Goal: Task Accomplishment & Management: Manage account settings

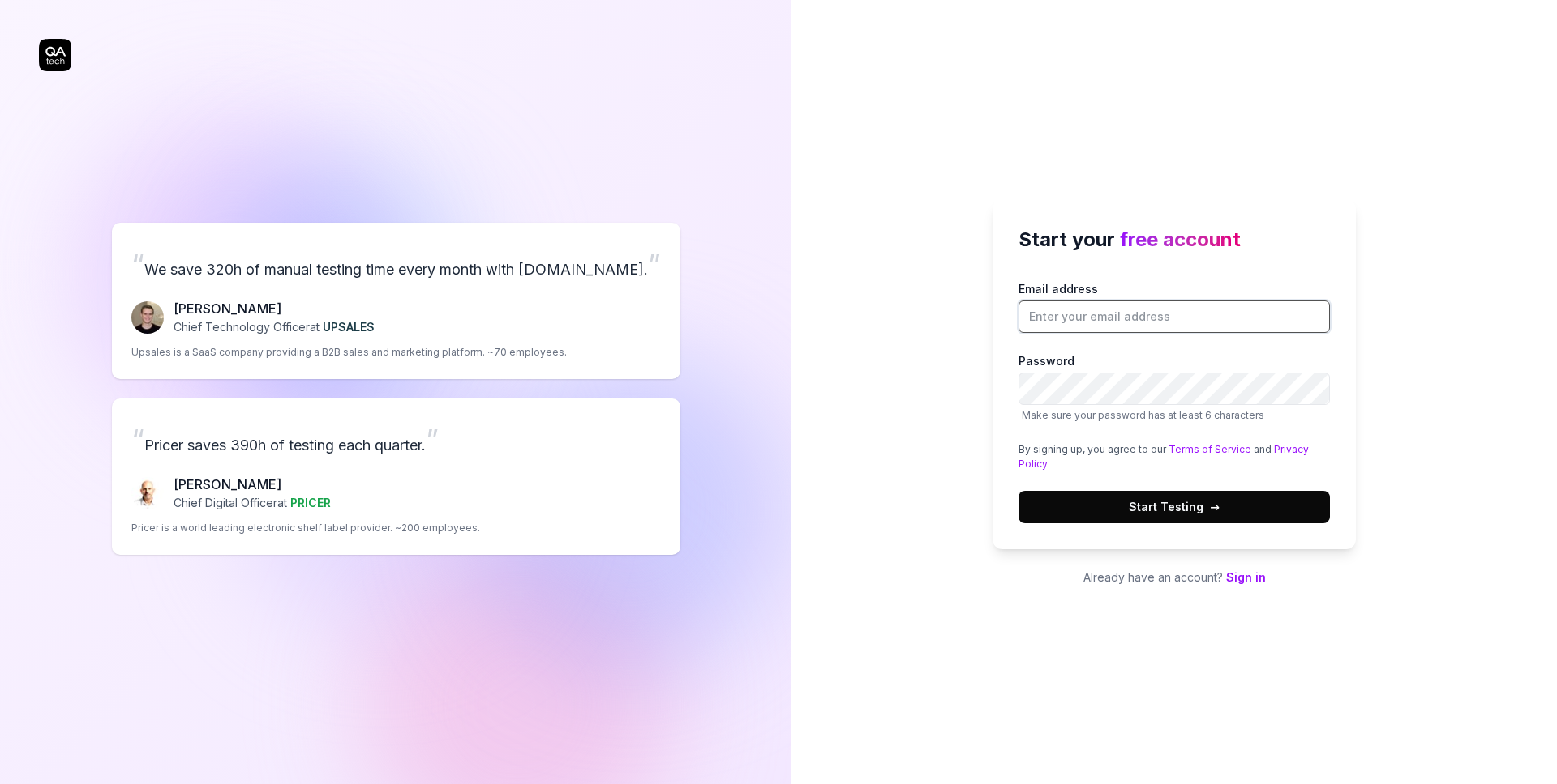
click at [1181, 312] on input "Email address" at bounding box center [1174, 317] width 312 height 33
type input "[PERSON_NAME][EMAIL_ADDRESS][DOMAIN_NAME]"
click at [1178, 502] on span "Start Testing →" at bounding box center [1174, 506] width 91 height 17
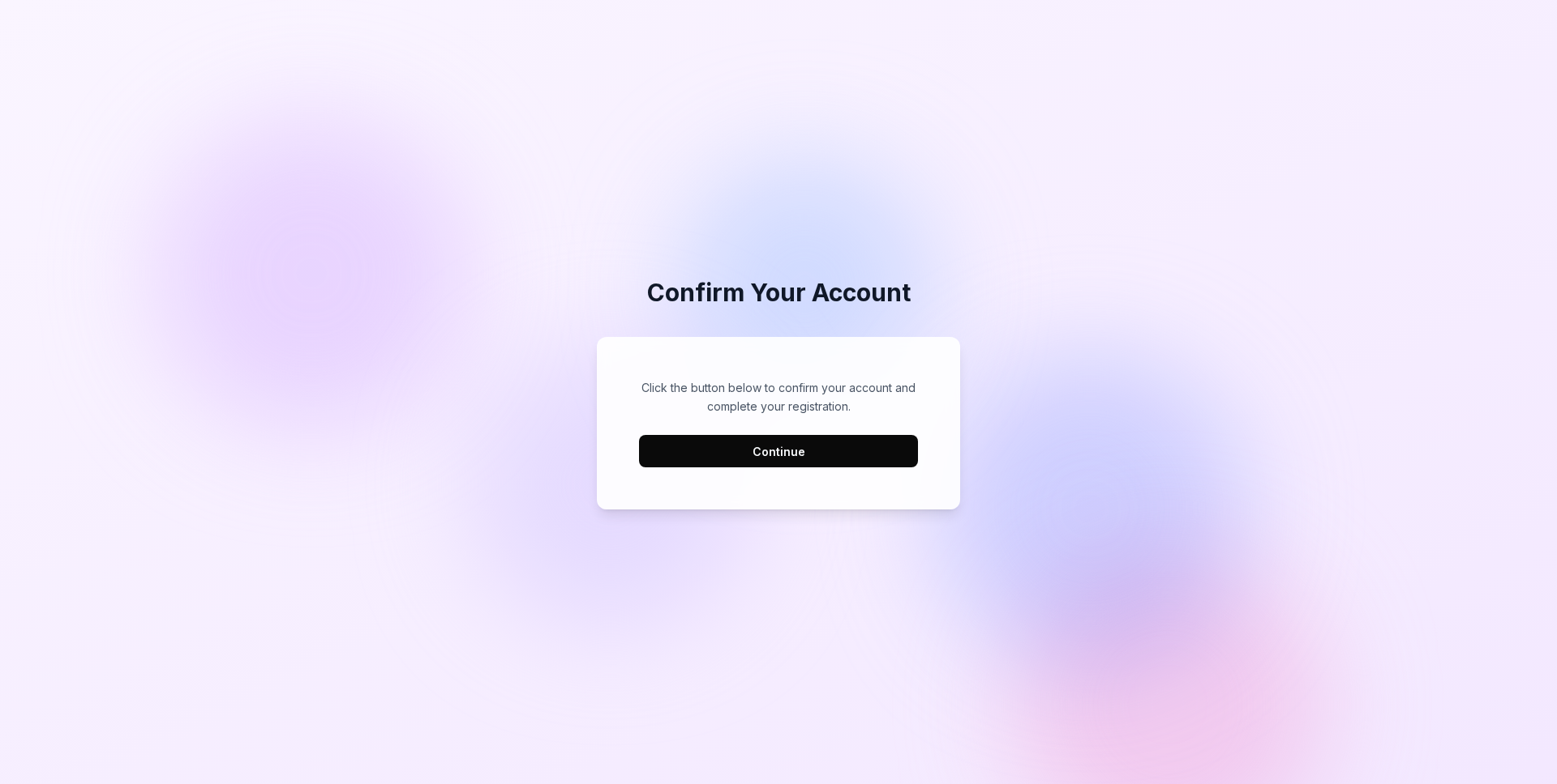
click at [770, 450] on button "Continue" at bounding box center [778, 451] width 279 height 33
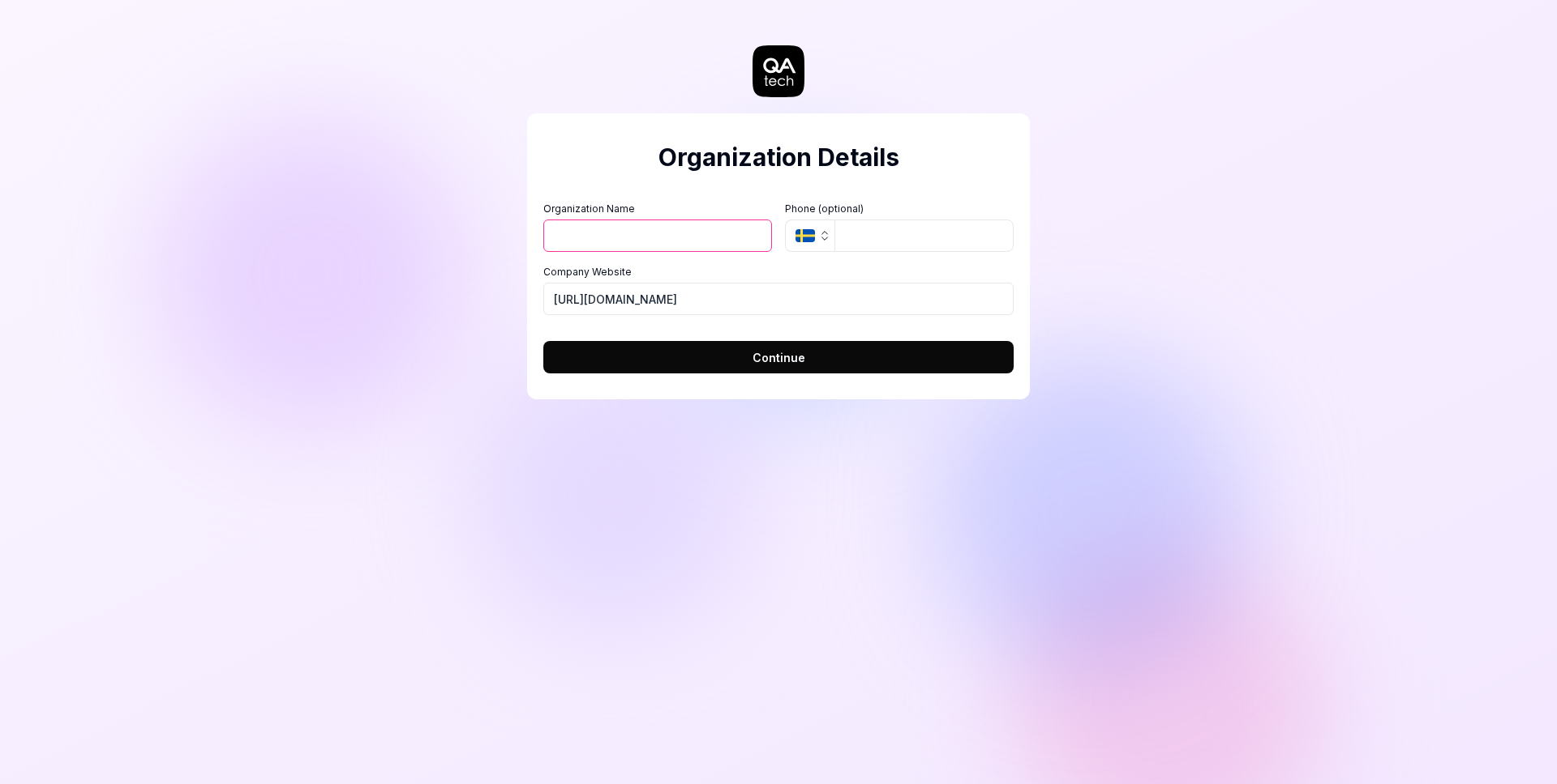
click at [589, 230] on input "Organization Name" at bounding box center [658, 236] width 229 height 33
type input "Adview"
click at [827, 244] on button "SE" at bounding box center [809, 236] width 49 height 33
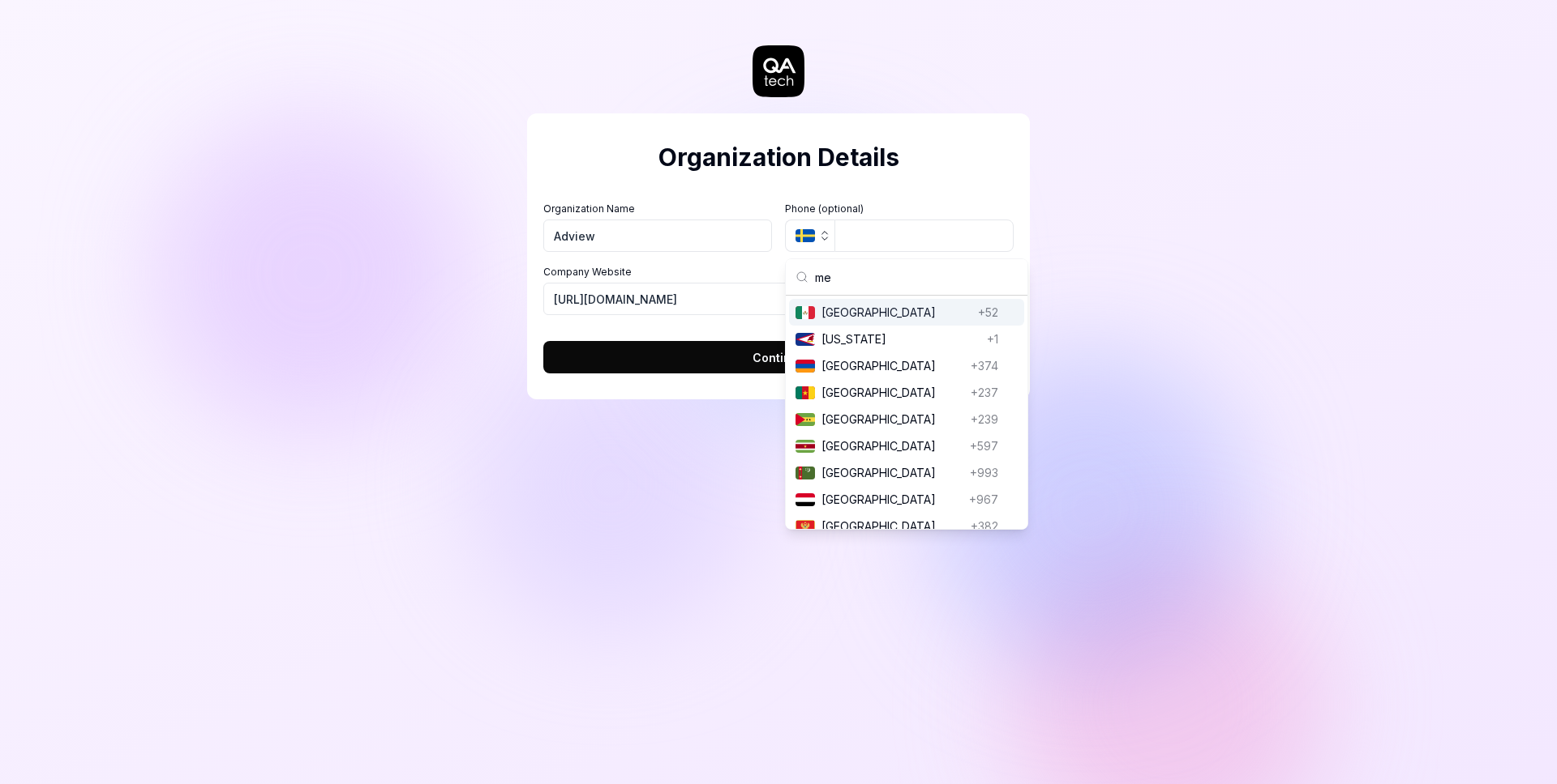
type input "me"
click at [835, 315] on span "Mexico" at bounding box center [896, 312] width 150 height 17
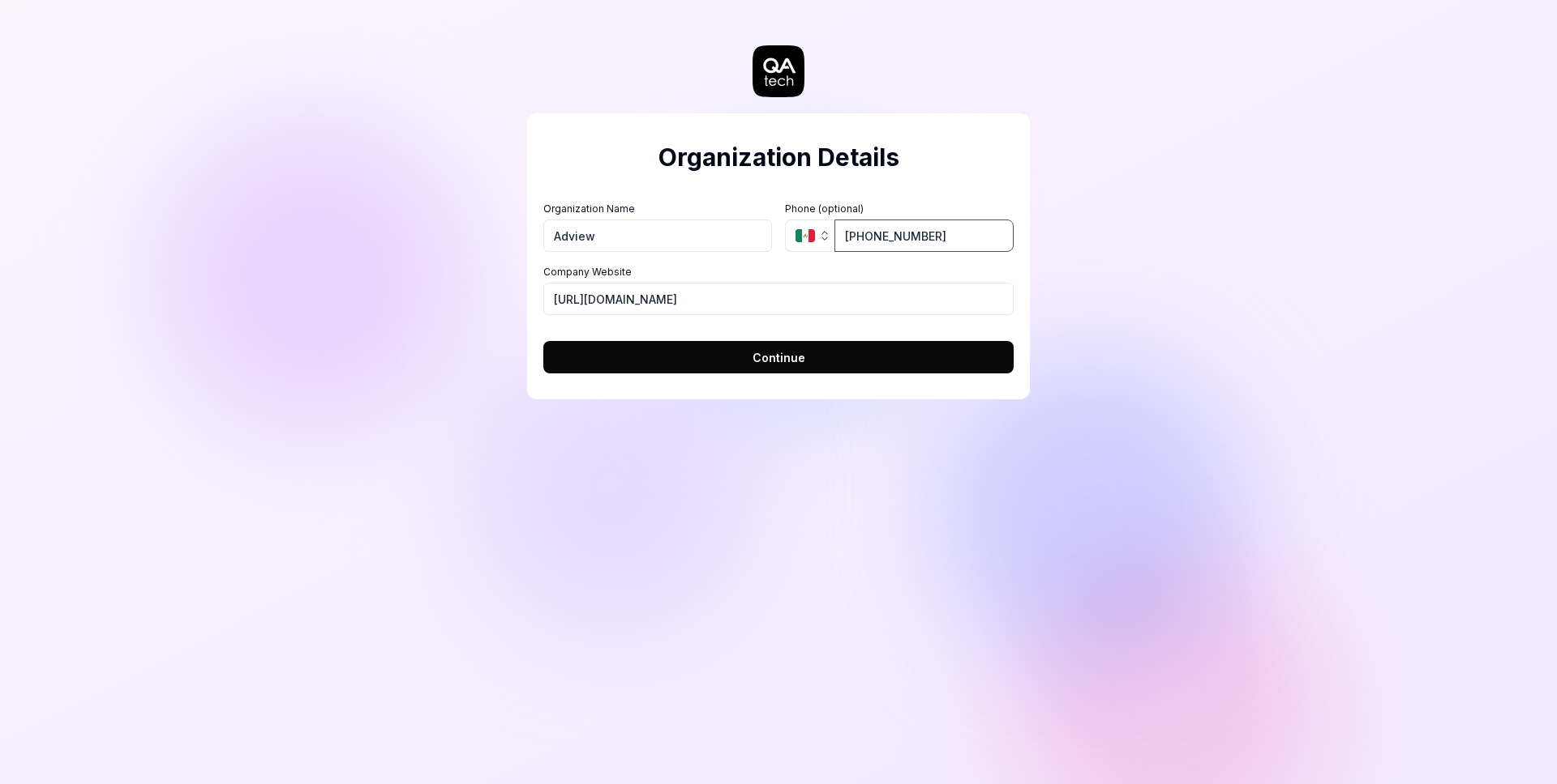
type input "664 507 4148"
click at [689, 296] on input "https://adview.mx" at bounding box center [778, 299] width 471 height 33
click at [783, 361] on span "Continue" at bounding box center [778, 357] width 52 height 17
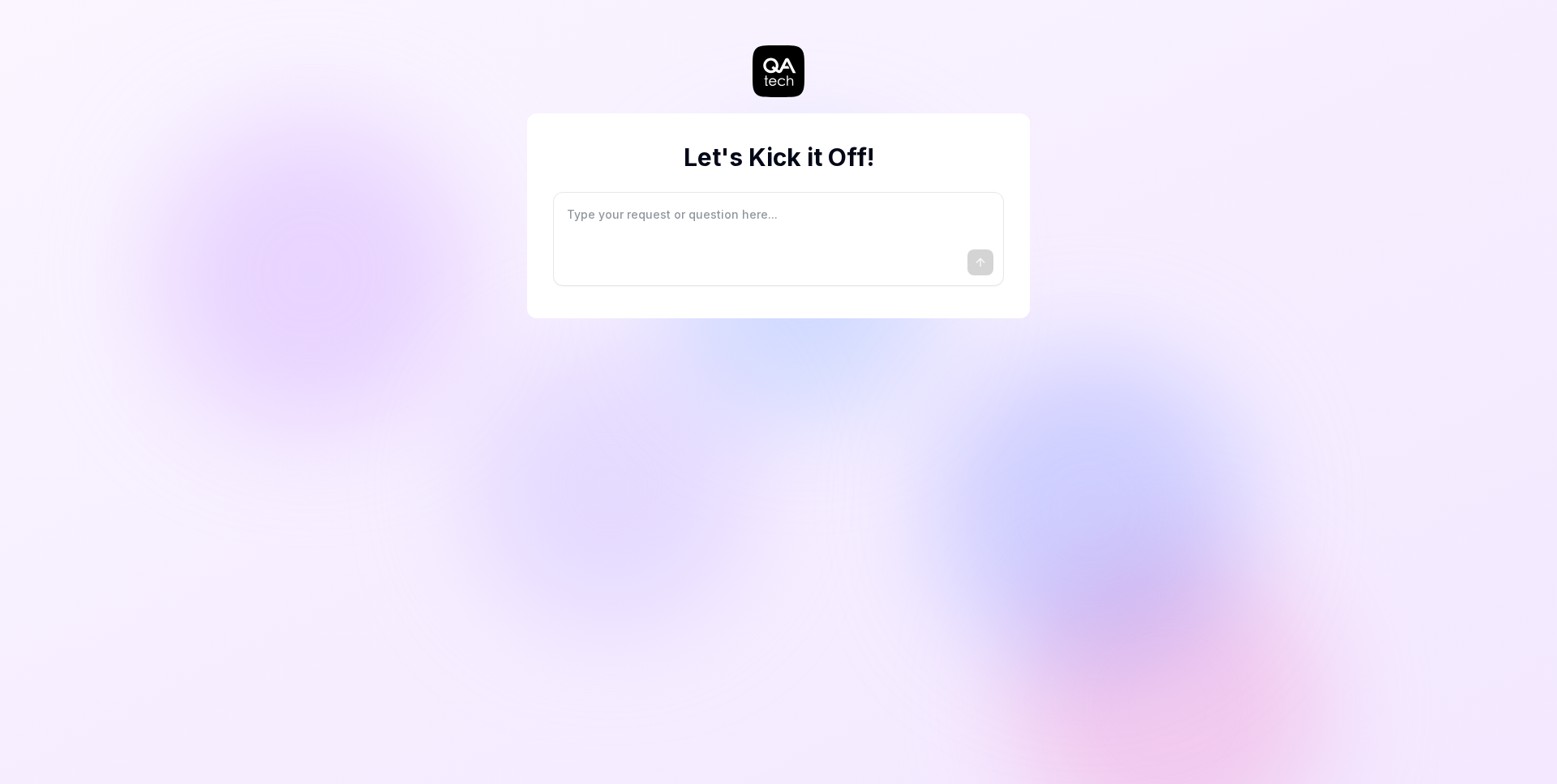
type textarea "*"
type textarea "I"
type textarea "*"
type textarea "I"
type textarea "*"
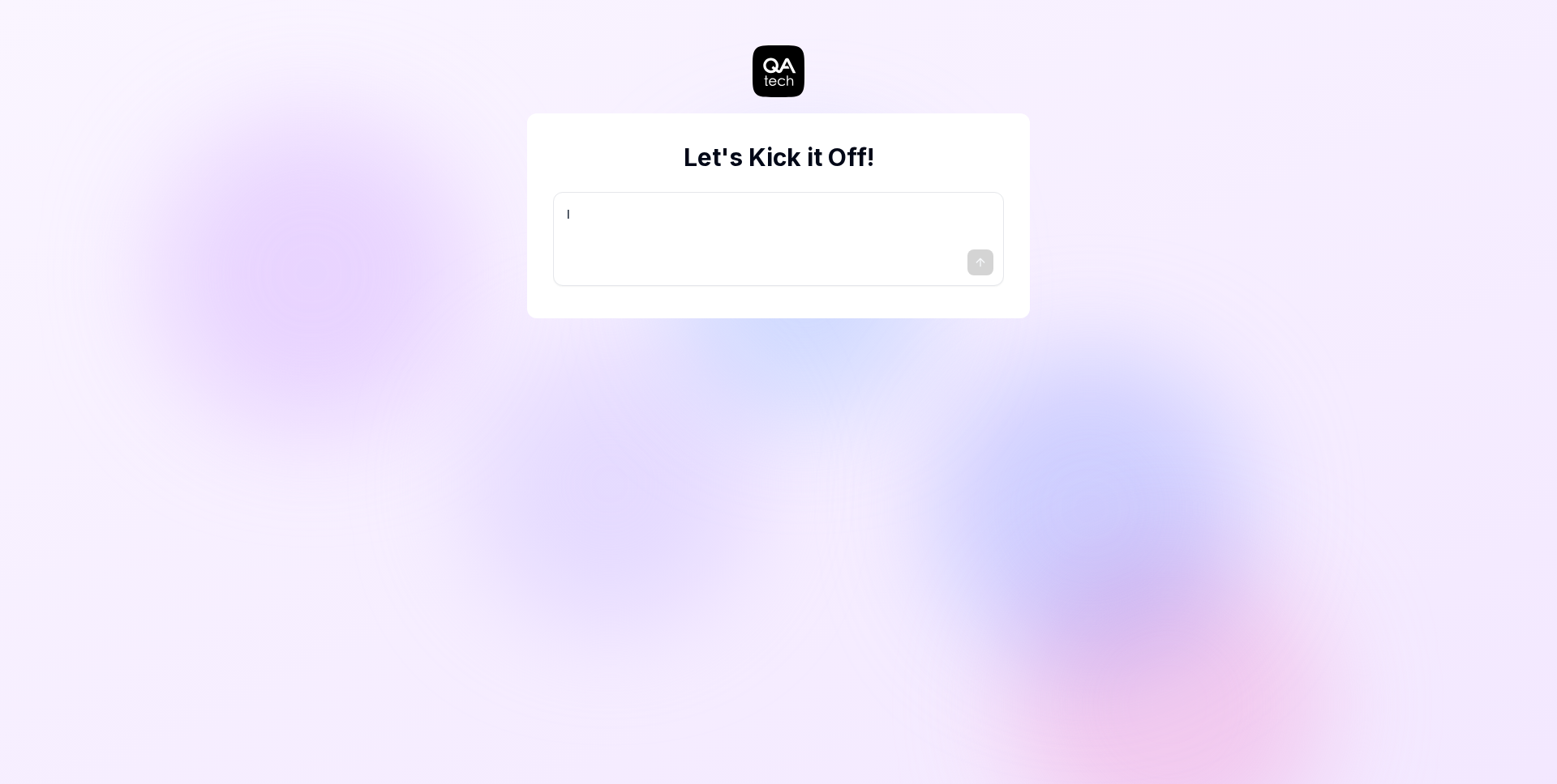
type textarea "I w"
type textarea "*"
type textarea "I wa"
type textarea "*"
type textarea "I wan"
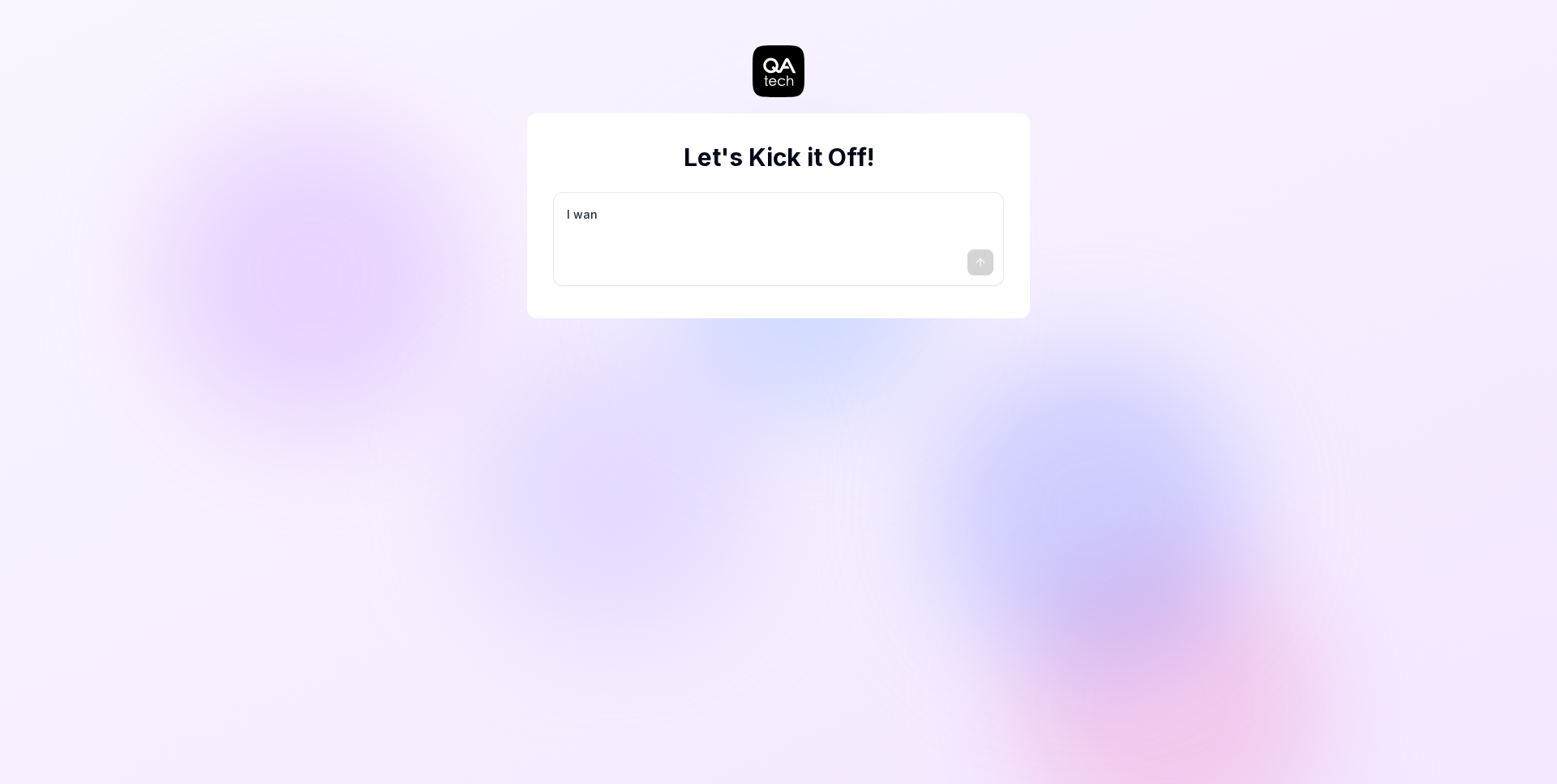
type textarea "*"
type textarea "I want"
type textarea "*"
type textarea "I want"
type textarea "*"
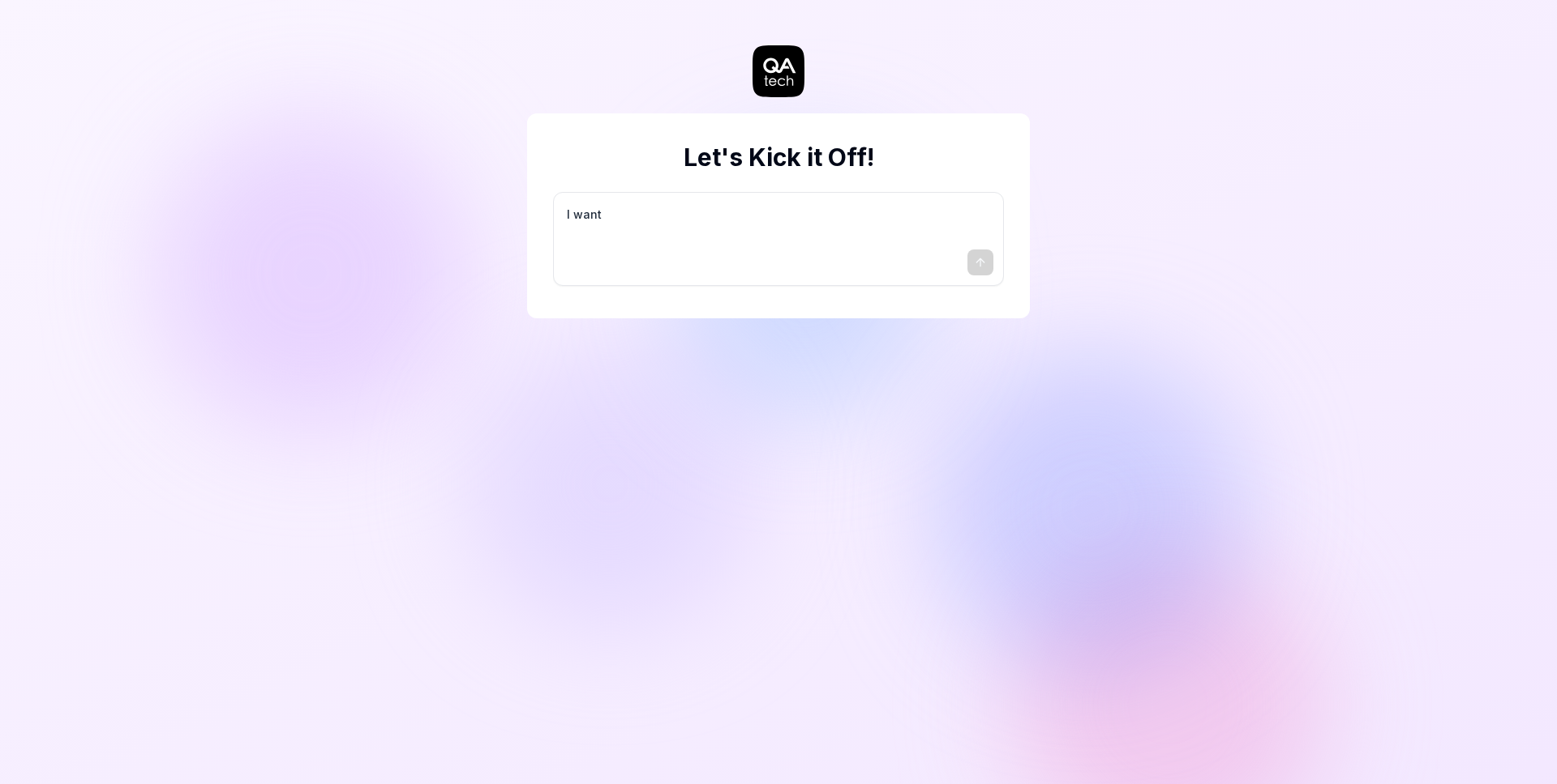
type textarea "I want a"
type textarea "*"
type textarea "I want a"
type textarea "*"
type textarea "I want a g"
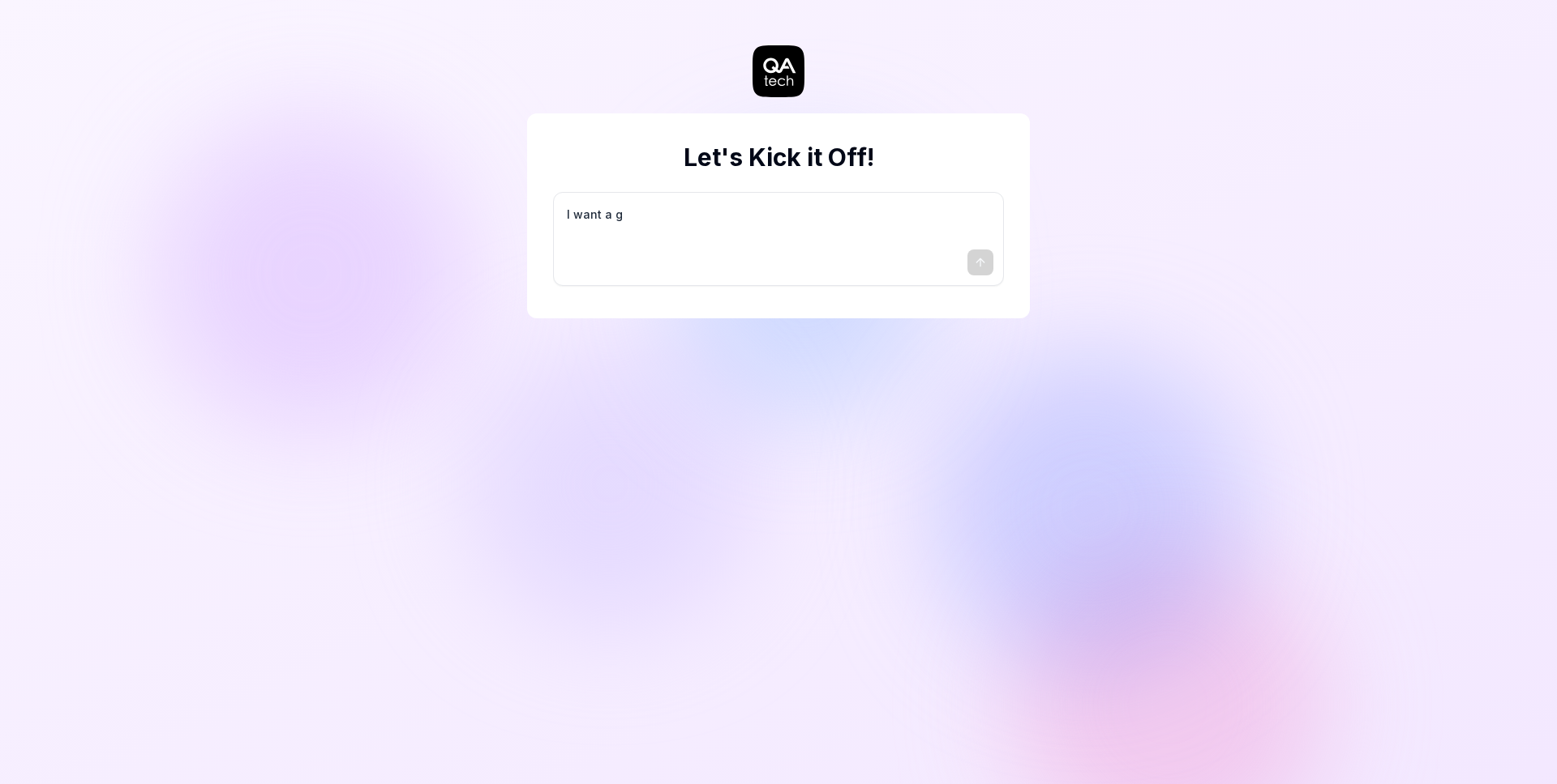
type textarea "*"
type textarea "I want a go"
type textarea "*"
type textarea "I want a goo"
type textarea "*"
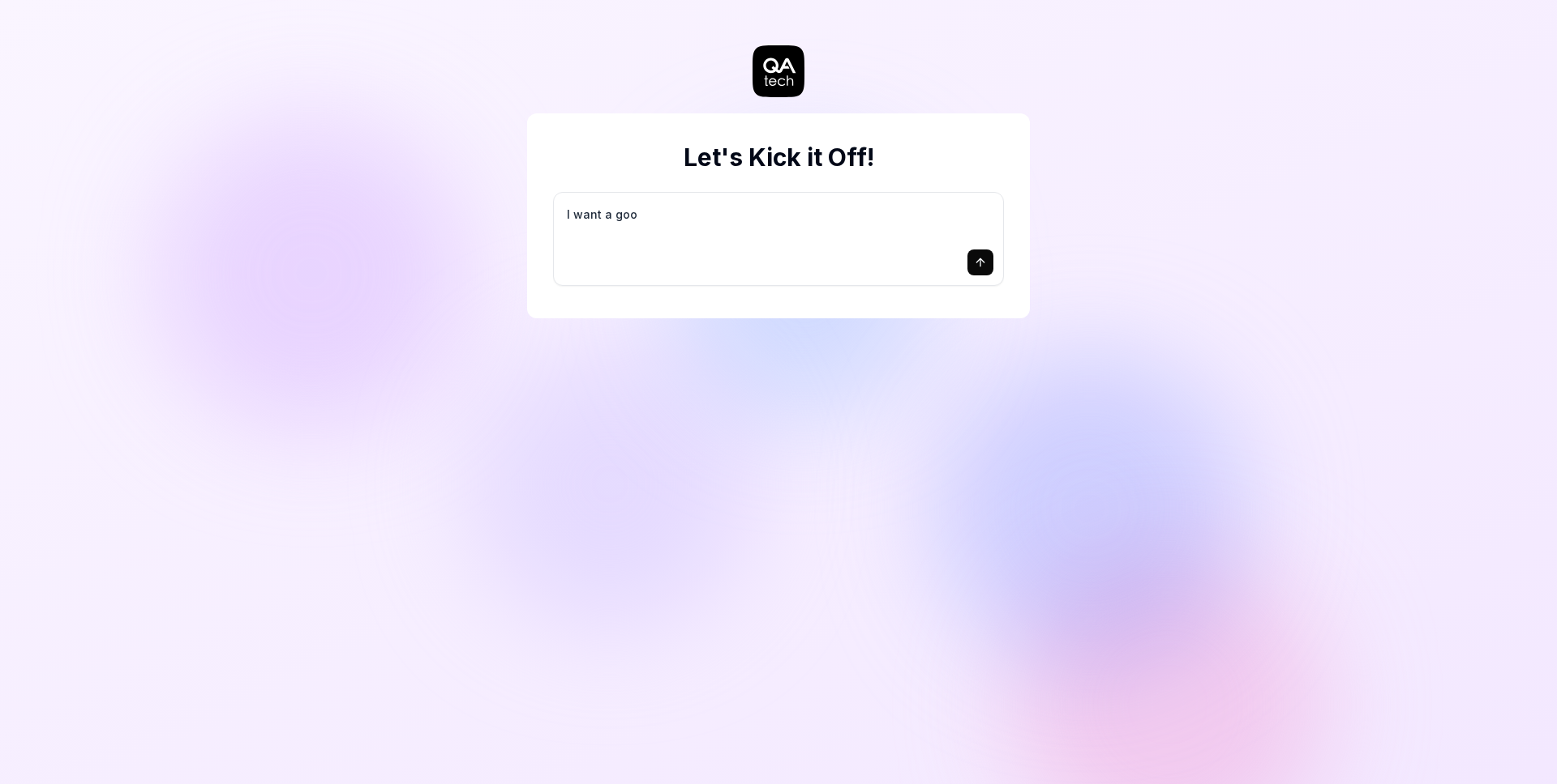
type textarea "I want a good"
type textarea "*"
type textarea "I want a good"
type textarea "*"
type textarea "I want a good t"
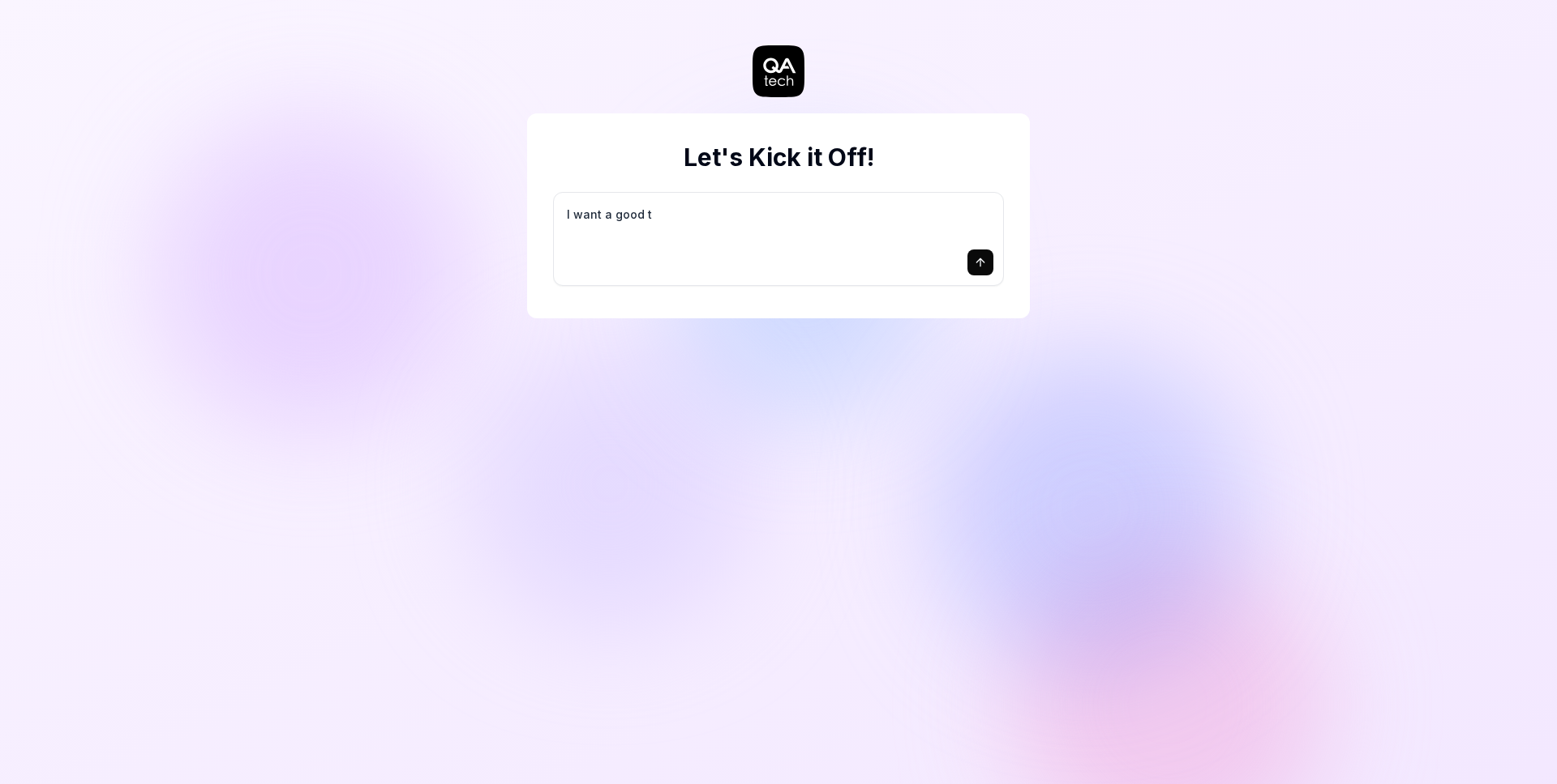
type textarea "*"
type textarea "I want a good te"
type textarea "*"
type textarea "I want a good tes"
type textarea "*"
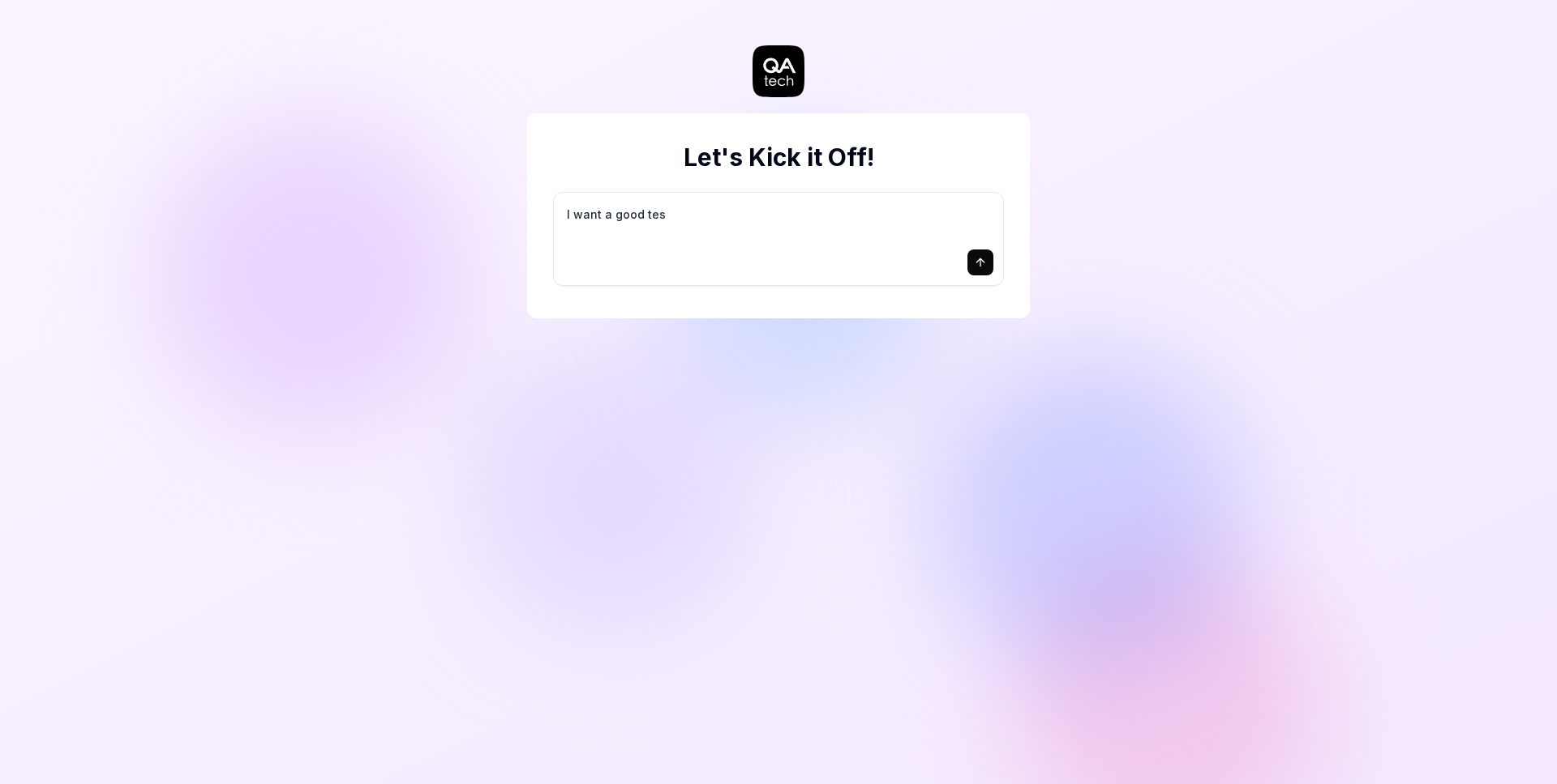
type textarea "I want a good test"
type textarea "*"
type textarea "I want a good test"
type textarea "*"
type textarea "I want a good test s"
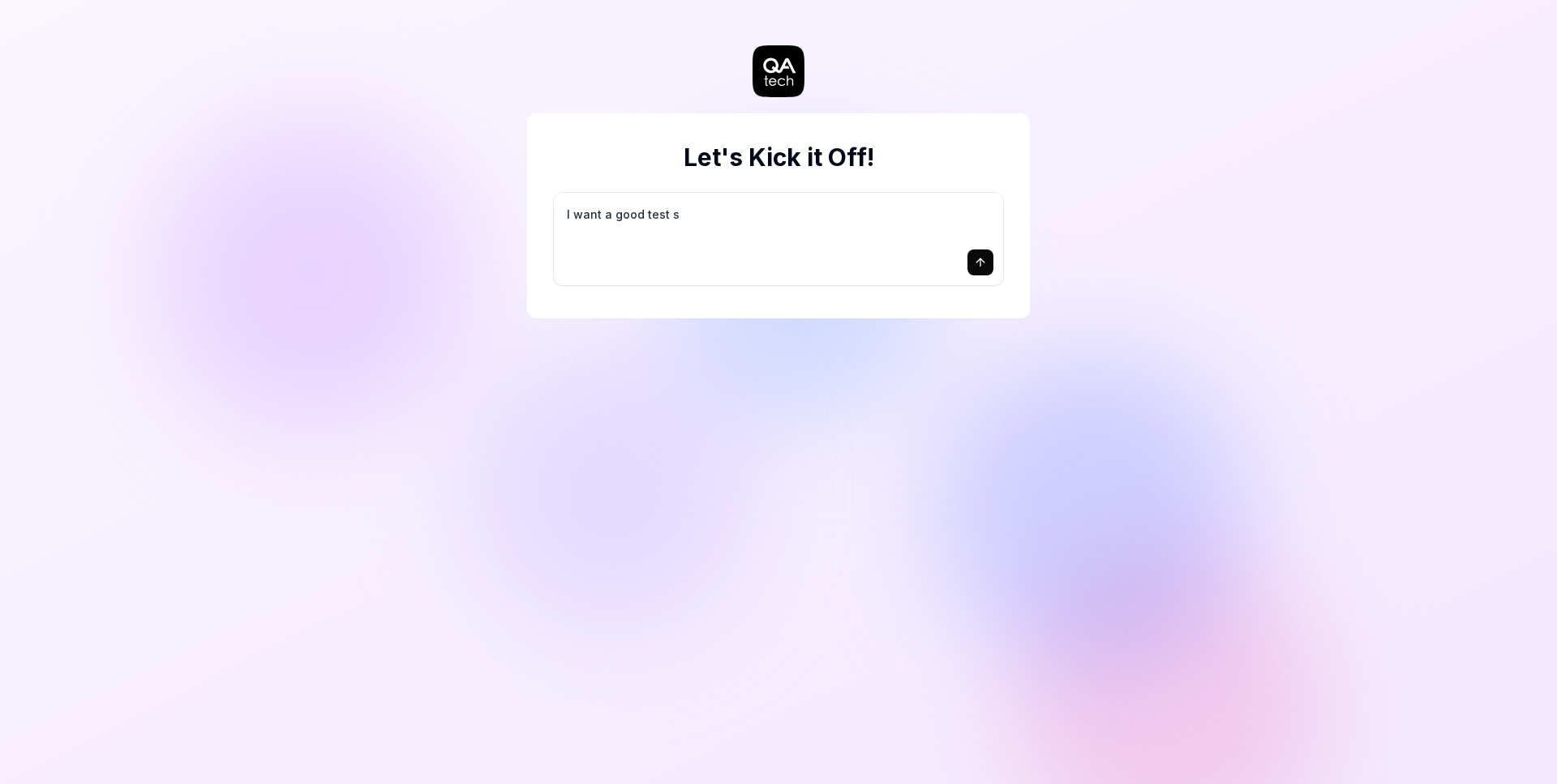
type textarea "*"
type textarea "I want a good test se"
type textarea "*"
type textarea "I want a good test set"
type textarea "*"
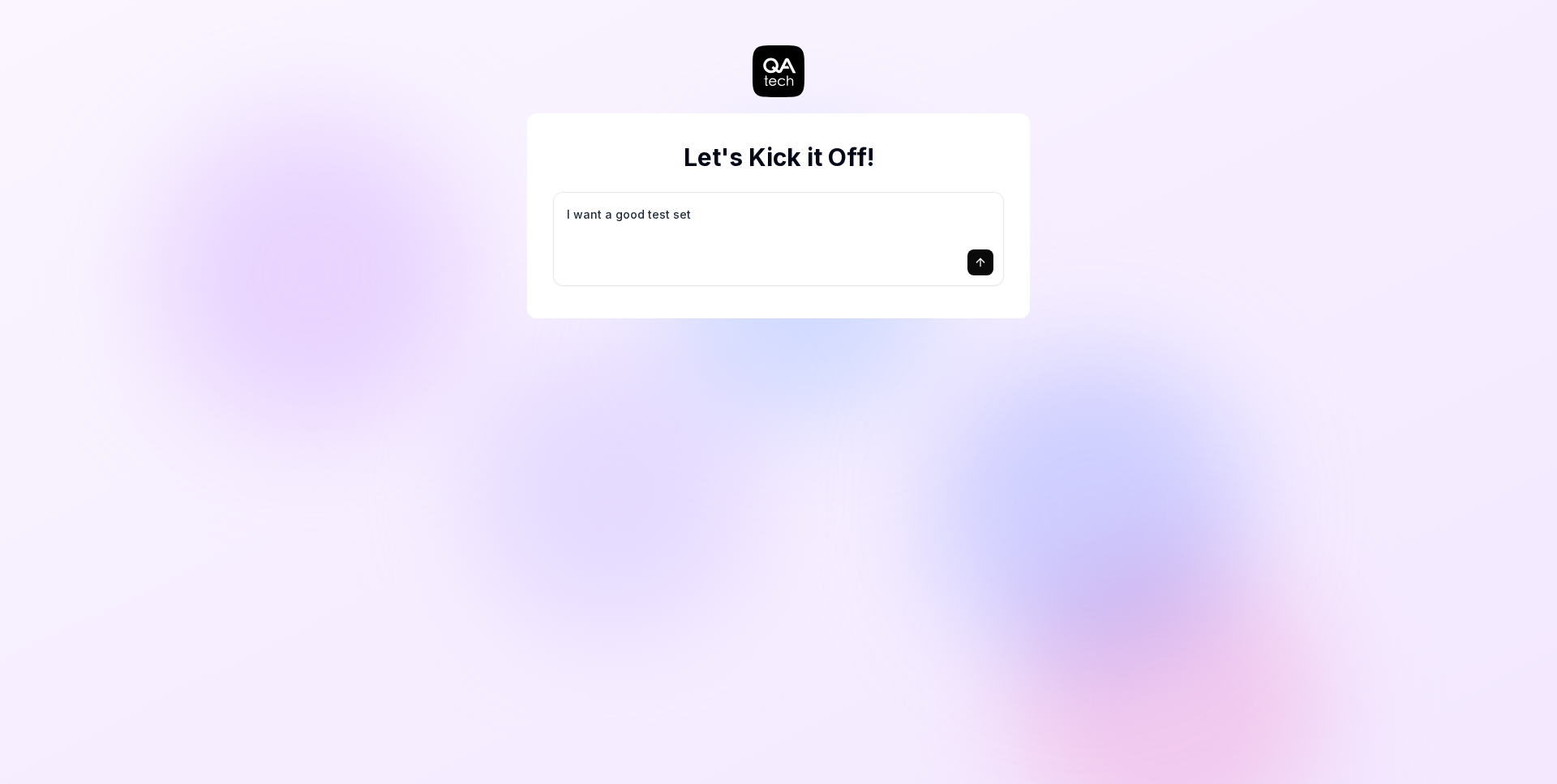
type textarea "I want a good test setu"
type textarea "*"
type textarea "I want a good test setup"
type textarea "*"
type textarea "I want a good test setup"
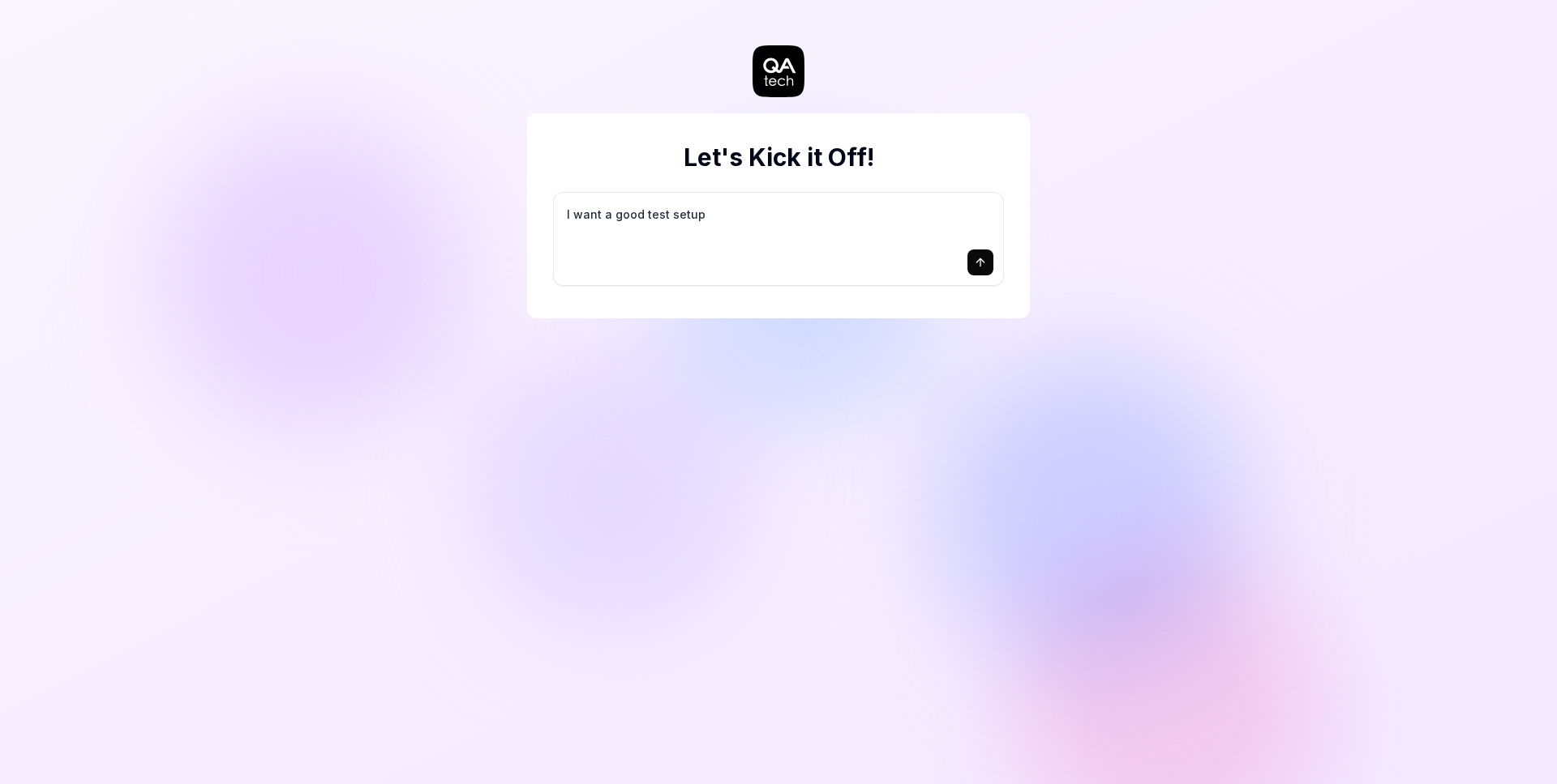
type textarea "*"
type textarea "I want a good test setup f"
type textarea "*"
type textarea "I want a good test setup fo"
type textarea "*"
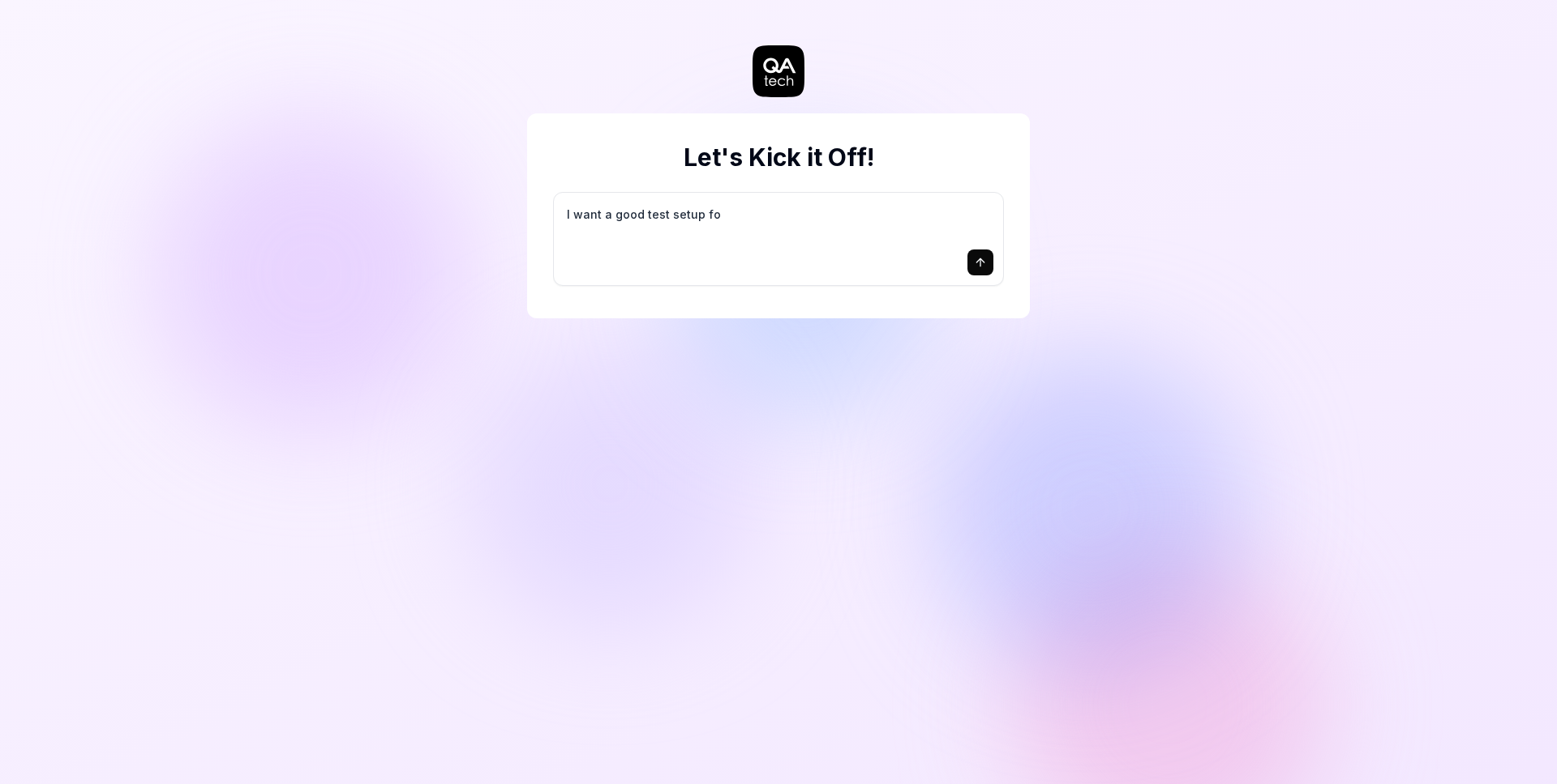
type textarea "I want a good test setup for"
type textarea "*"
type textarea "I want a good test setup for"
type textarea "*"
type textarea "I want a good test setup for m"
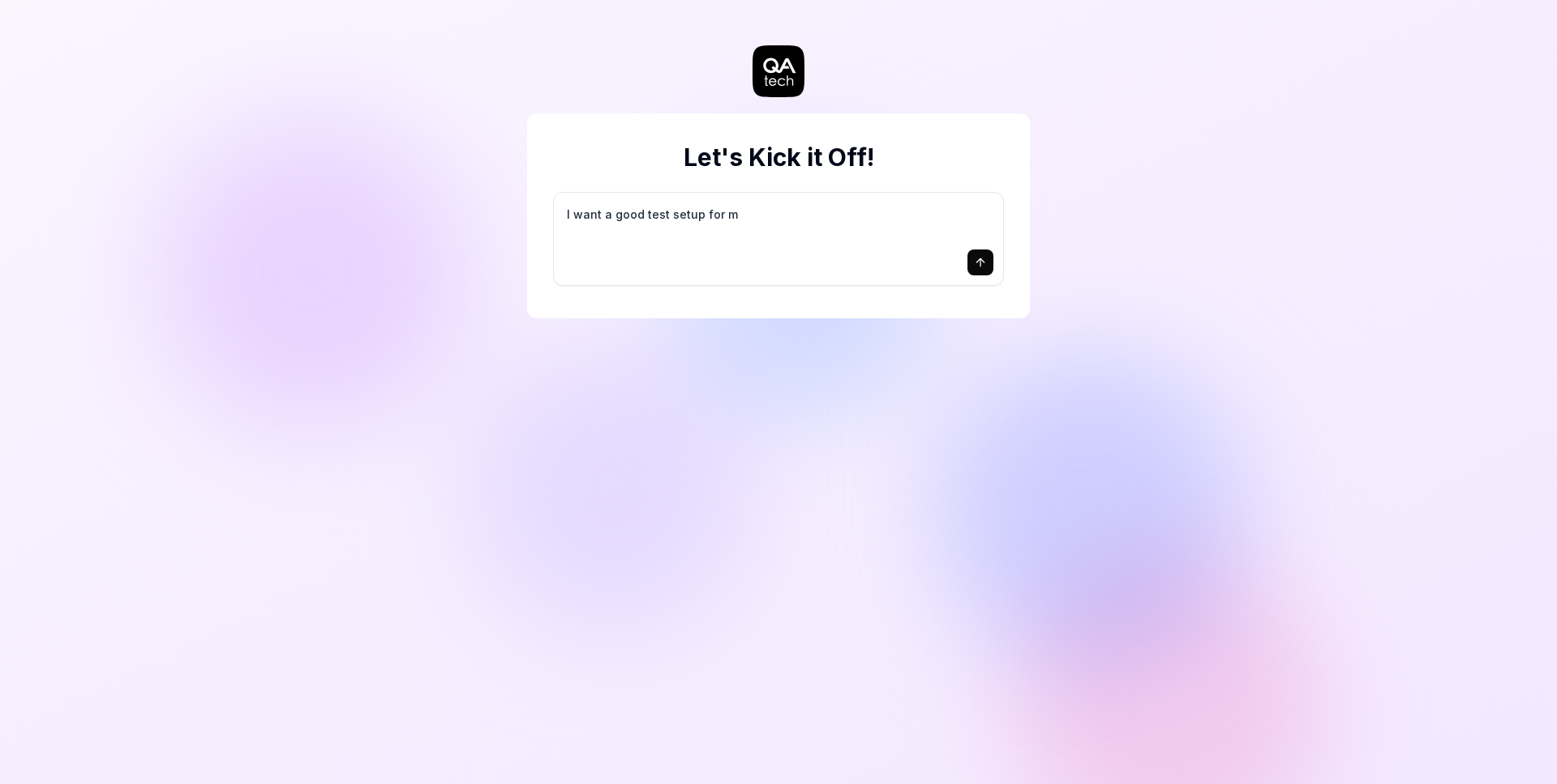
type textarea "*"
type textarea "I want a good test setup for my"
type textarea "*"
type textarea "I want a good test setup for my"
type textarea "*"
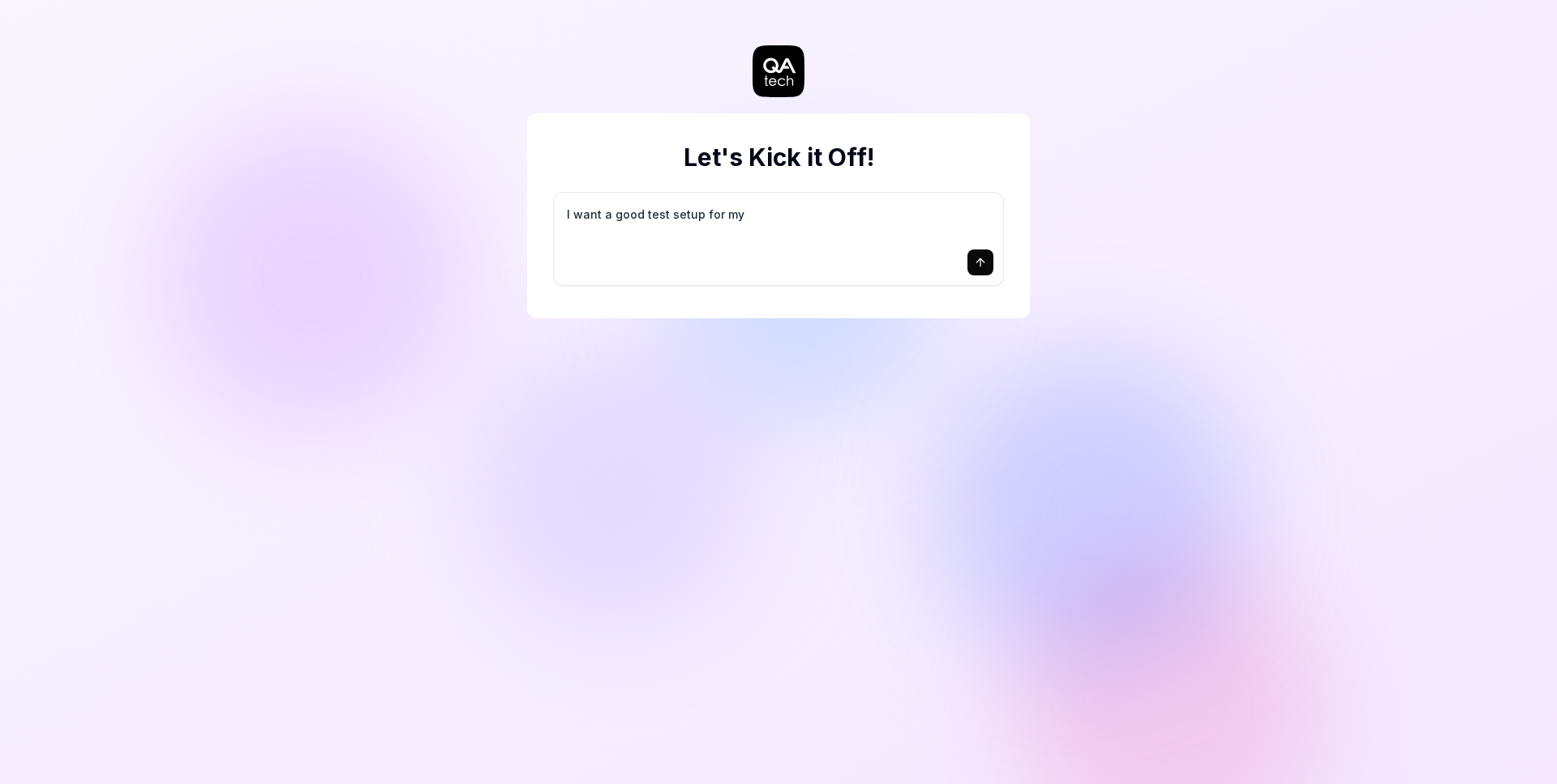
type textarea "I want a good test setup for my s"
type textarea "*"
type textarea "I want a good test setup for my si"
type textarea "*"
type textarea "I want a good test setup for my sit"
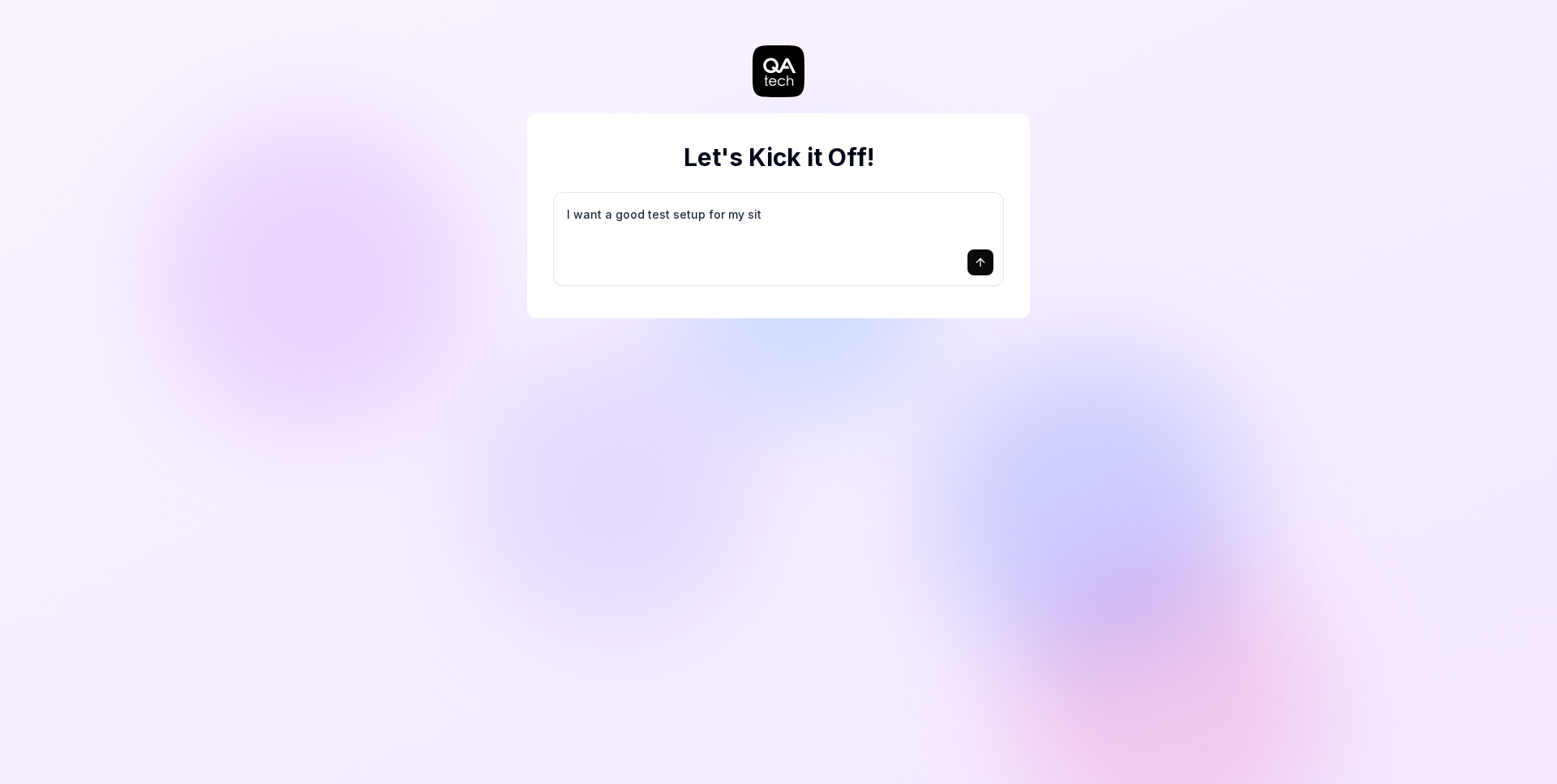
type textarea "*"
type textarea "I want a good test setup for my site"
type textarea "*"
type textarea "I want a good test setup for my site"
type textarea "*"
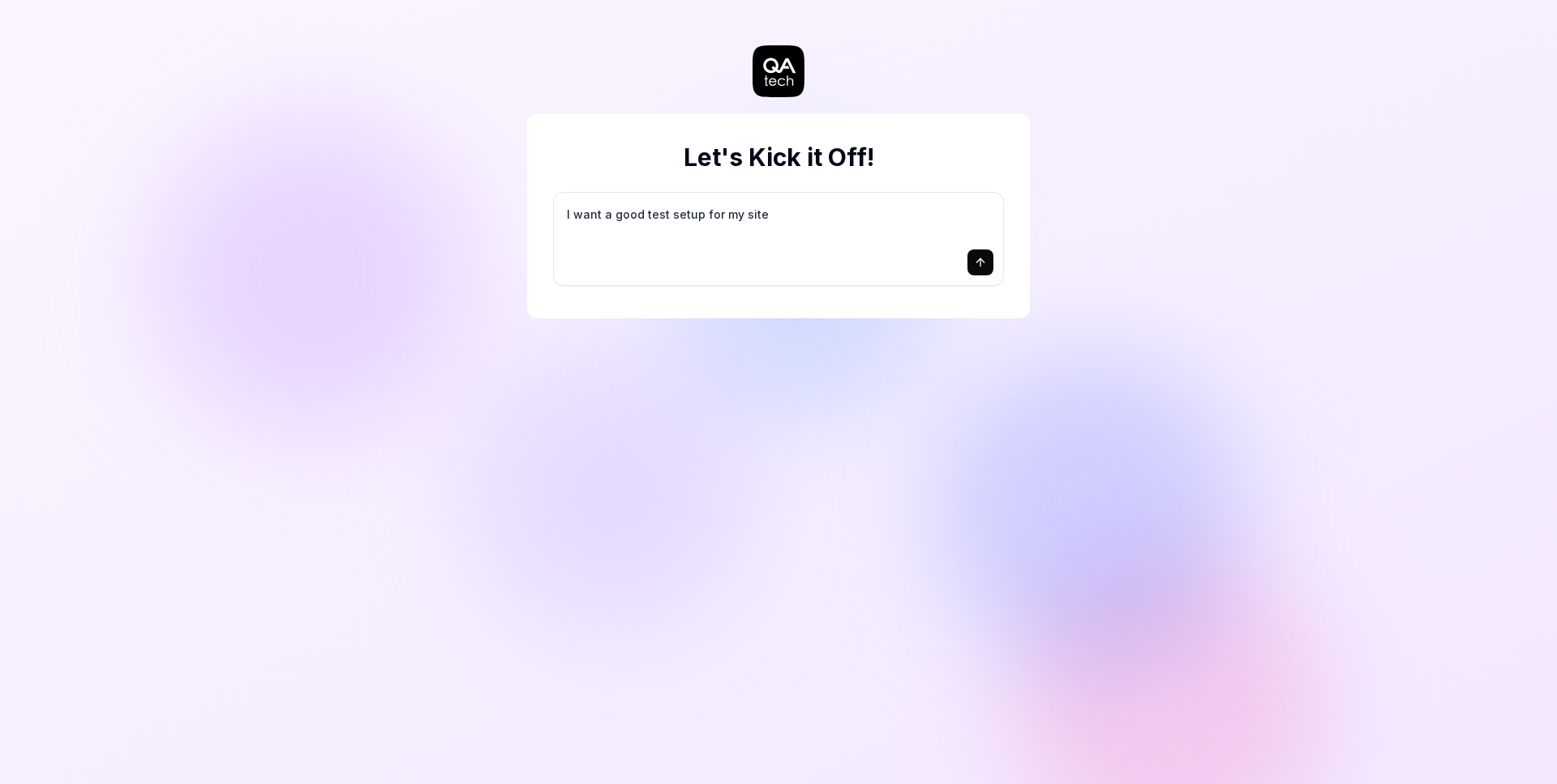
type textarea "I want a good test setup for my site -"
type textarea "*"
type textarea "I want a good test setup for my site -"
type textarea "*"
type textarea "I want a good test setup for my site - h"
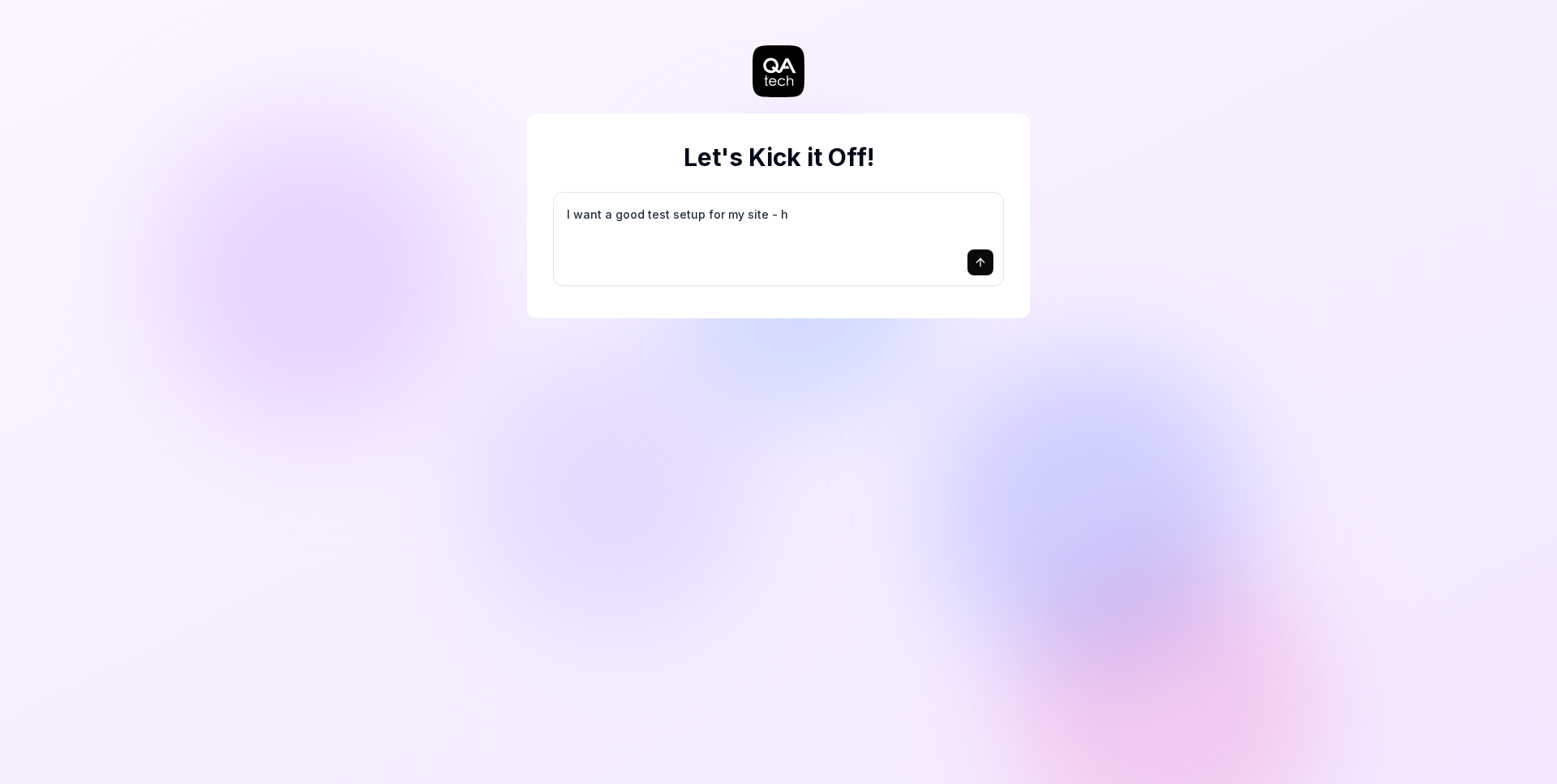
type textarea "*"
type textarea "I want a good test setup for my site - he"
type textarea "*"
type textarea "I want a good test setup for my site - hel"
type textarea "*"
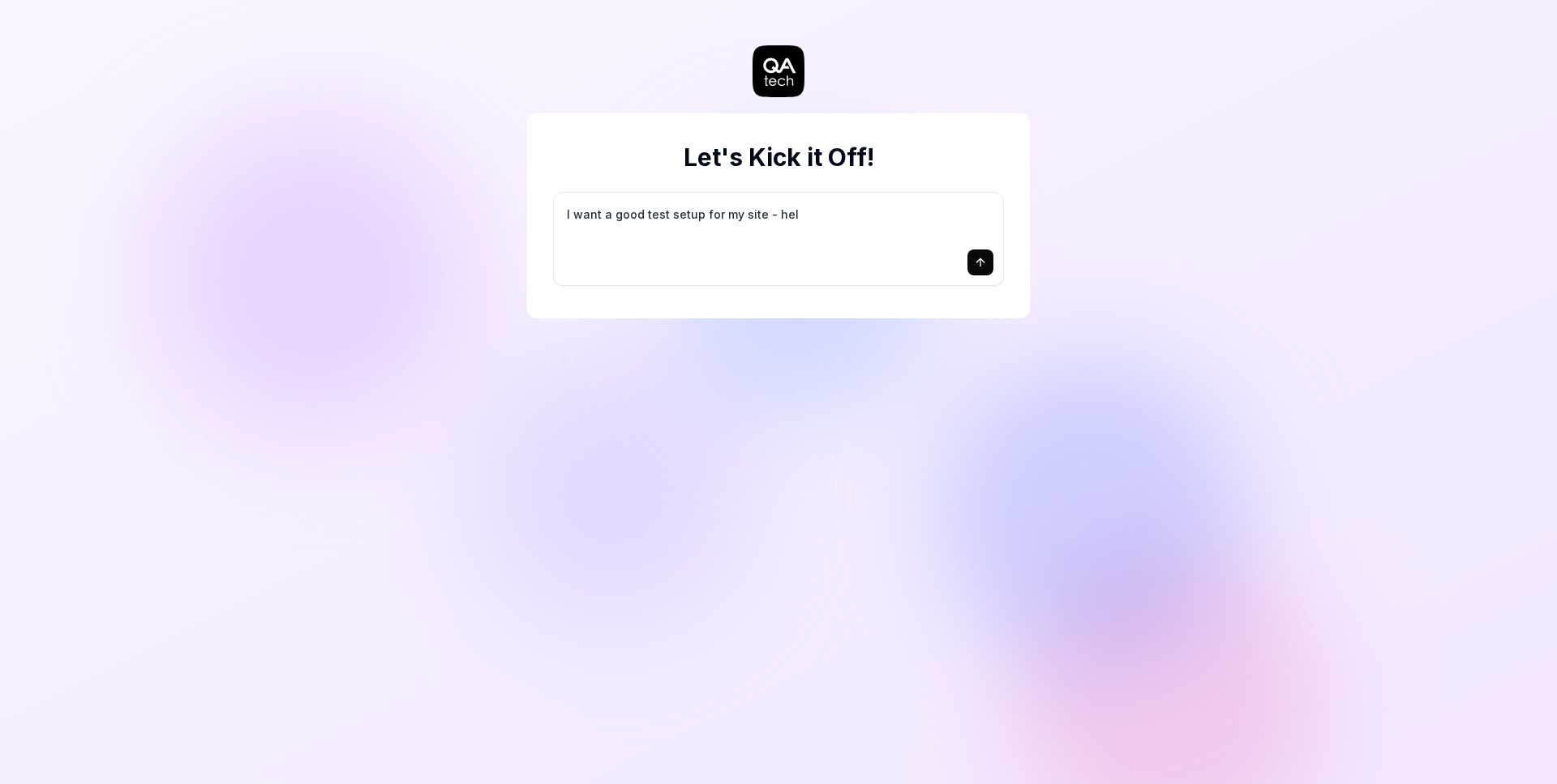
type textarea "I want a good test setup for my site - help"
type textarea "*"
type textarea "I want a good test setup for my site - help"
type textarea "*"
type textarea "I want a good test setup for my site - help m"
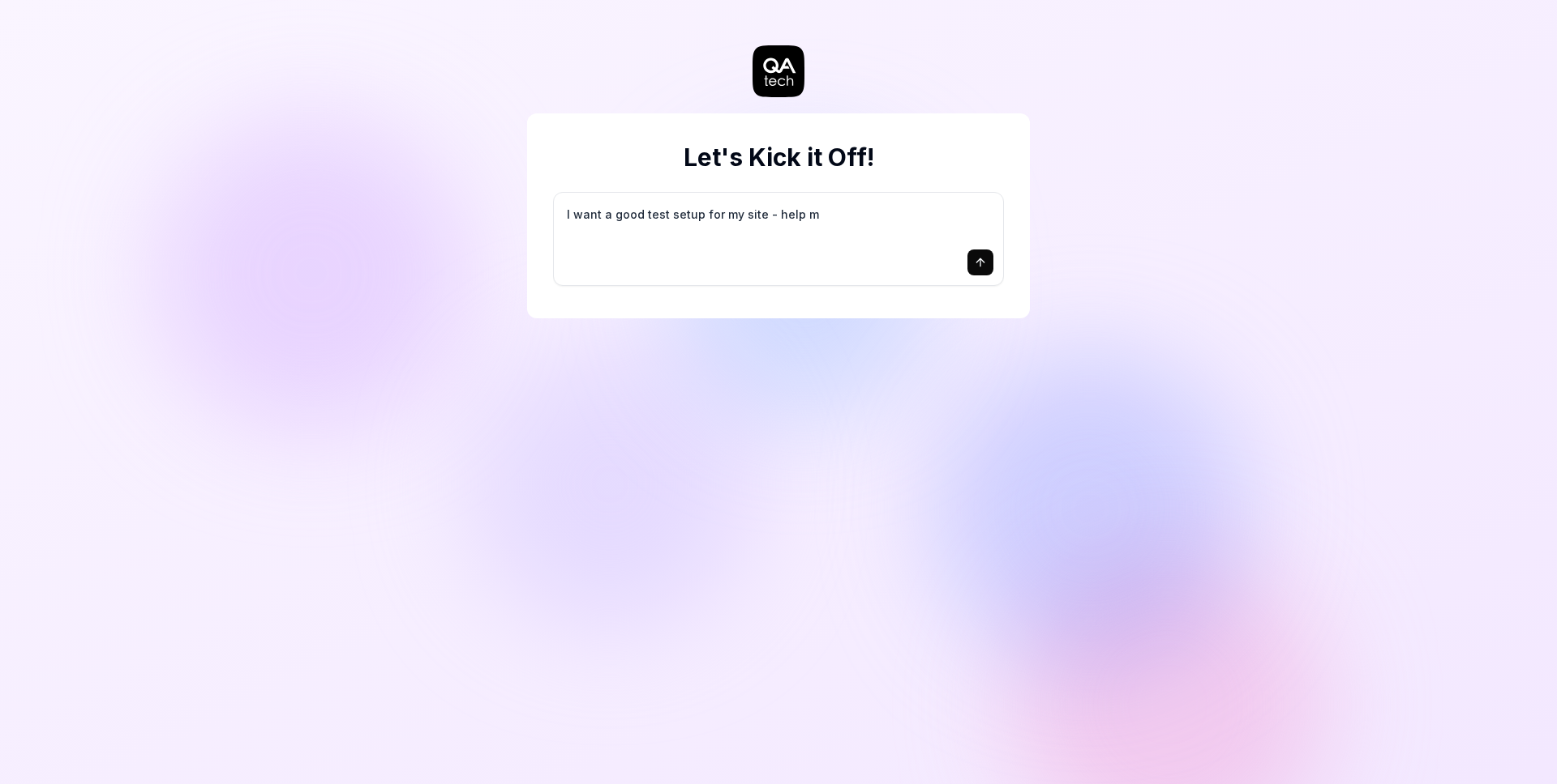
type textarea "*"
type textarea "I want a good test setup for my site - help me"
type textarea "*"
type textarea "I want a good test setup for my site - help me"
type textarea "*"
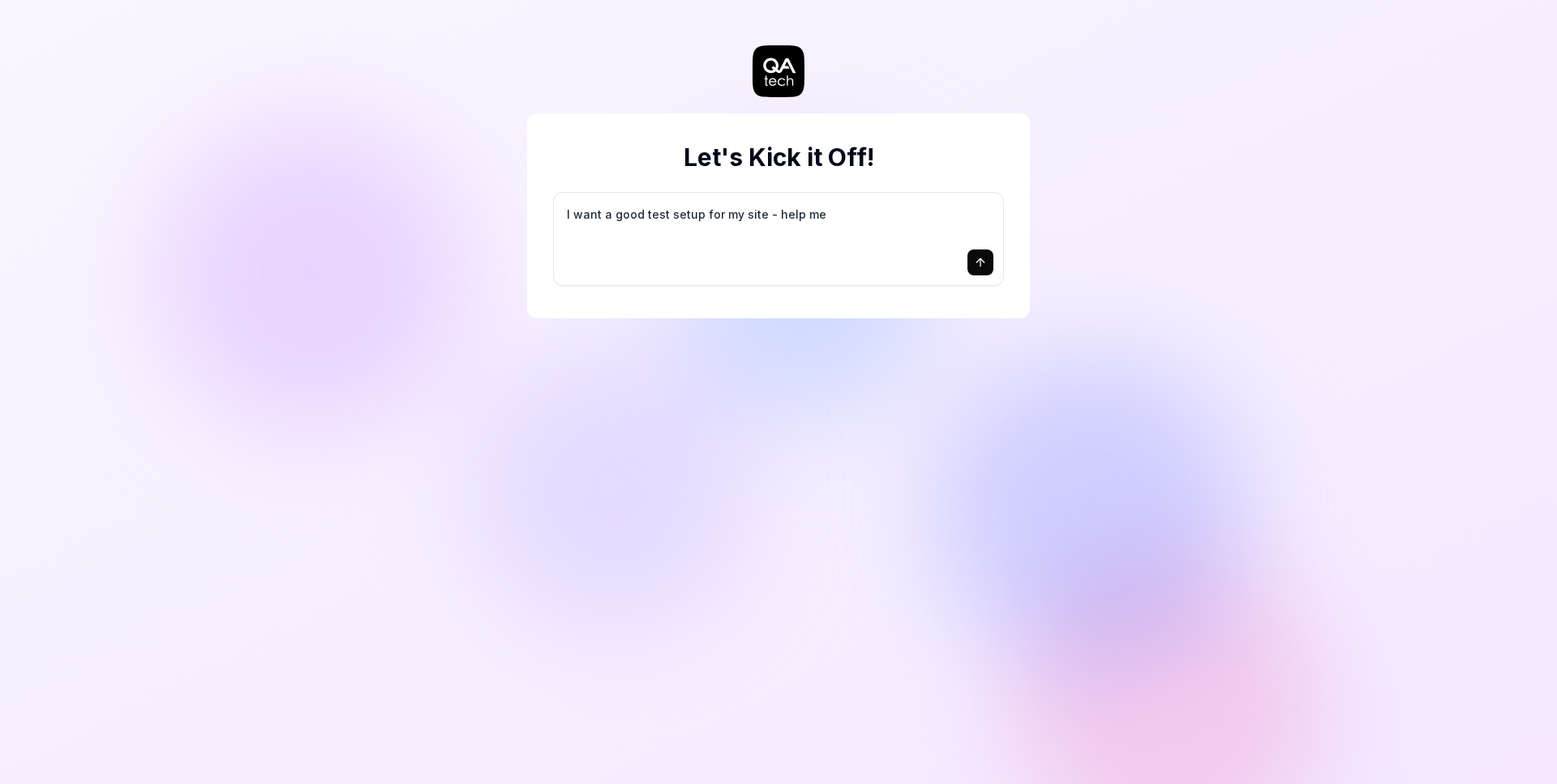
type textarea "I want a good test setup for my site - help me c"
type textarea "*"
type textarea "I want a good test setup for my site - help me cr"
type textarea "*"
type textarea "I want a good test setup for my site - help me cre"
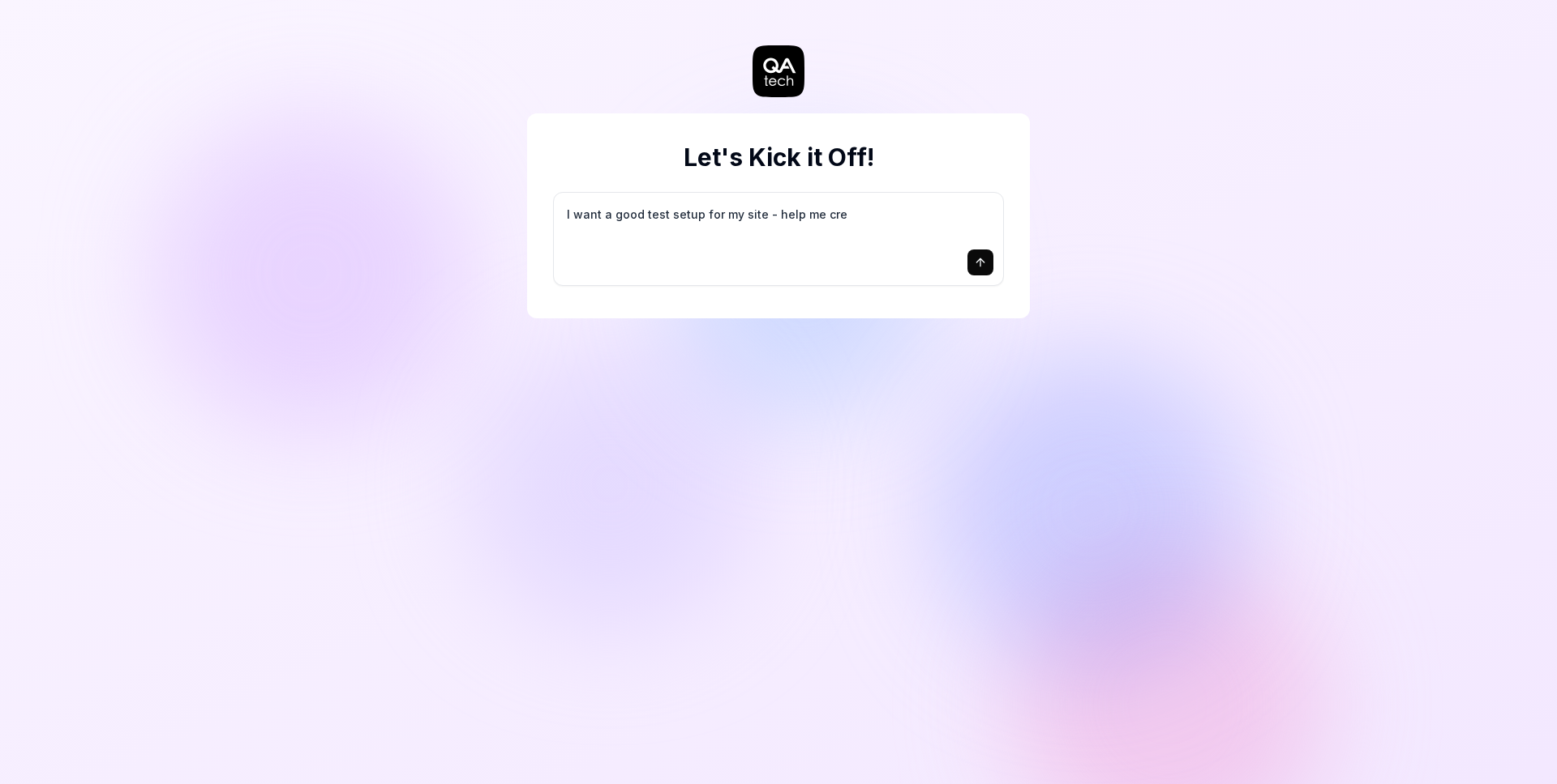
type textarea "*"
type textarea "I want a good test setup for my site - help me crea"
type textarea "*"
type textarea "I want a good test setup for my site - help me creat"
type textarea "*"
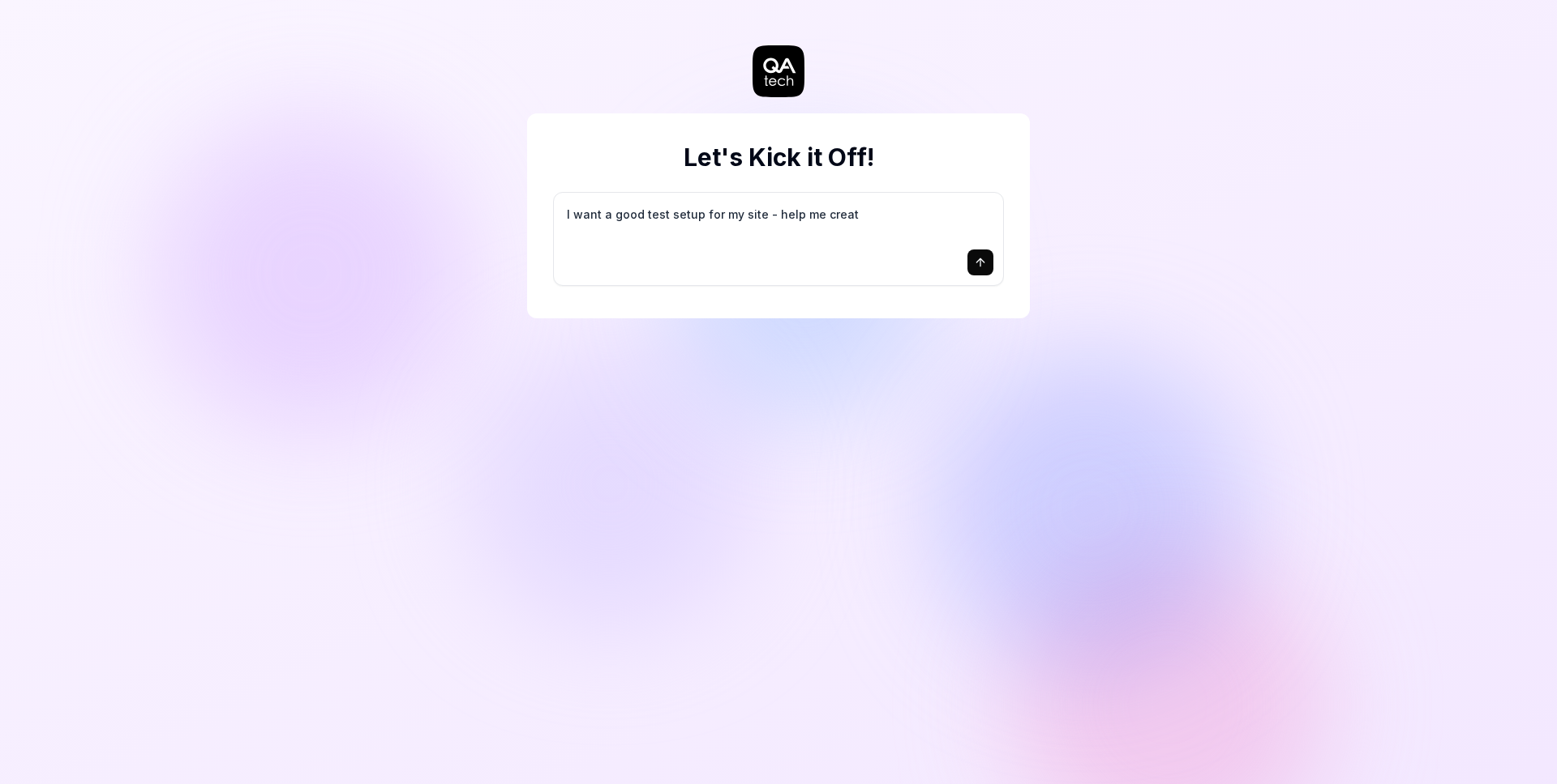
type textarea "I want a good test setup for my site - help me create"
type textarea "*"
type textarea "I want a good test setup for my site - help me create"
type textarea "*"
type textarea "I want a good test setup for my site - help me create t"
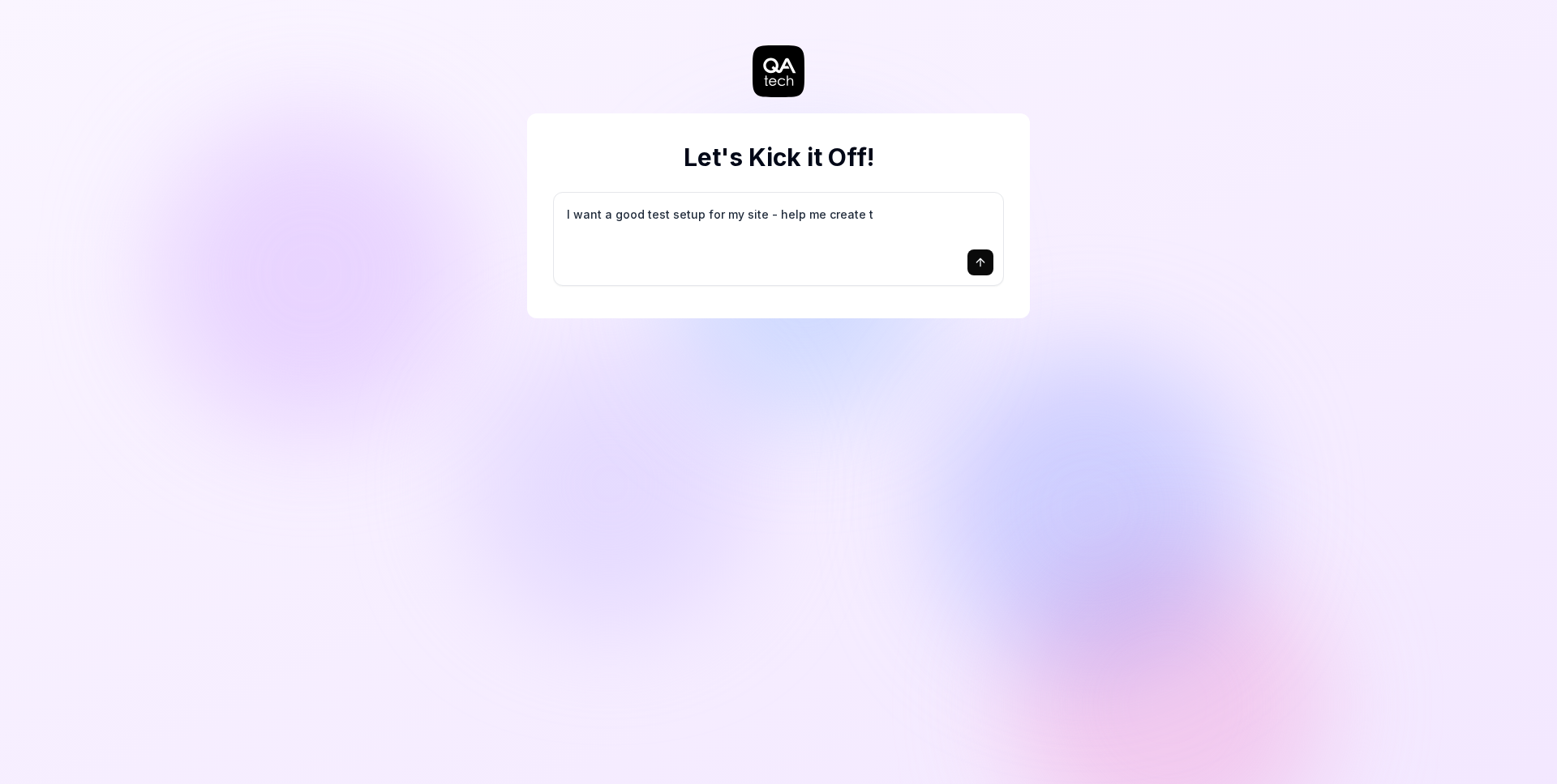
type textarea "*"
type textarea "I want a good test setup for my site - help me create th"
type textarea "*"
type textarea "I want a good test setup for my site - help me create the"
type textarea "*"
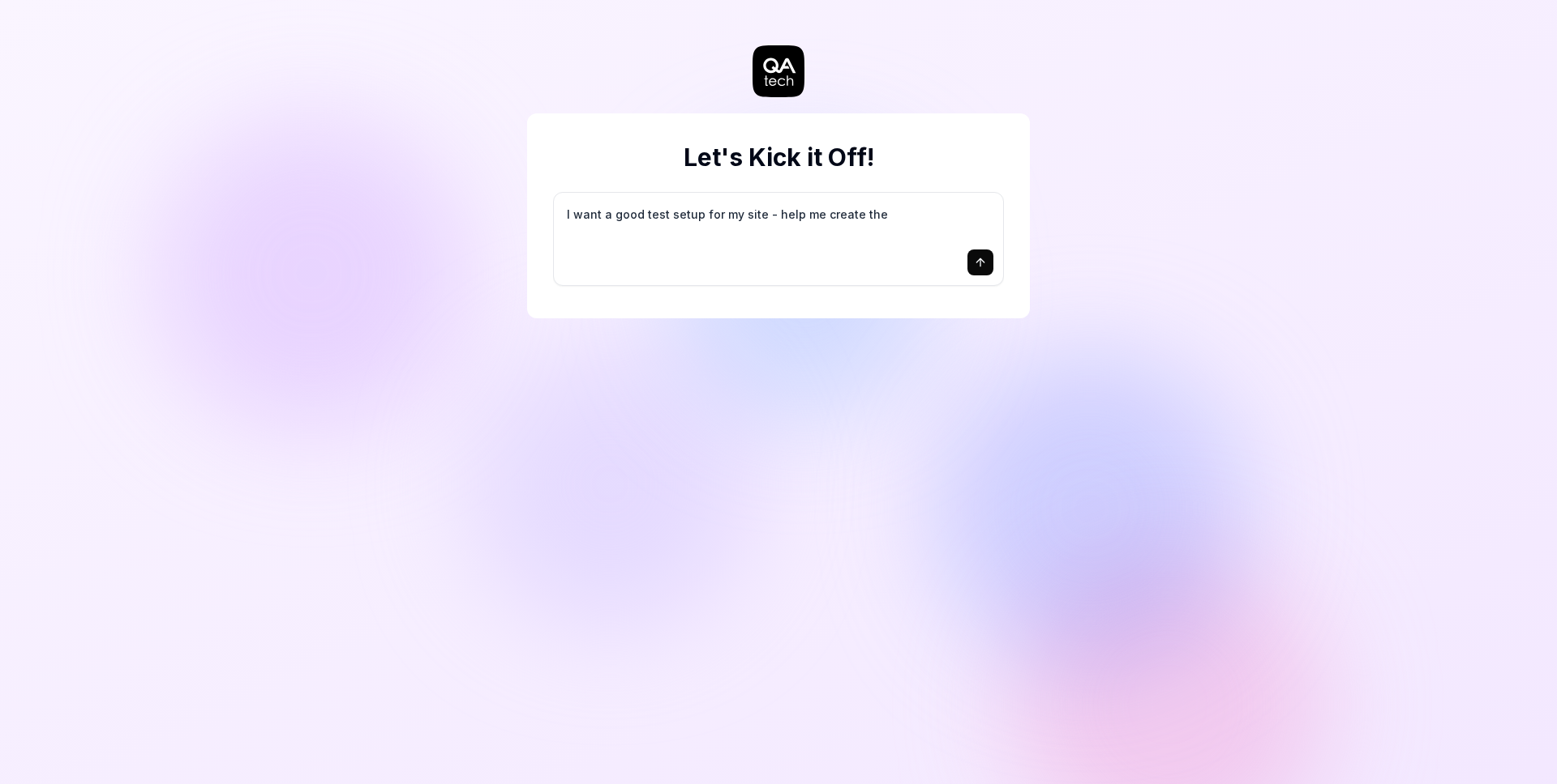
type textarea "I want a good test setup for my site - help me create the"
type textarea "*"
type textarea "I want a good test setup for my site - help me create the f"
type textarea "*"
type textarea "I want a good test setup for my site - help me create the fi"
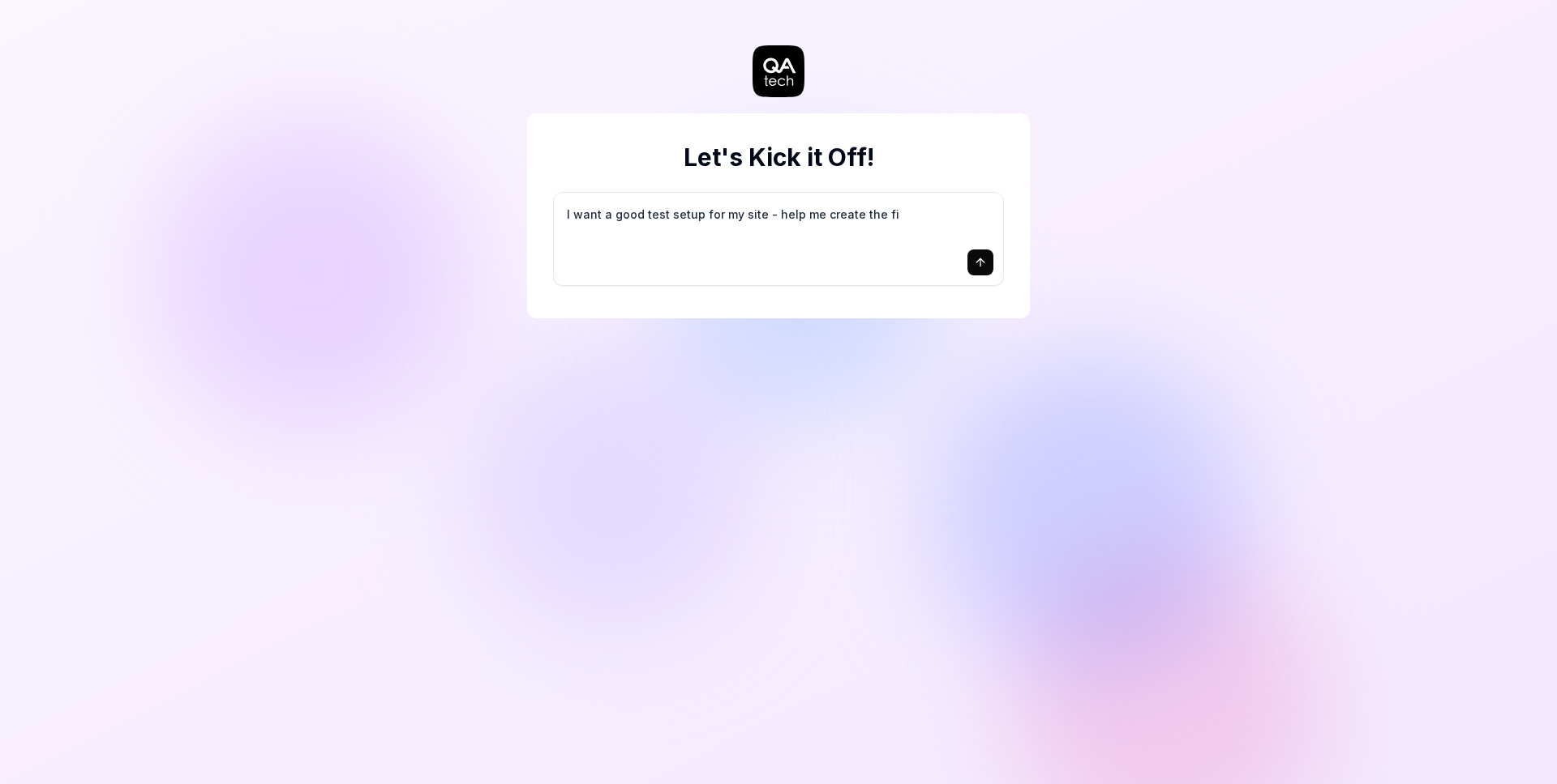
type textarea "*"
type textarea "I want a good test setup for my site - help me create the fir"
type textarea "*"
type textarea "I want a good test setup for my site - help me create the firs"
type textarea "*"
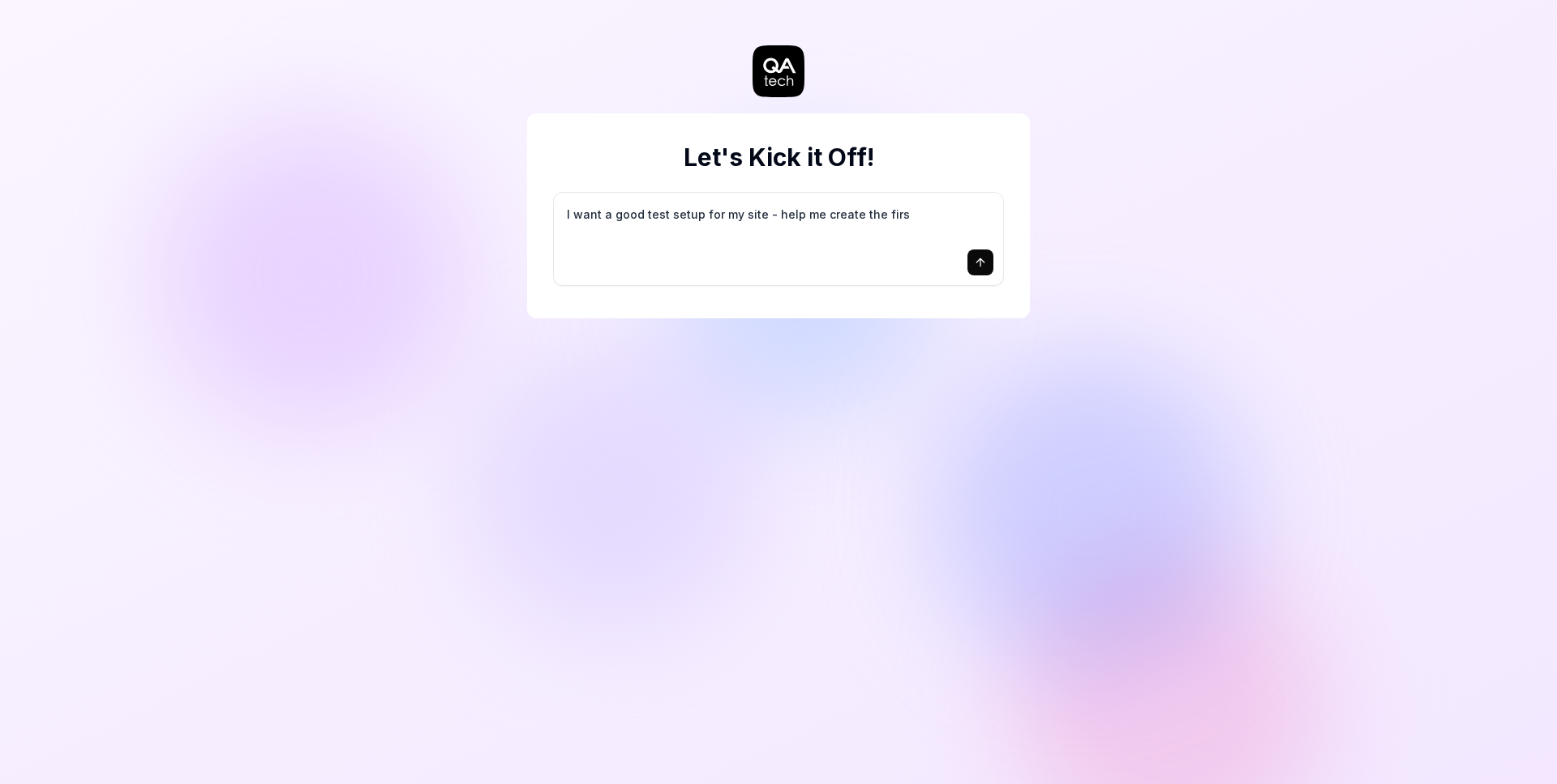
type textarea "I want a good test setup for my site - help me create the first"
type textarea "*"
type textarea "I want a good test setup for my site - help me create the first"
type textarea "*"
type textarea "I want a good test setup for my site - help me create the first 3"
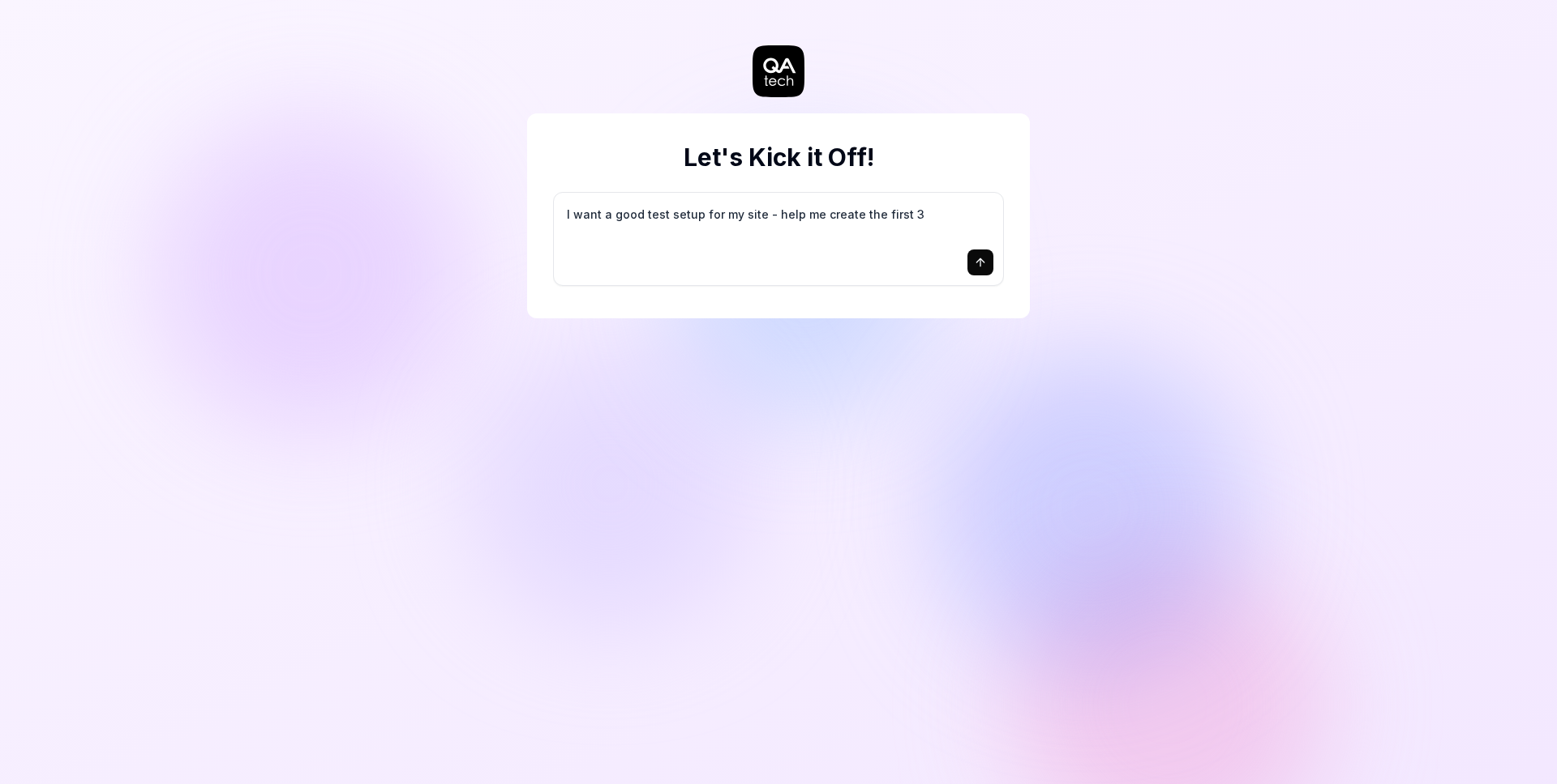
type textarea "*"
type textarea "I want a good test setup for my site - help me create the first 3-"
type textarea "*"
type textarea "I want a good test setup for my site - help me create the first 3-5"
type textarea "*"
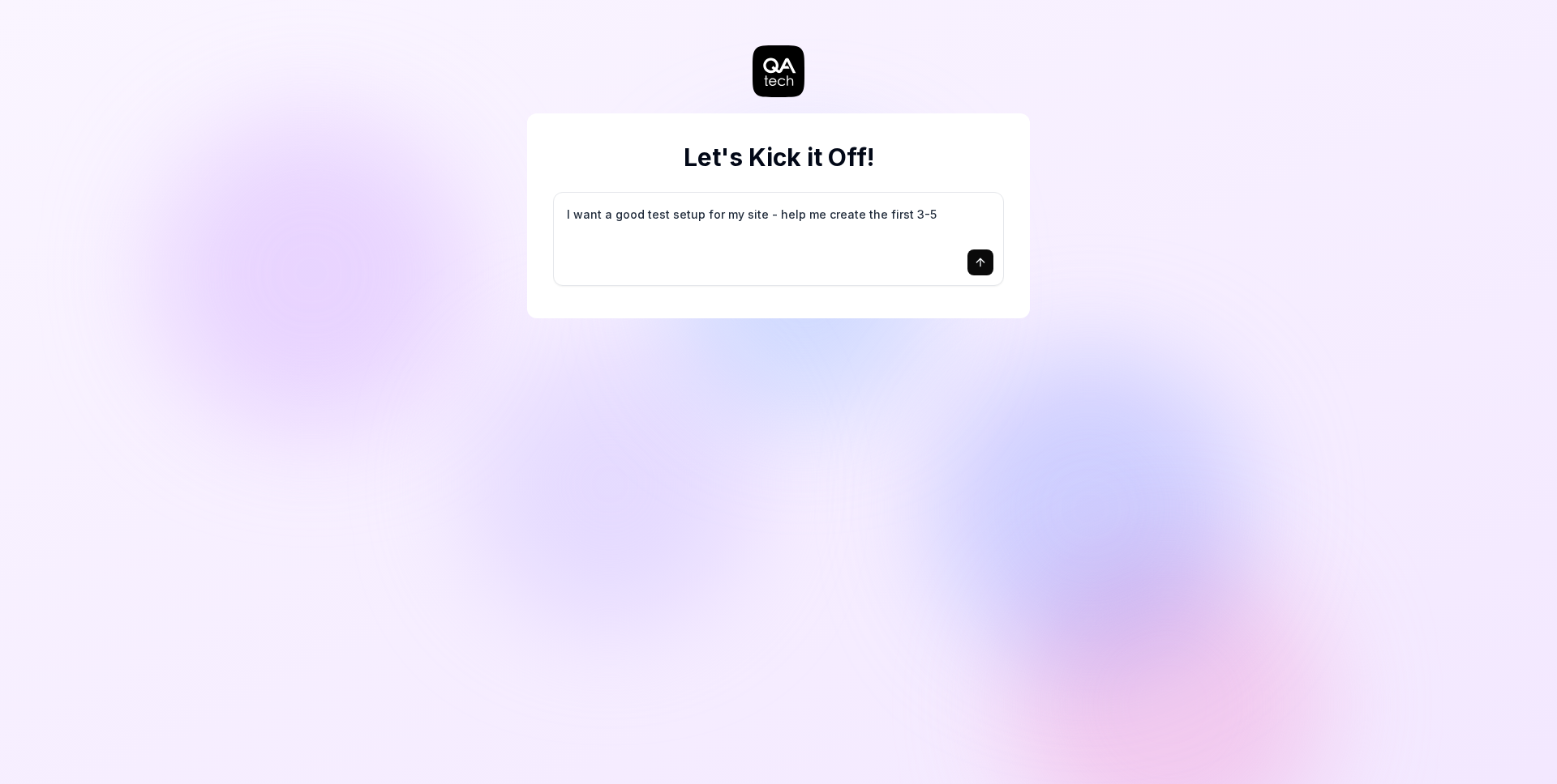
type textarea "I want a good test setup for my site - help me create the first 3-5"
type textarea "*"
type textarea "I want a good test setup for my site - help me create the first 3-5 t"
type textarea "*"
type textarea "I want a good test setup for my site - help me create the first 3-5 te"
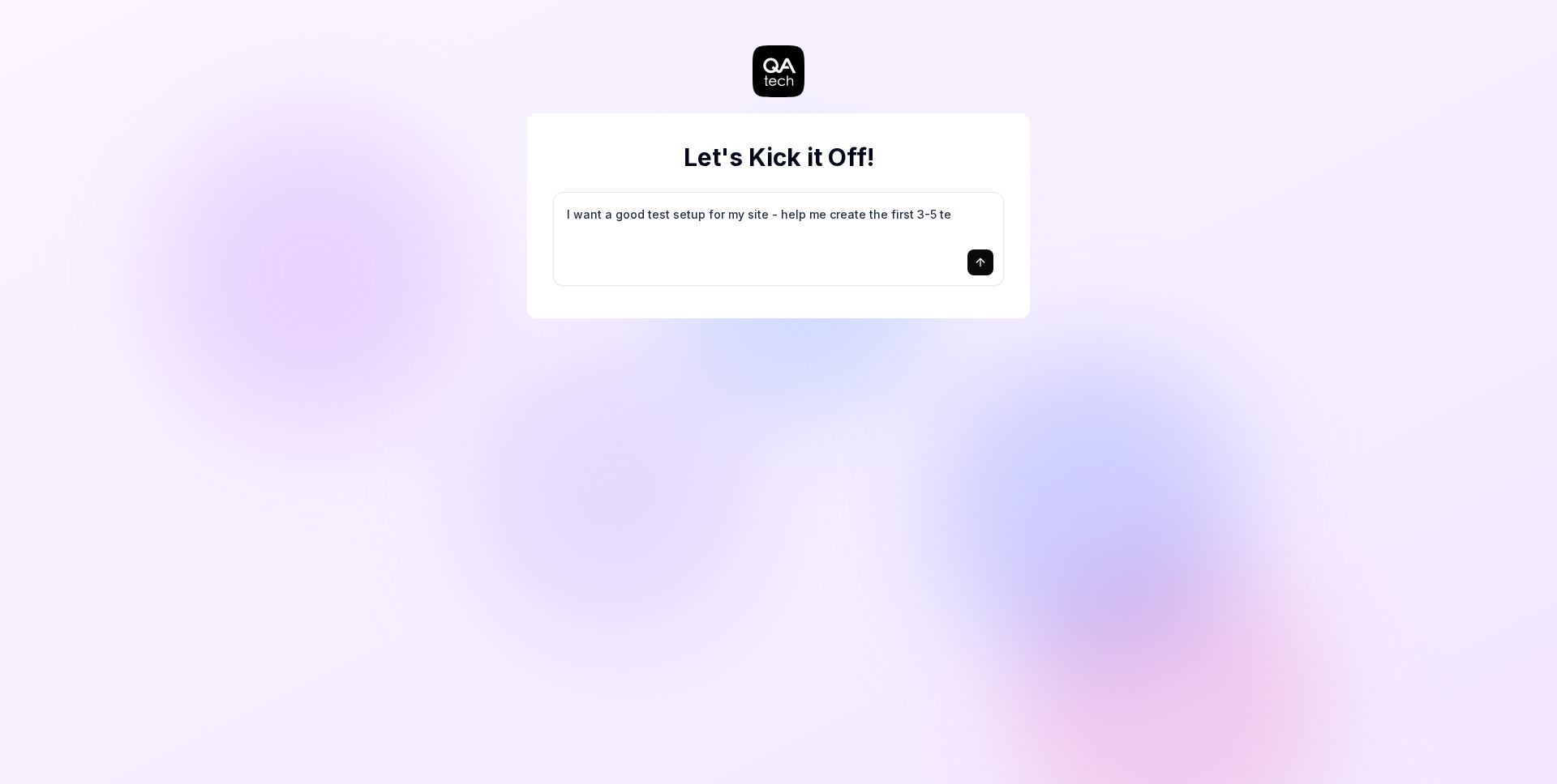
type textarea "*"
type textarea "I want a good test setup for my site - help me create the first 3-5 tes"
type textarea "*"
type textarea "I want a good test setup for my site - help me create the first 3-5 test"
type textarea "*"
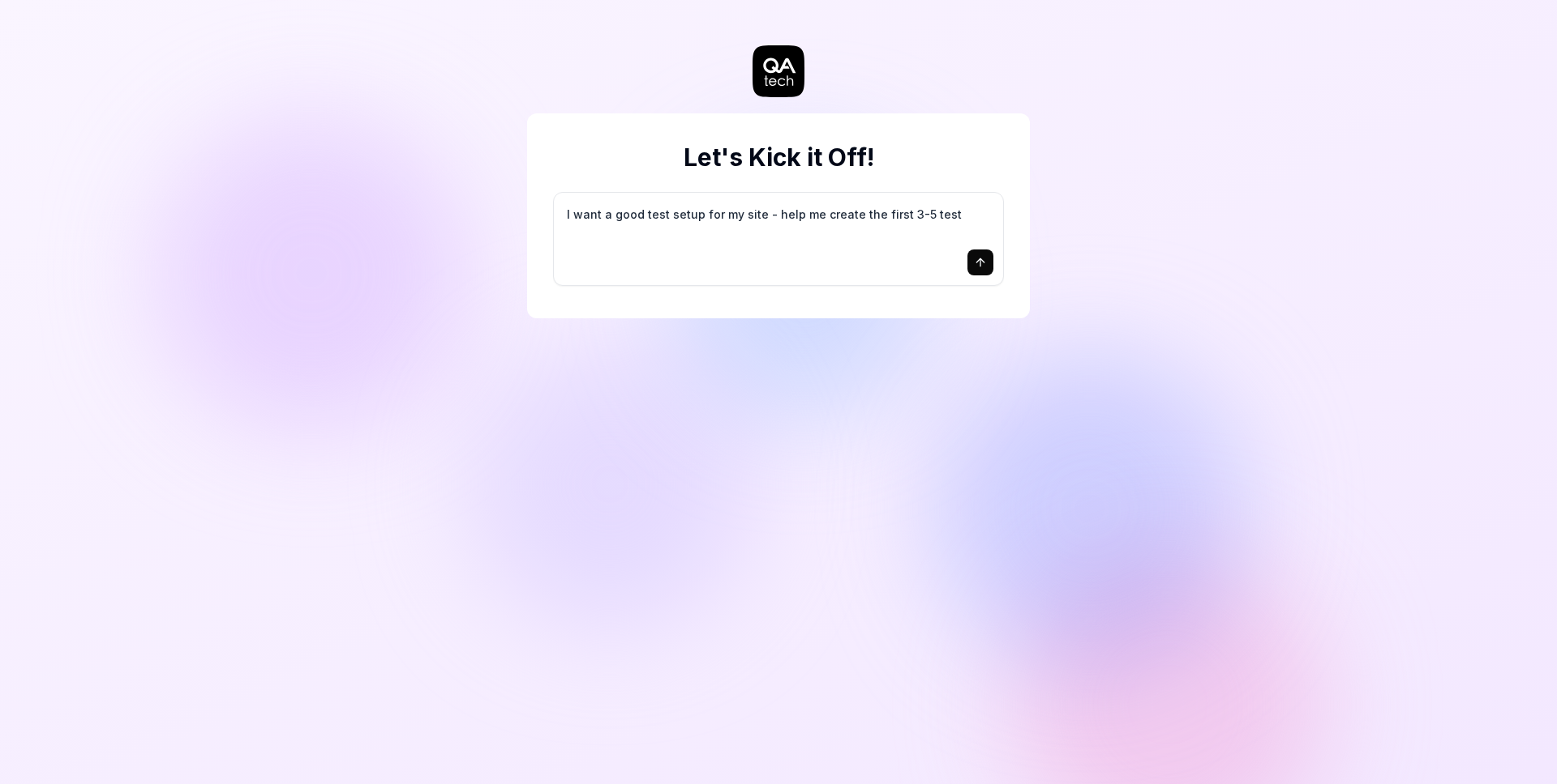
type textarea "I want a good test setup for my site - help me create the first 3-5 test"
type textarea "*"
type textarea "I want a good test setup for my site - help me create the first 3-5 test c"
type textarea "*"
type textarea "I want a good test setup for my site - help me create the first 3-5 test ca"
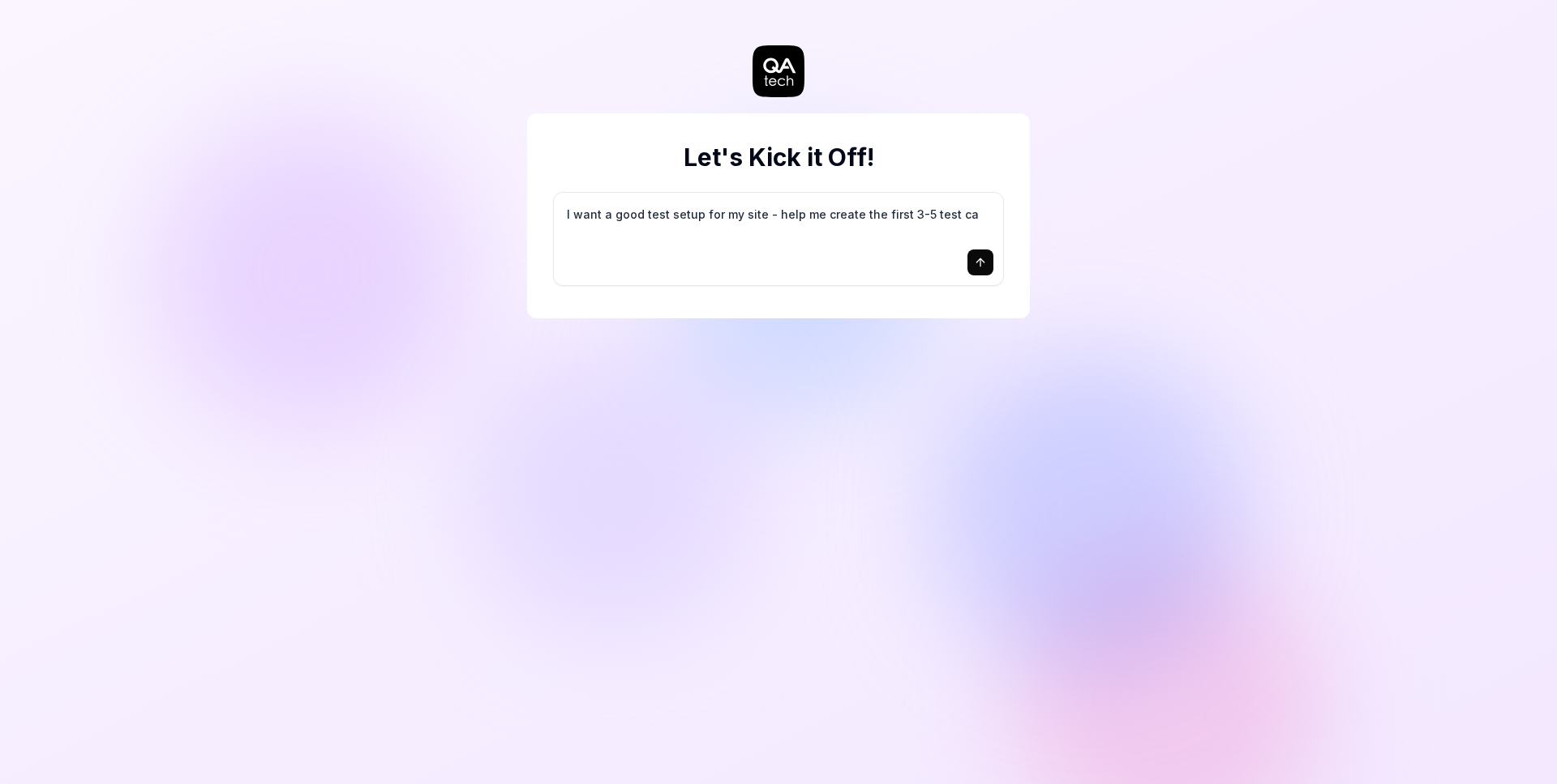
type textarea "*"
type textarea "I want a good test setup for my site - help me create the first 3-5 test cas"
type textarea "*"
type textarea "I want a good test setup for my site - help me create the first 3-5 test case"
type textarea "*"
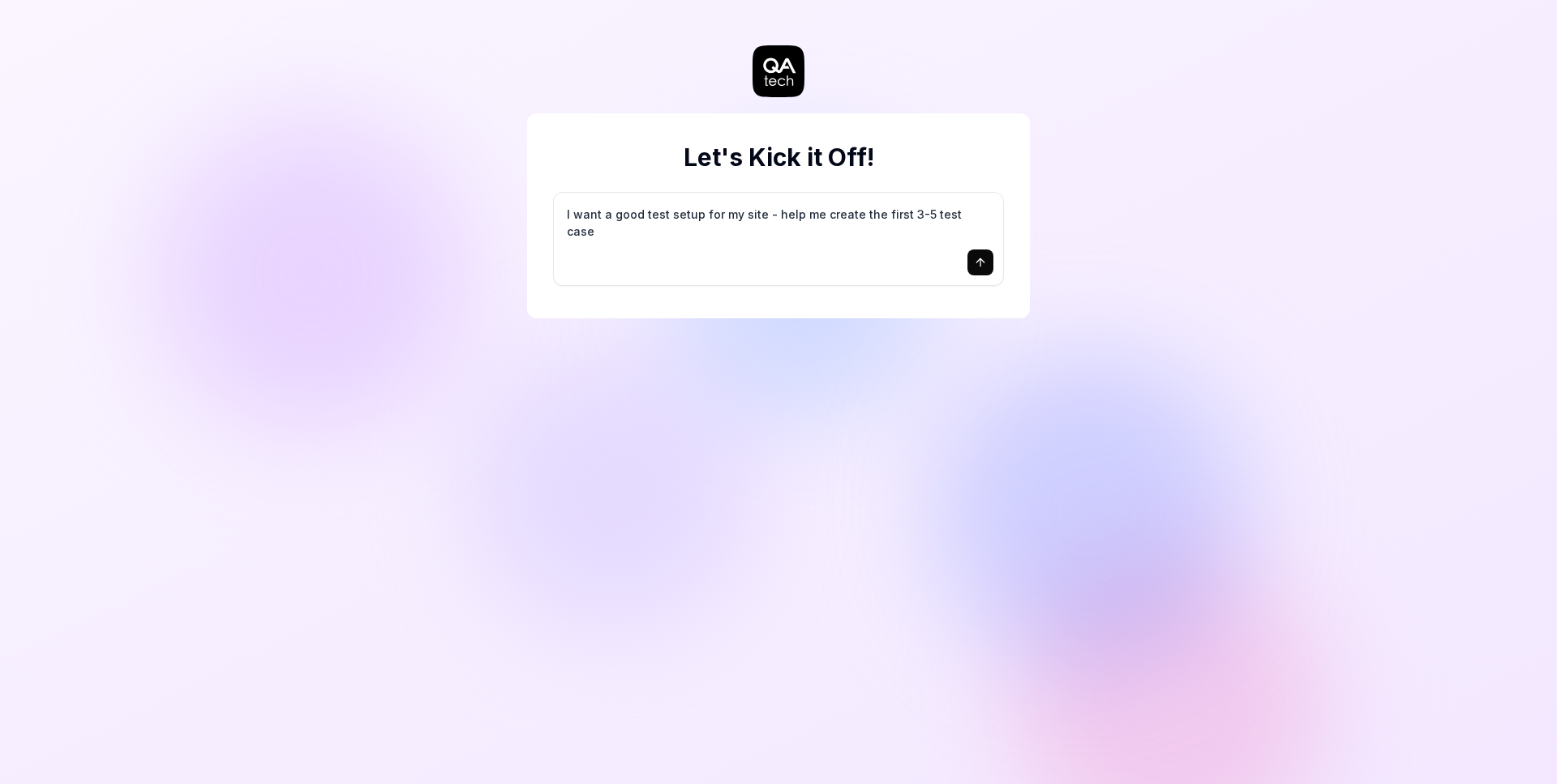
type textarea "I want a good test setup for my site - help me create the first 3-5 test cases"
click at [978, 261] on icon "submit" at bounding box center [980, 262] width 13 height 13
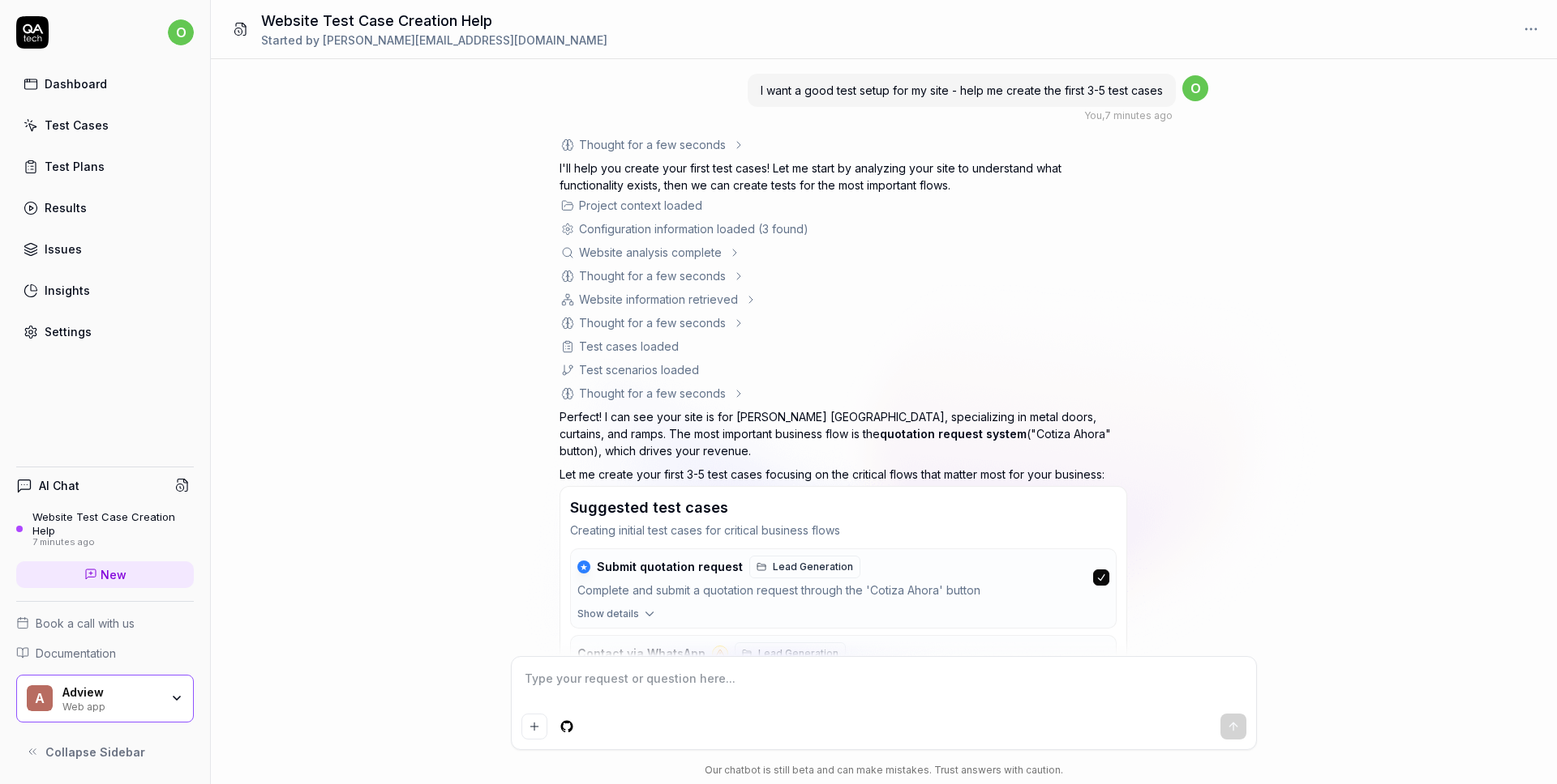
scroll to position [317, 0]
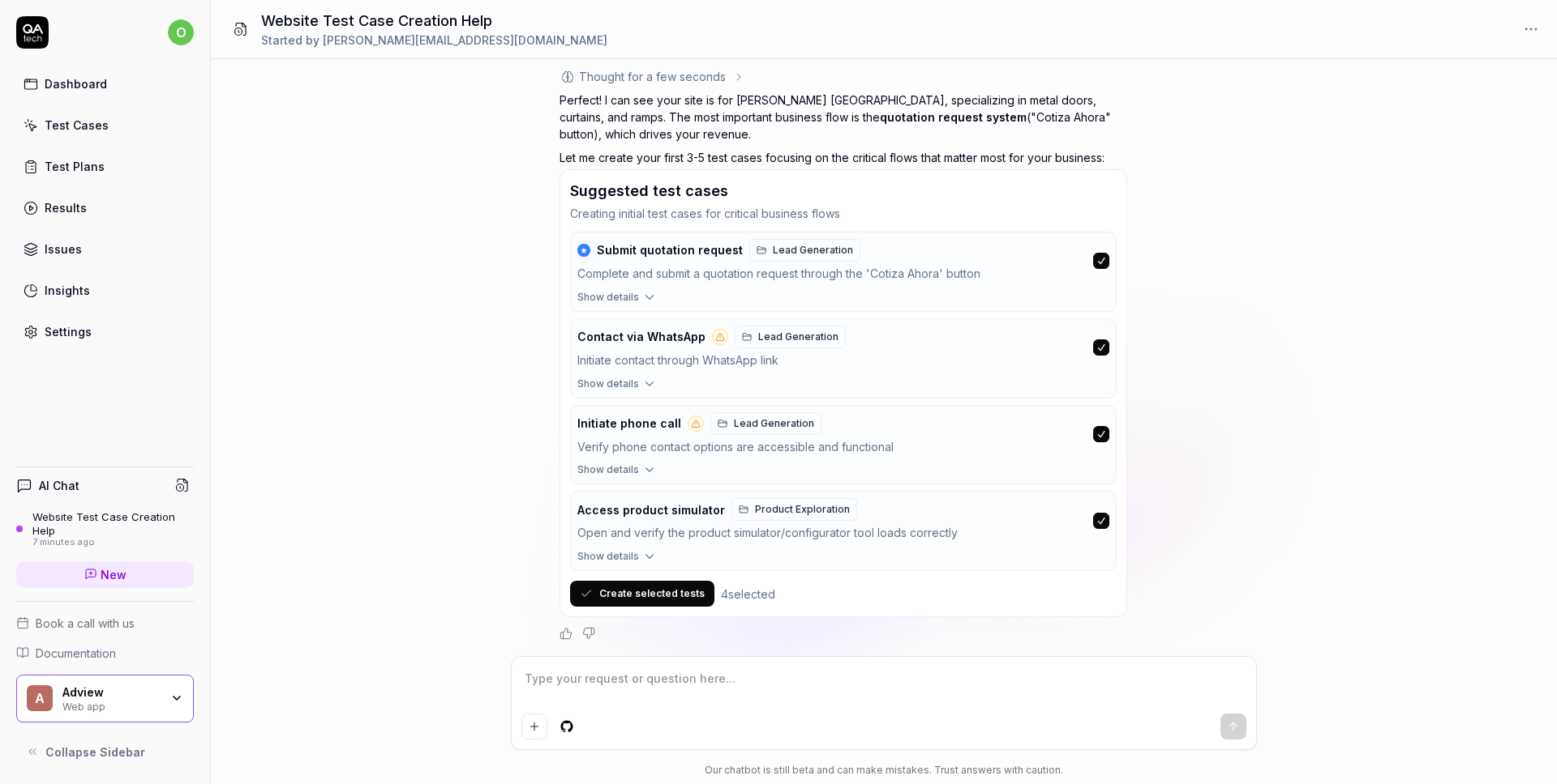
click at [645, 382] on icon "button" at bounding box center [649, 384] width 15 height 15
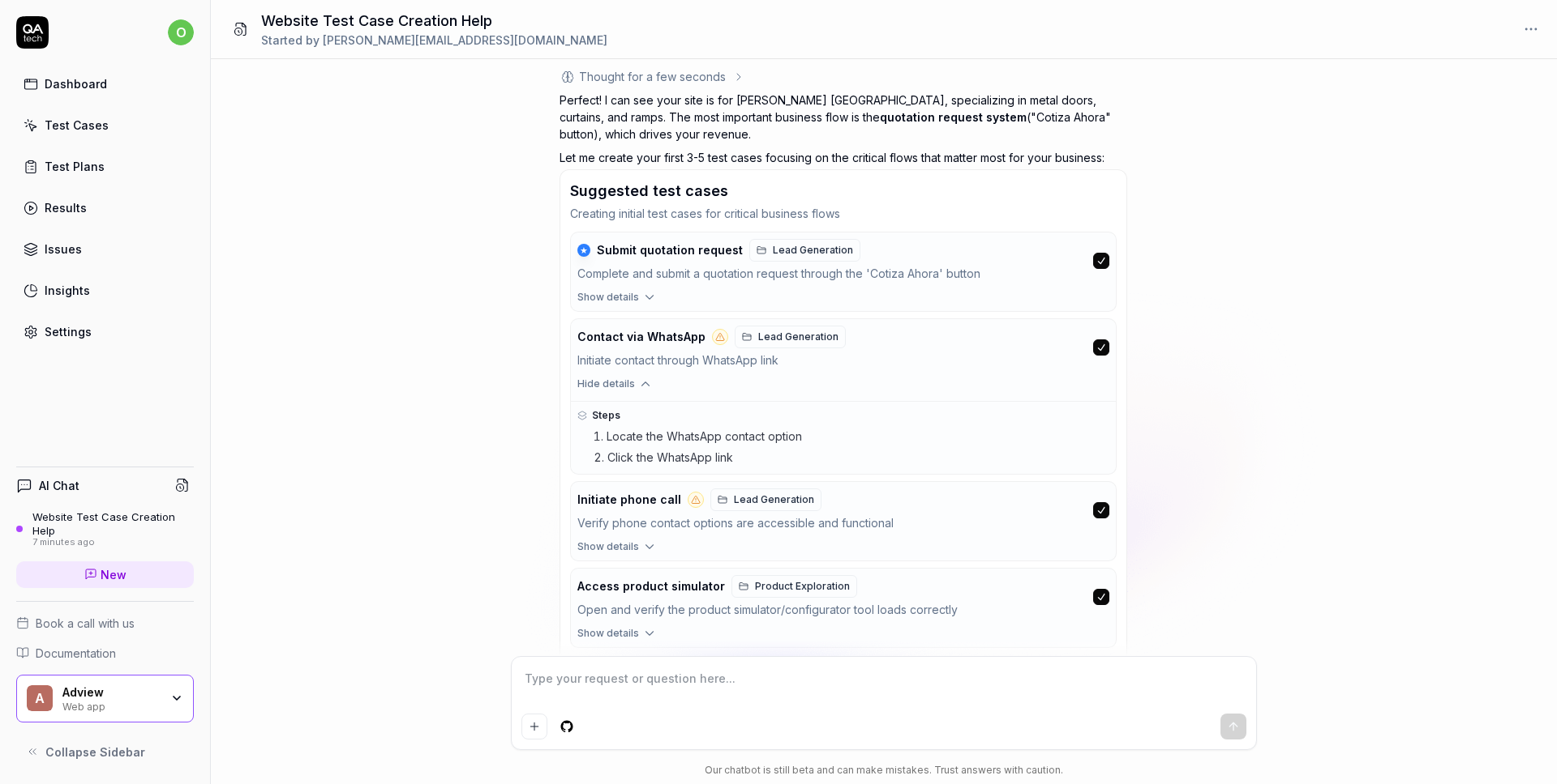
scroll to position [393, 0]
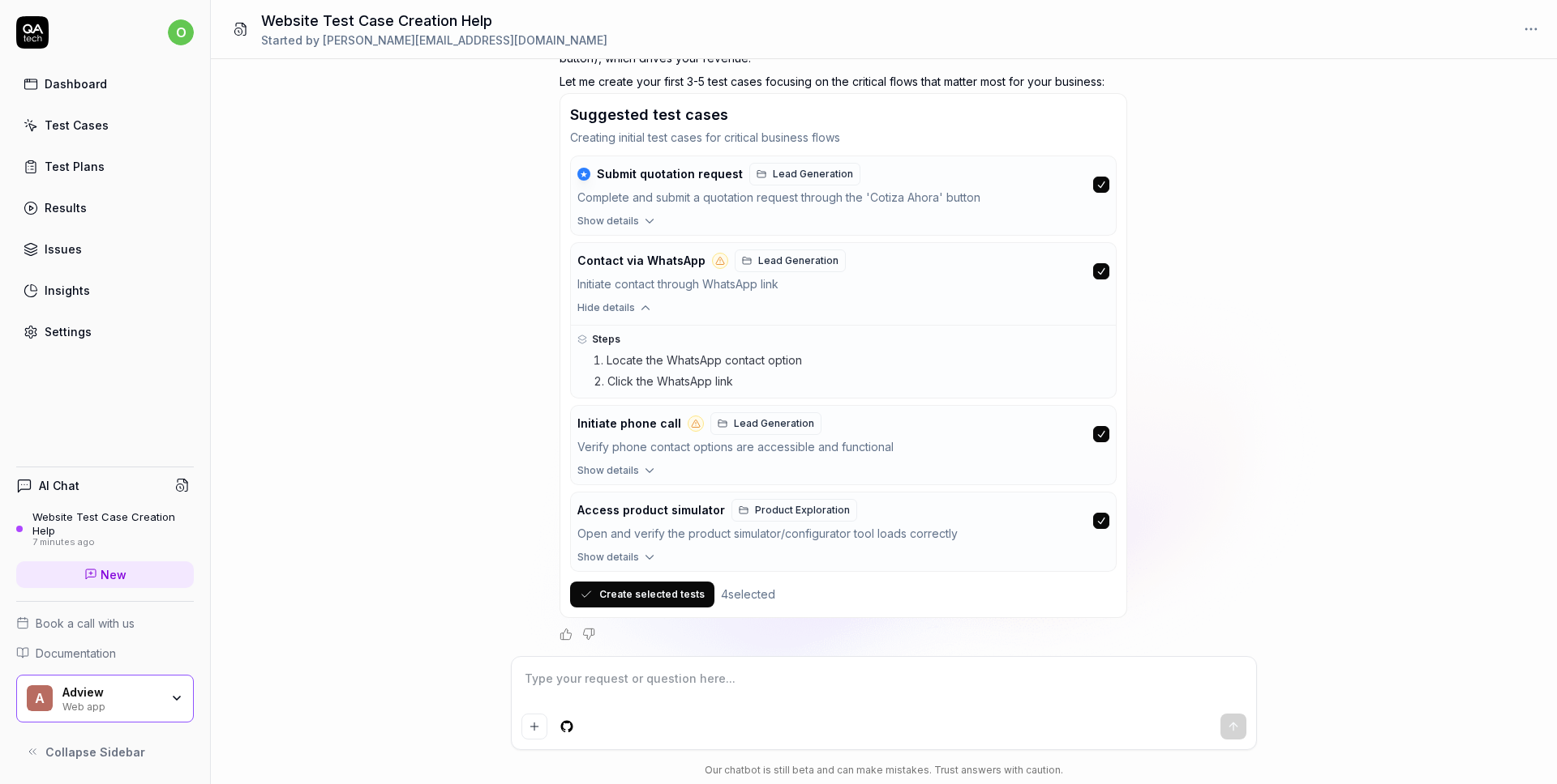
click at [643, 470] on icon "button" at bounding box center [649, 470] width 15 height 15
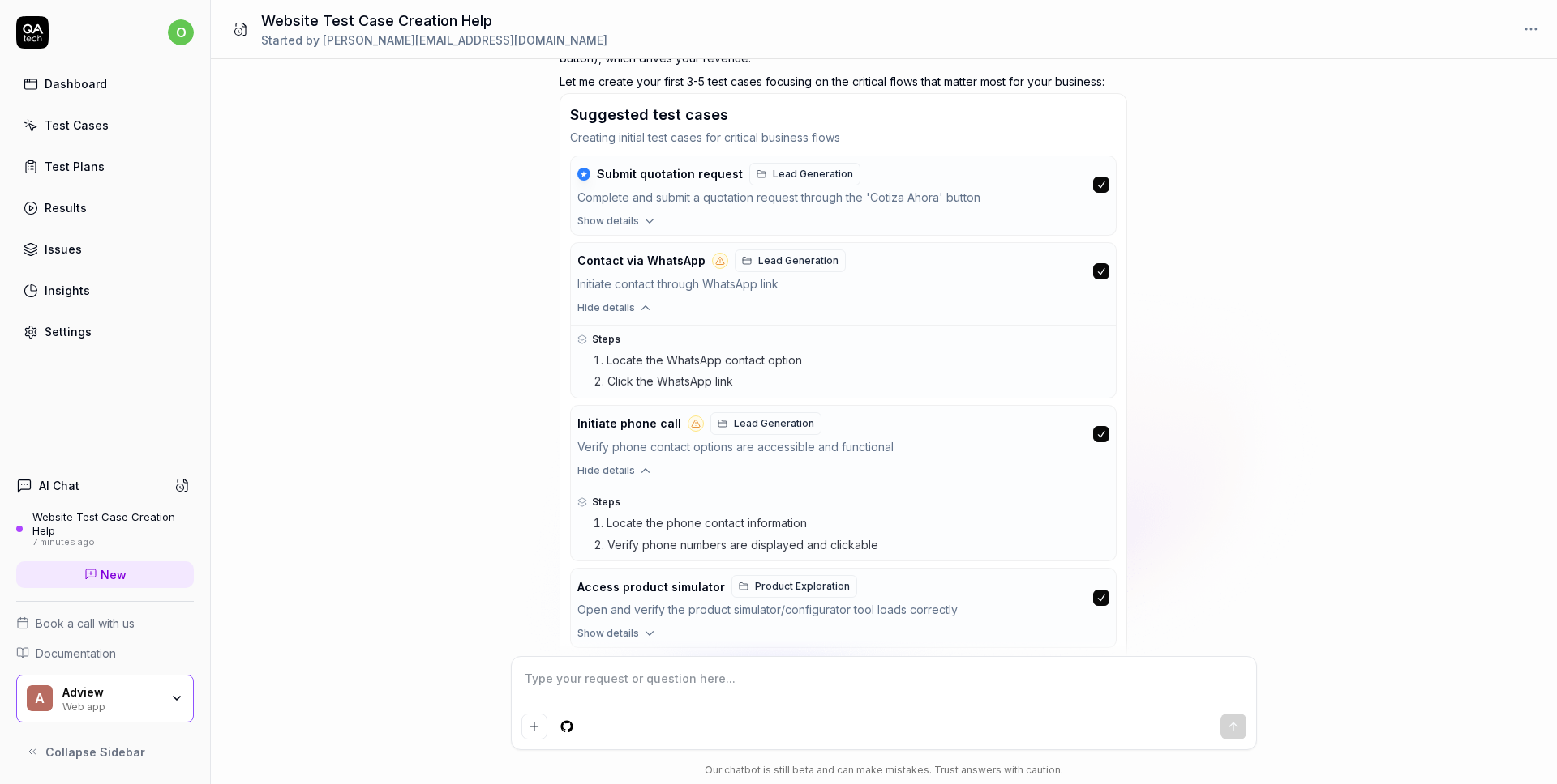
scroll to position [470, 0]
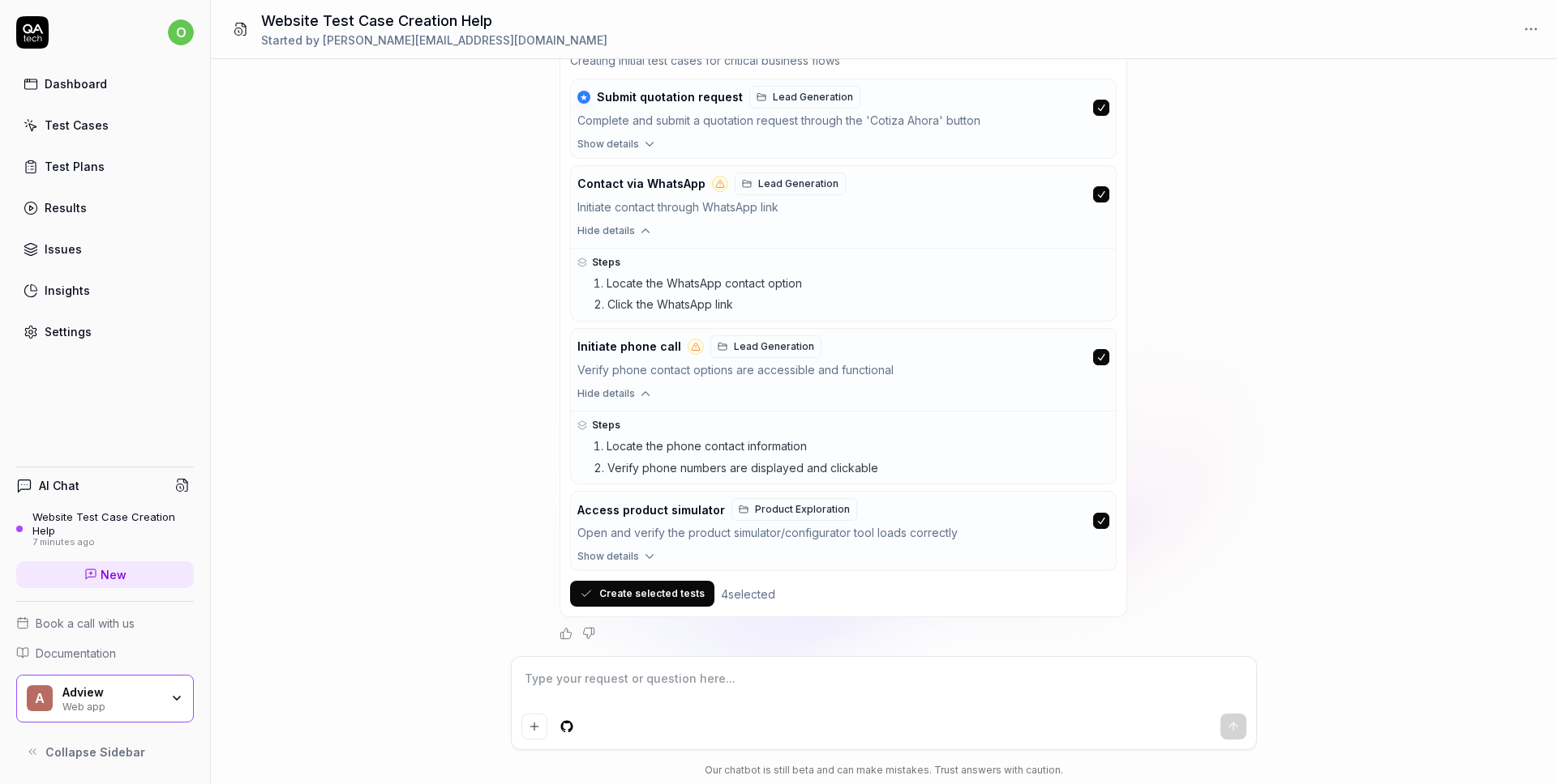
click at [649, 560] on icon "button" at bounding box center [649, 556] width 15 height 15
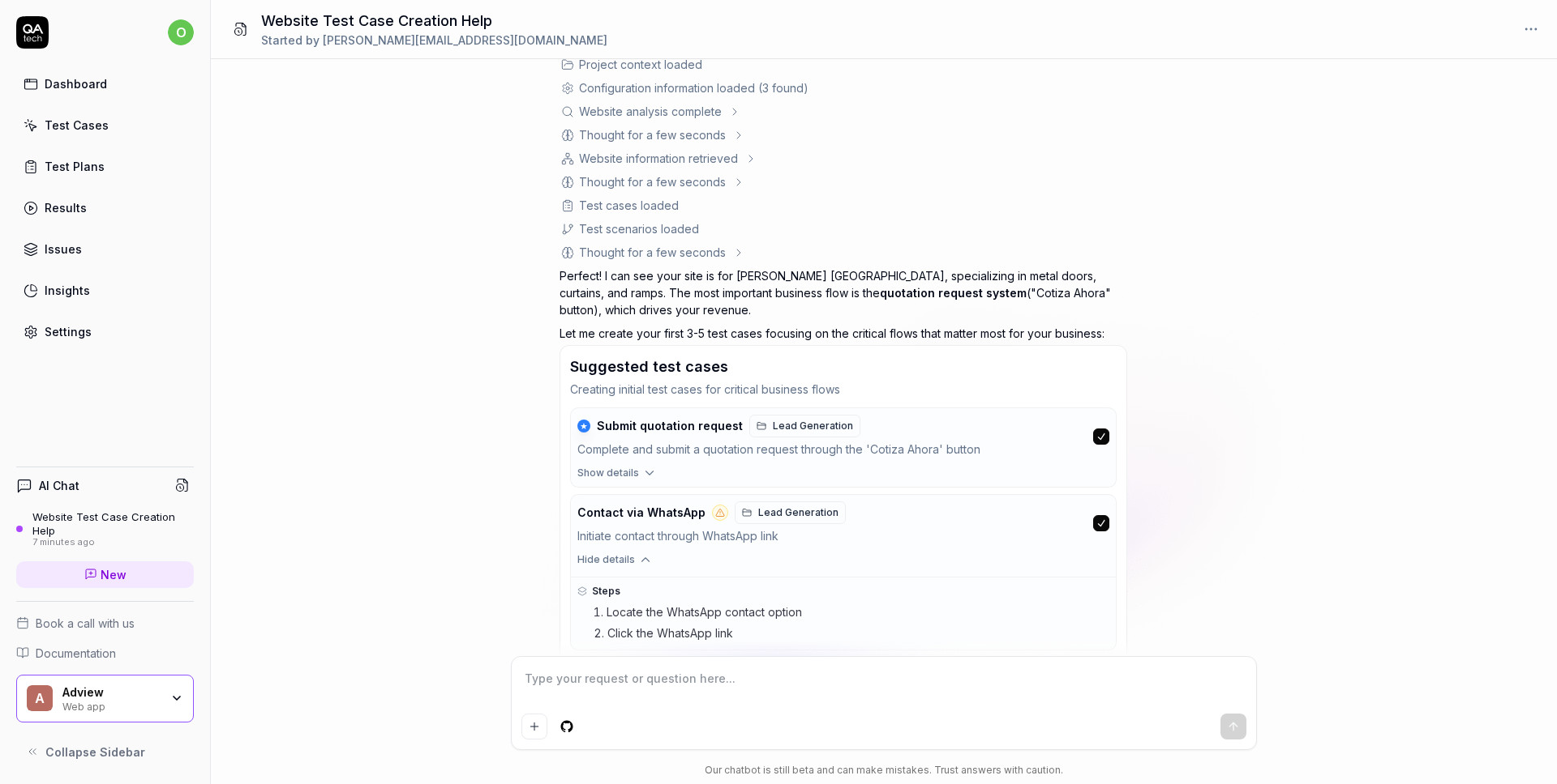
scroll to position [0, 0]
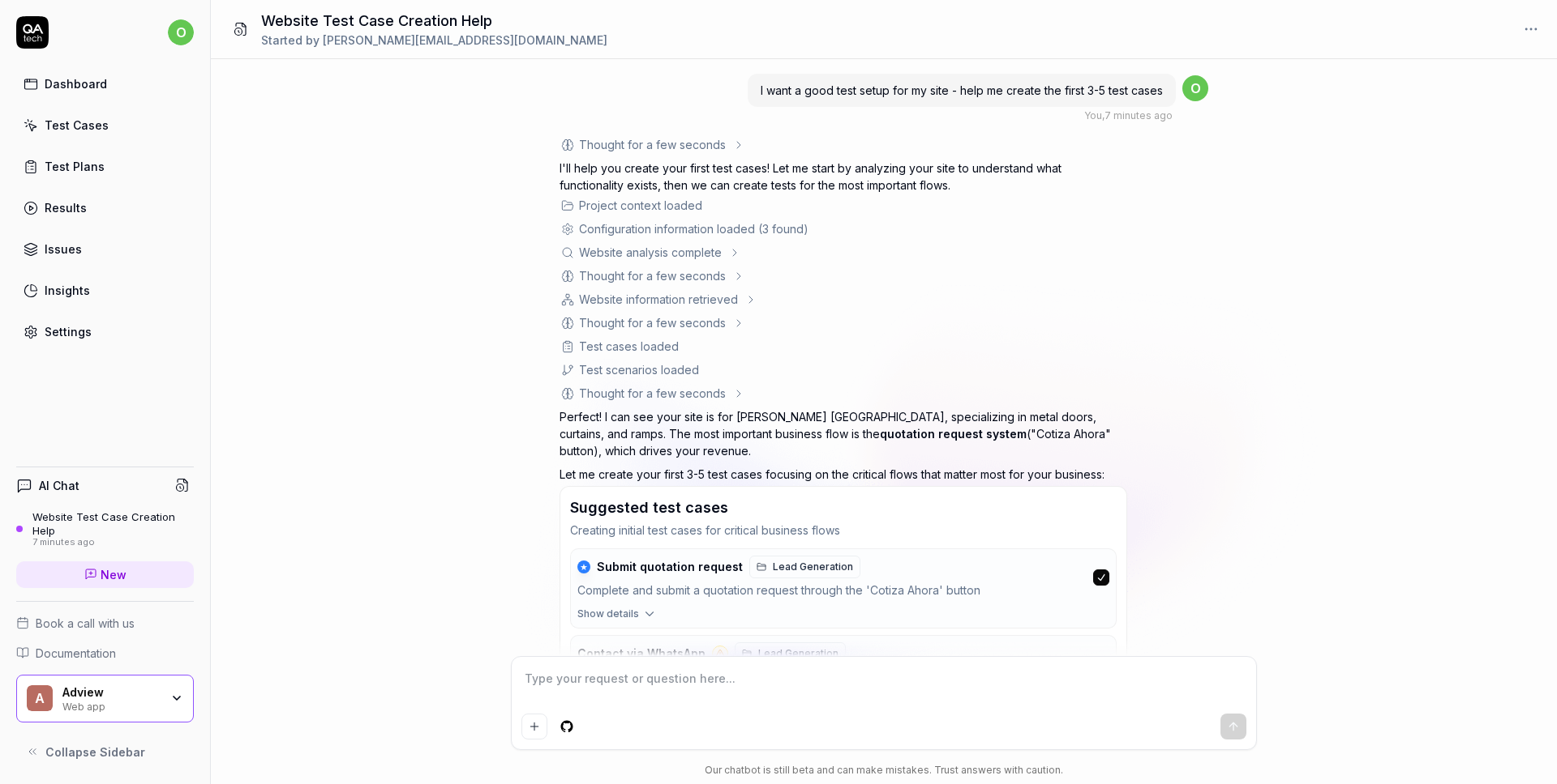
click at [731, 251] on icon at bounding box center [734, 252] width 13 height 13
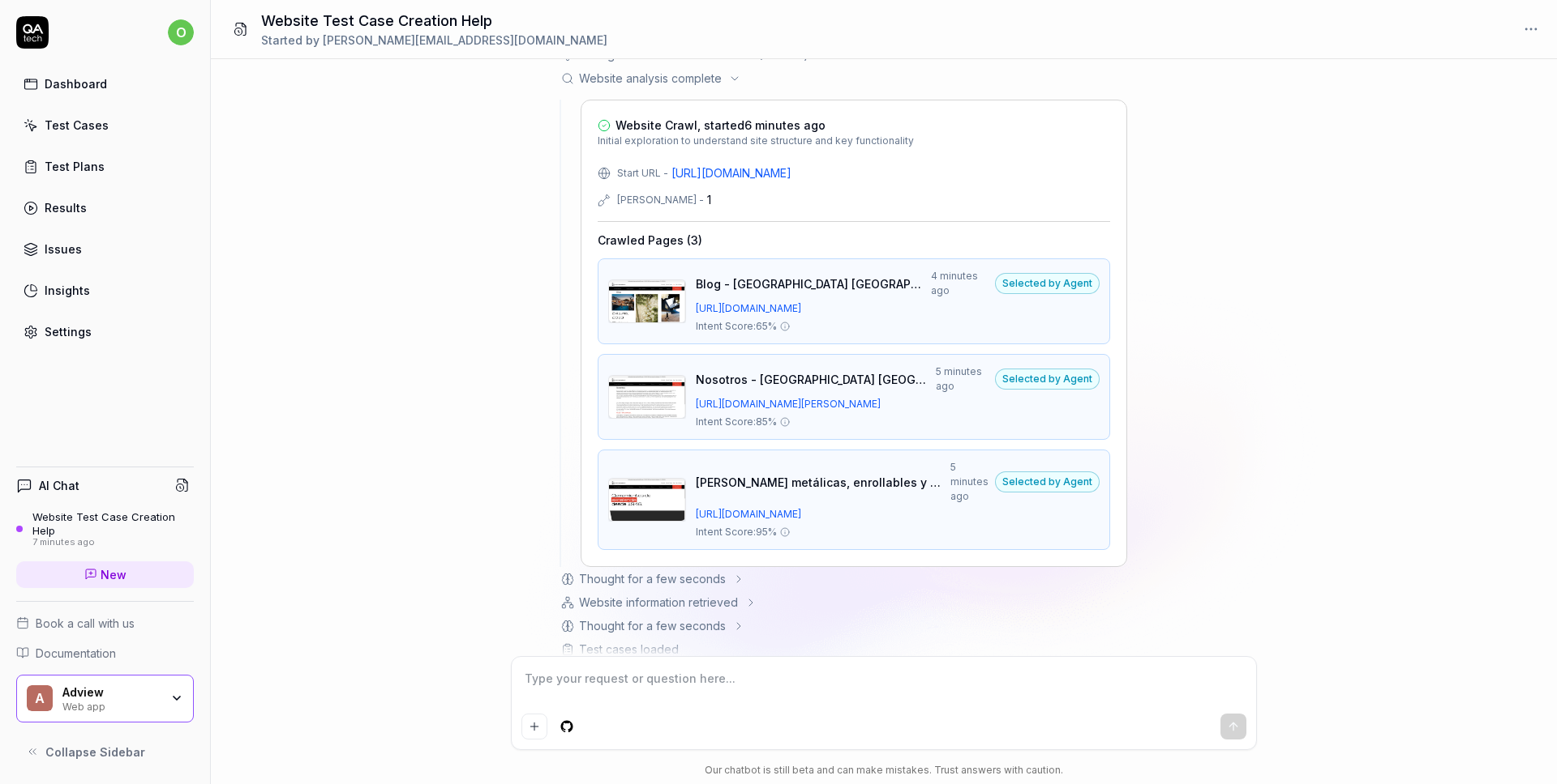
scroll to position [261, 0]
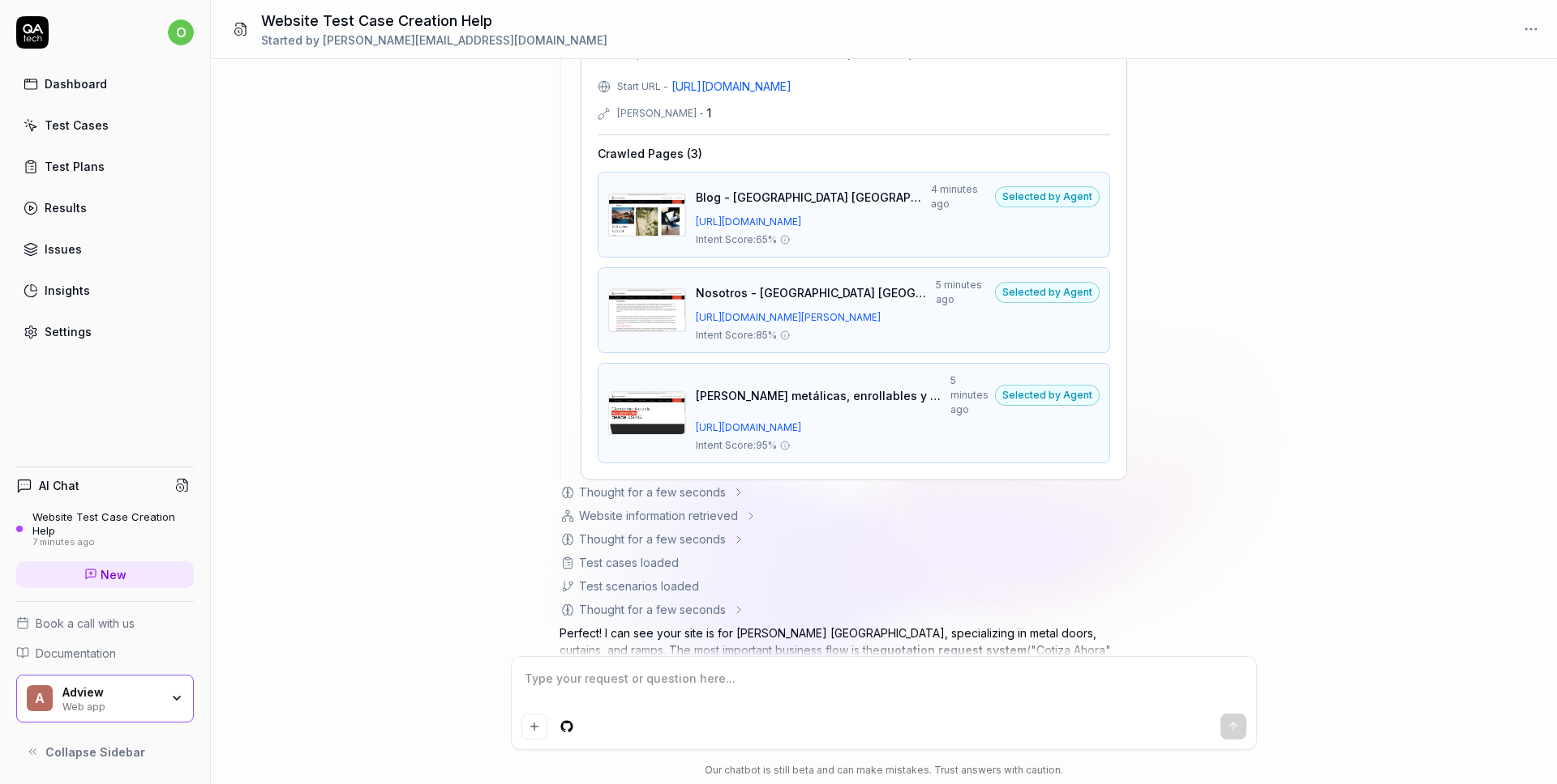
click at [636, 298] on img at bounding box center [646, 310] width 76 height 42
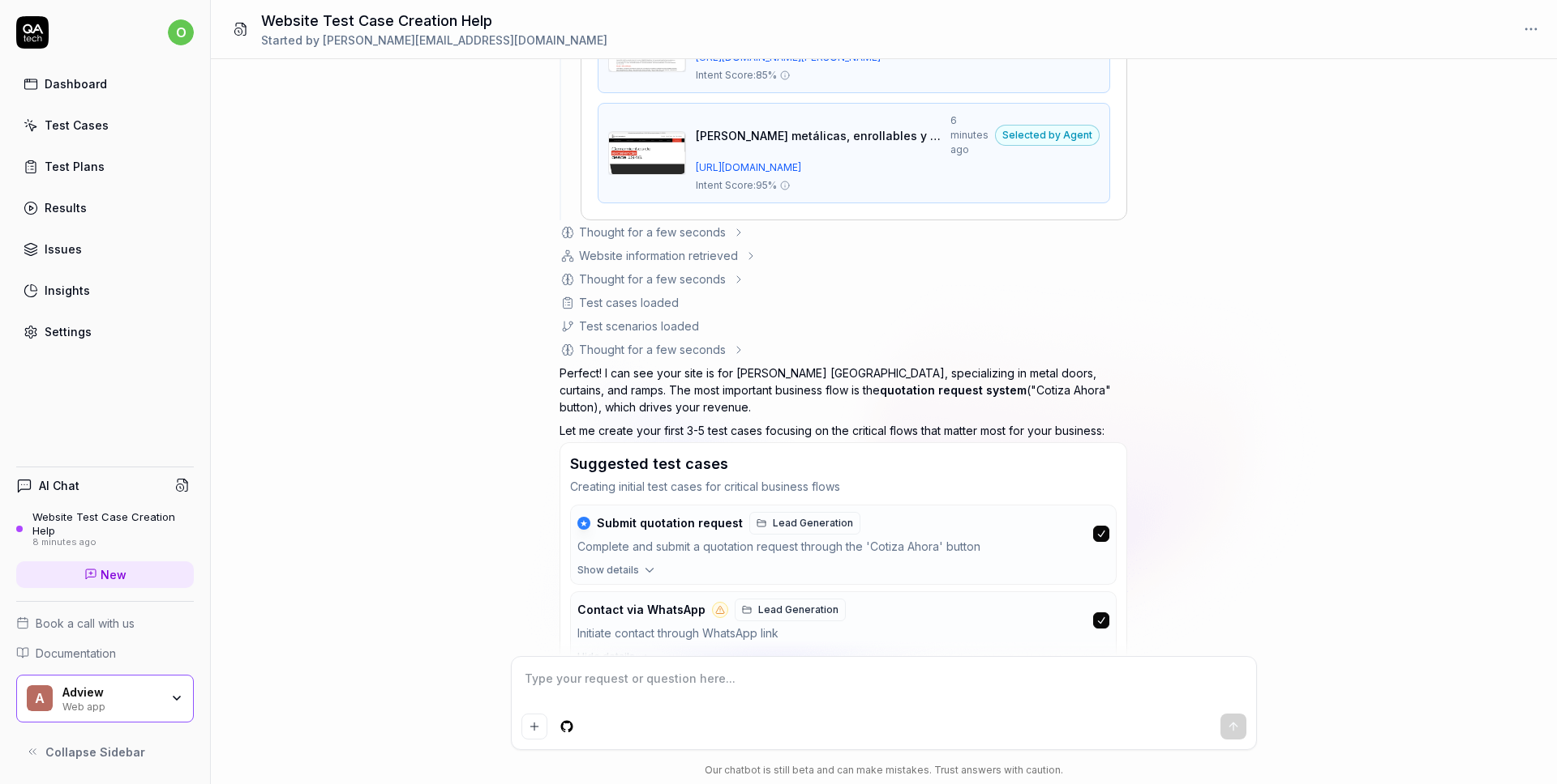
scroll to position [535, 0]
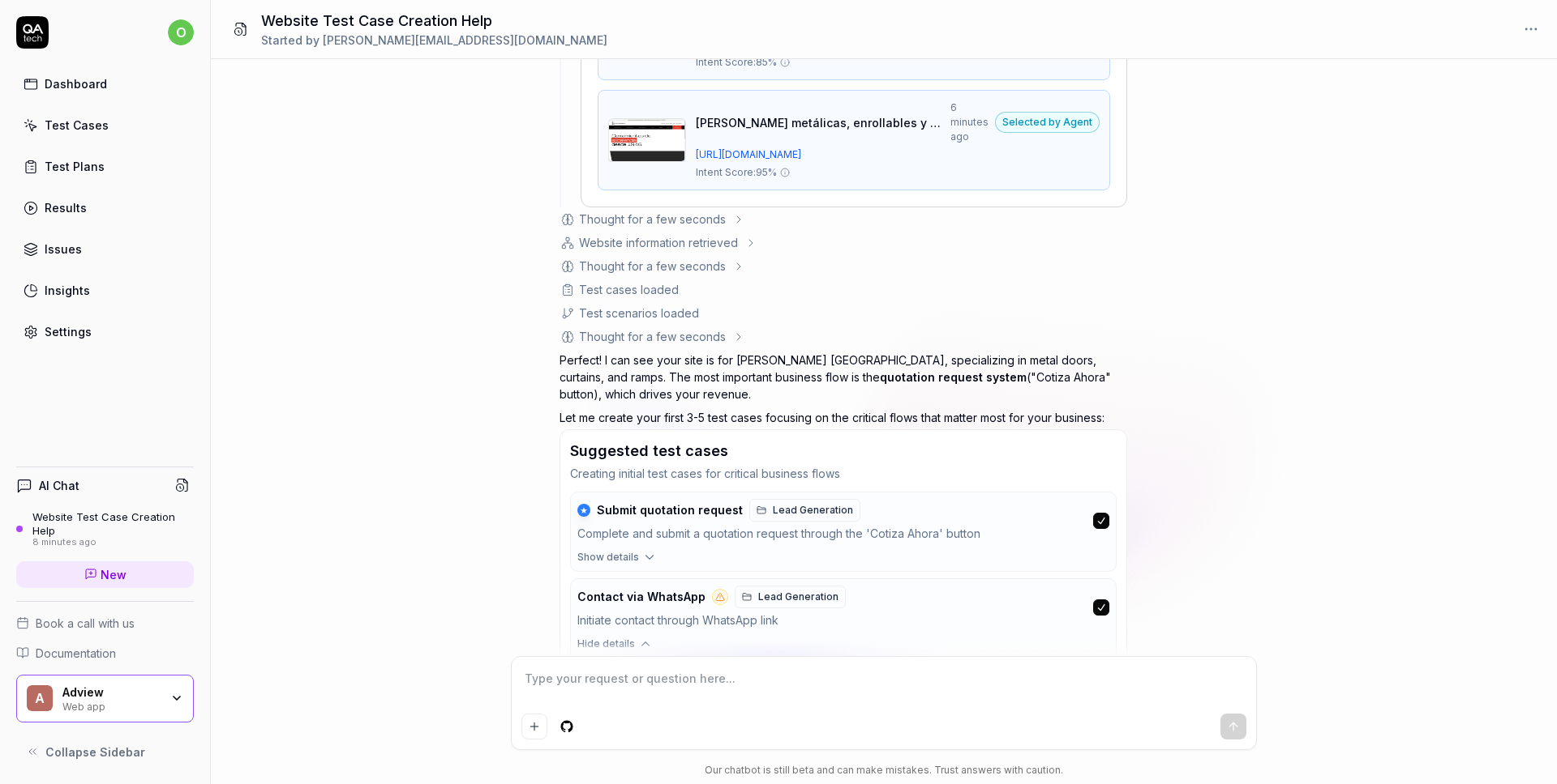
click at [748, 237] on icon at bounding box center [750, 243] width 13 height 13
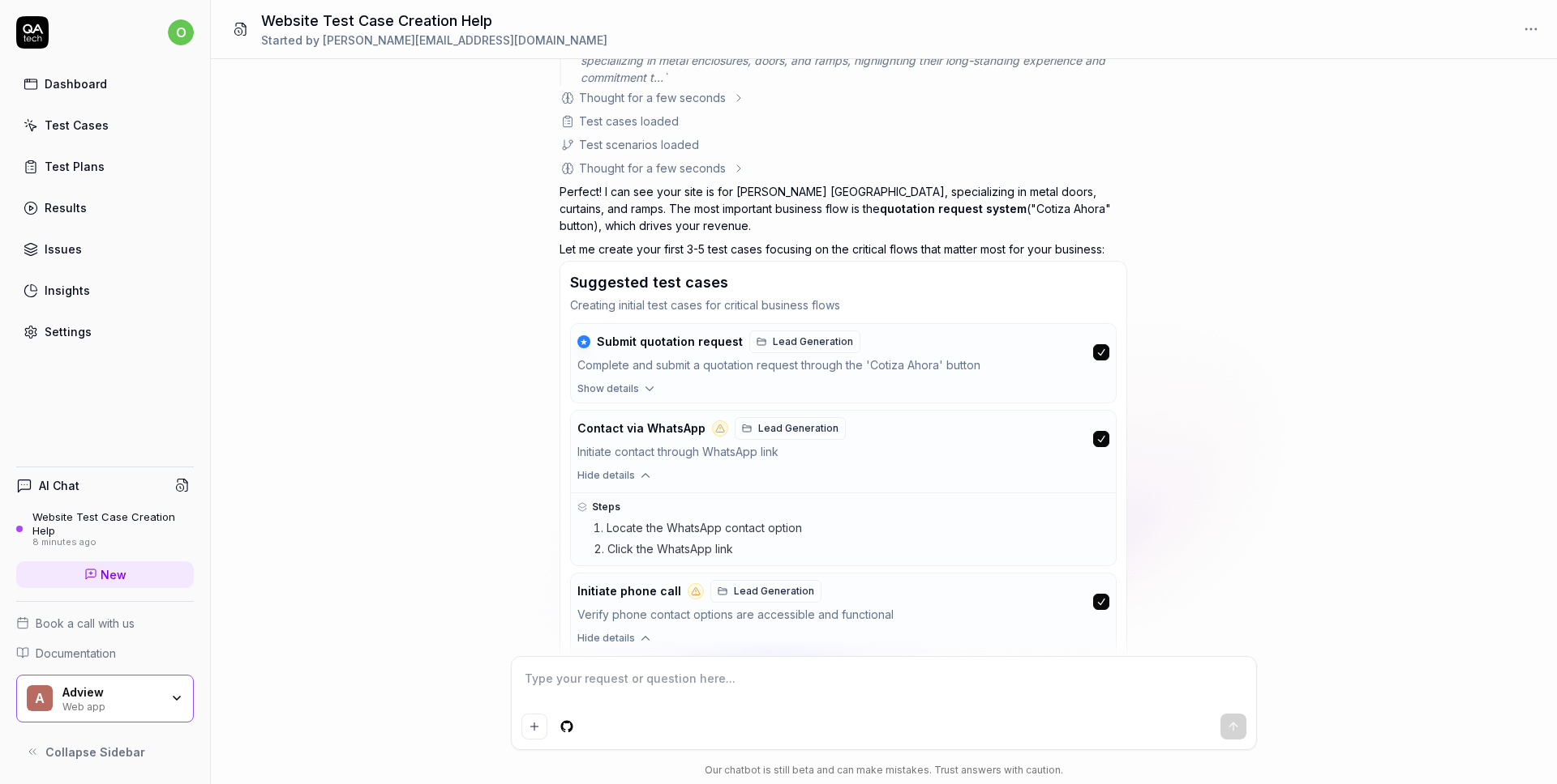
scroll to position [927, 0]
click at [683, 333] on span "Submit quotation request" at bounding box center [670, 340] width 146 height 15
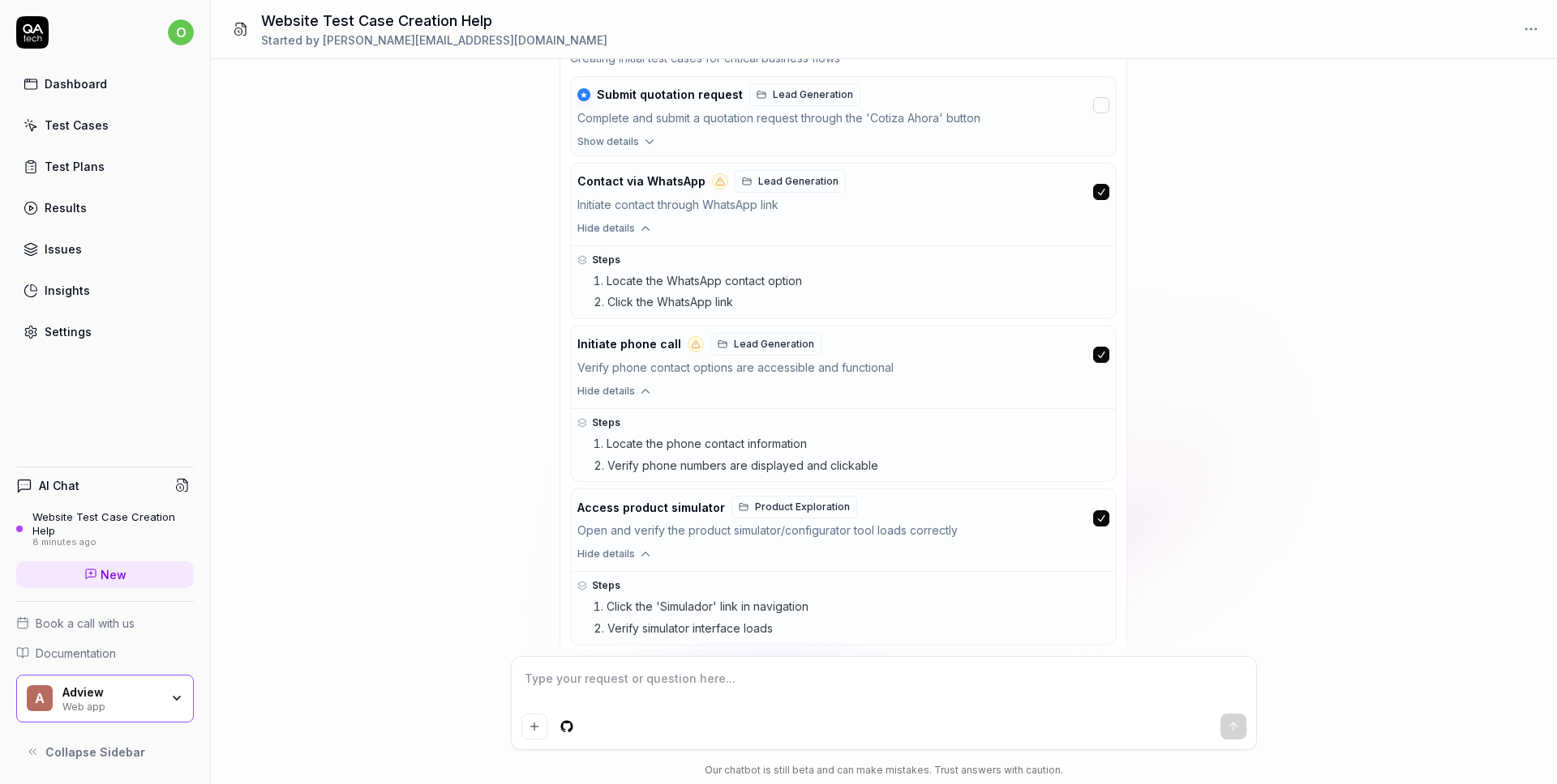
scroll to position [1215, 0]
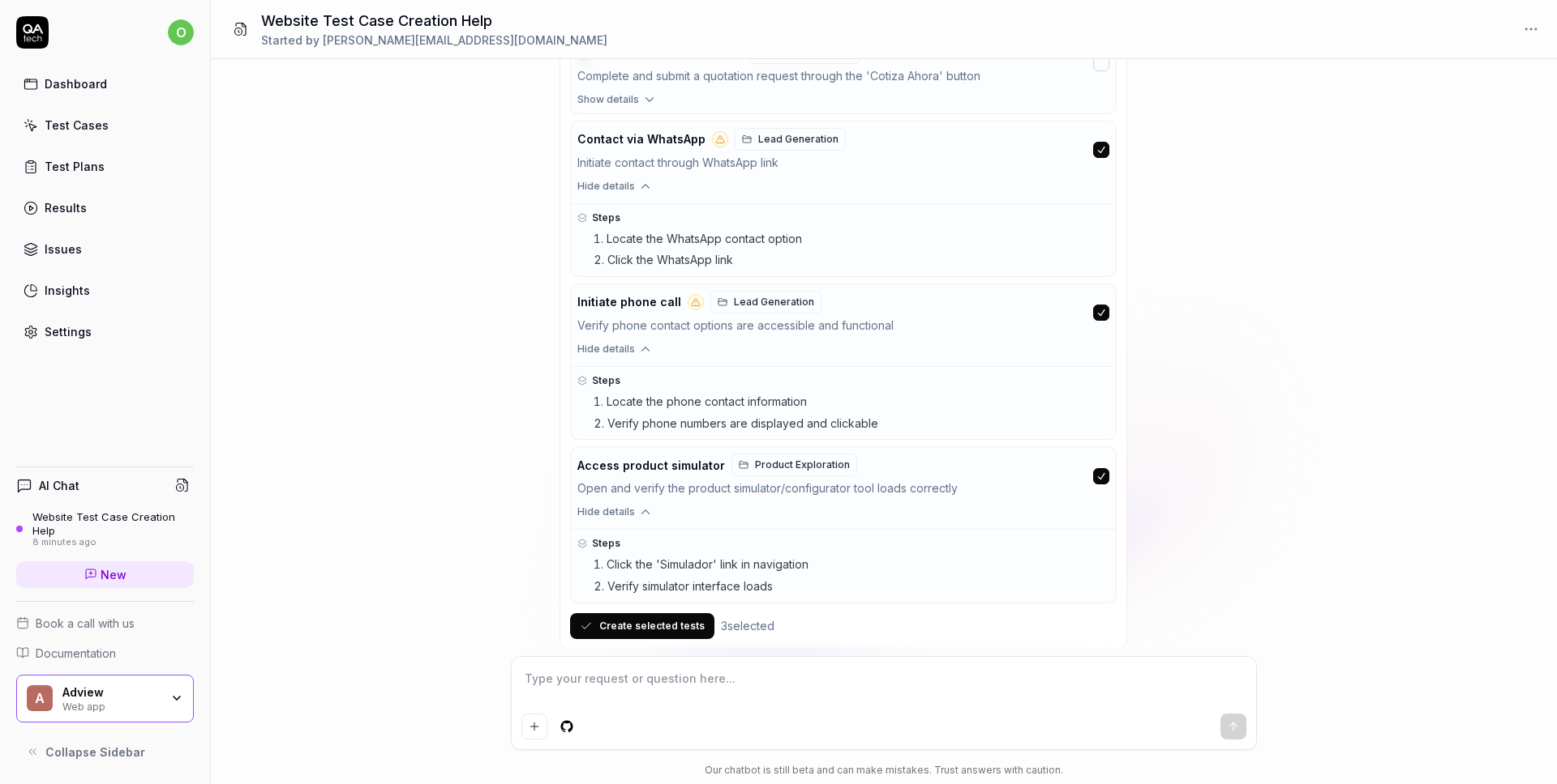
click at [671, 613] on button "Create selected tests" at bounding box center [642, 626] width 144 height 26
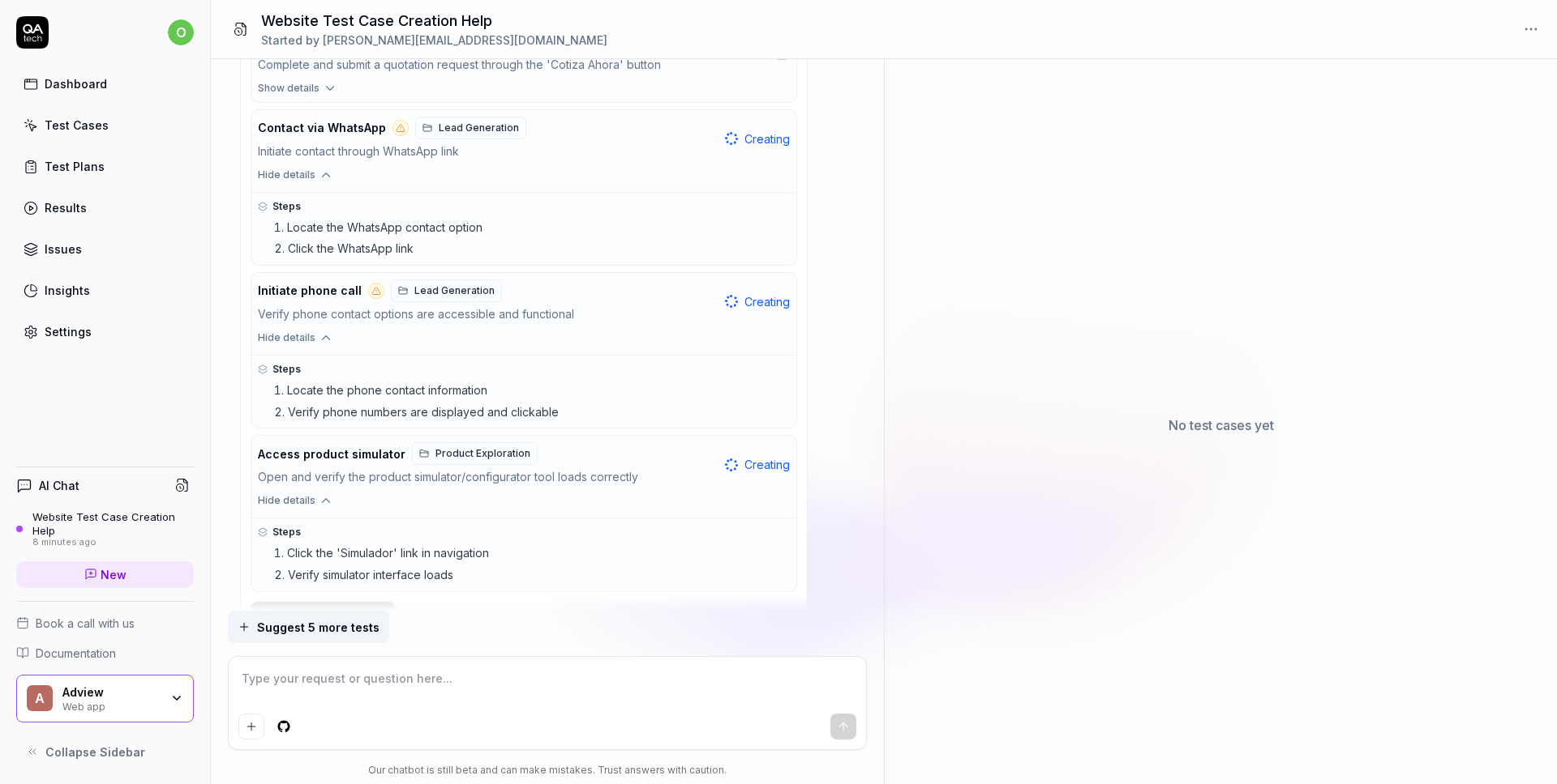
scroll to position [1260, 0]
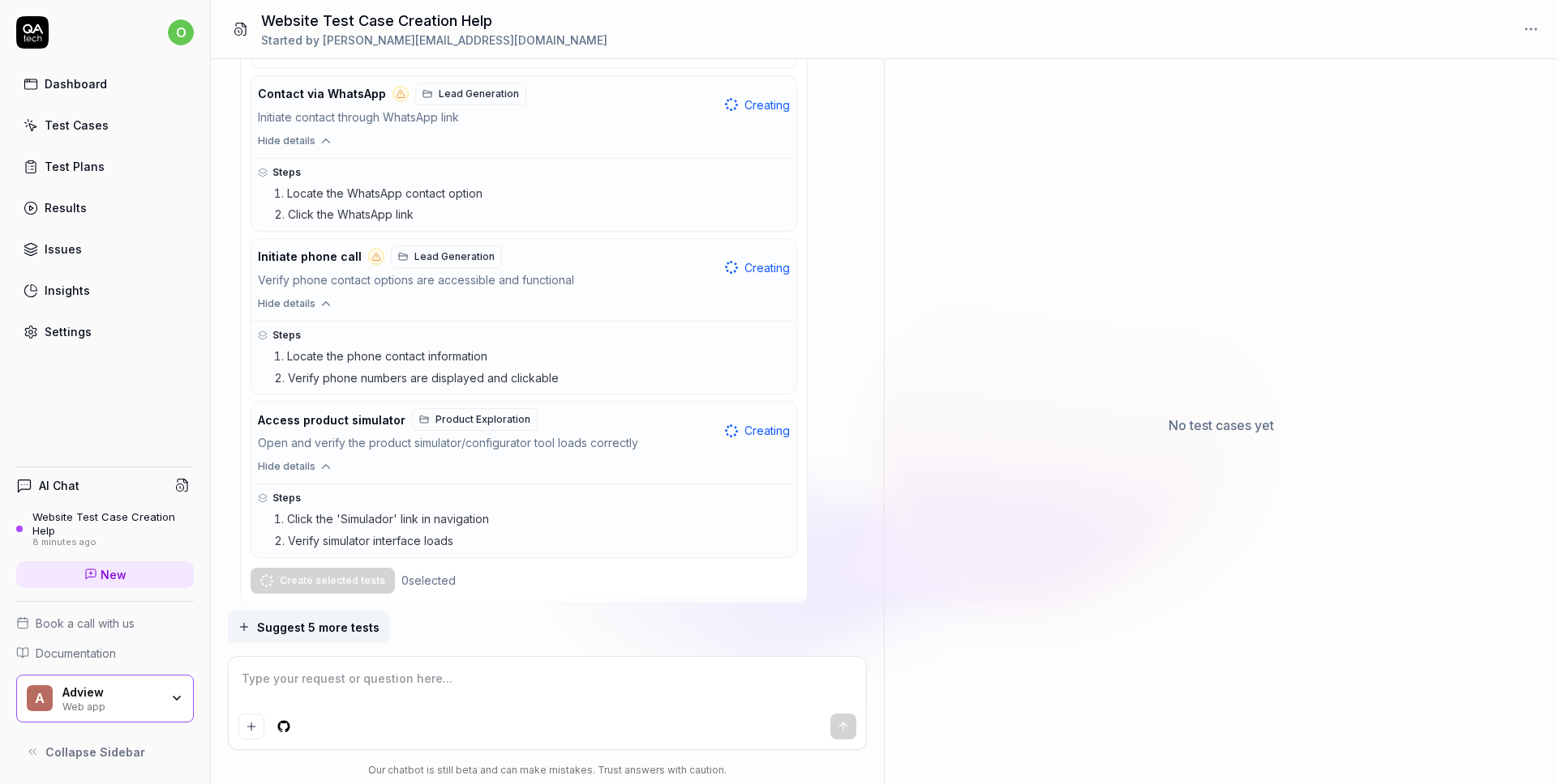
click at [307, 629] on span "Suggest 5 more tests" at bounding box center [318, 627] width 122 height 17
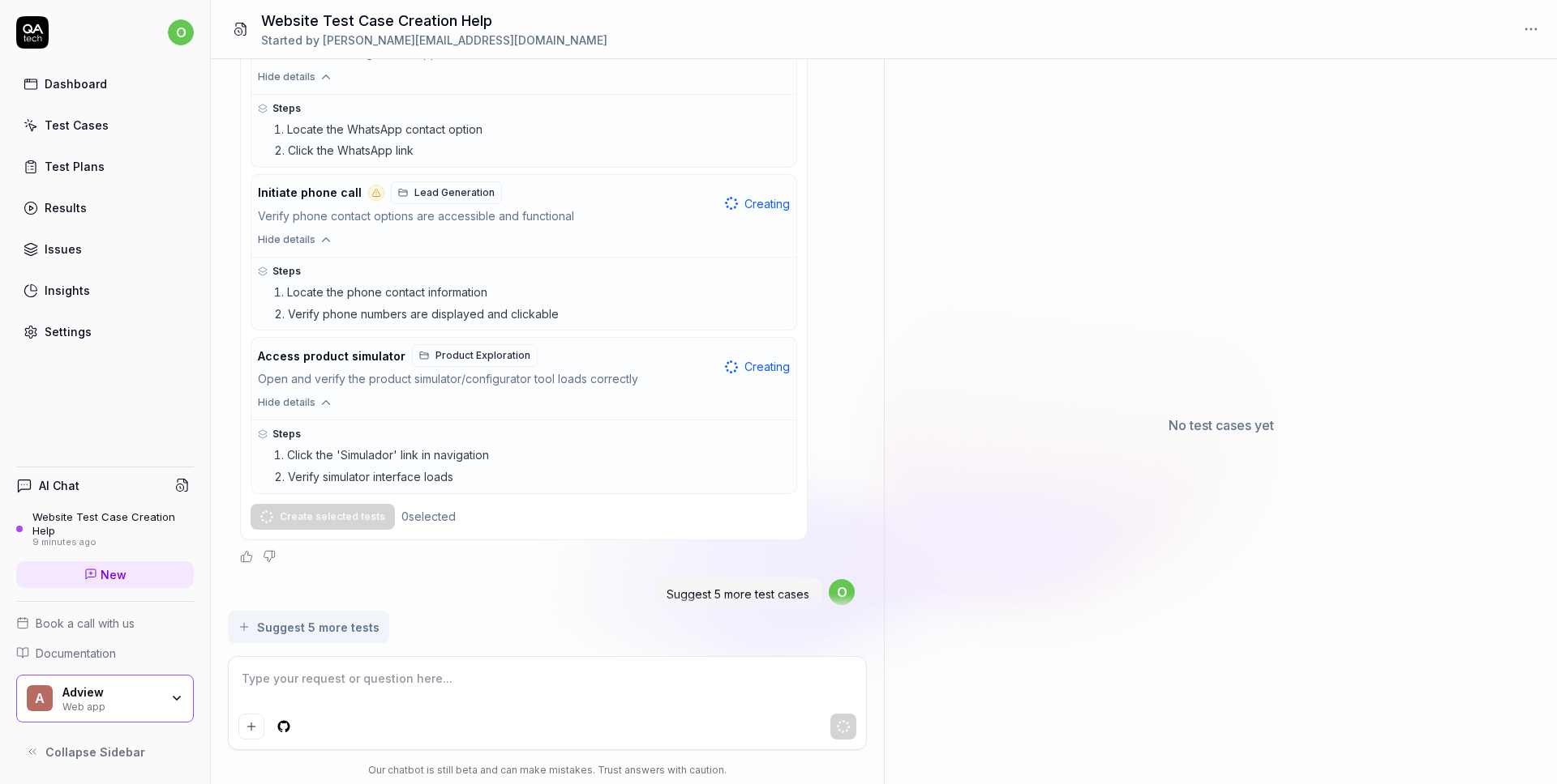
scroll to position [1350, 0]
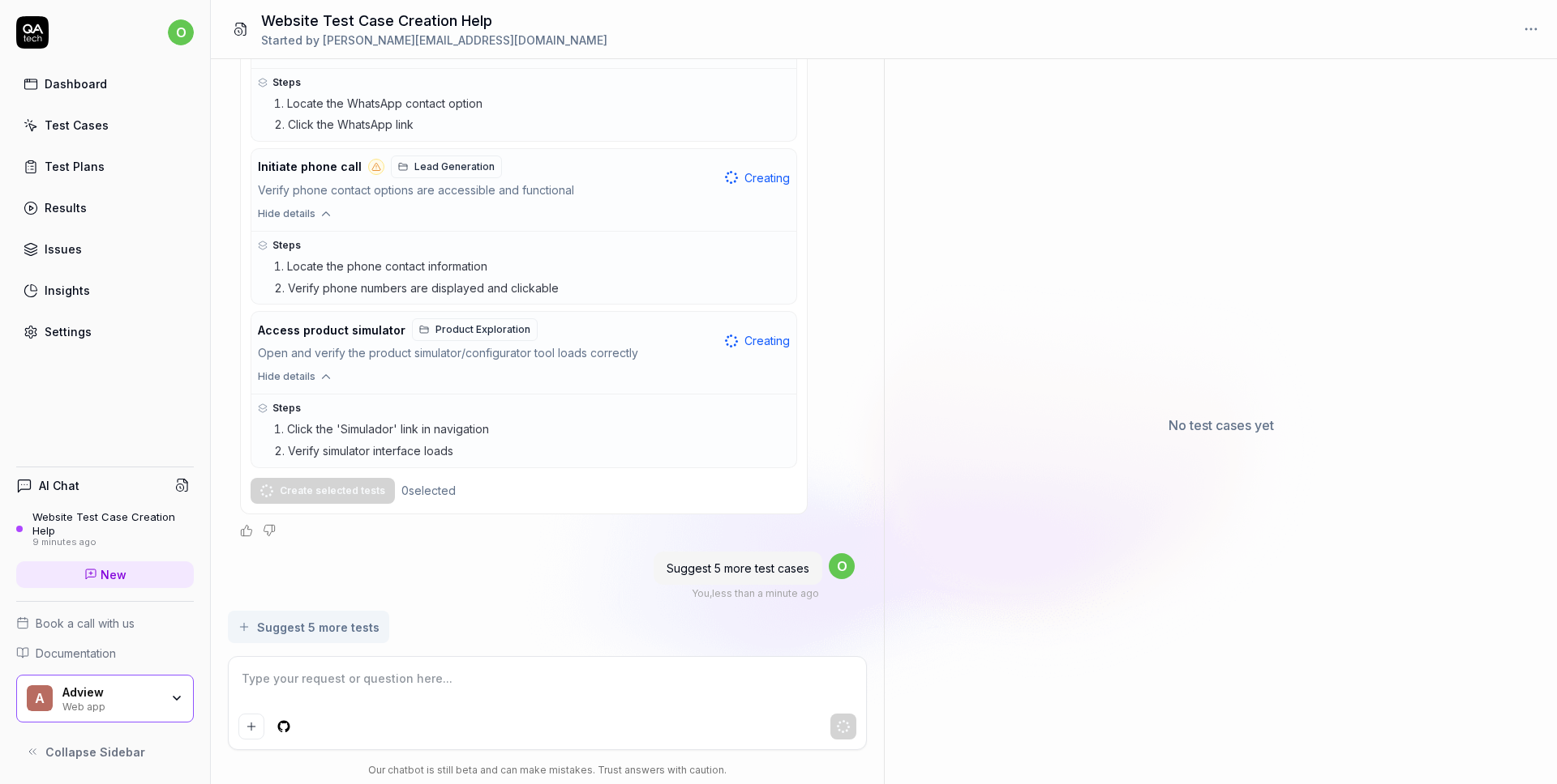
click at [66, 207] on div "Results" at bounding box center [65, 207] width 42 height 17
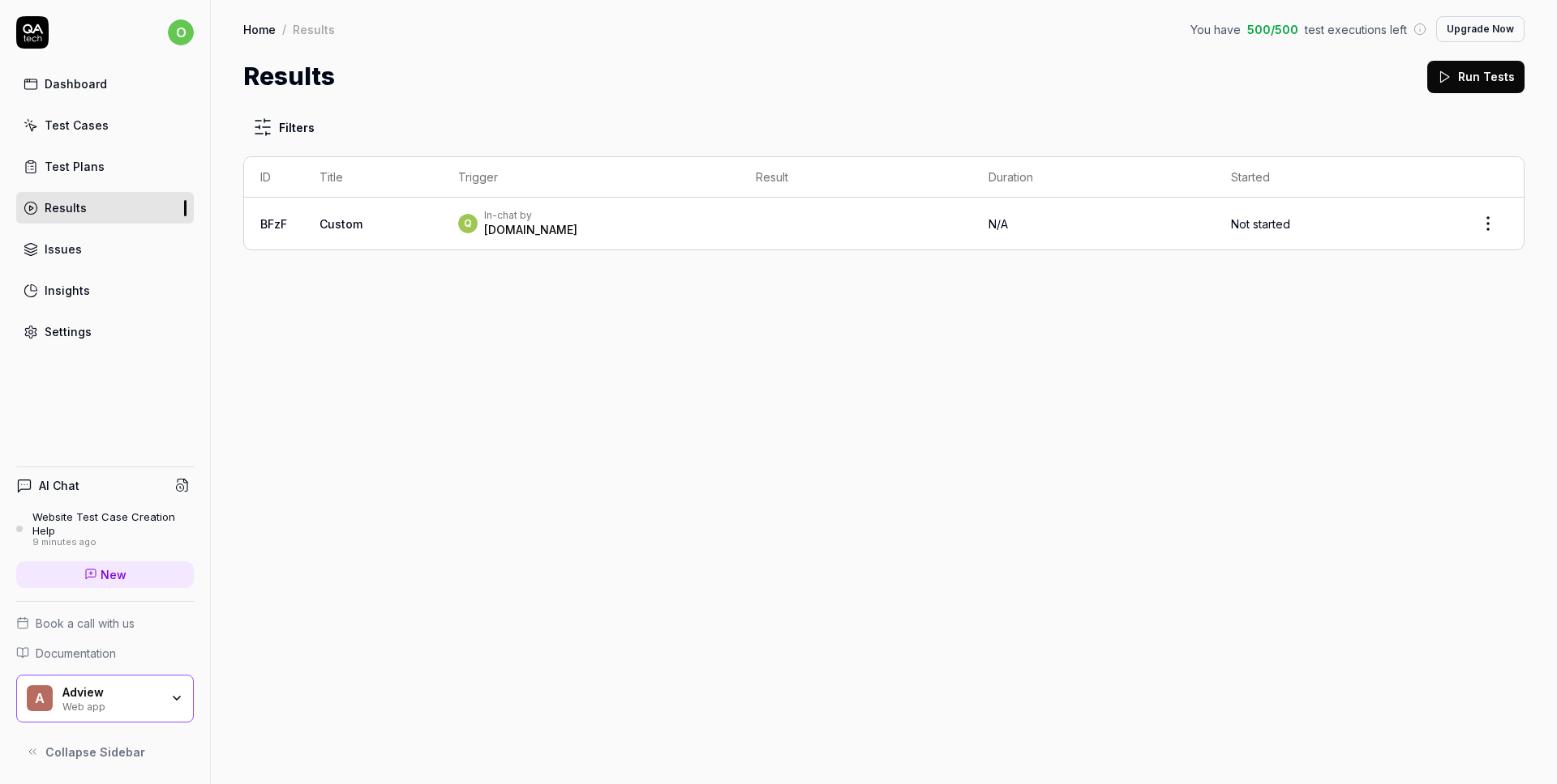
click at [566, 228] on div "Q In-chat by QA.tech" at bounding box center [590, 224] width 265 height 30
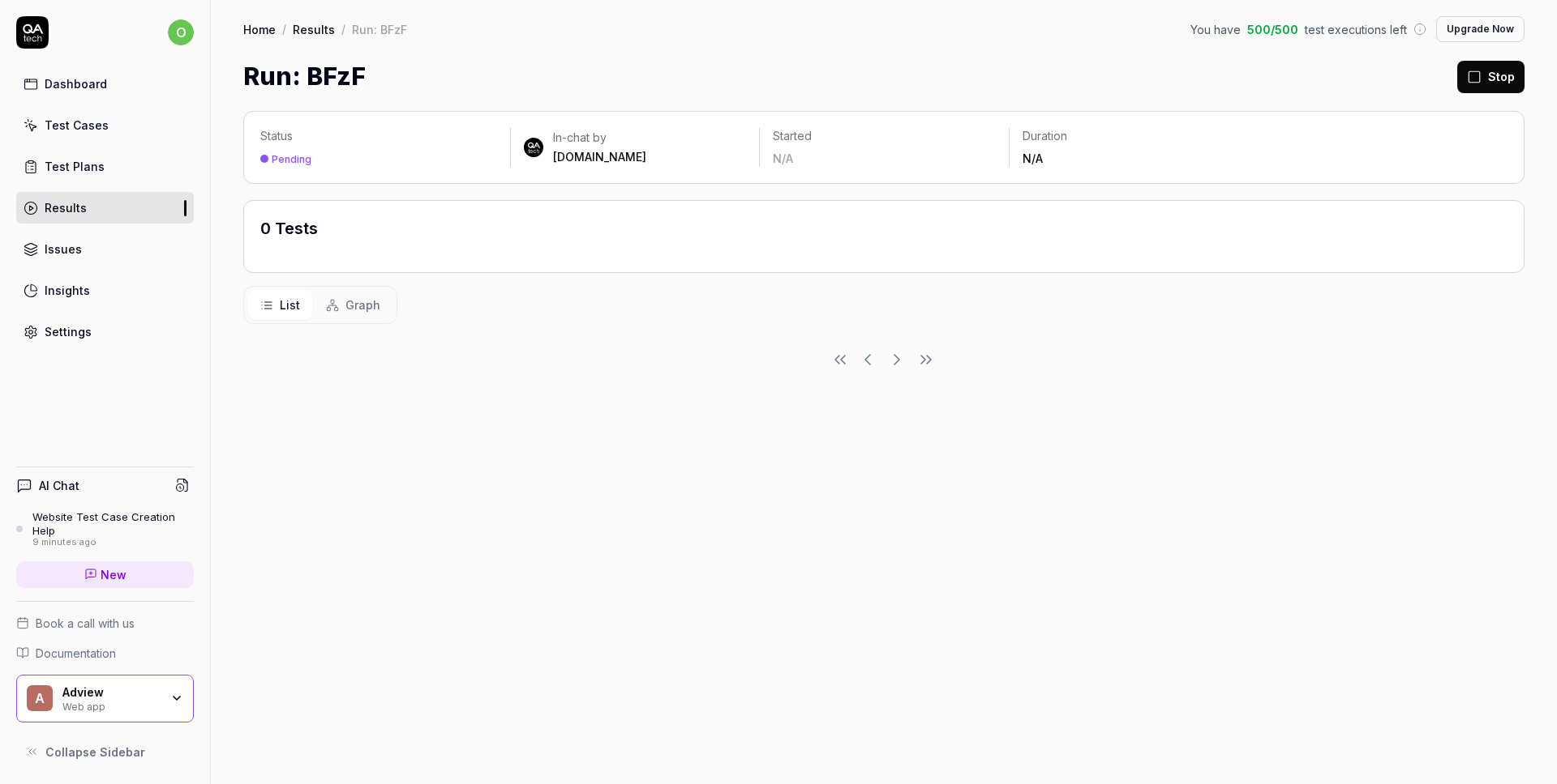
click at [70, 167] on div "Test Plans" at bounding box center [74, 166] width 60 height 17
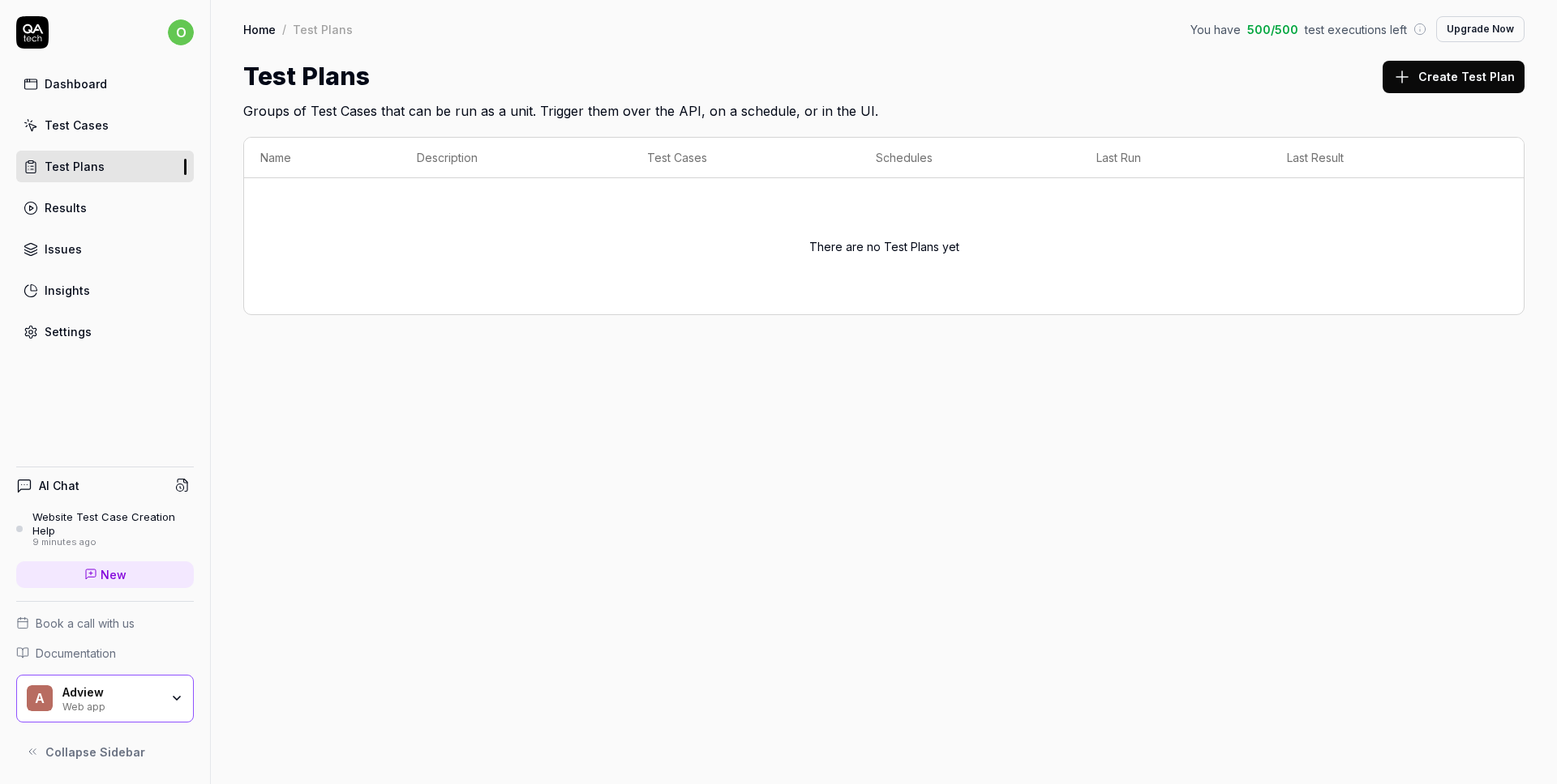
click at [89, 84] on div "Dashboard" at bounding box center [75, 83] width 62 height 17
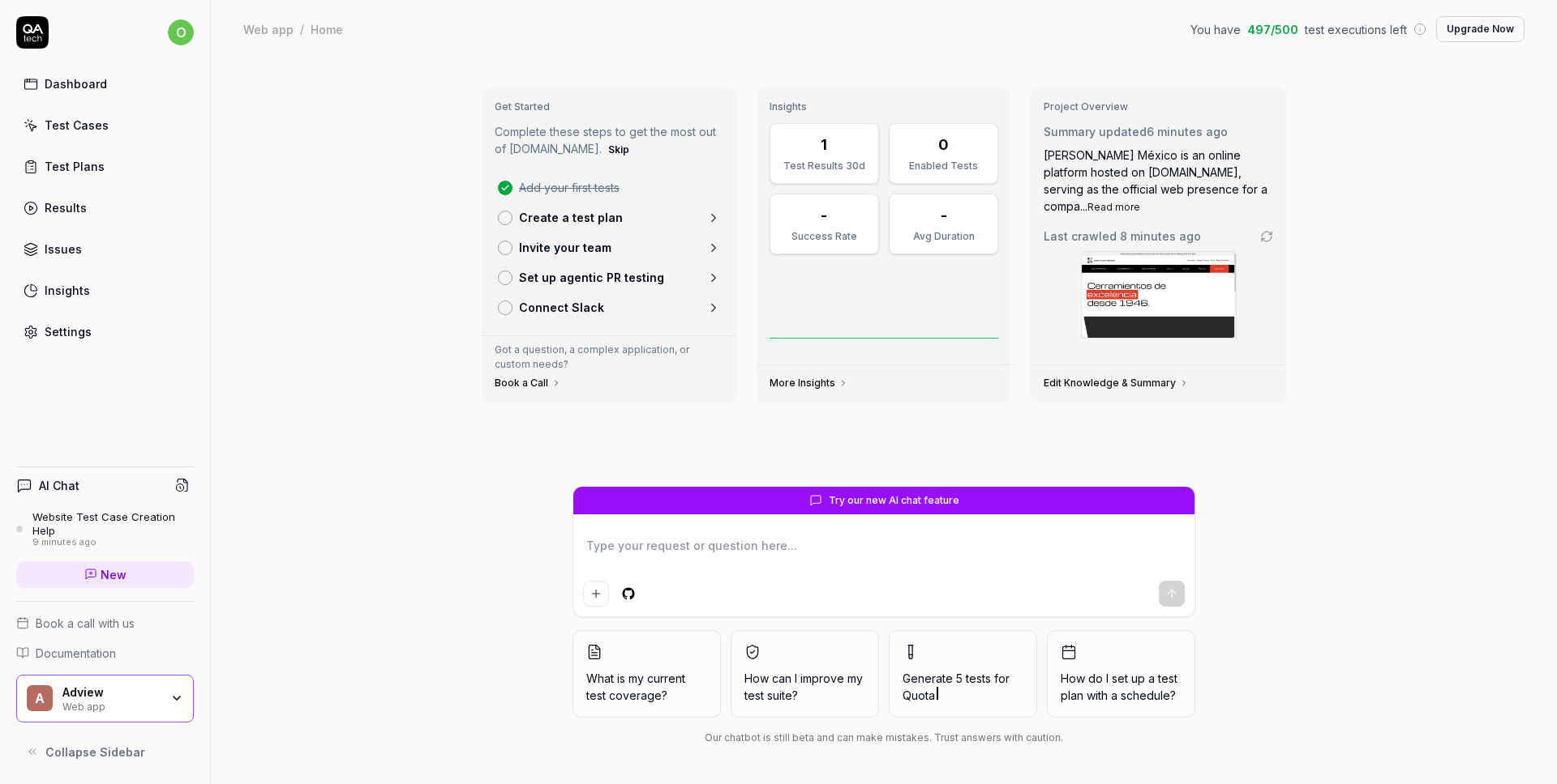
type textarea "*"
click at [713, 216] on icon at bounding box center [713, 217] width 4 height 7
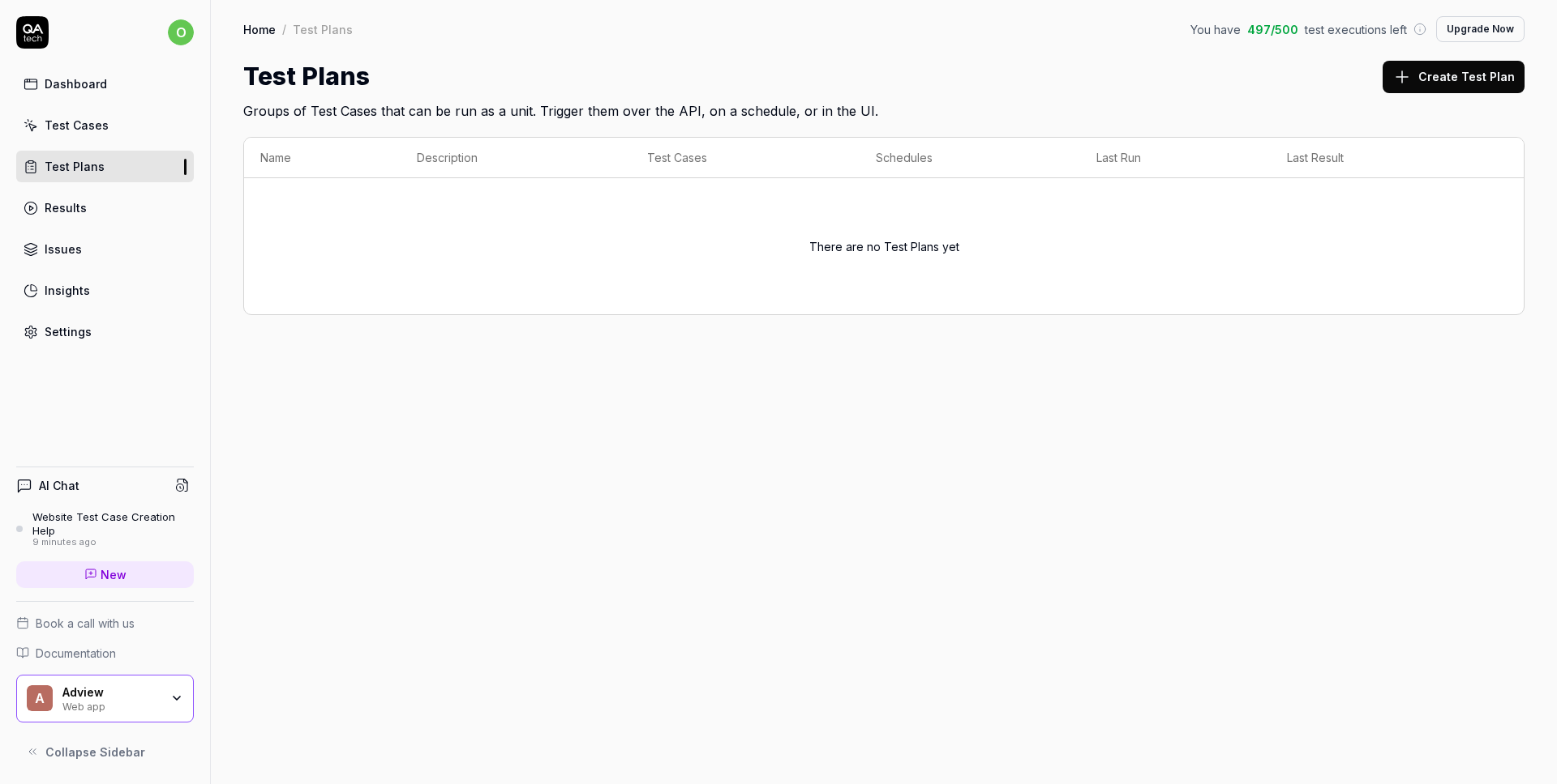
click at [75, 121] on div "Test Cases" at bounding box center [76, 124] width 64 height 17
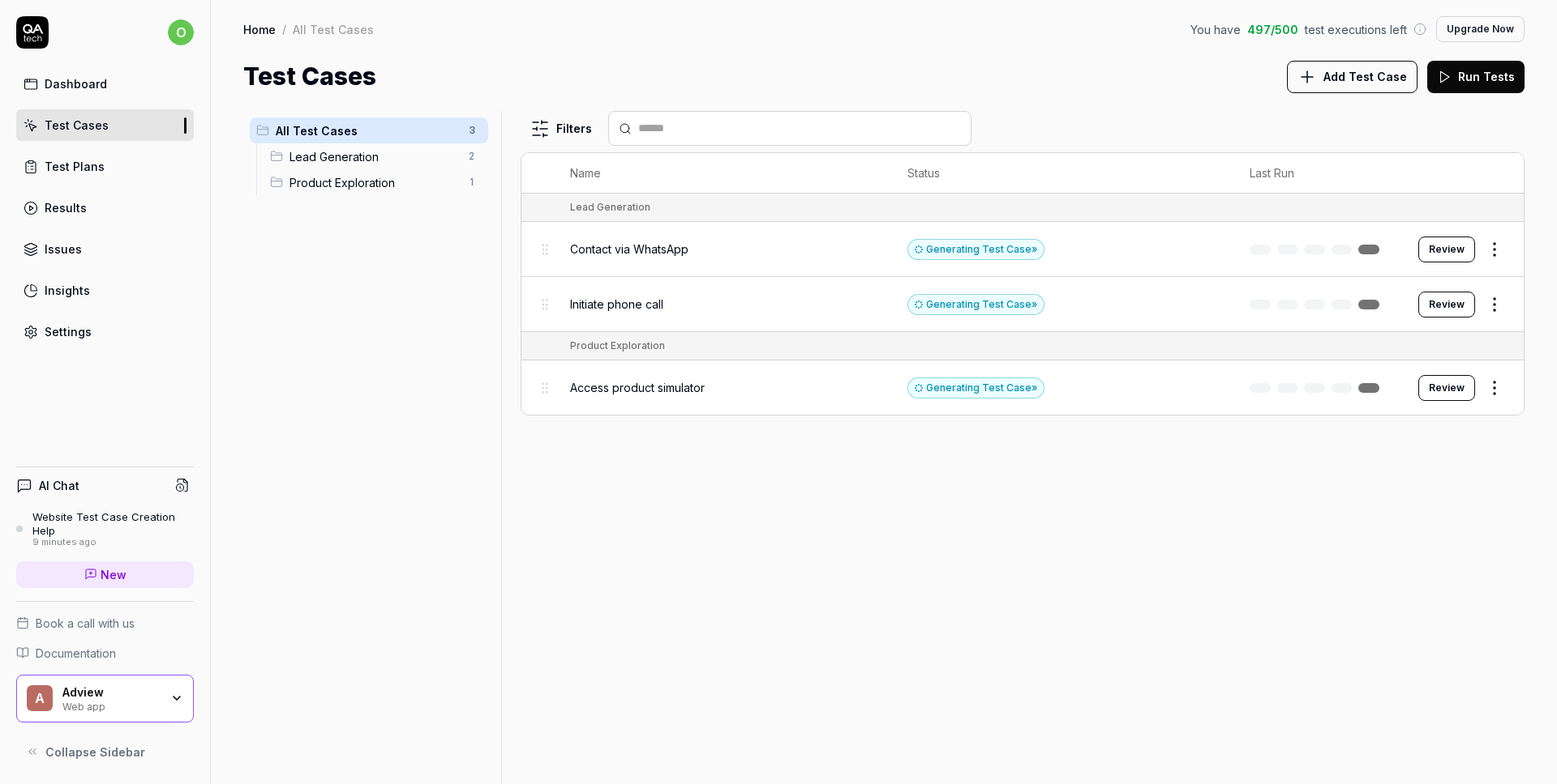
click at [1332, 77] on span "Add Test Case" at bounding box center [1365, 76] width 84 height 17
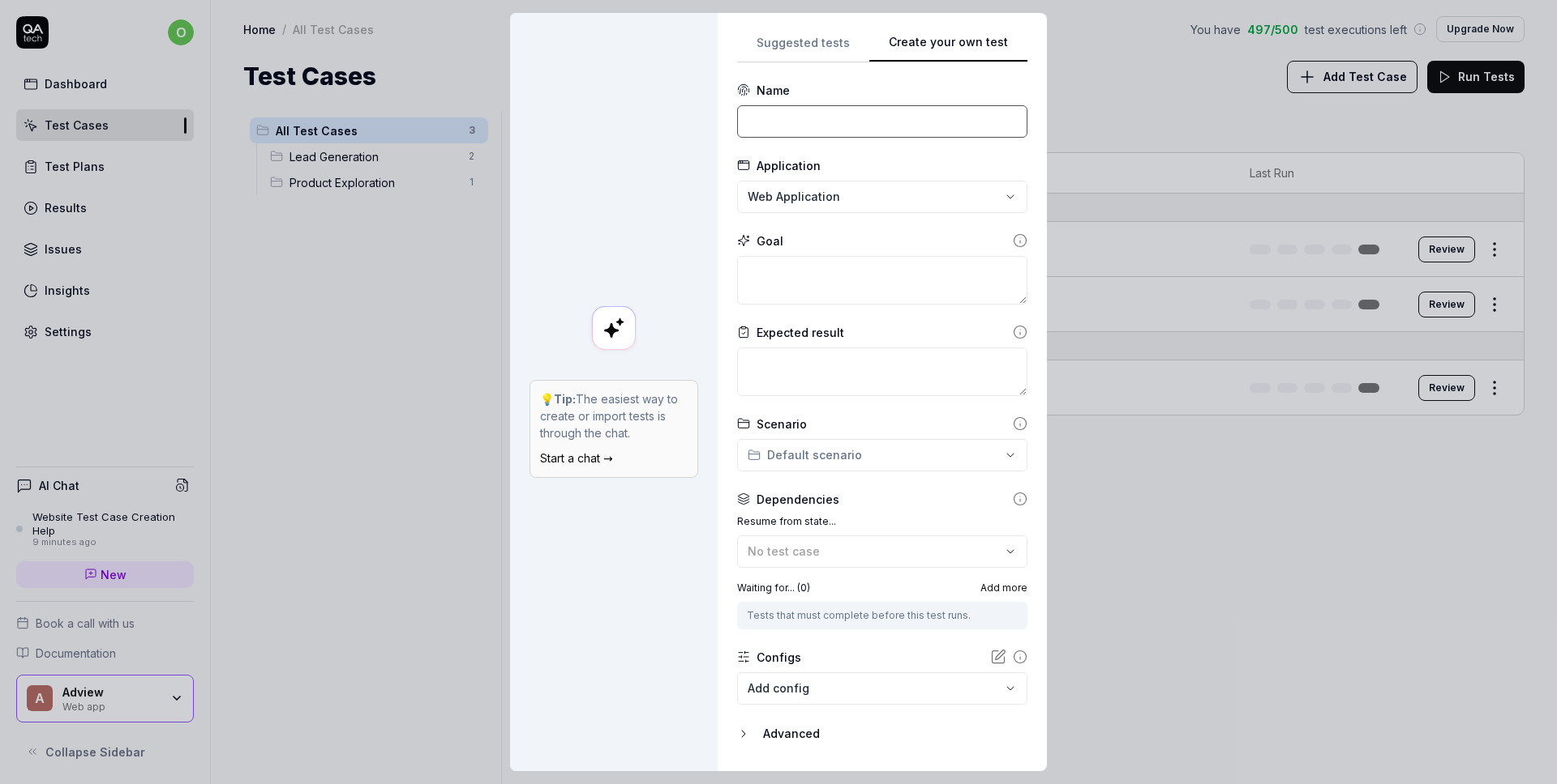
click at [772, 114] on input at bounding box center [882, 121] width 290 height 33
type input "Remobras"
click at [835, 193] on div "**********" at bounding box center [778, 392] width 1557 height 784
click at [856, 266] on span "Create New Application" at bounding box center [842, 270] width 134 height 17
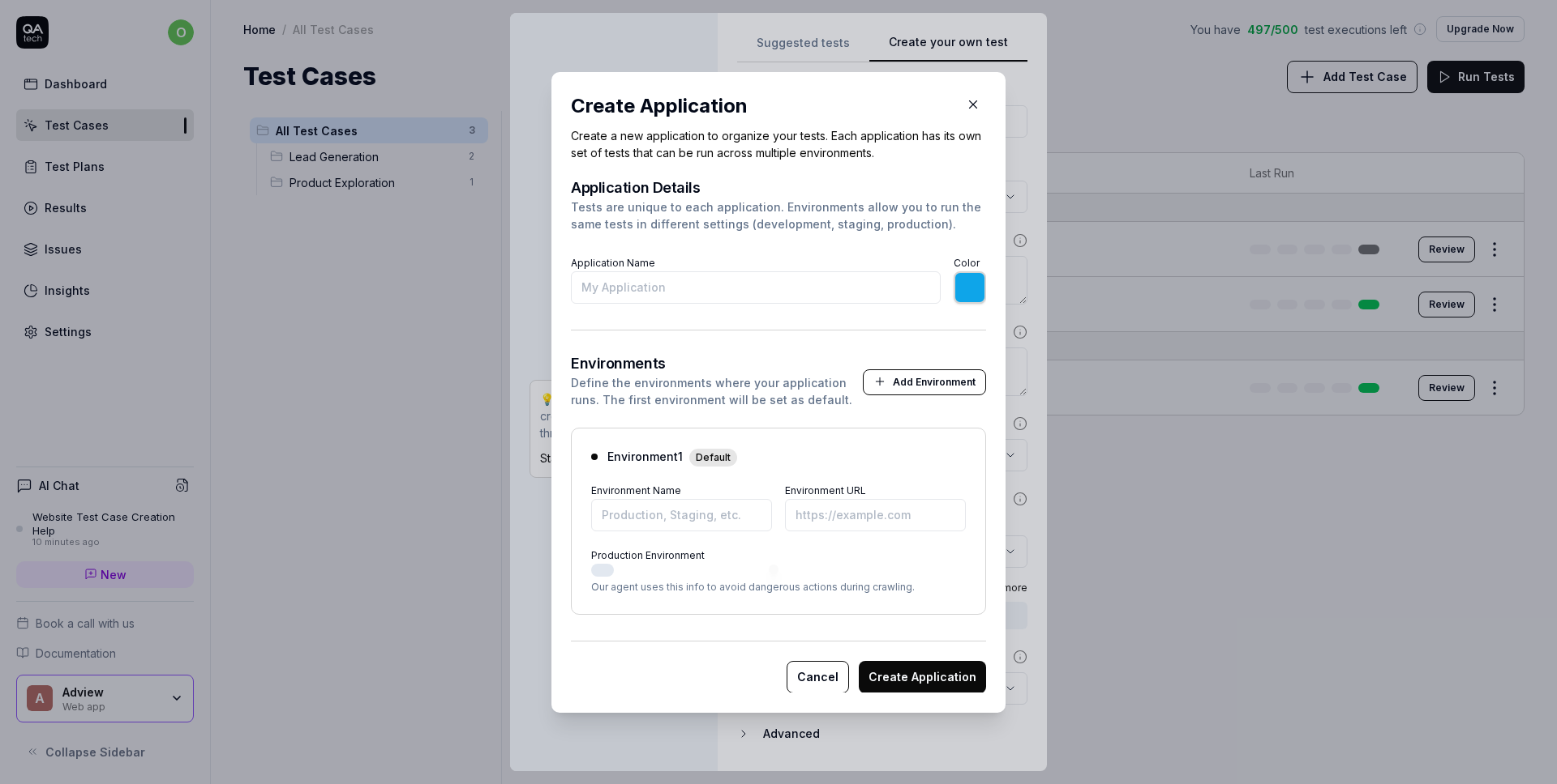
type input "W"
type input "*******"
type input "Web Site"
click at [962, 290] on input "*******" at bounding box center [969, 287] width 33 height 33
type input "*******"
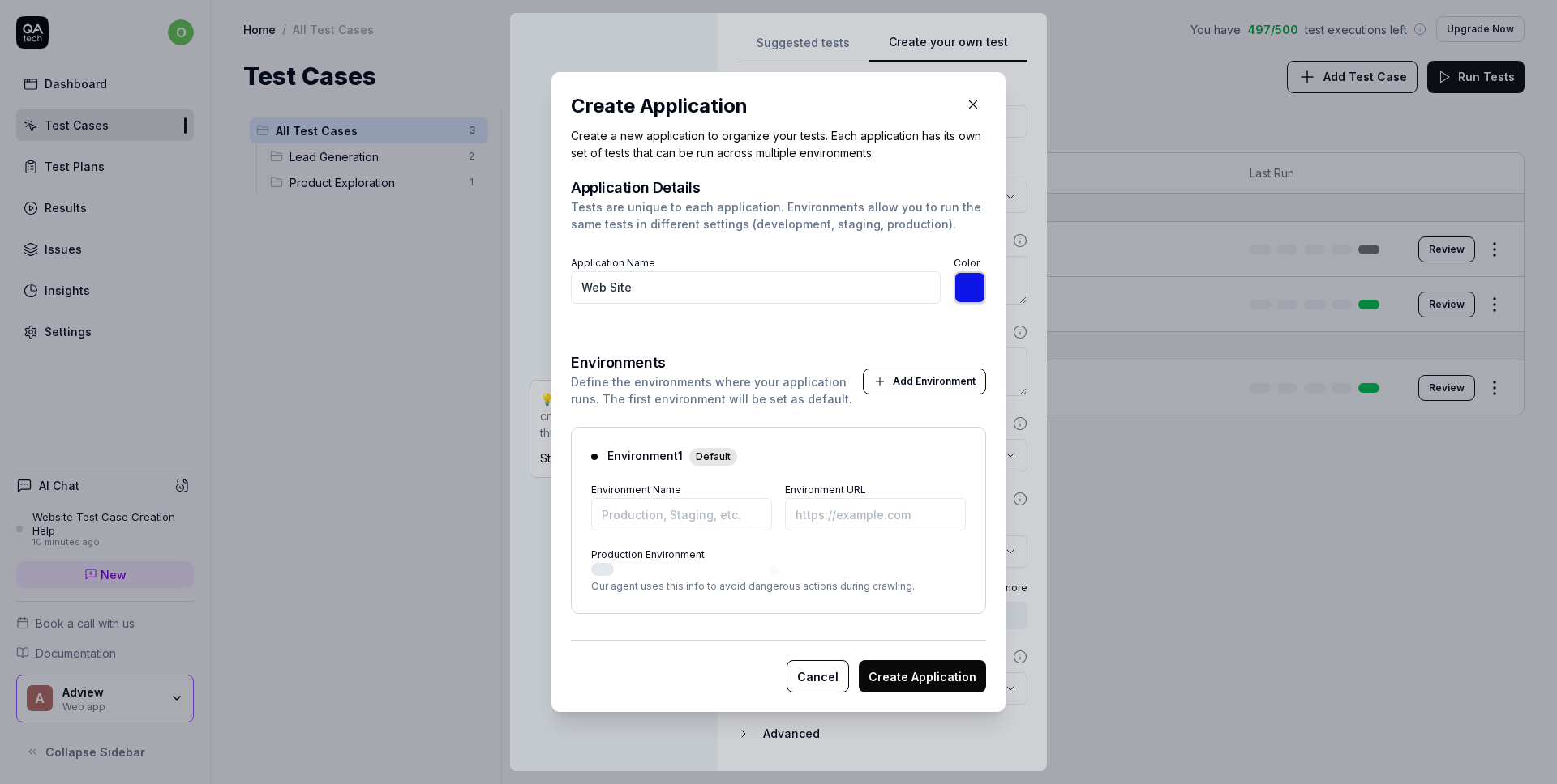
click at [912, 684] on button "Create Application" at bounding box center [922, 677] width 127 height 33
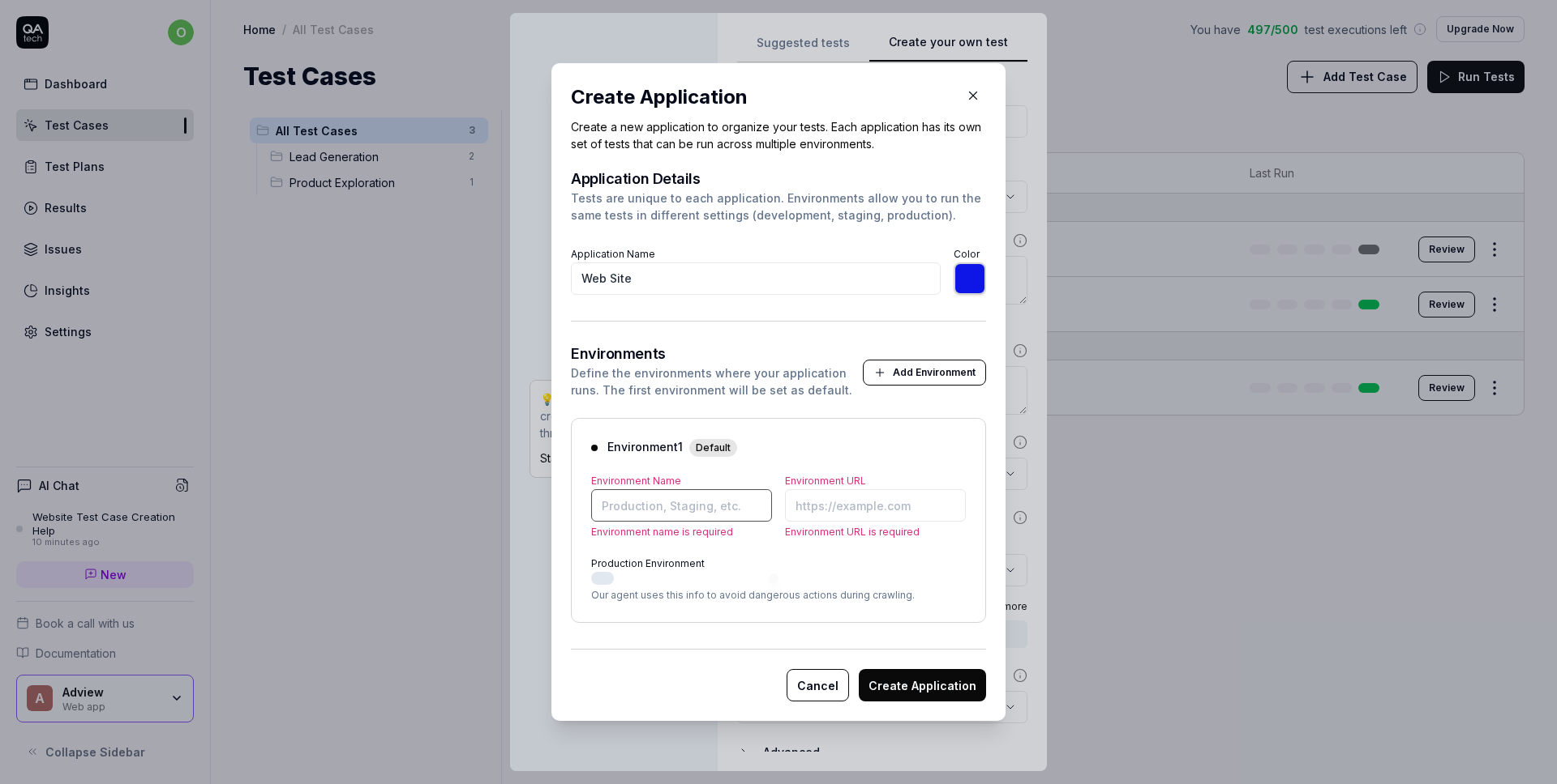
click at [639, 505] on input "Environment Name" at bounding box center [681, 505] width 181 height 33
click at [827, 687] on button "Cancel" at bounding box center [817, 685] width 62 height 33
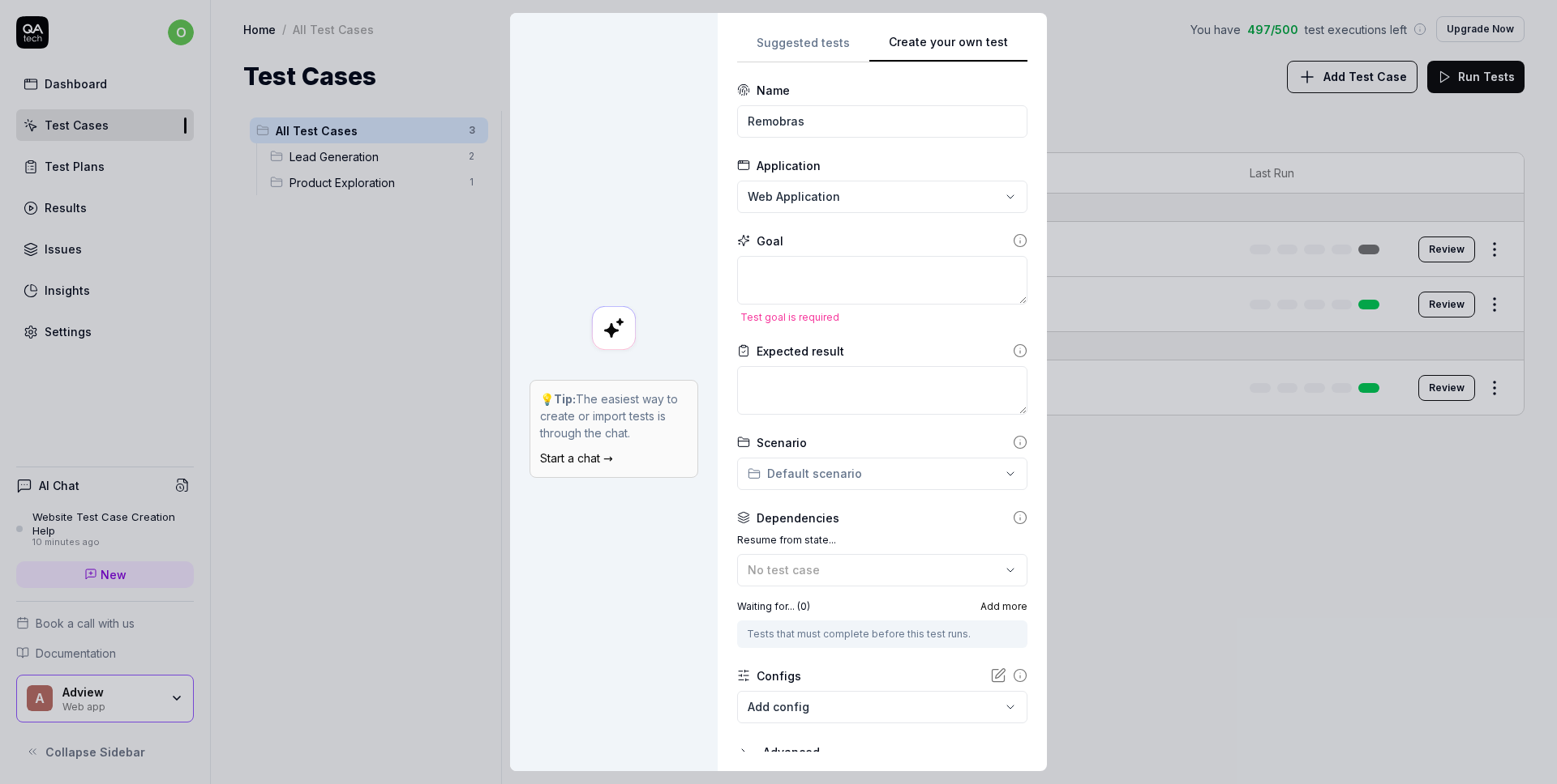
click at [639, 432] on p "💡 Tip: The easiest way to create or import tests is through the chat." at bounding box center [614, 416] width 148 height 51
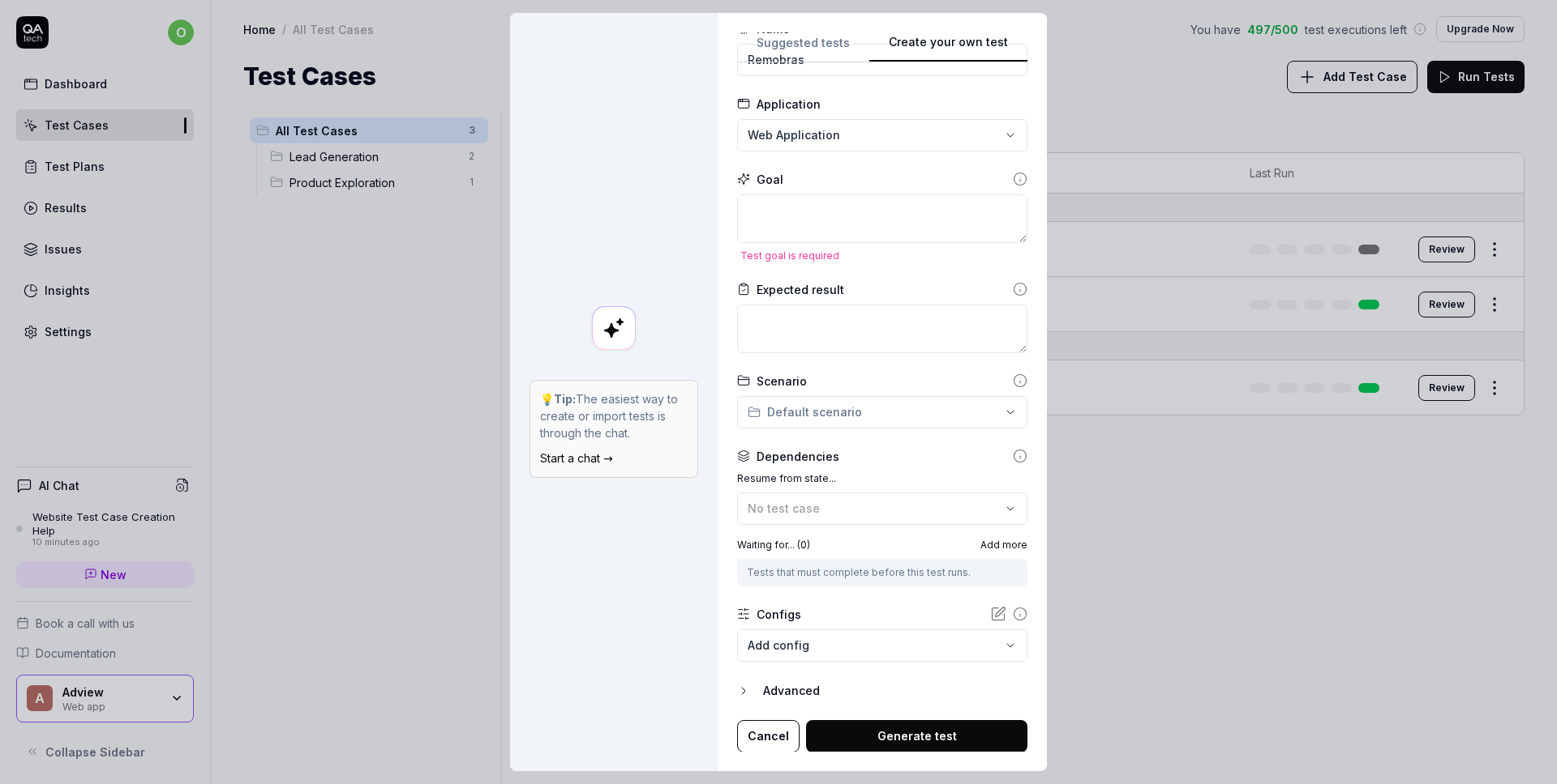
click at [883, 740] on button "Generate test" at bounding box center [917, 737] width 221 height 33
click at [798, 193] on div "Goal Test goal is required" at bounding box center [882, 216] width 290 height 91
click at [784, 217] on textarea at bounding box center [882, 218] width 290 height 48
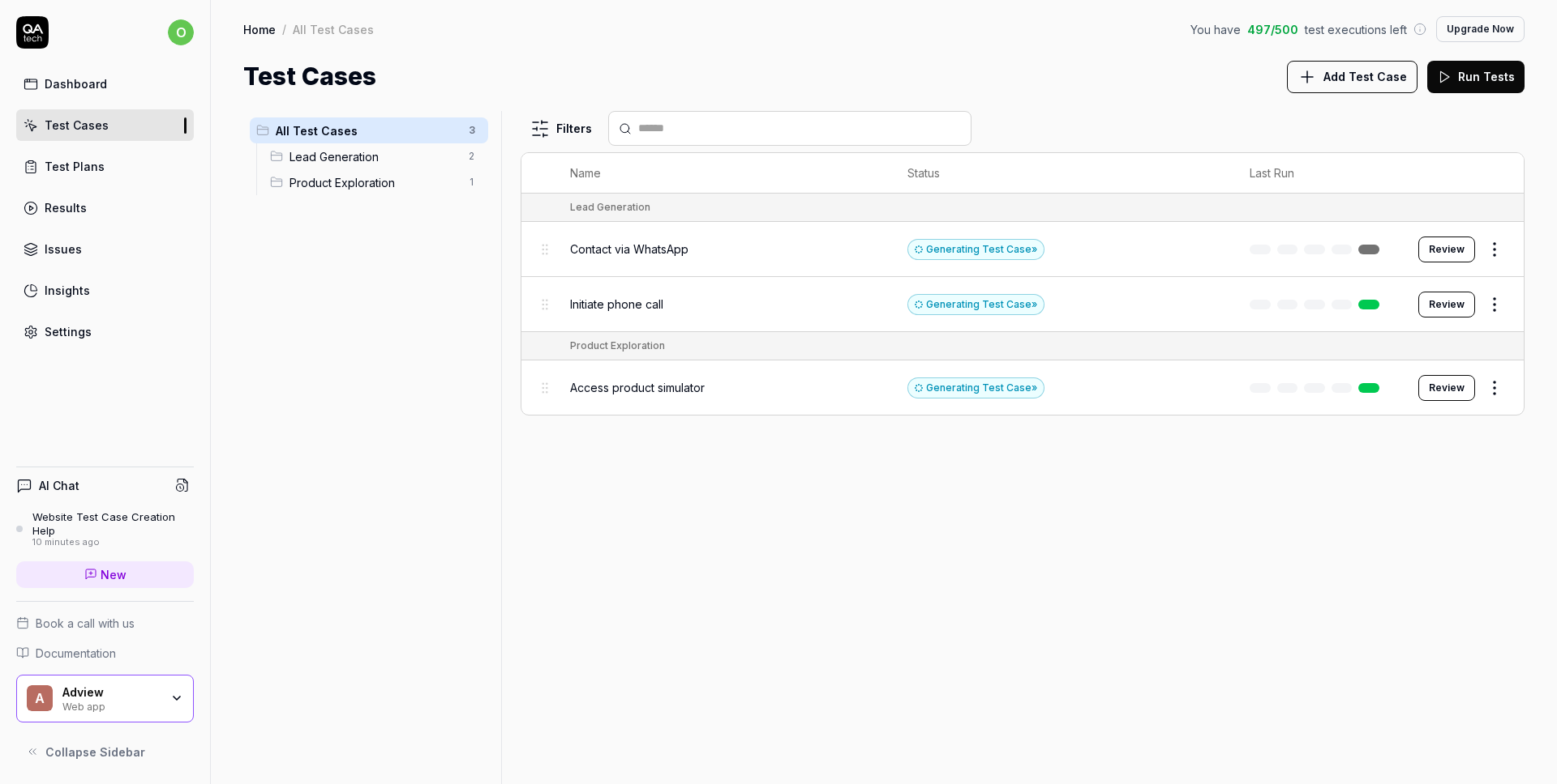
click at [349, 157] on span "Lead Generation" at bounding box center [374, 156] width 170 height 17
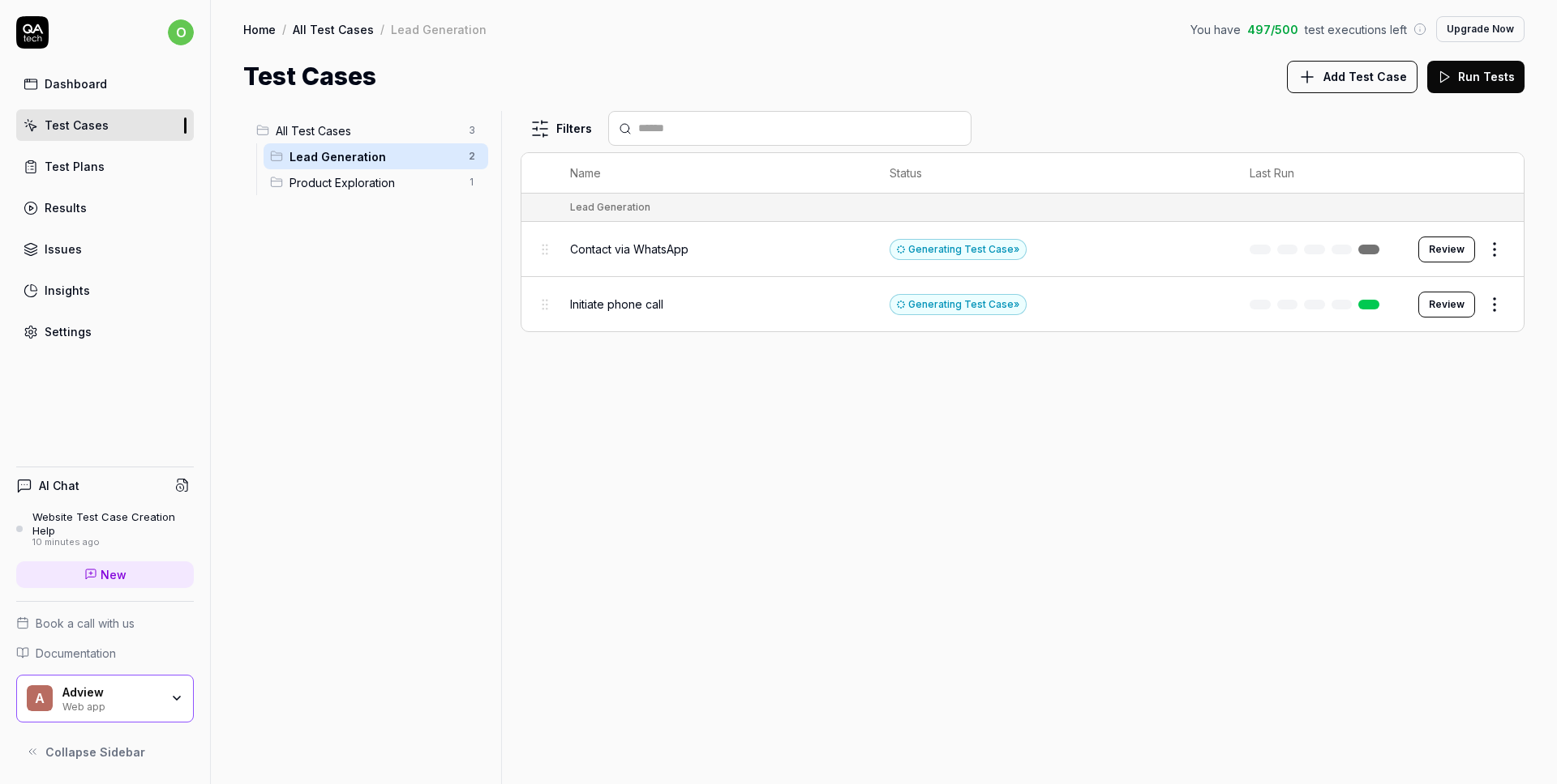
click at [349, 179] on span "Product Exploration" at bounding box center [374, 182] width 170 height 17
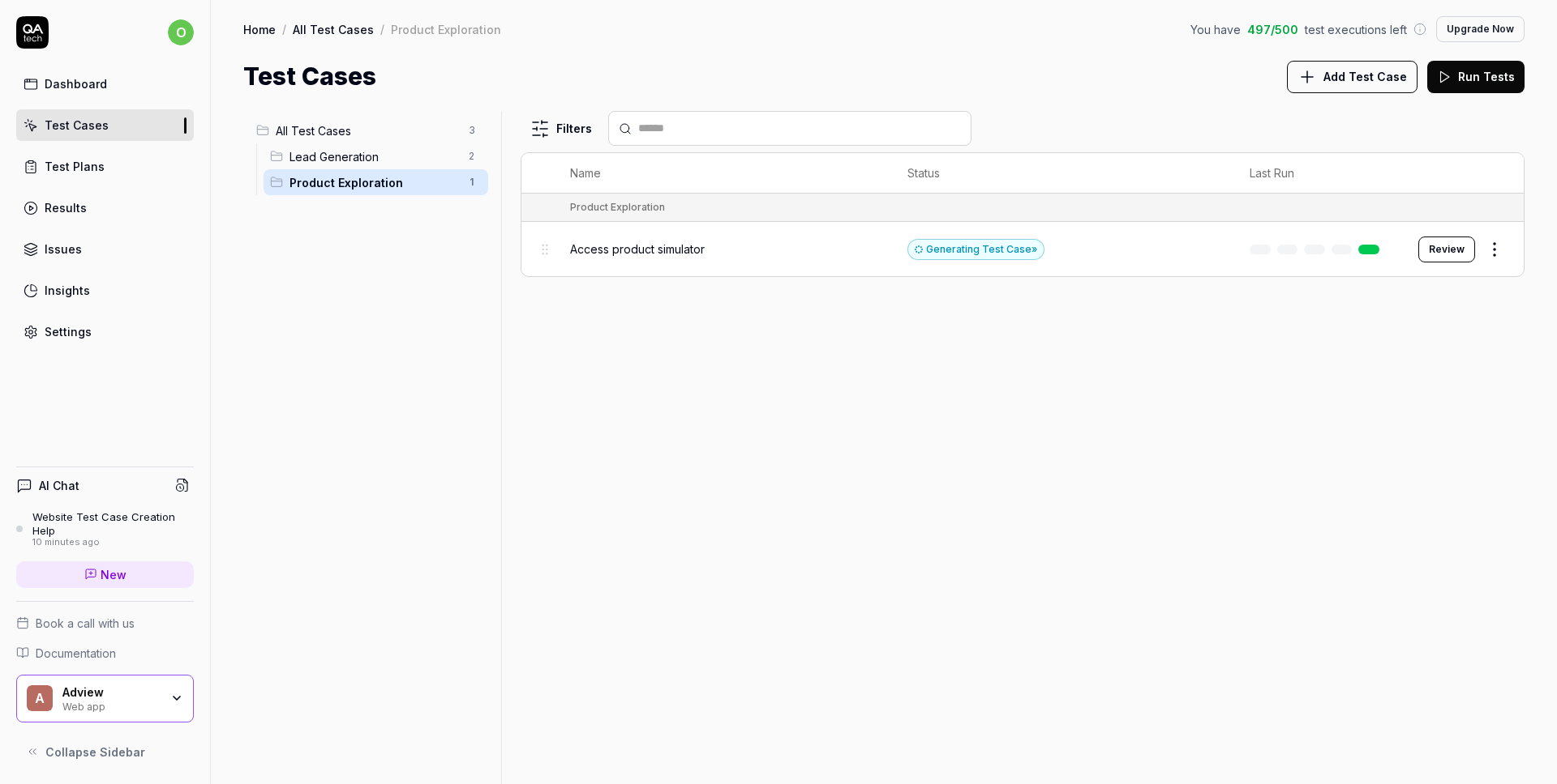
click at [351, 157] on span "Lead Generation" at bounding box center [374, 156] width 170 height 17
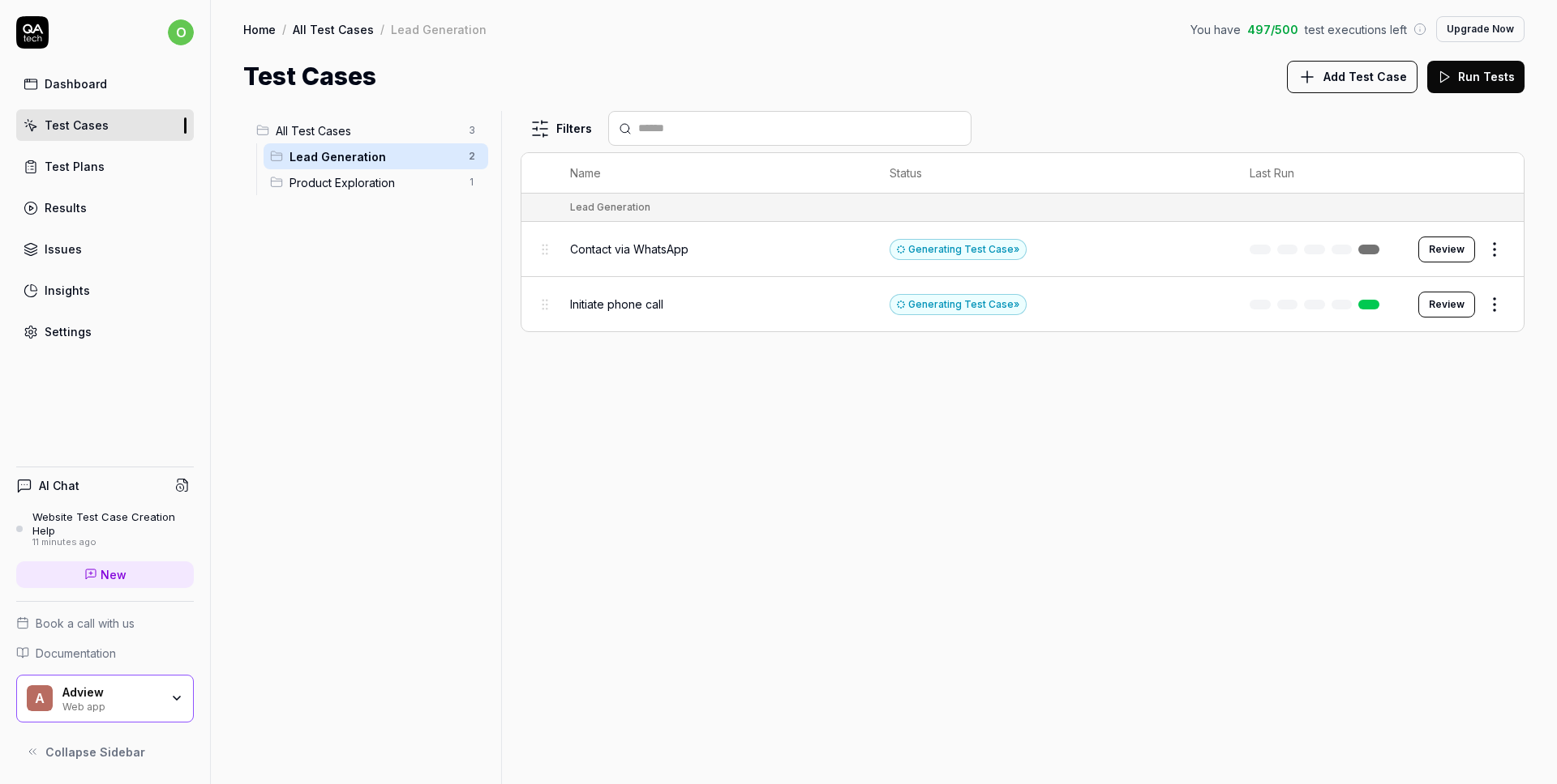
click at [353, 128] on span "All Test Cases" at bounding box center [367, 130] width 184 height 17
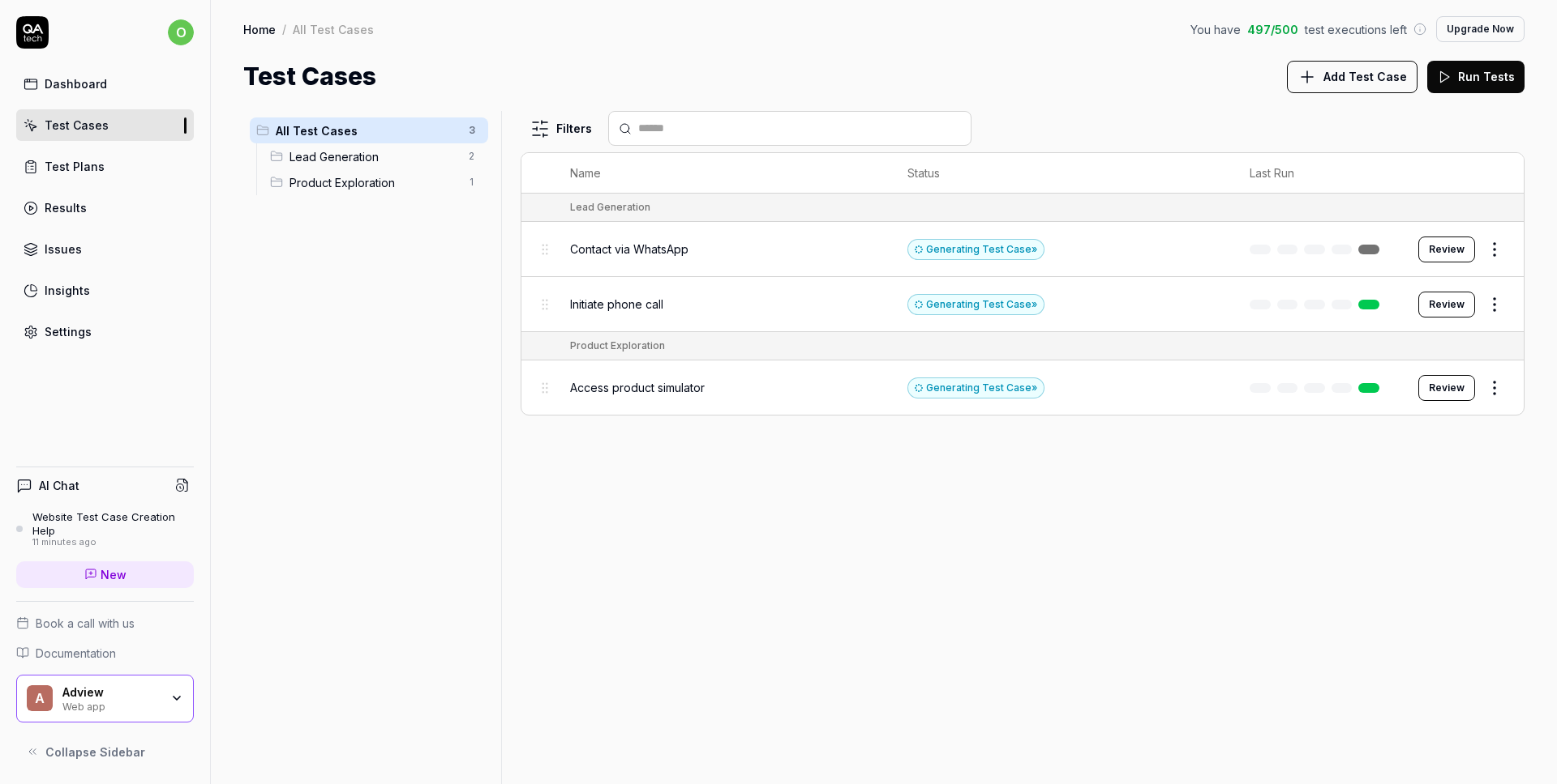
click at [73, 79] on div "Dashboard" at bounding box center [75, 83] width 62 height 17
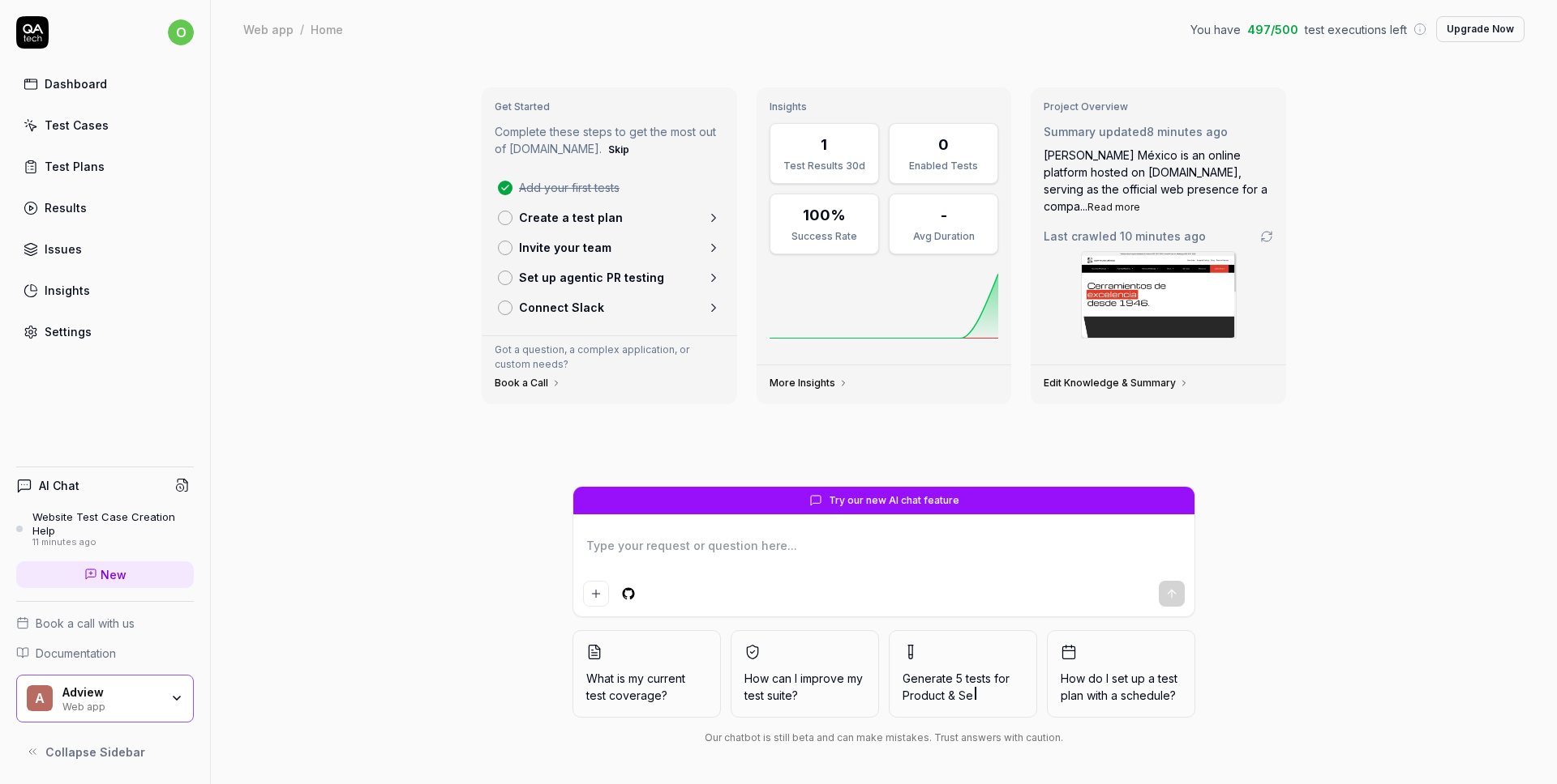
click at [27, 23] on icon at bounding box center [32, 32] width 33 height 33
type textarea "*"
click at [572, 217] on p "Create a test plan" at bounding box center [570, 217] width 104 height 17
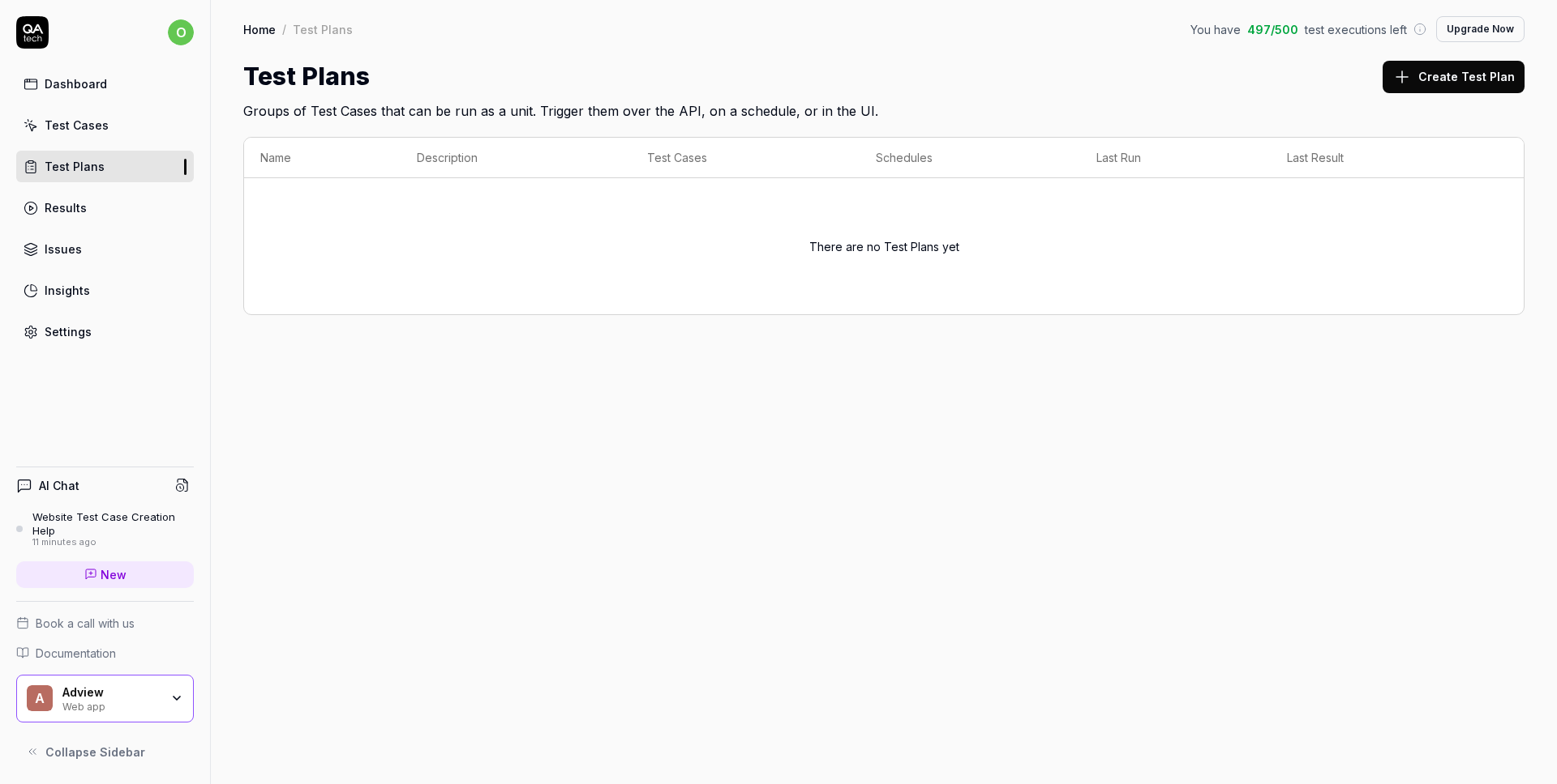
click at [70, 203] on div "Results" at bounding box center [65, 207] width 42 height 17
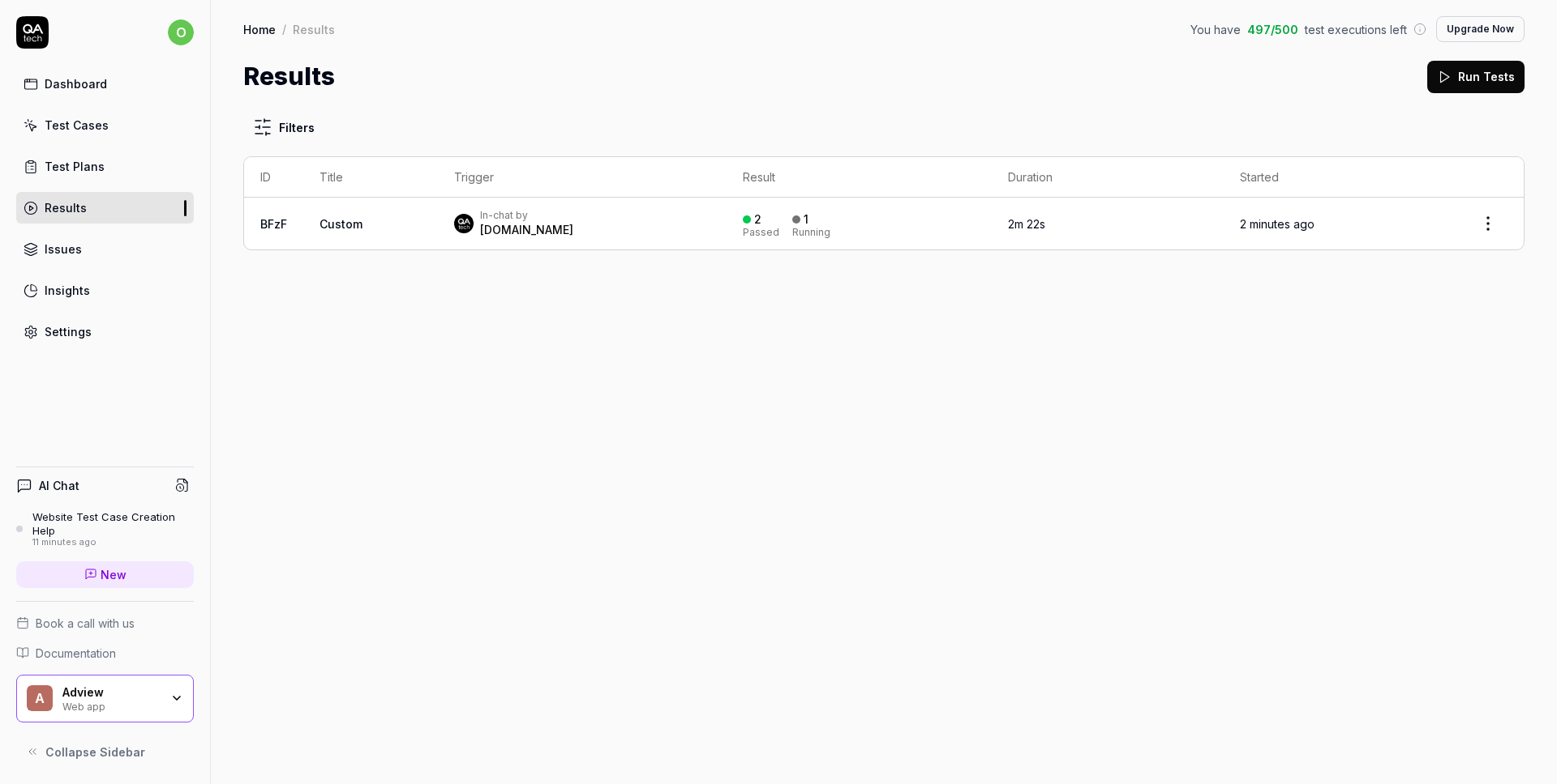
click at [1450, 80] on icon at bounding box center [1444, 77] width 15 height 15
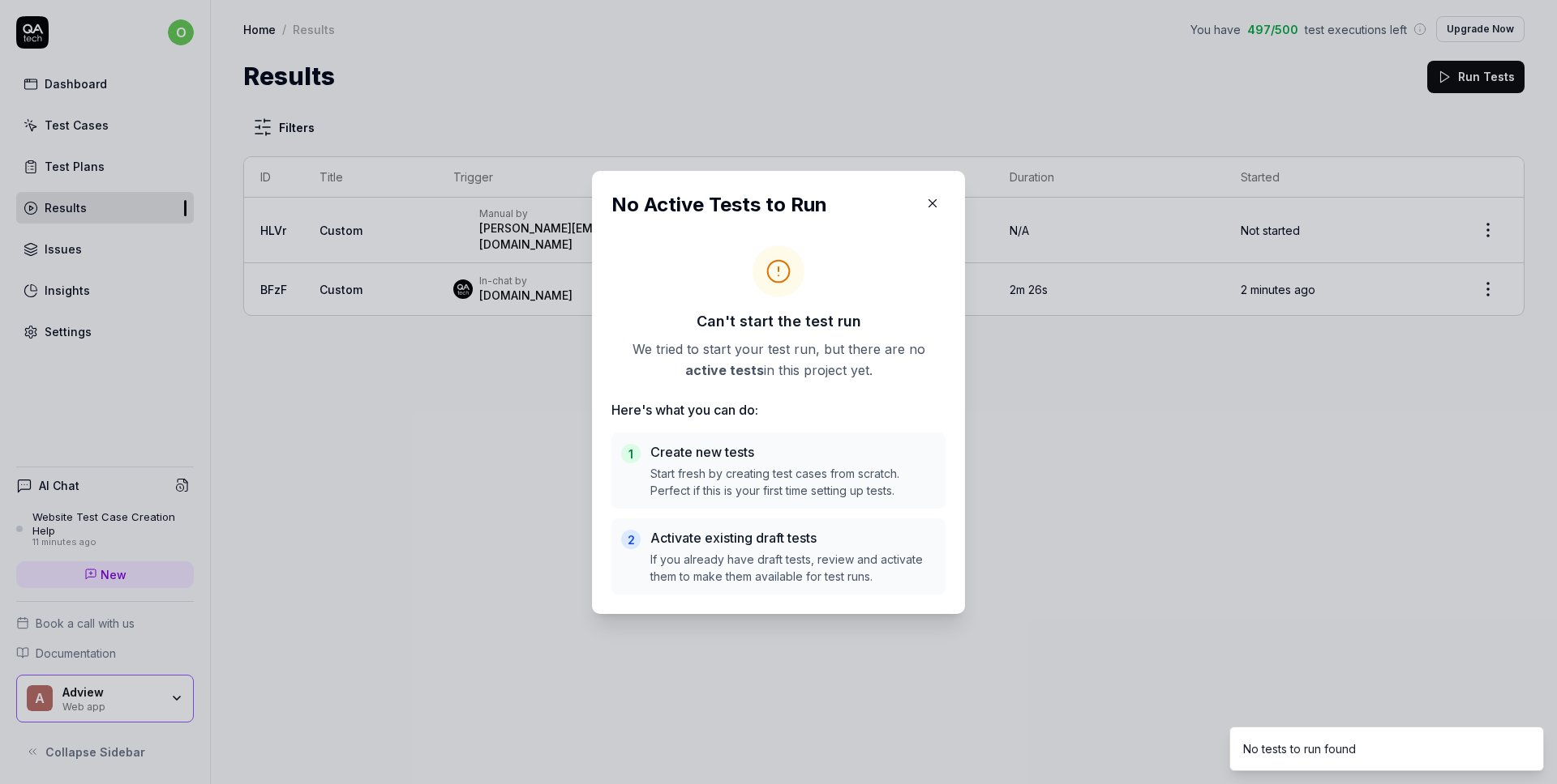
click at [704, 457] on h5 "Create new tests" at bounding box center [792, 453] width 285 height 20
click at [931, 200] on icon "button" at bounding box center [932, 203] width 15 height 15
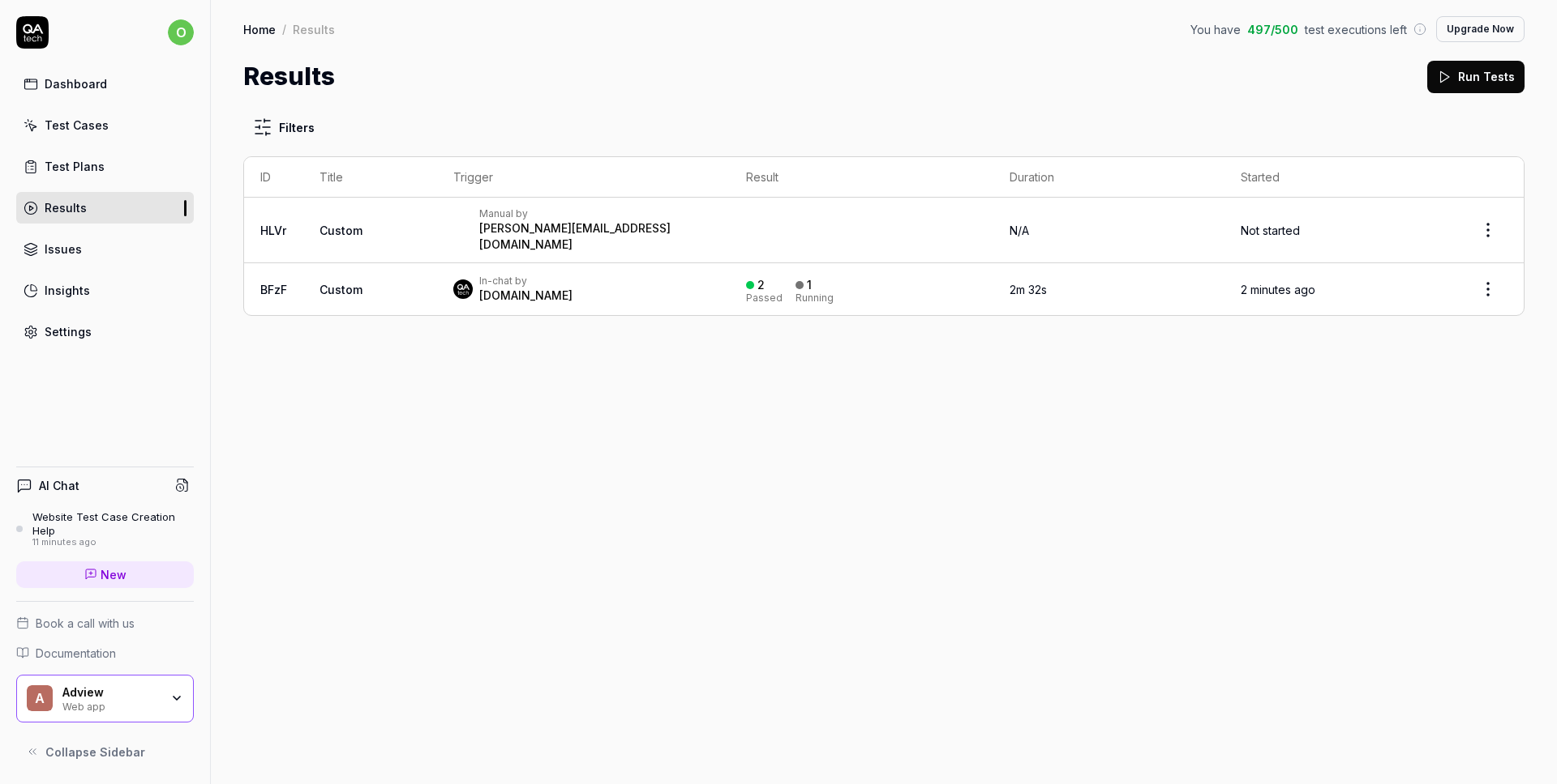
click at [84, 126] on div "Test Cases" at bounding box center [76, 124] width 64 height 17
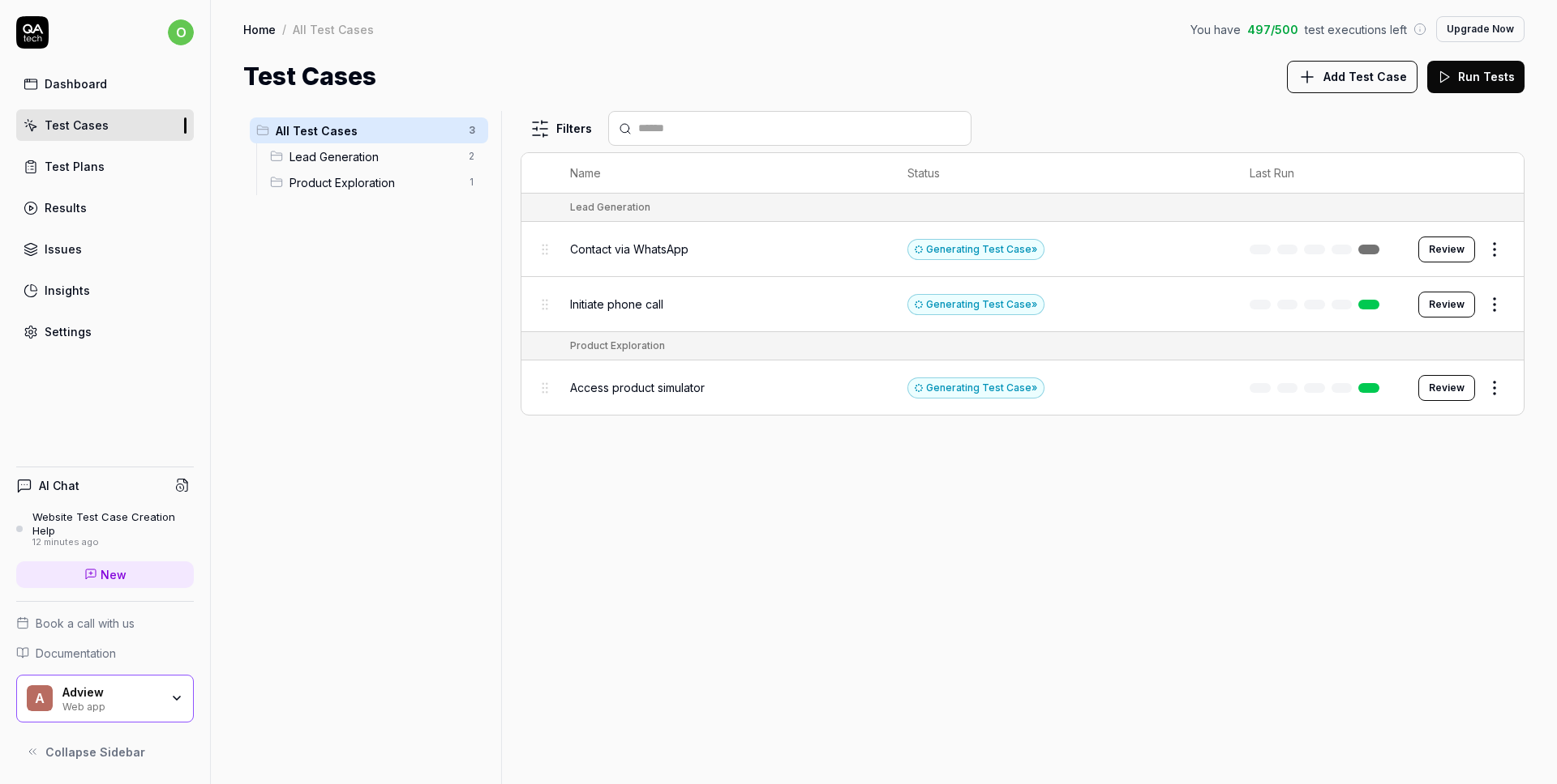
click at [120, 574] on span "New" at bounding box center [113, 574] width 26 height 17
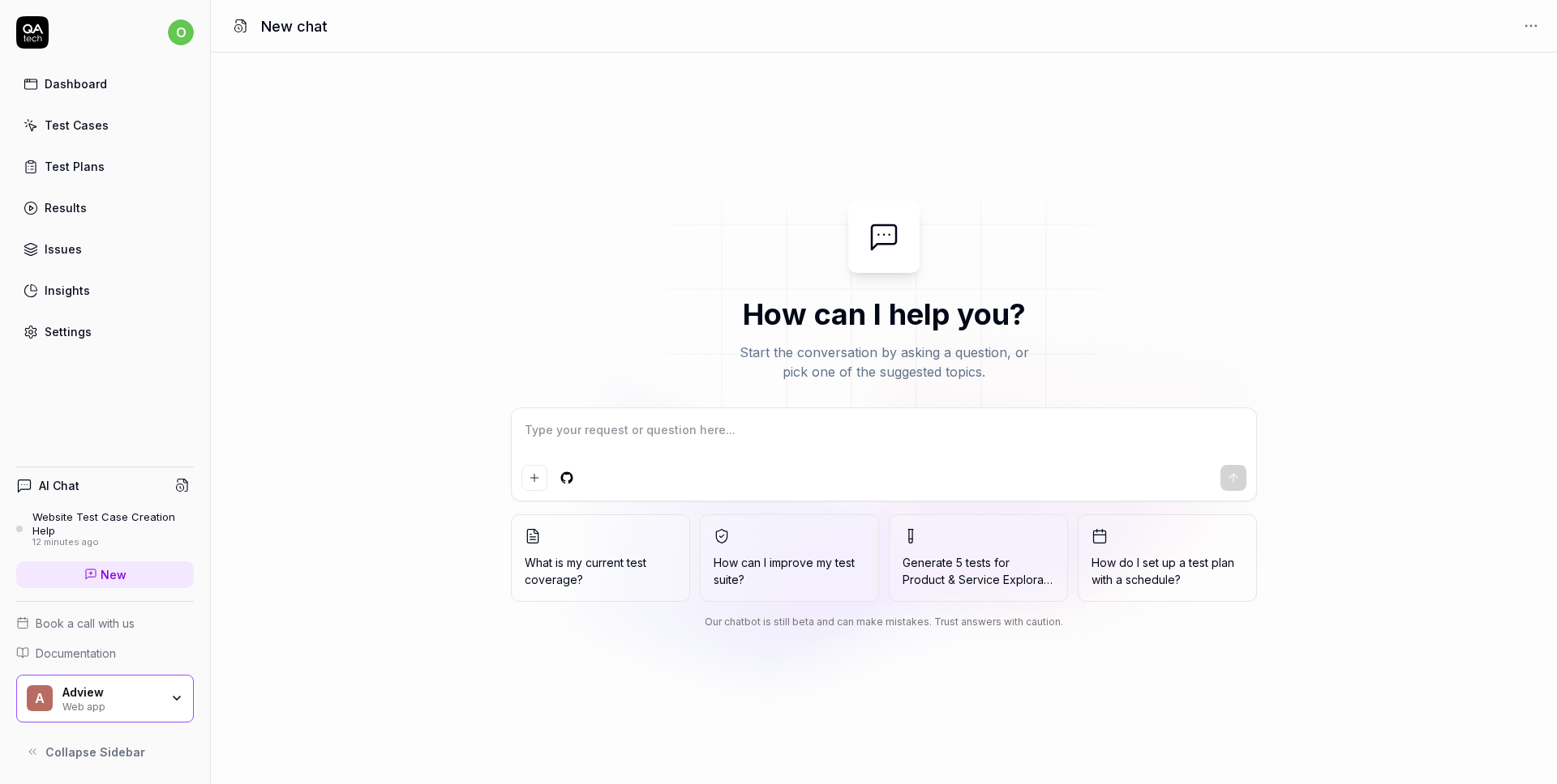
click at [618, 430] on textarea at bounding box center [883, 438] width 725 height 40
type textarea "*"
paste textarea "I need to run a test on this website: [URL][DOMAIN_NAME] to understand what we …"
type textarea "I need to run a test on this website: [URL][DOMAIN_NAME] to understand what we …"
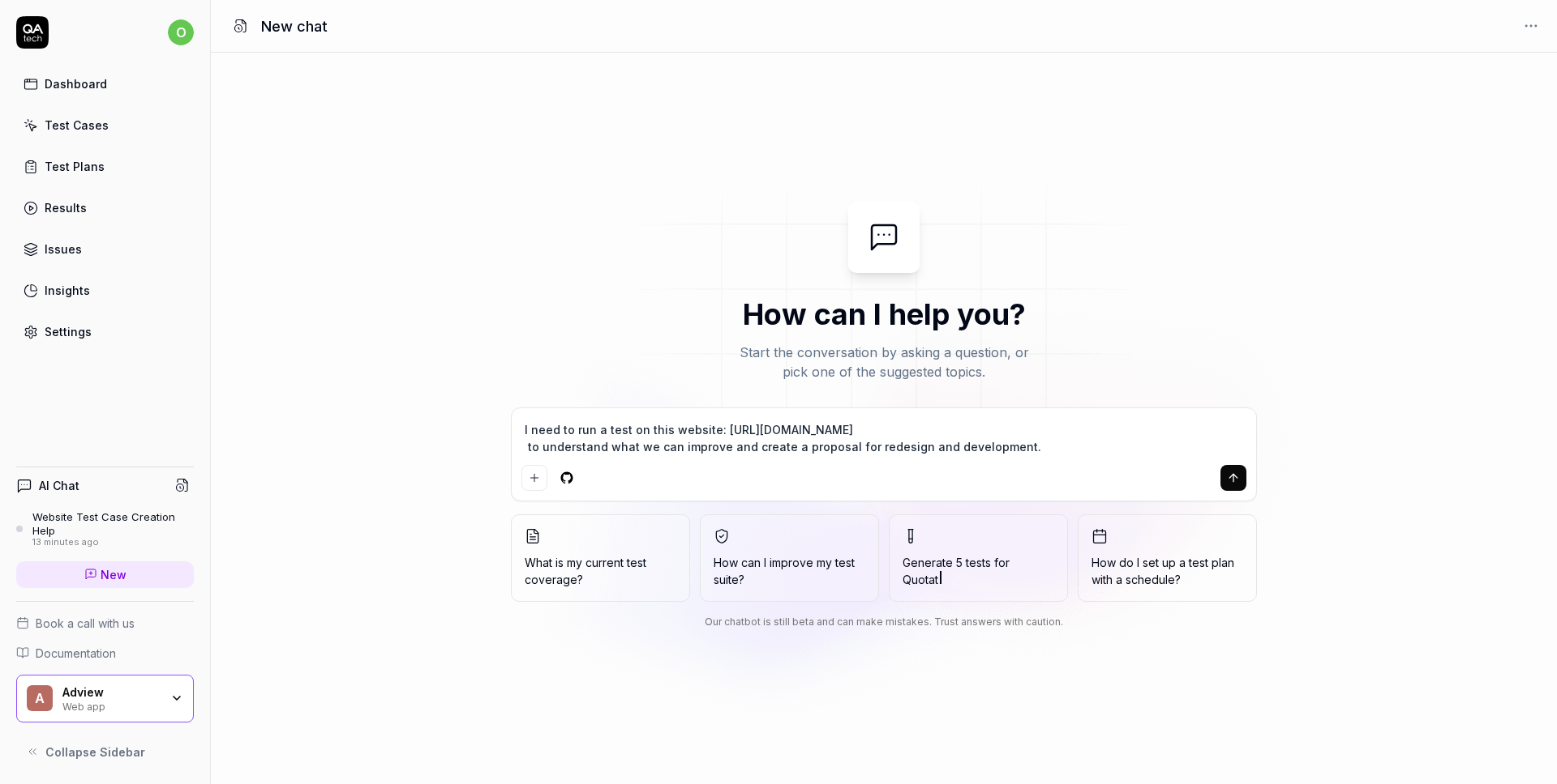
type textarea "*"
type textarea "I need to run a test on this website: [URL][DOMAIN_NAME] to understand what we …"
click at [1241, 477] on button "submit" at bounding box center [1233, 478] width 26 height 26
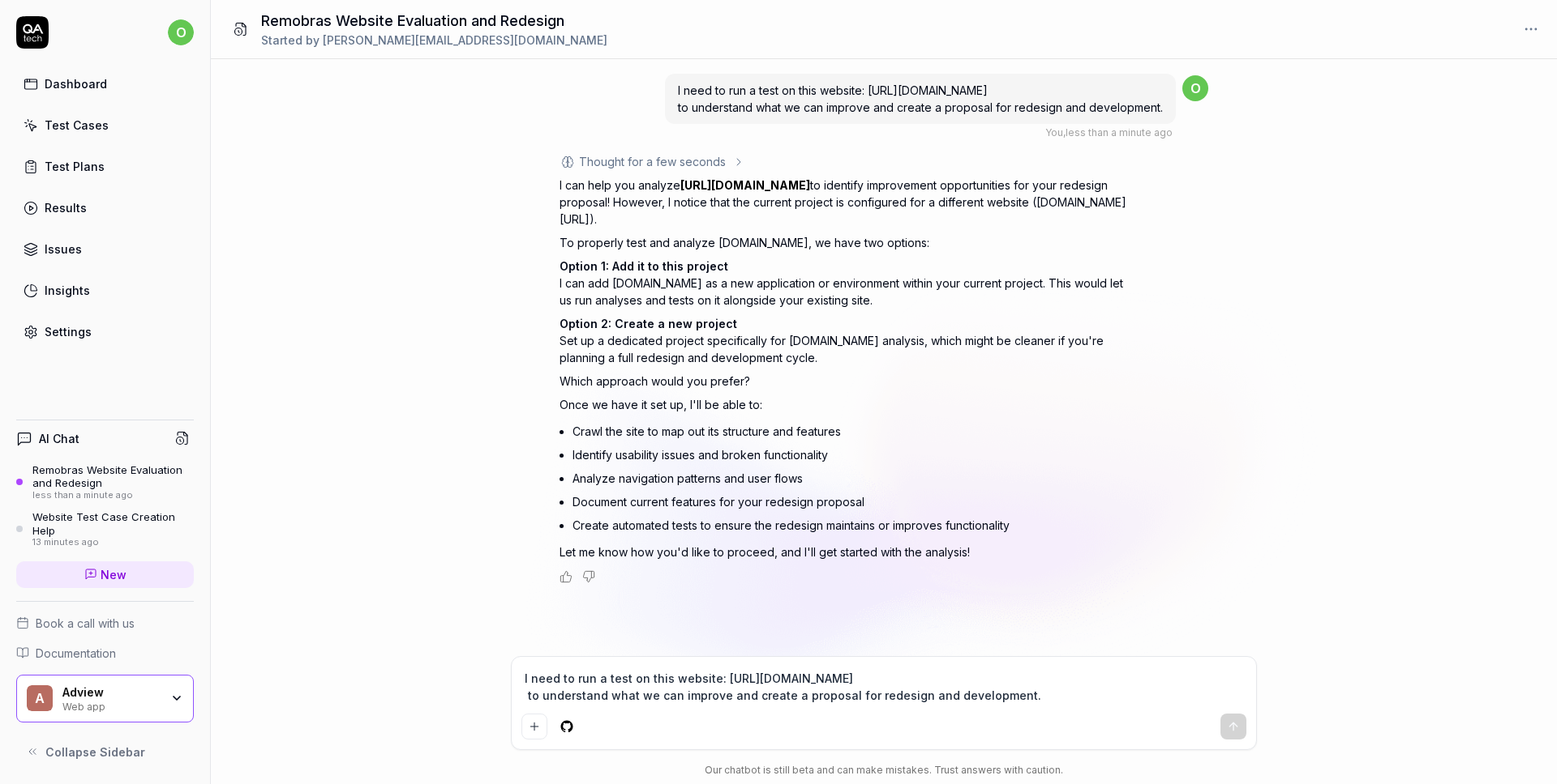
type textarea "*"
click at [604, 686] on textarea "I need to run a test on this website: https://remobras.mx/ to understand what w…" at bounding box center [883, 686] width 725 height 40
type textarea "P"
type textarea "*"
type textarea "Pl"
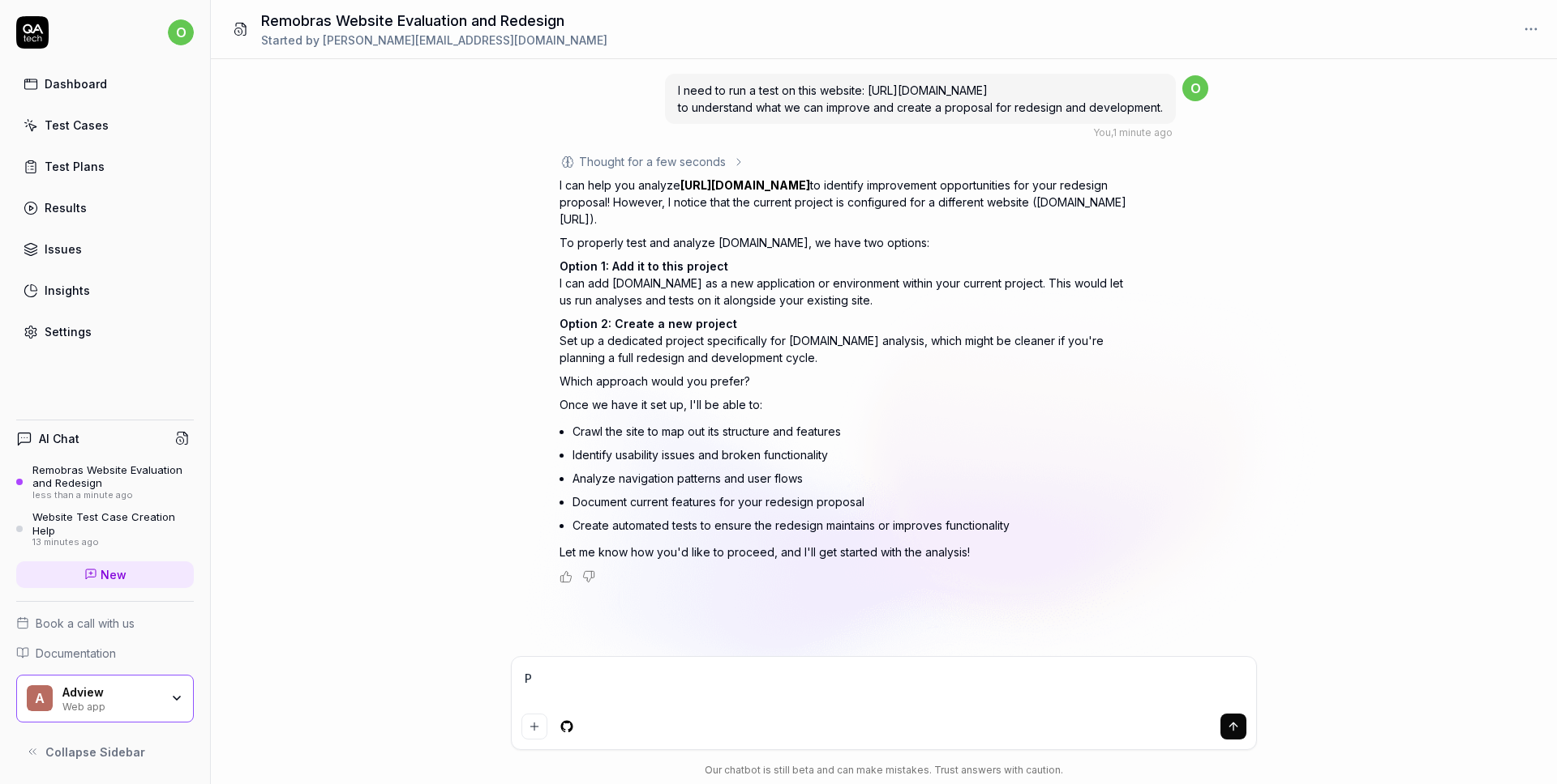
type textarea "*"
type textarea "Ple"
type textarea "*"
type textarea "Plea"
type textarea "*"
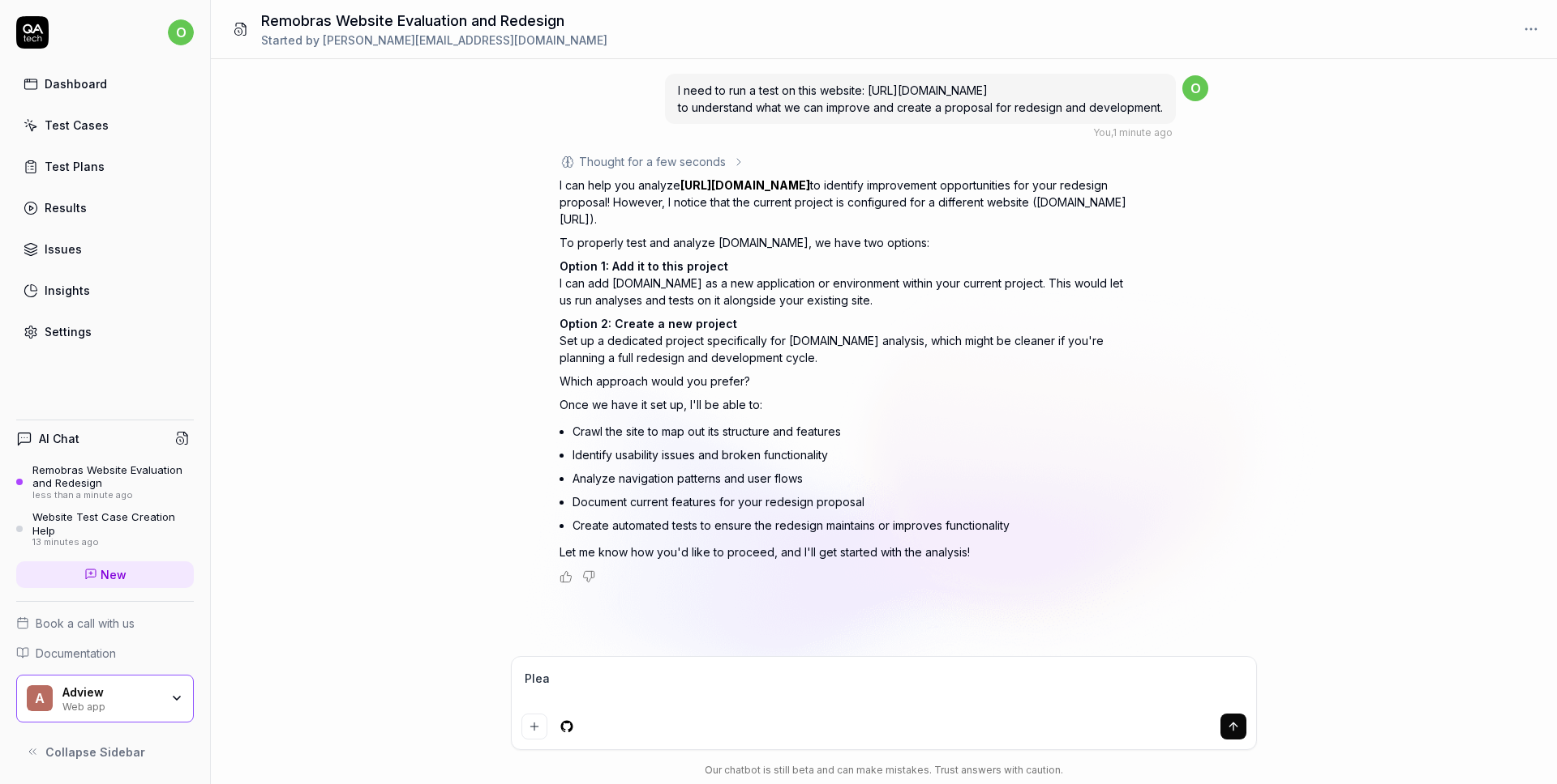
type textarea "Pleas"
type textarea "*"
type textarea "Please"
type textarea "*"
type textarea "Please"
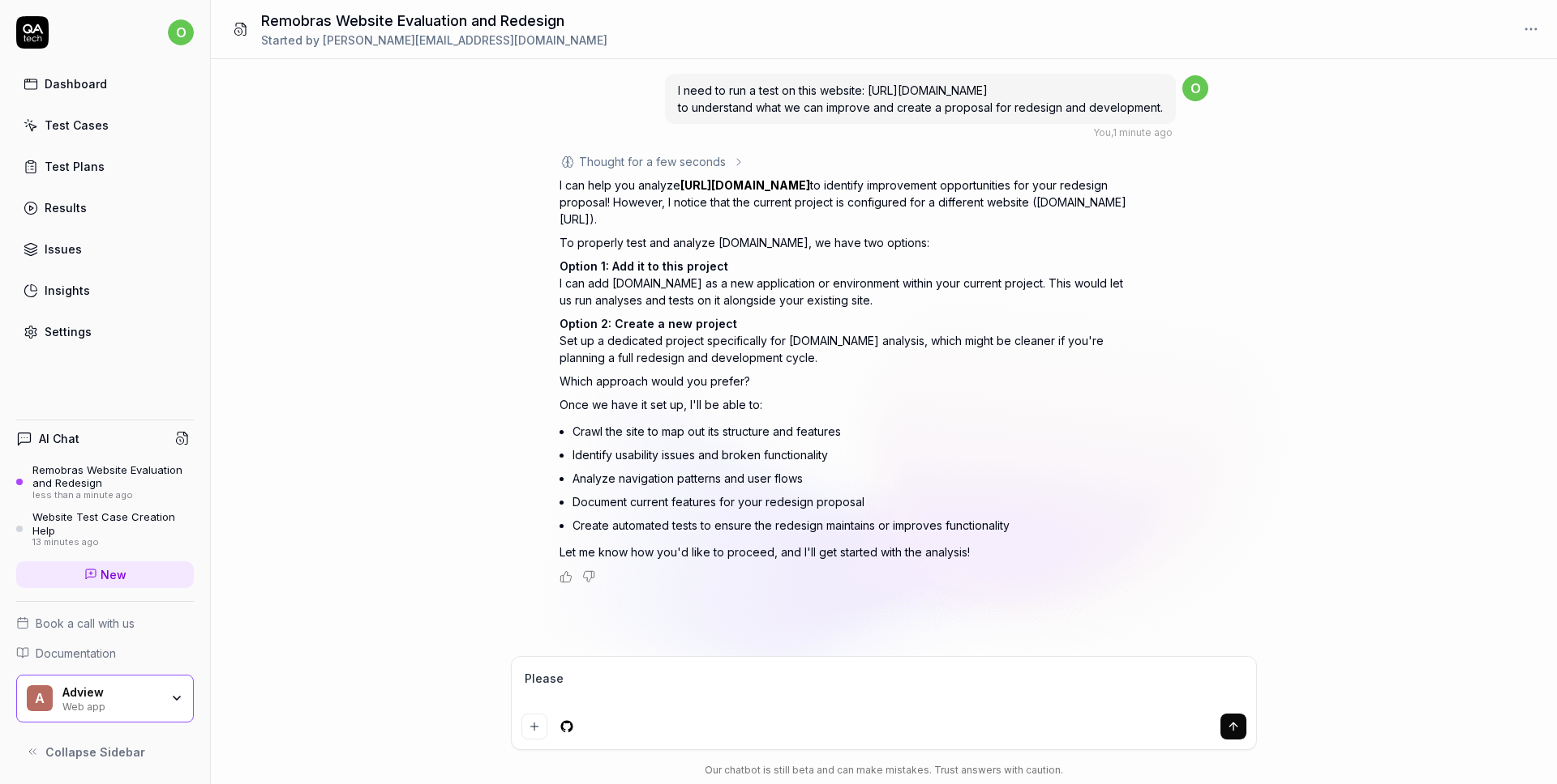
type textarea "*"
type textarea "Please o"
type textarea "*"
type textarea "Please op"
type textarea "*"
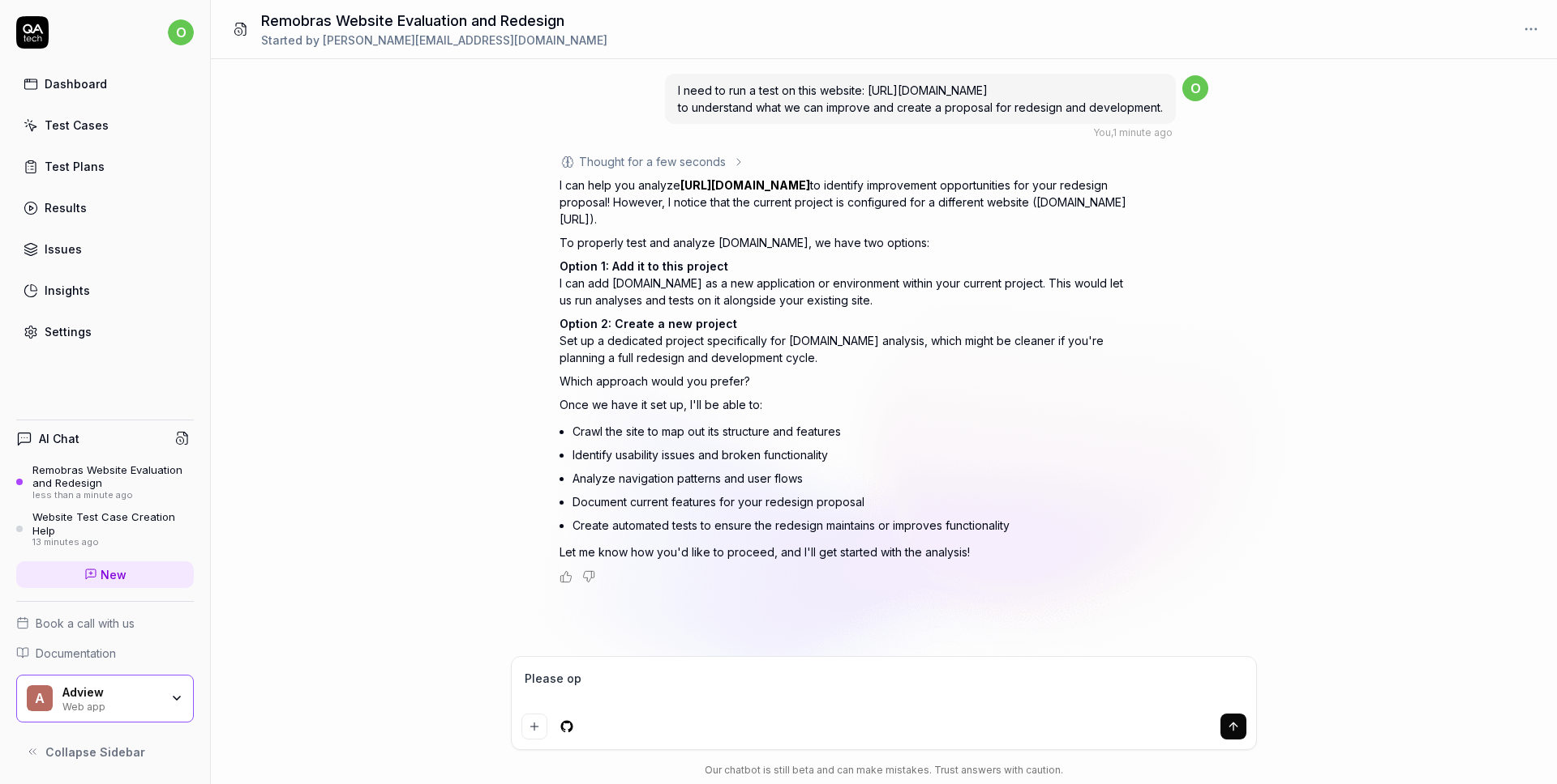
type textarea "Please opt"
type textarea "*"
type textarea "Please opti"
type textarea "*"
type textarea "Please optio"
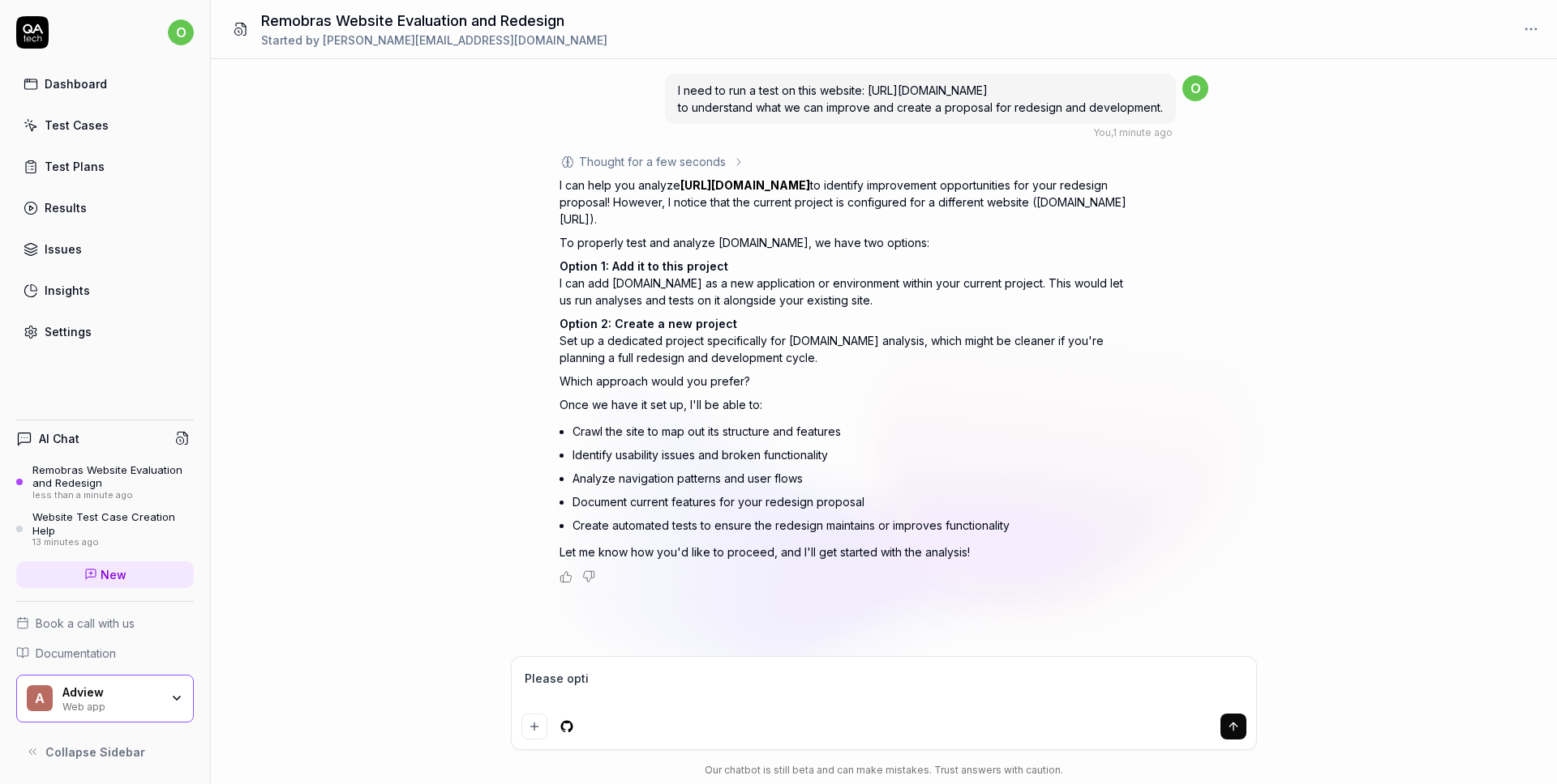
type textarea "*"
type textarea "Please option"
type textarea "*"
type textarea "Please option"
type textarea "*"
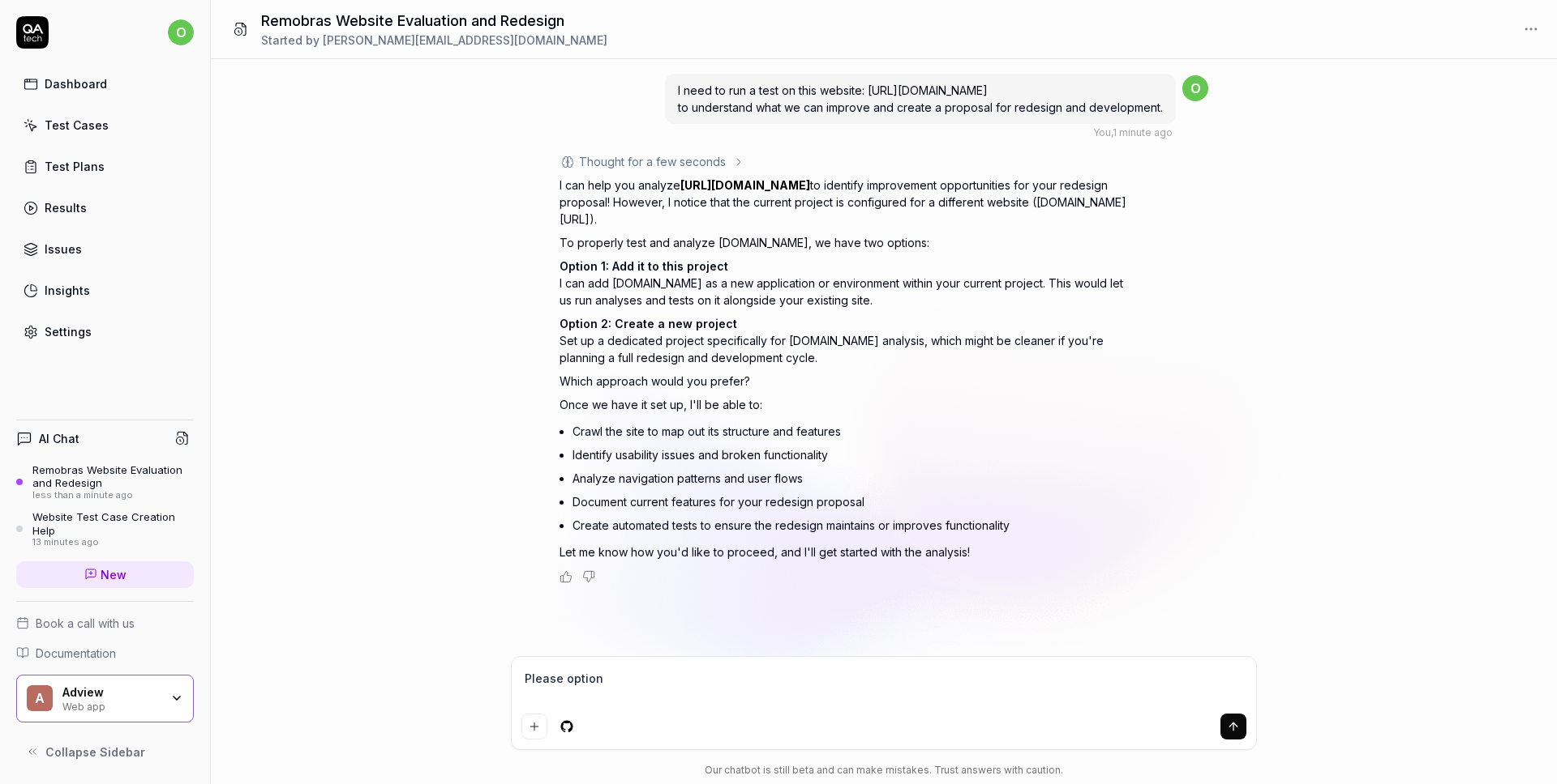
type textarea "Please option 2"
type textarea "*"
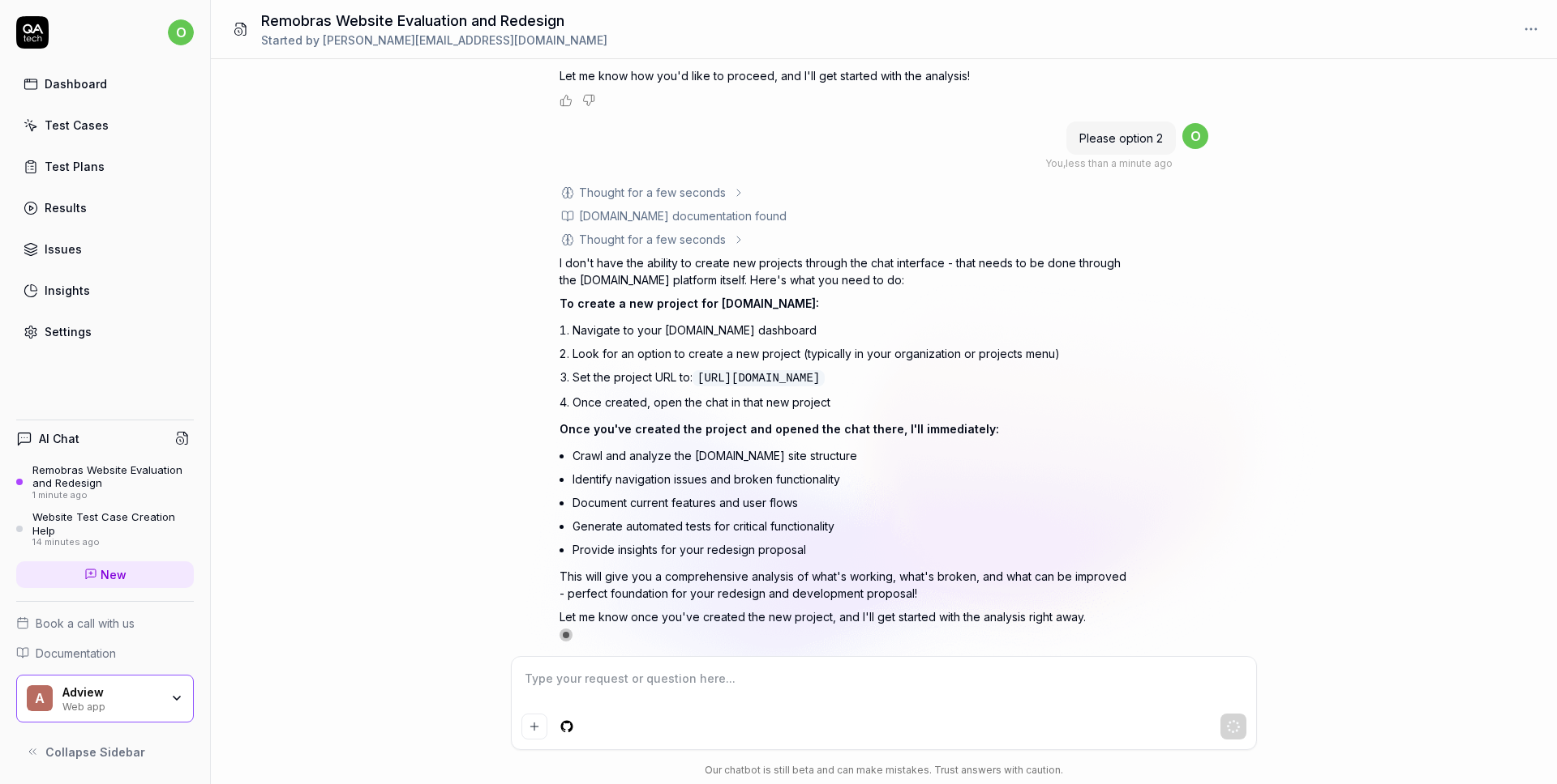
scroll to position [483, 0]
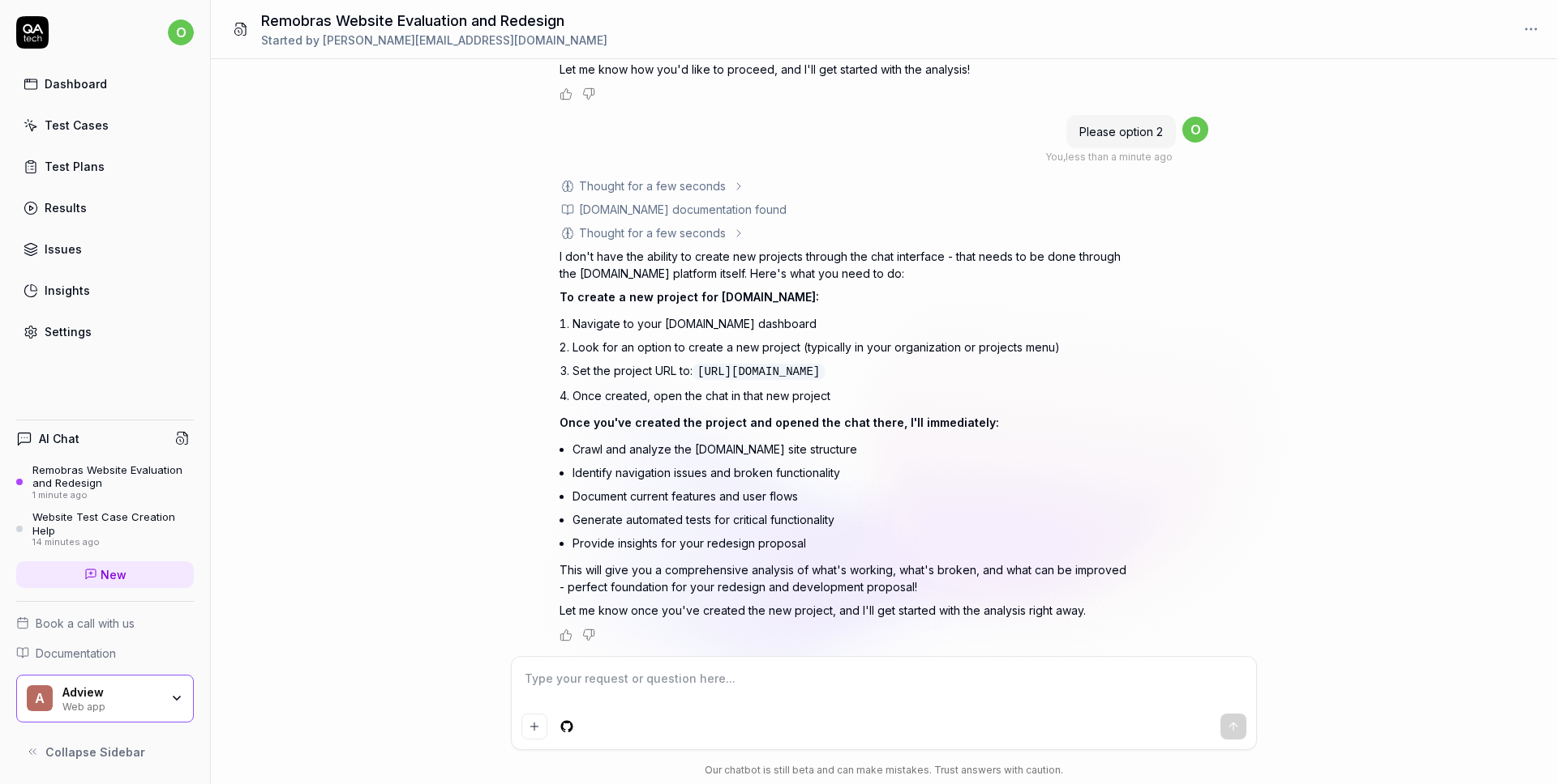
type textarea "*"
click at [1540, 25] on html "o Dashboard Test Cases Test Plans Results Issues Insights Settings AI Chat Remo…" at bounding box center [778, 392] width 1557 height 784
click at [888, 403] on html "o Dashboard Test Cases Test Plans Results Issues Insights Settings AI Chat Remo…" at bounding box center [778, 392] width 1557 height 784
click at [95, 575] on icon at bounding box center [91, 575] width 10 height 10
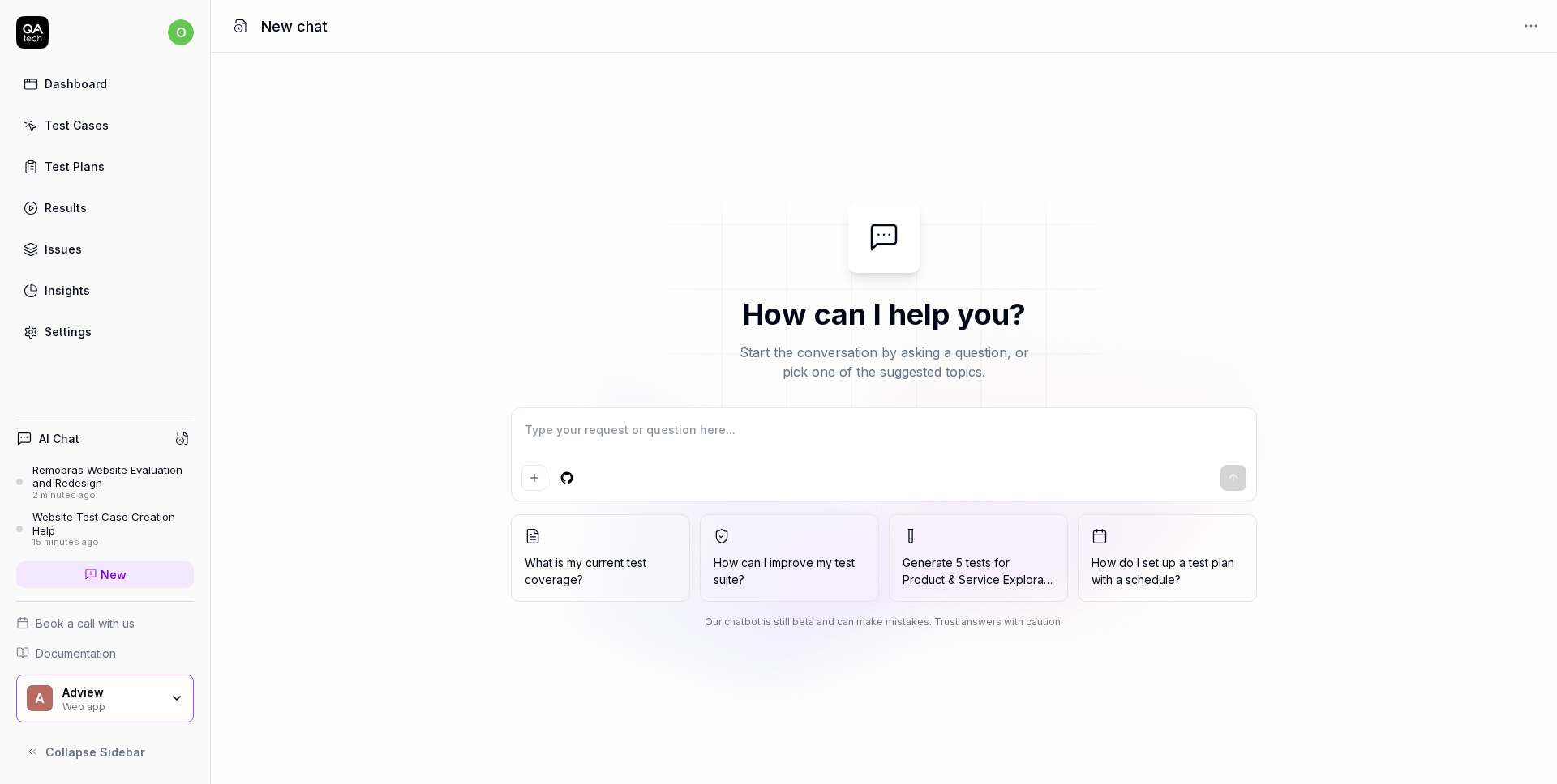
click at [94, 83] on div "Dashboard" at bounding box center [75, 83] width 62 height 17
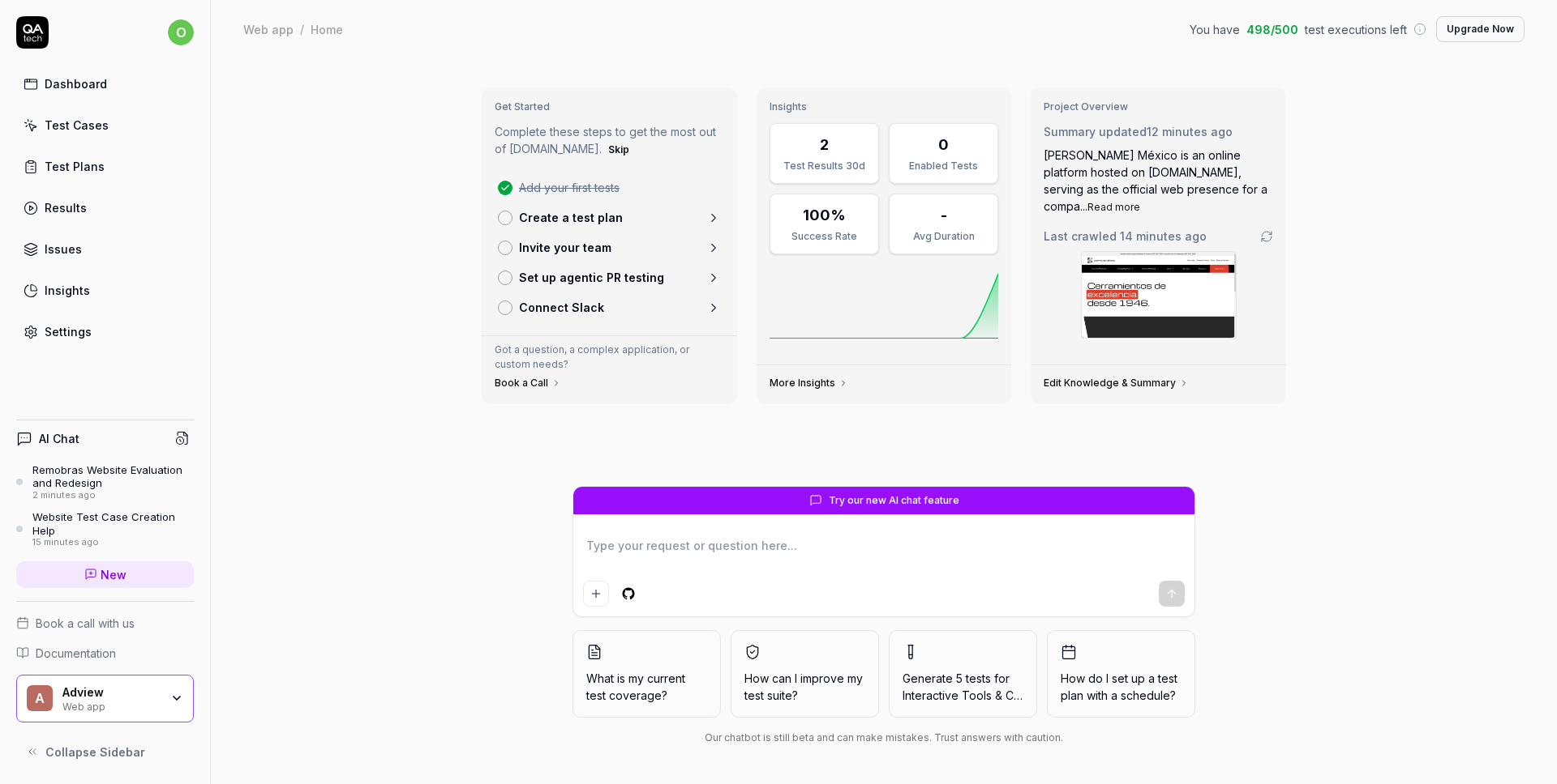
drag, startPoint x: 111, startPoint y: 756, endPoint x: 105, endPoint y: 750, distance: 8.5
click at [111, 756] on span "Collapse Sidebar" at bounding box center [95, 751] width 100 height 17
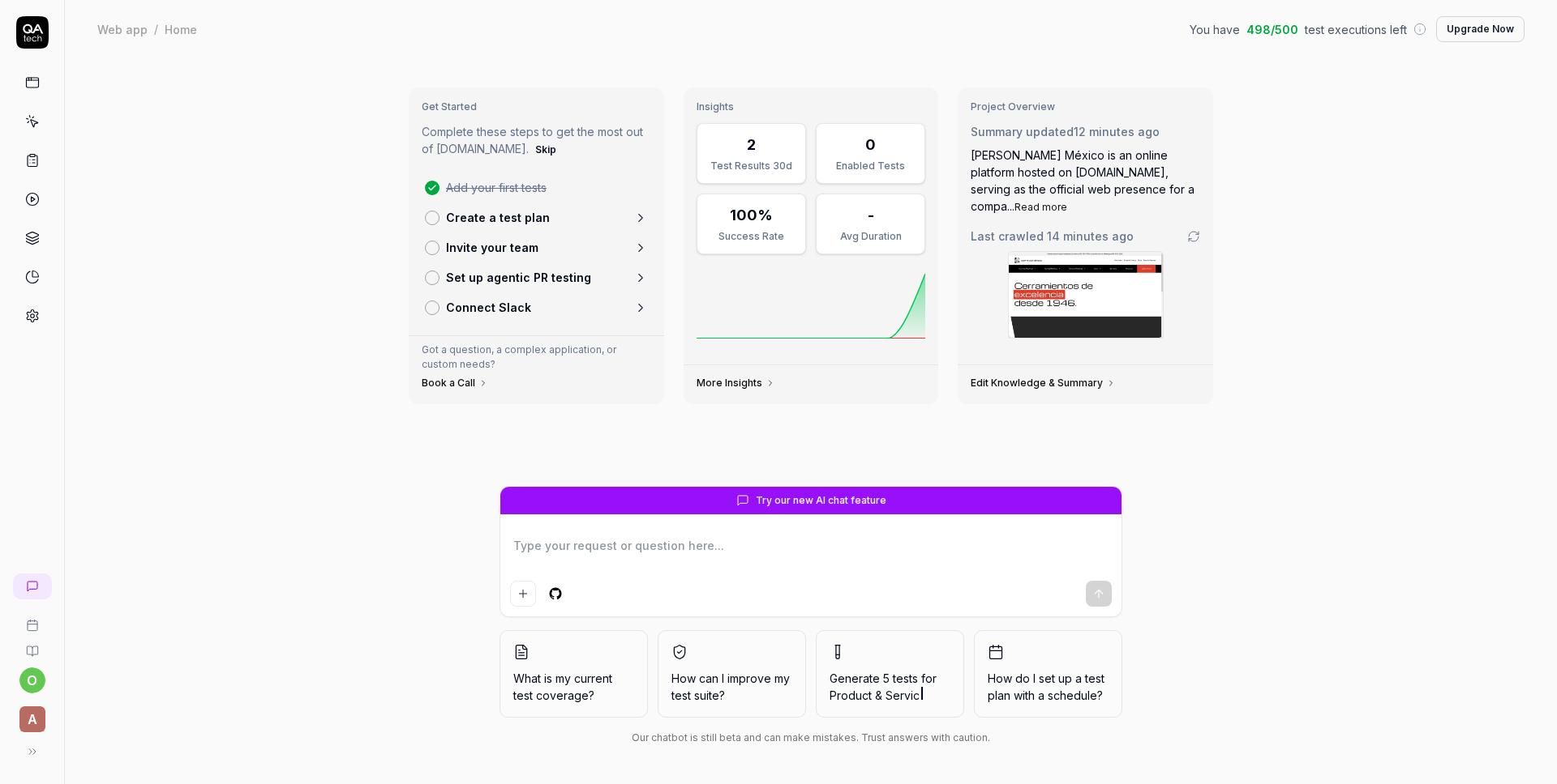
click at [28, 756] on icon at bounding box center [32, 751] width 13 height 13
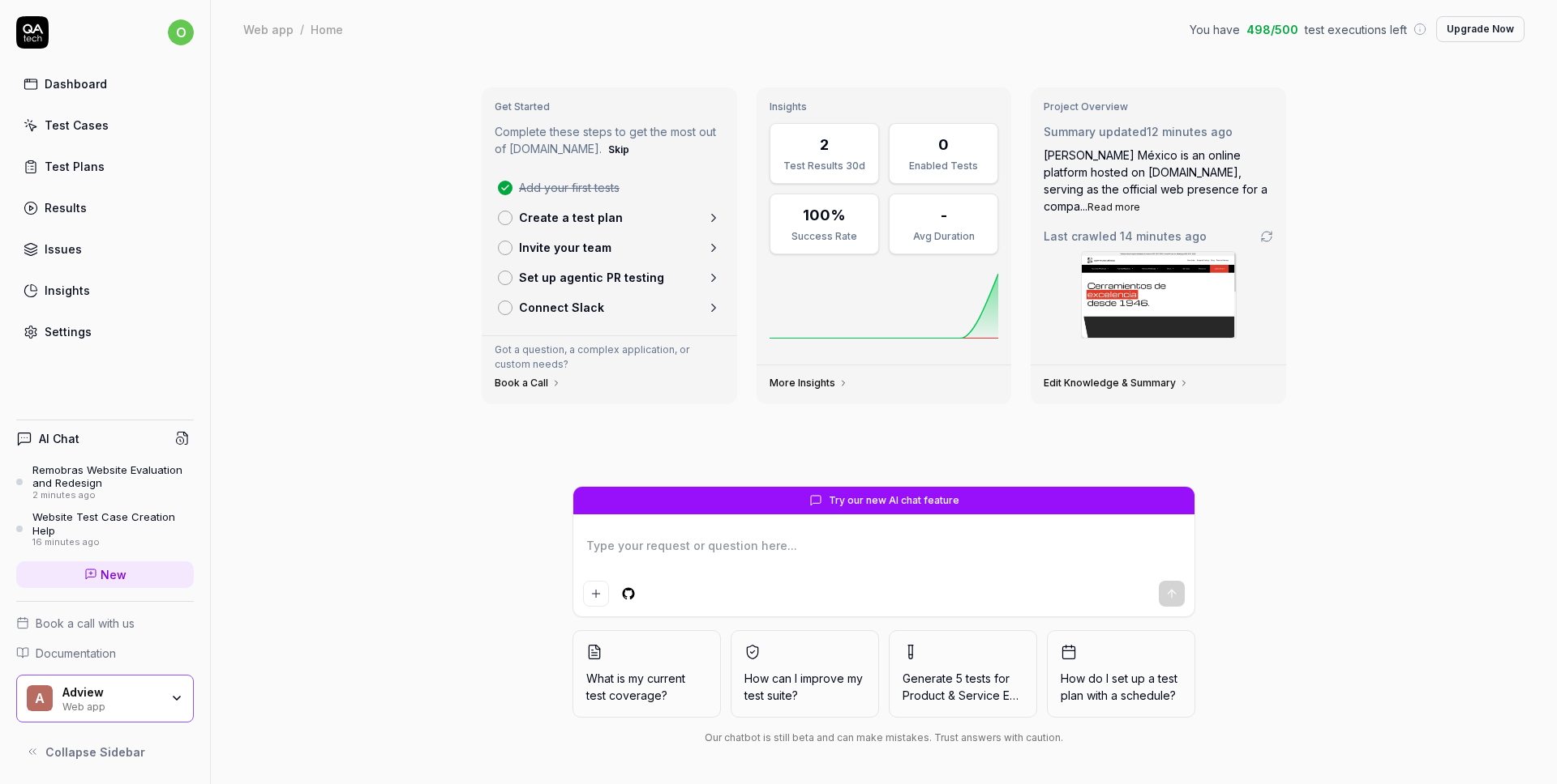
click at [80, 171] on div "Test Plans" at bounding box center [74, 166] width 60 height 17
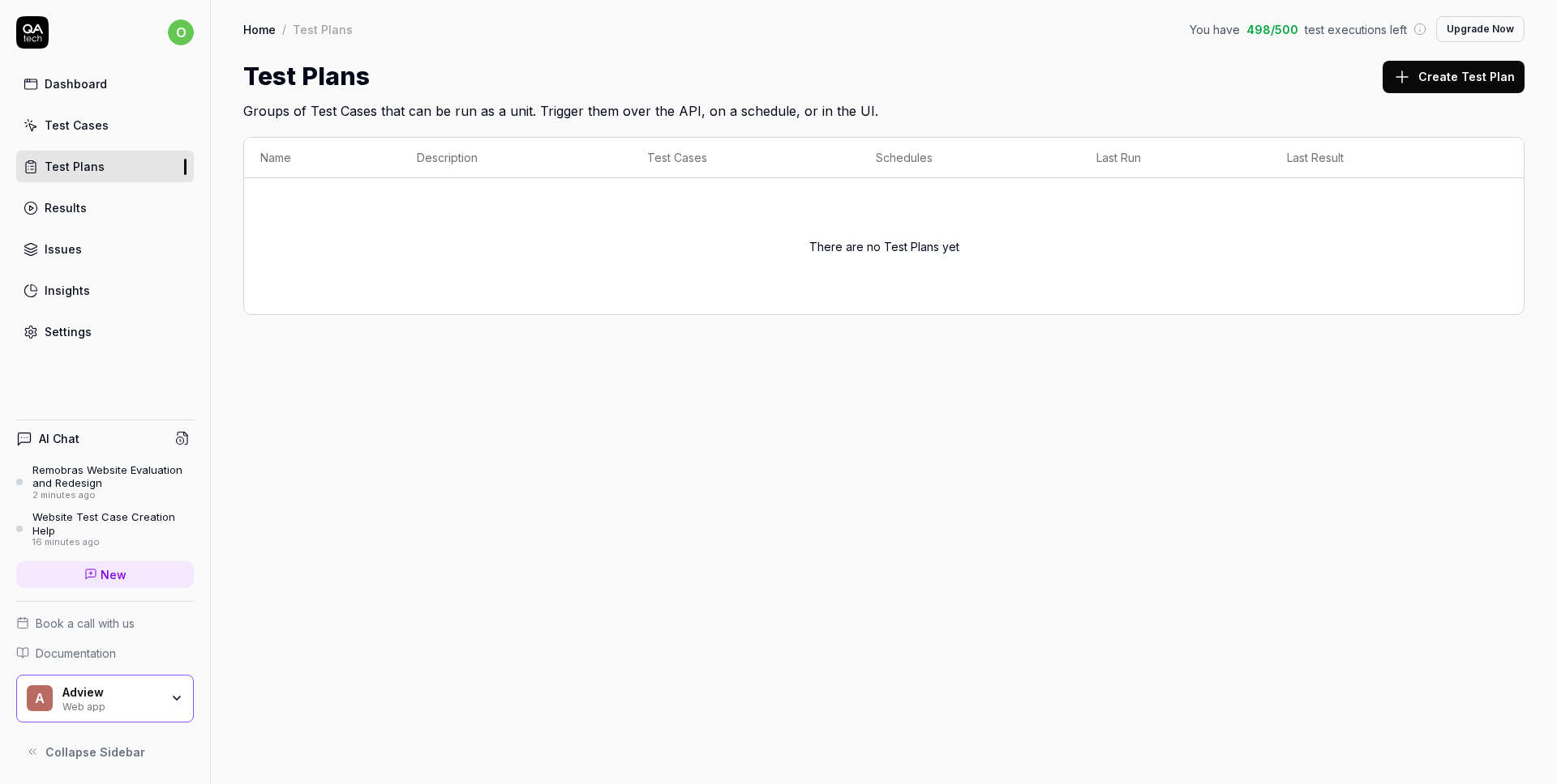
click at [77, 521] on div "Website Test Case Creation Help" at bounding box center [113, 524] width 162 height 27
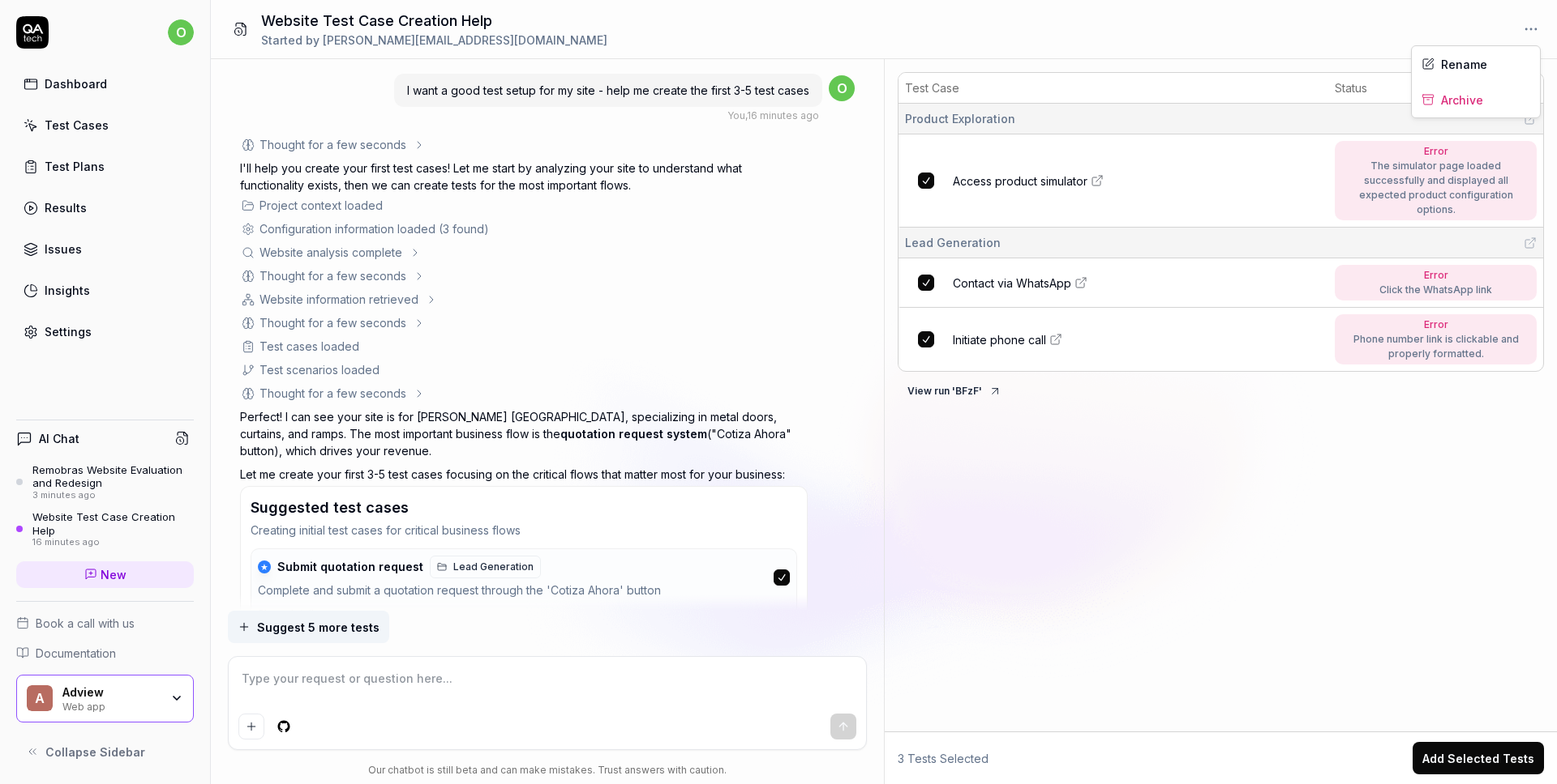
click at [1523, 27] on html "o Dashboard Test Cases Test Plans Results Issues Insights Settings AI Chat Remo…" at bounding box center [778, 392] width 1557 height 784
click at [1018, 453] on html "o Dashboard Test Cases Test Plans Results Issues Insights Settings AI Chat Remo…" at bounding box center [778, 392] width 1557 height 784
click at [79, 519] on div "Website Test Case Creation Help" at bounding box center [113, 524] width 162 height 27
click at [80, 516] on div "Website Test Case Creation Help" at bounding box center [113, 524] width 162 height 27
click at [88, 470] on div "Remobras Website Evaluation and Redesign" at bounding box center [113, 476] width 162 height 27
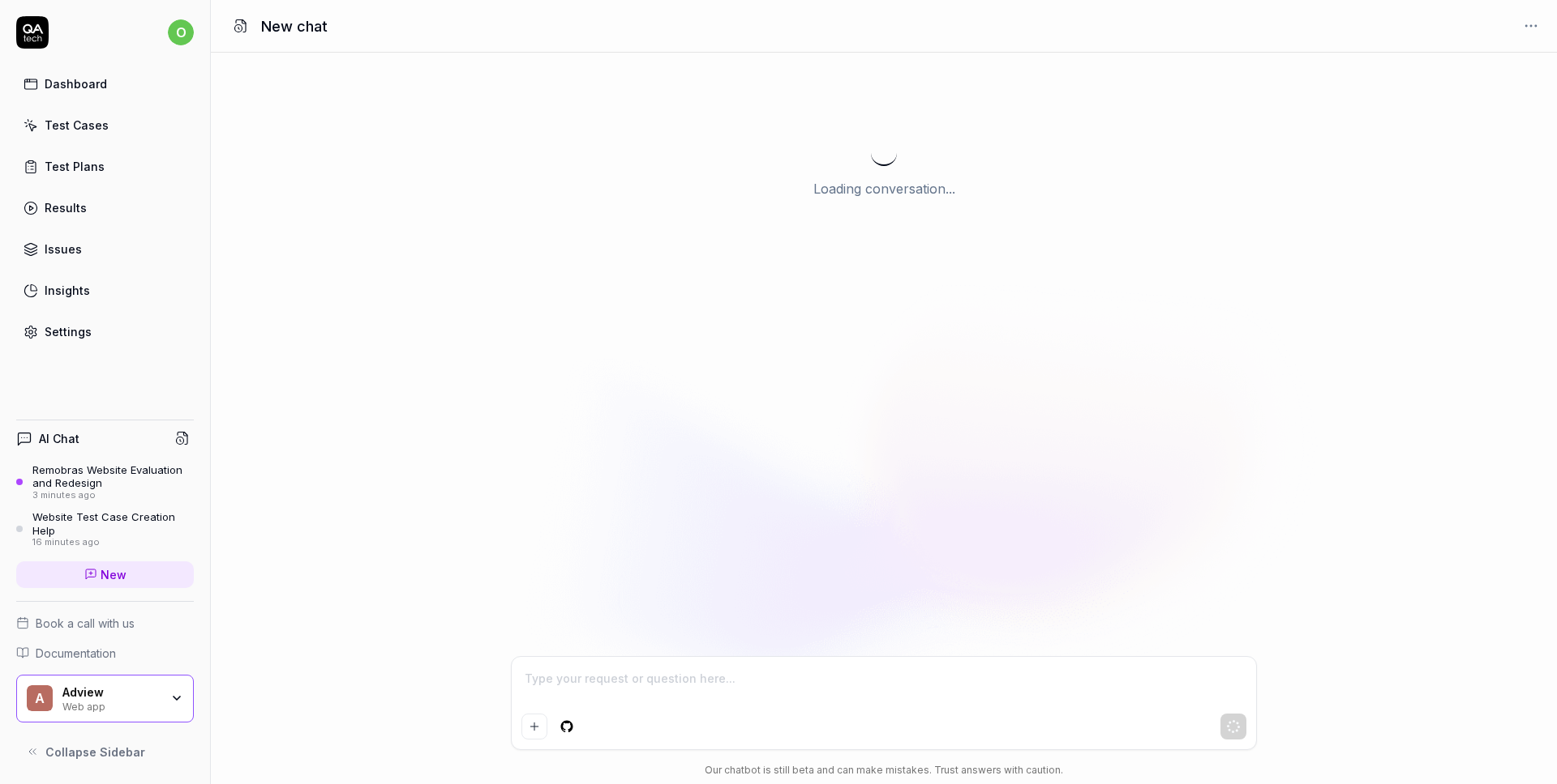
scroll to position [483, 0]
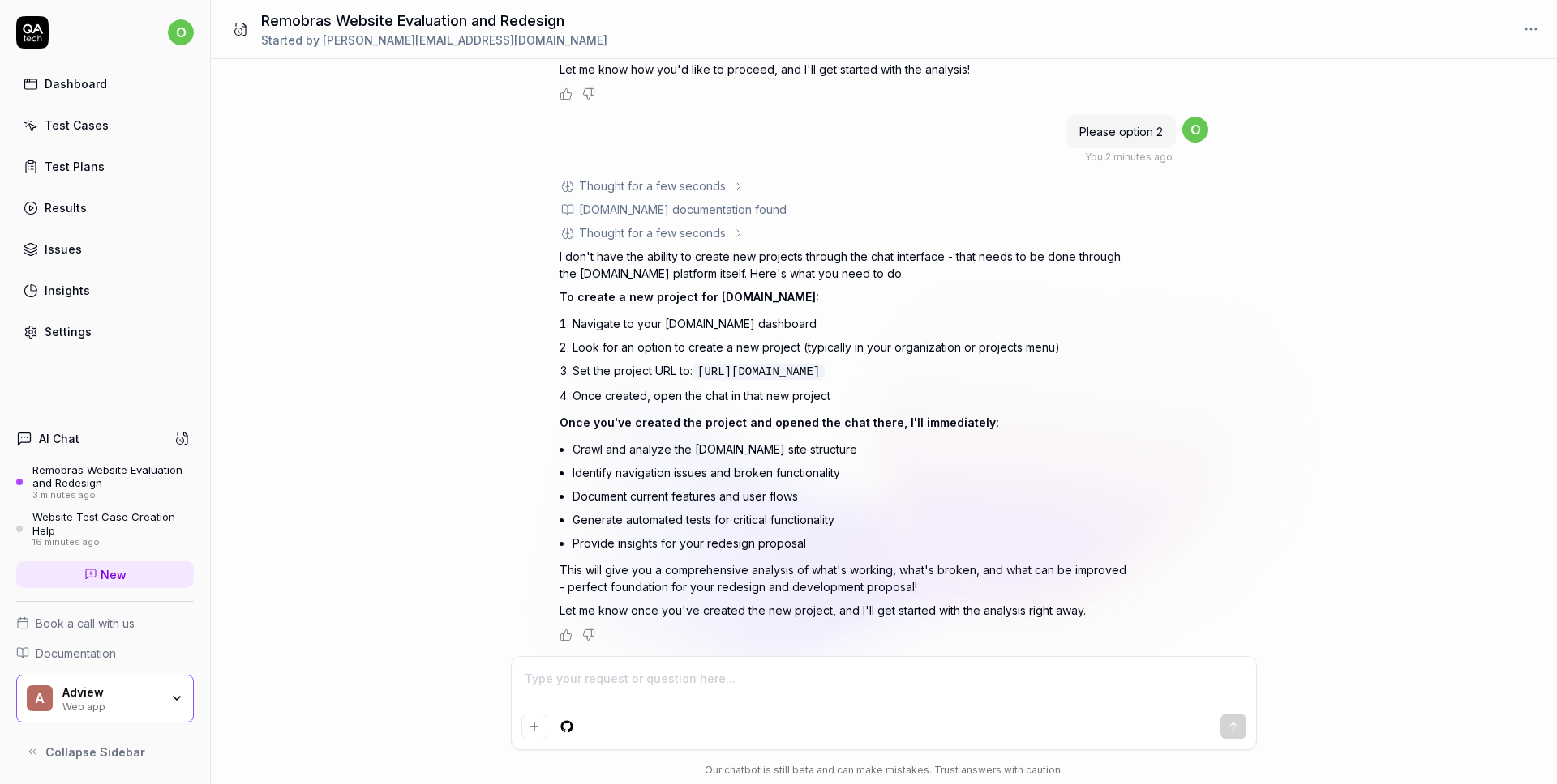
type textarea "*"
click at [157, 701] on div "Web app" at bounding box center [111, 705] width 98 height 13
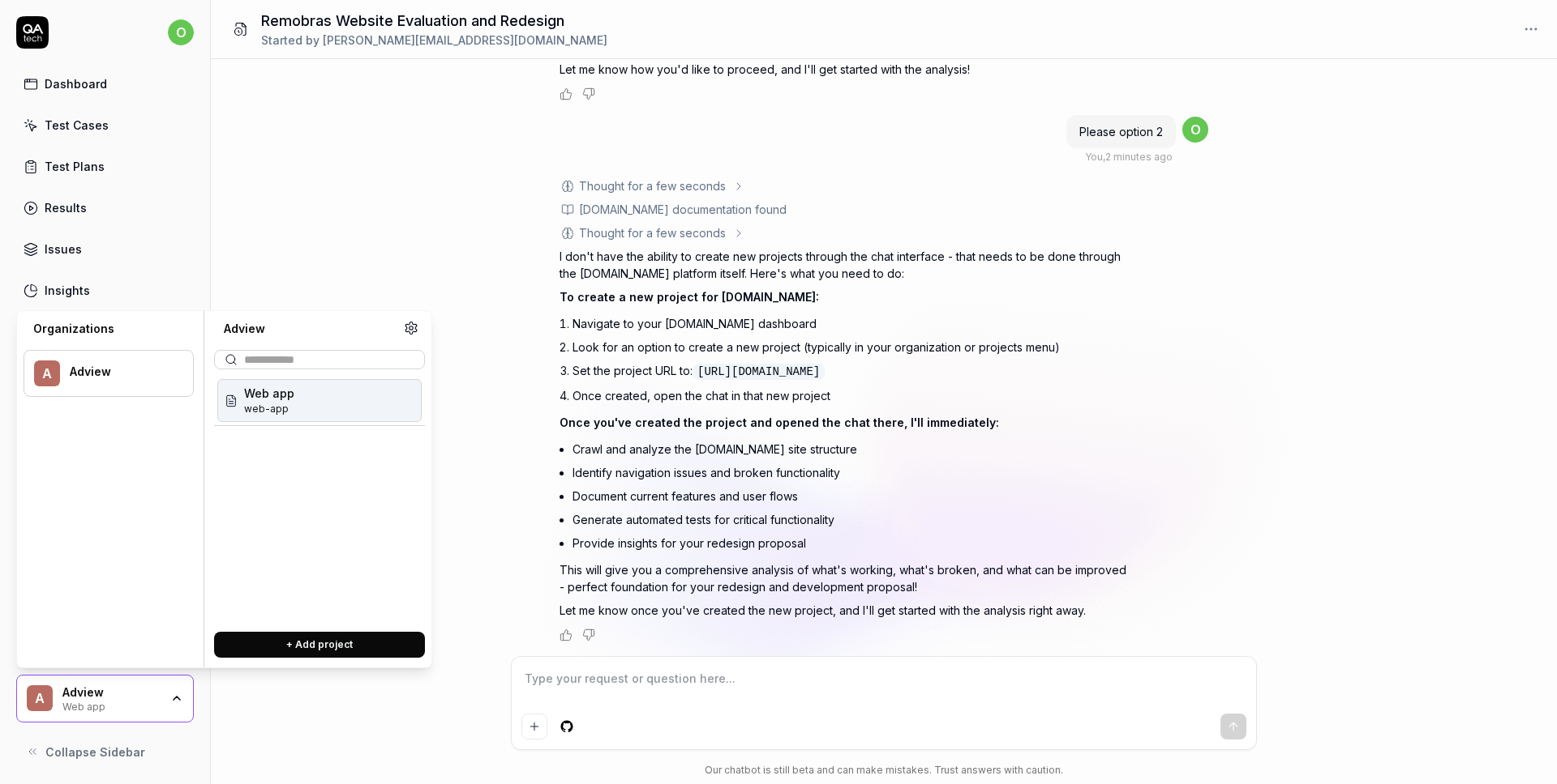
click at [306, 644] on button "+ Add project" at bounding box center [320, 645] width 211 height 26
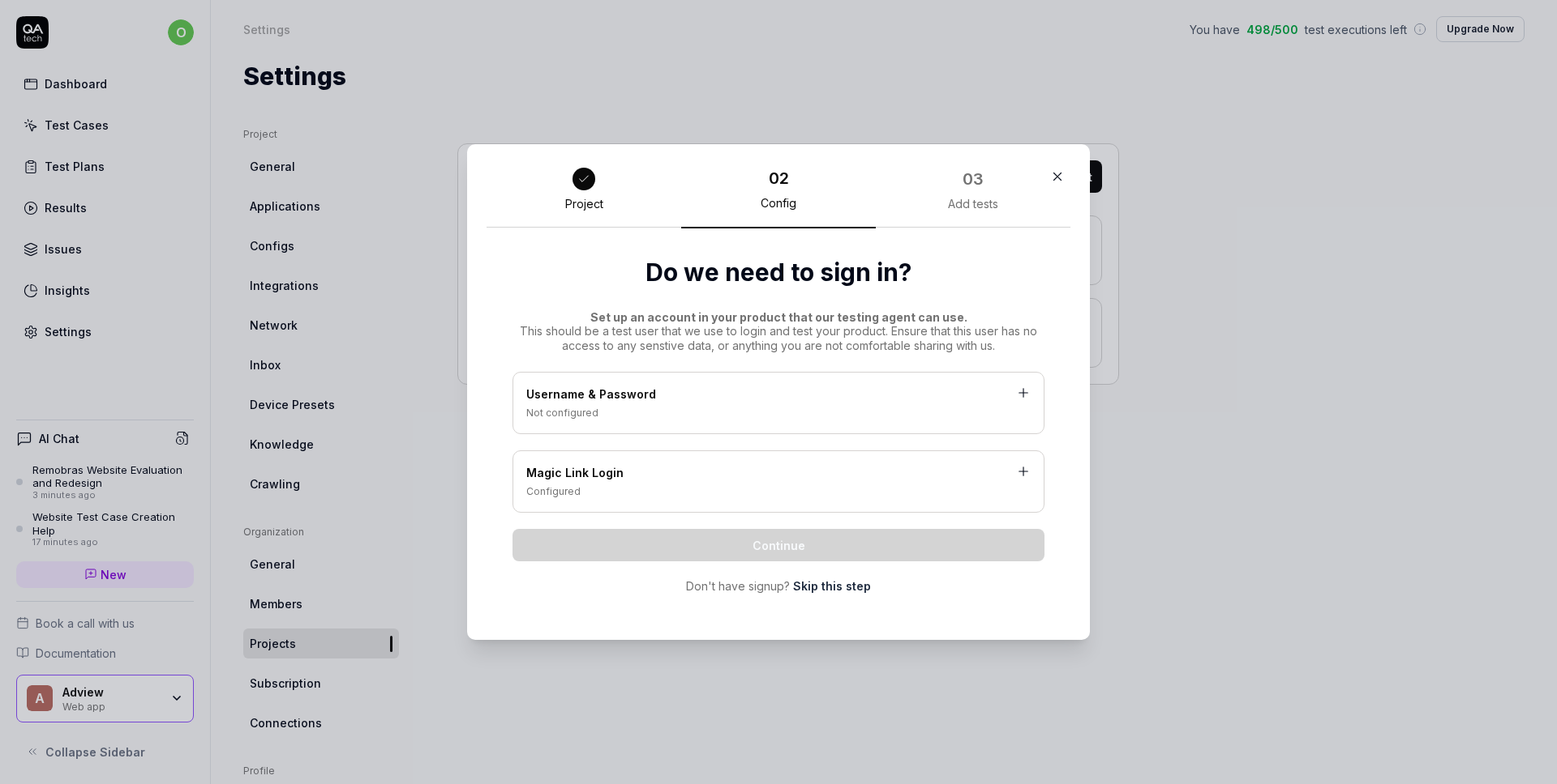
click at [719, 490] on div "Configured" at bounding box center [778, 491] width 504 height 15
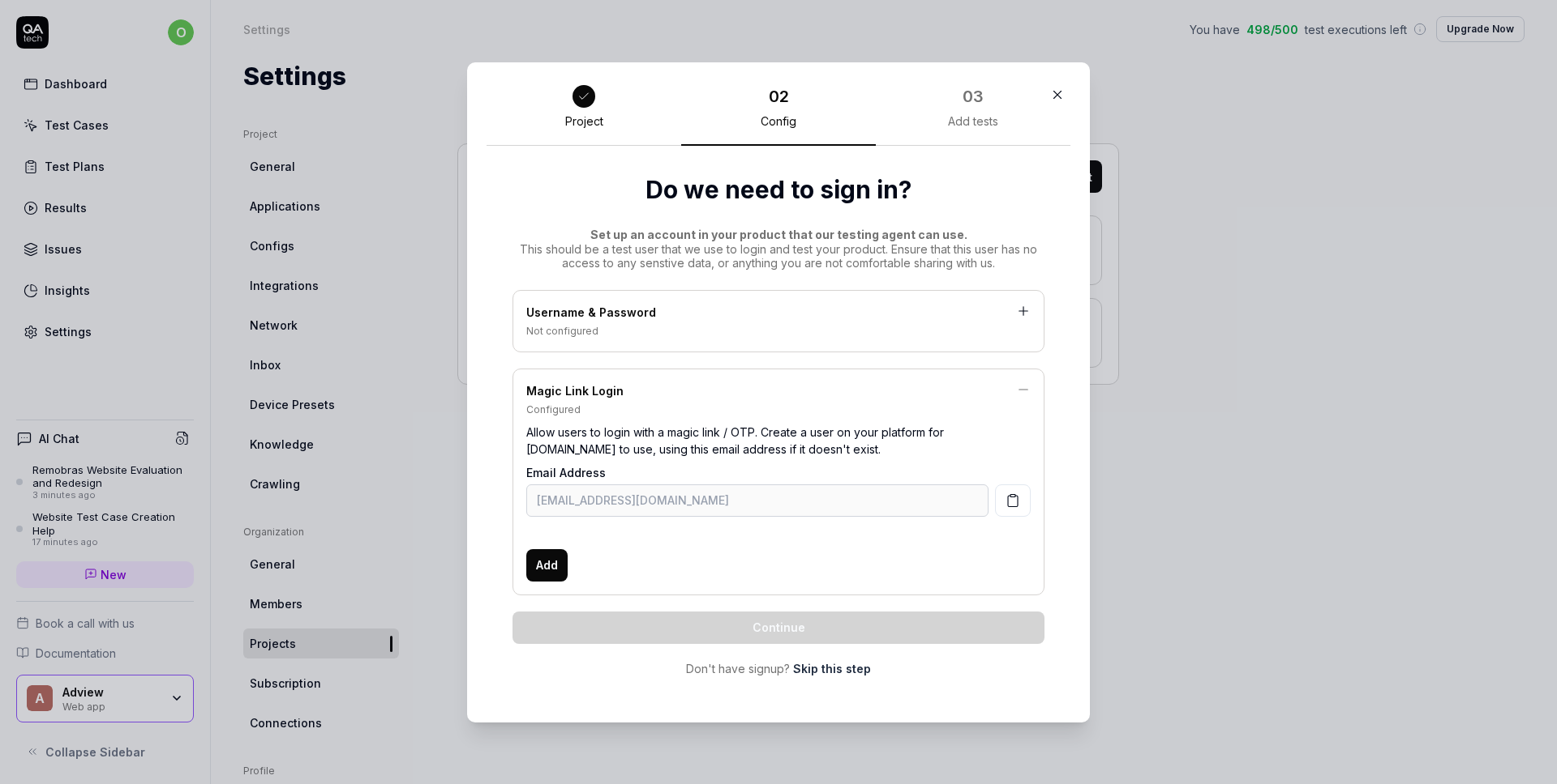
click at [606, 334] on div "Not configured" at bounding box center [778, 331] width 504 height 15
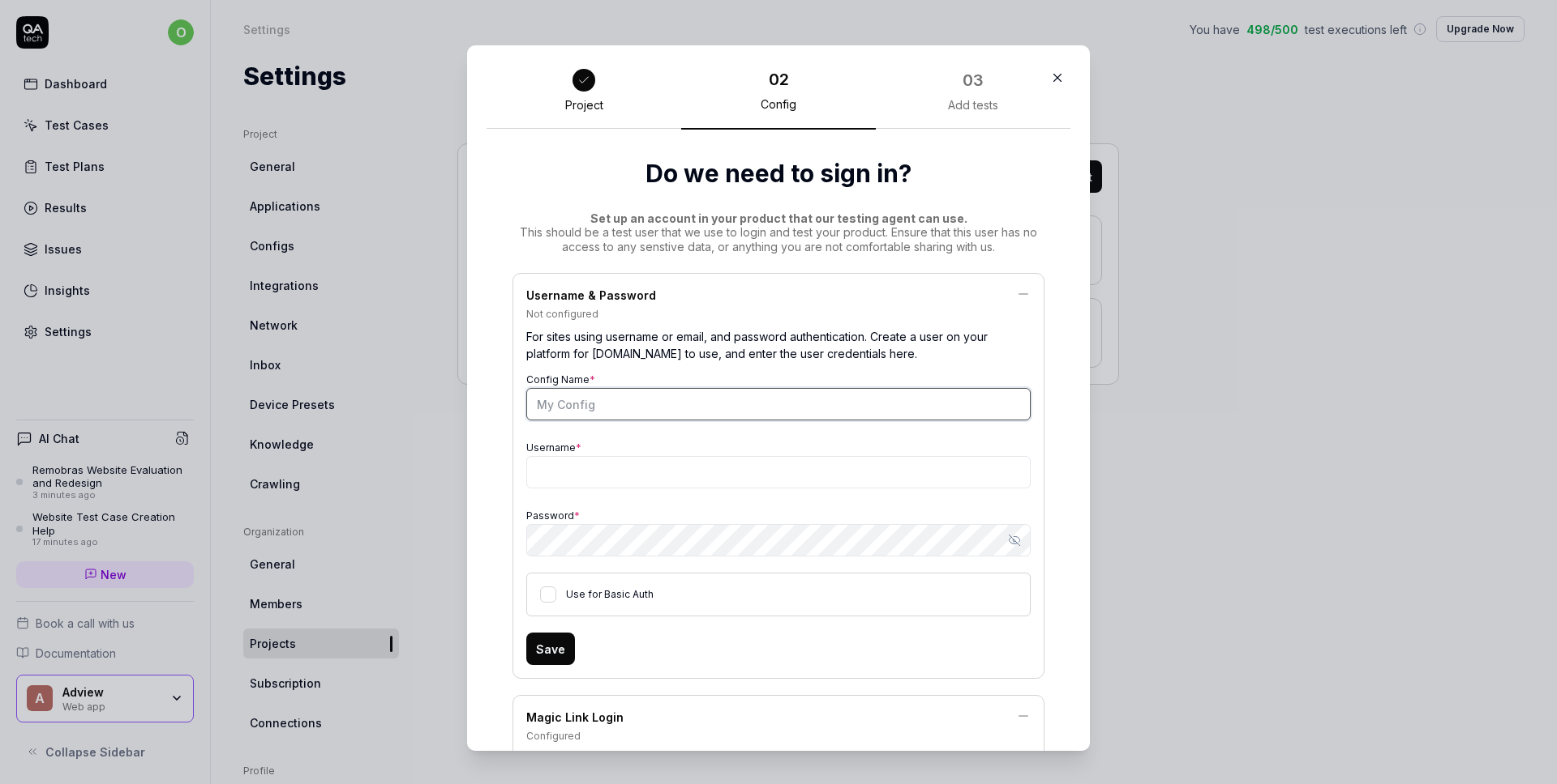
click at [600, 395] on input "Config Name *" at bounding box center [778, 404] width 504 height 33
type input "Rocio"
click at [605, 464] on input "Username *" at bounding box center [778, 472] width 504 height 33
type input "[PERSON_NAME][EMAIL_ADDRESS][DOMAIN_NAME]"
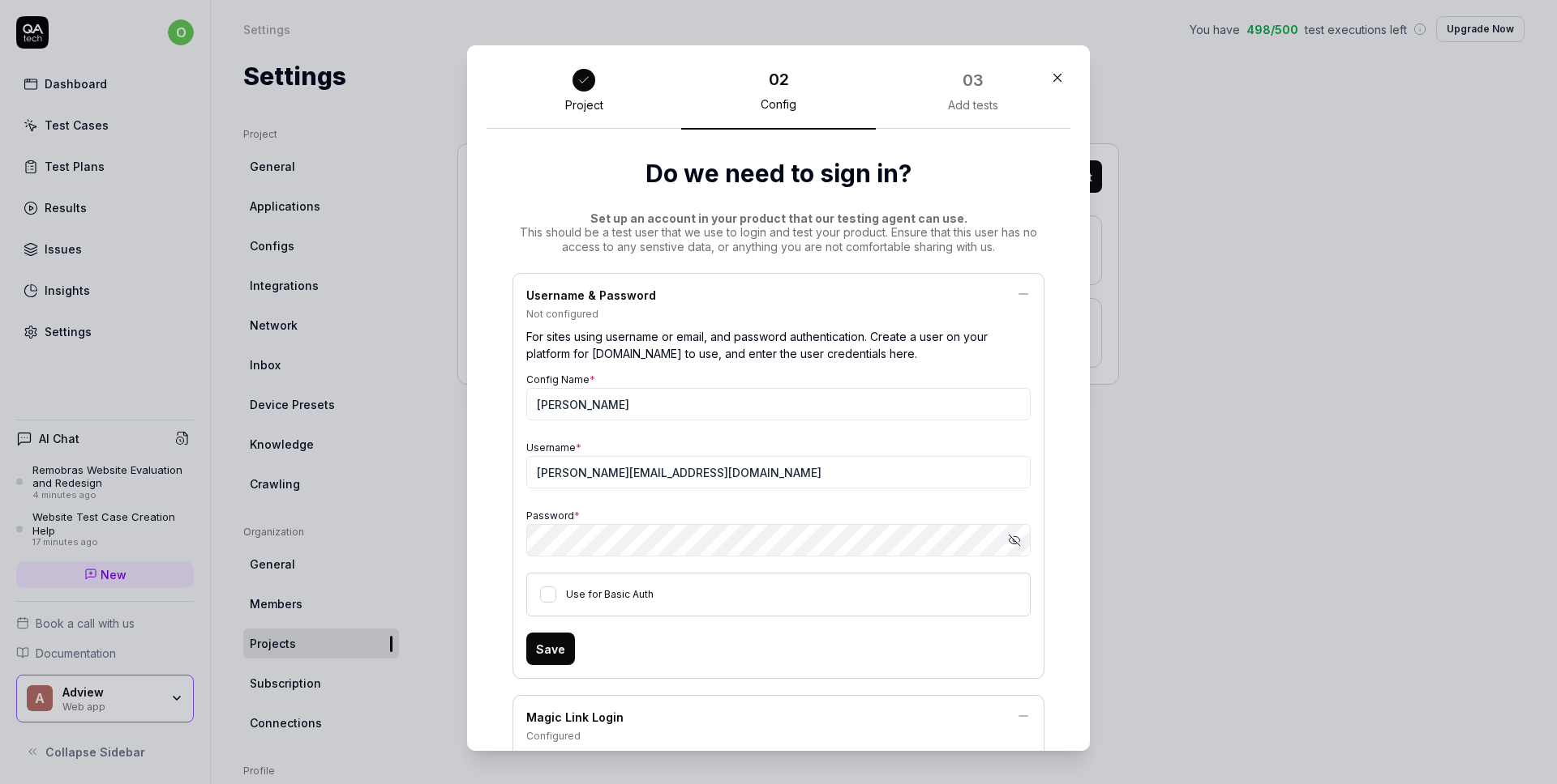
click at [1009, 540] on icon "button" at bounding box center [1013, 540] width 13 height 13
click at [549, 598] on button "Use for Basic Auth" at bounding box center [548, 595] width 16 height 16
click at [540, 653] on button "Save" at bounding box center [550, 649] width 48 height 33
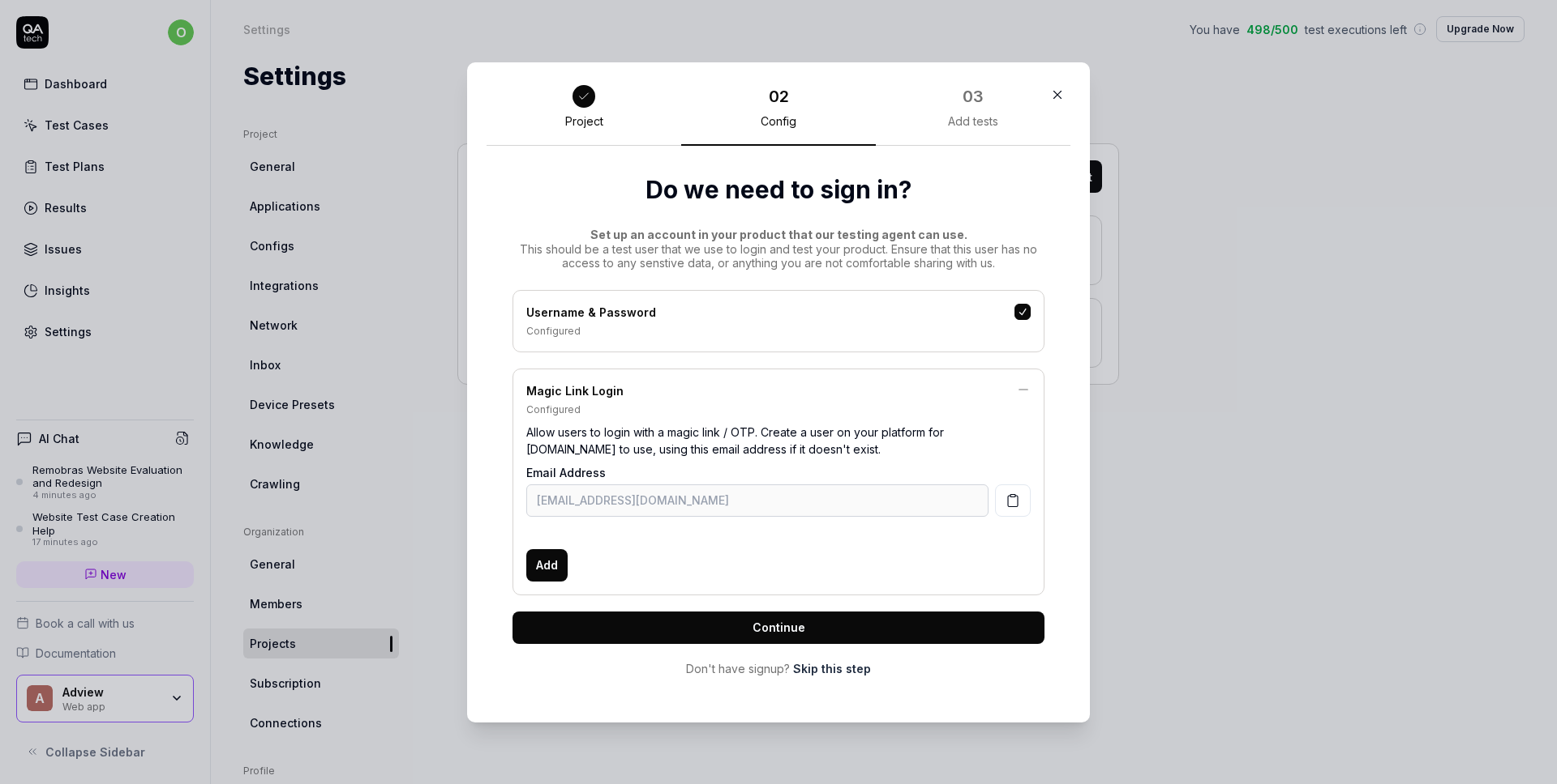
click at [781, 626] on span "Continue" at bounding box center [778, 627] width 52 height 17
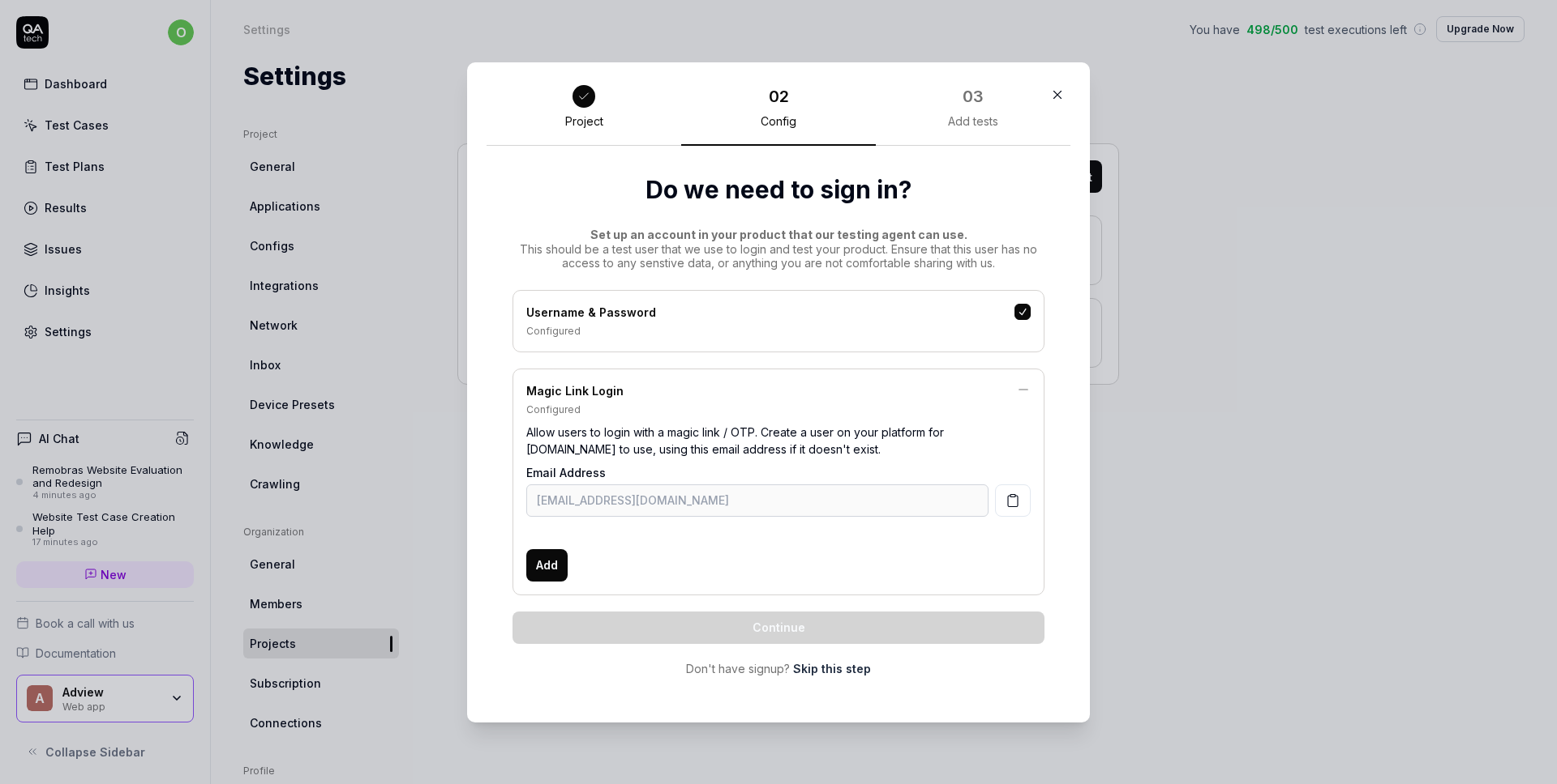
click at [841, 671] on link "Skip this step" at bounding box center [832, 669] width 78 height 17
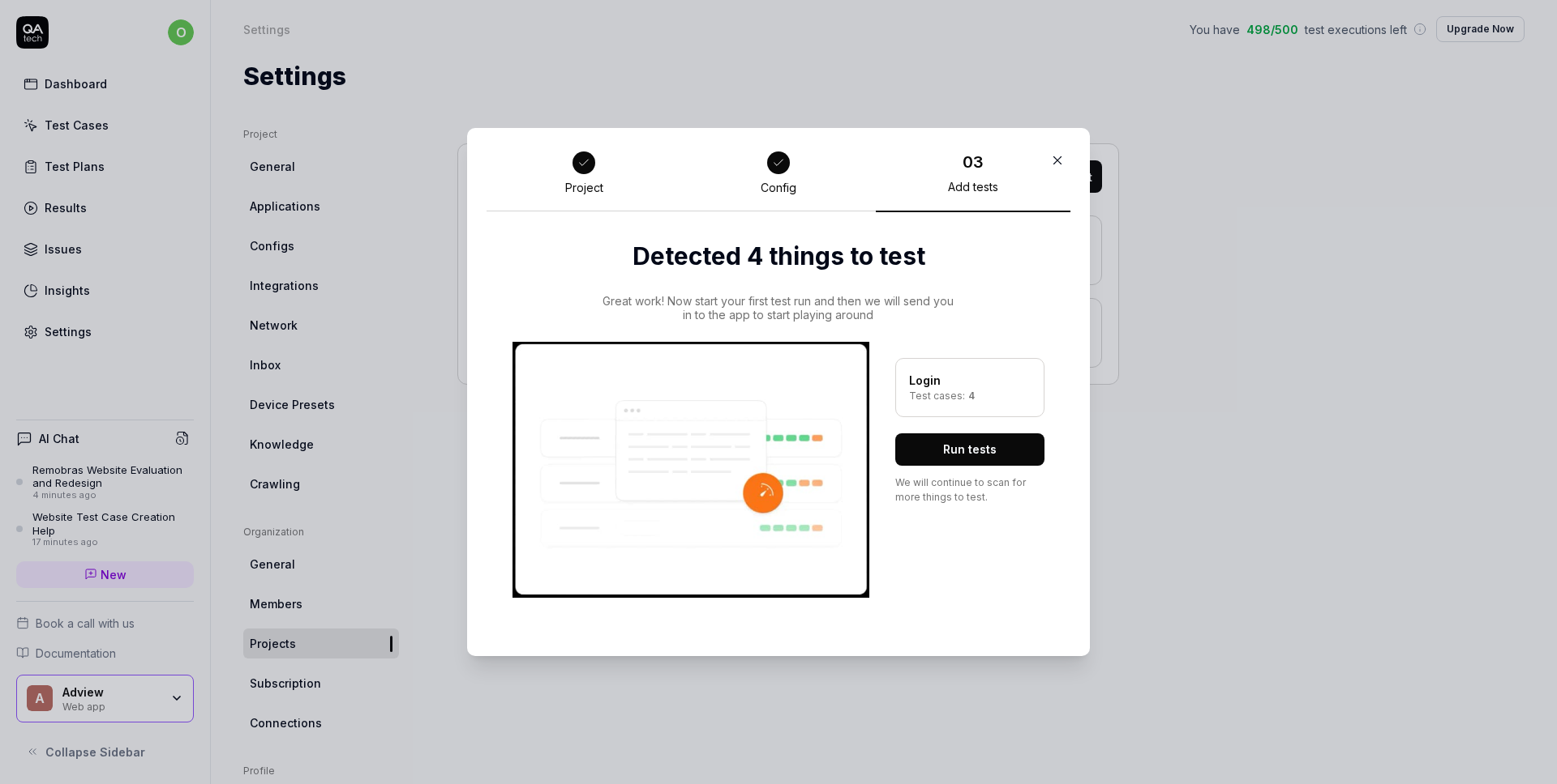
click at [949, 454] on button "Run tests" at bounding box center [969, 450] width 149 height 33
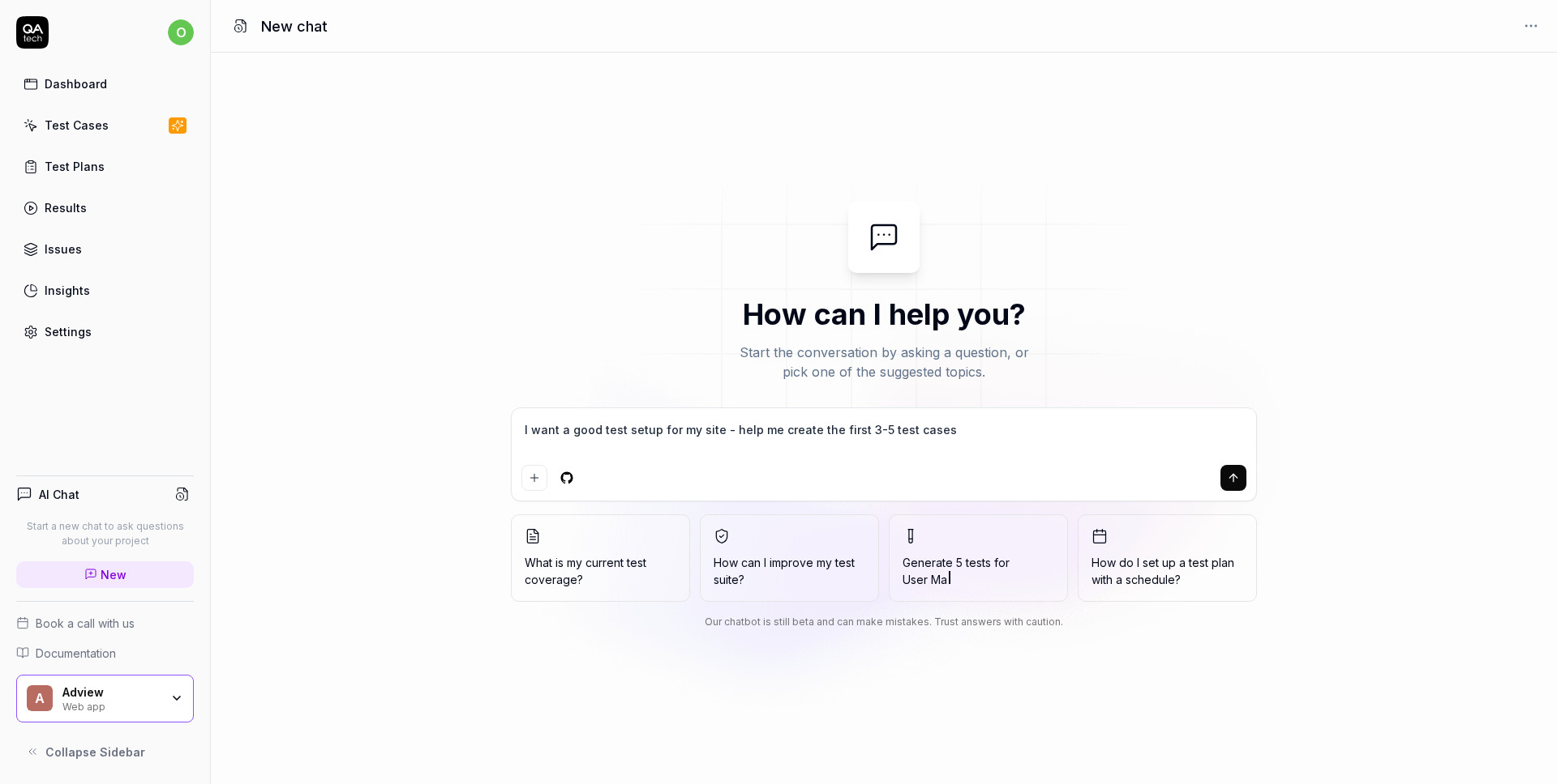
drag, startPoint x: 523, startPoint y: 428, endPoint x: 1047, endPoint y: 430, distance: 524.0
click at [1047, 430] on textarea "I want a good test setup for my site - help me create the first 3-5 test cases" at bounding box center [883, 438] width 725 height 40
type textarea "*"
type textarea "I need to run a test on this website: [URL][DOMAIN_NAME] to understand what we …"
click at [1222, 475] on button "submit" at bounding box center [1233, 478] width 26 height 26
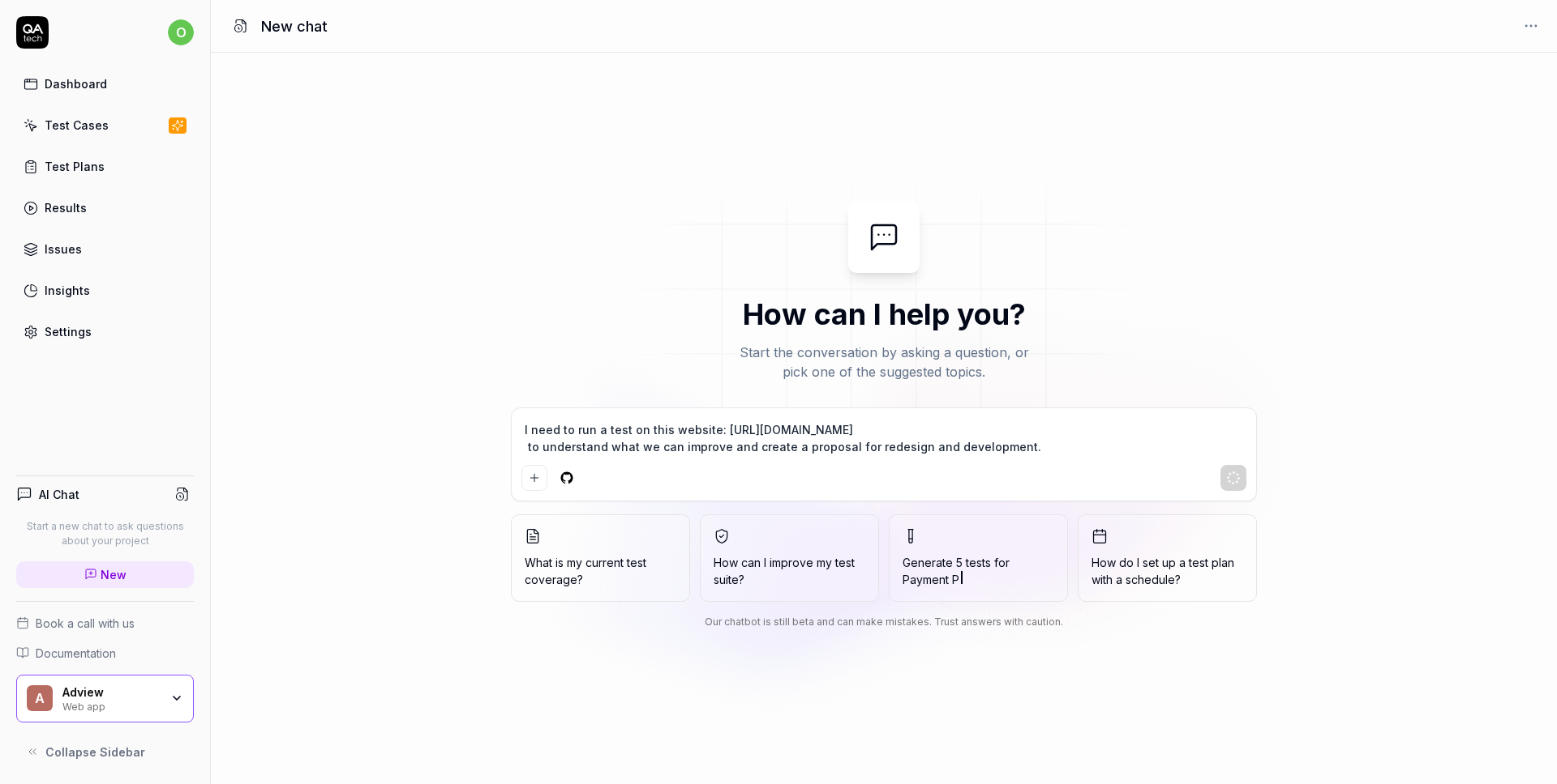
type textarea "*"
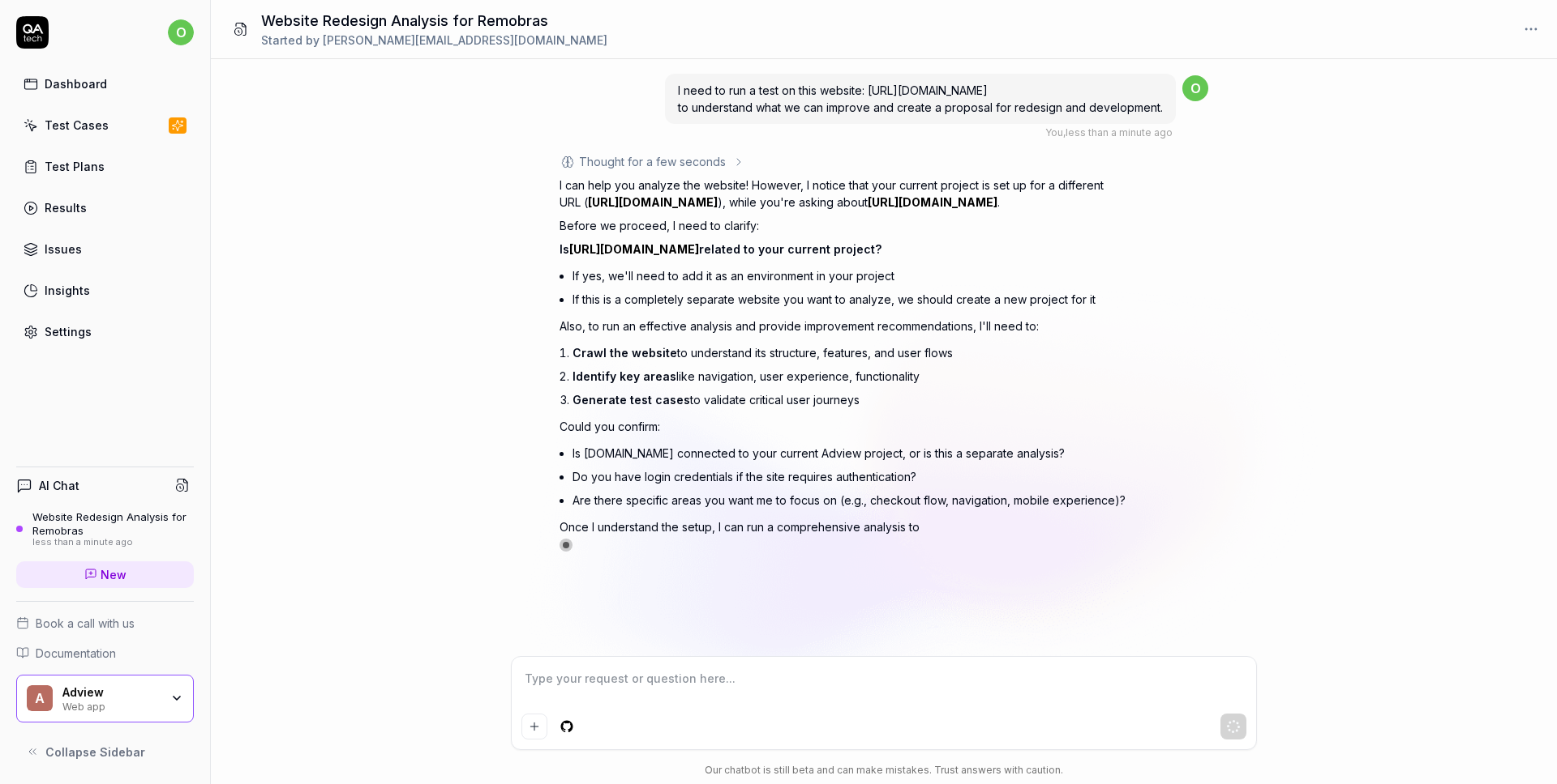
type textarea "*"
click at [93, 575] on icon at bounding box center [90, 574] width 13 height 13
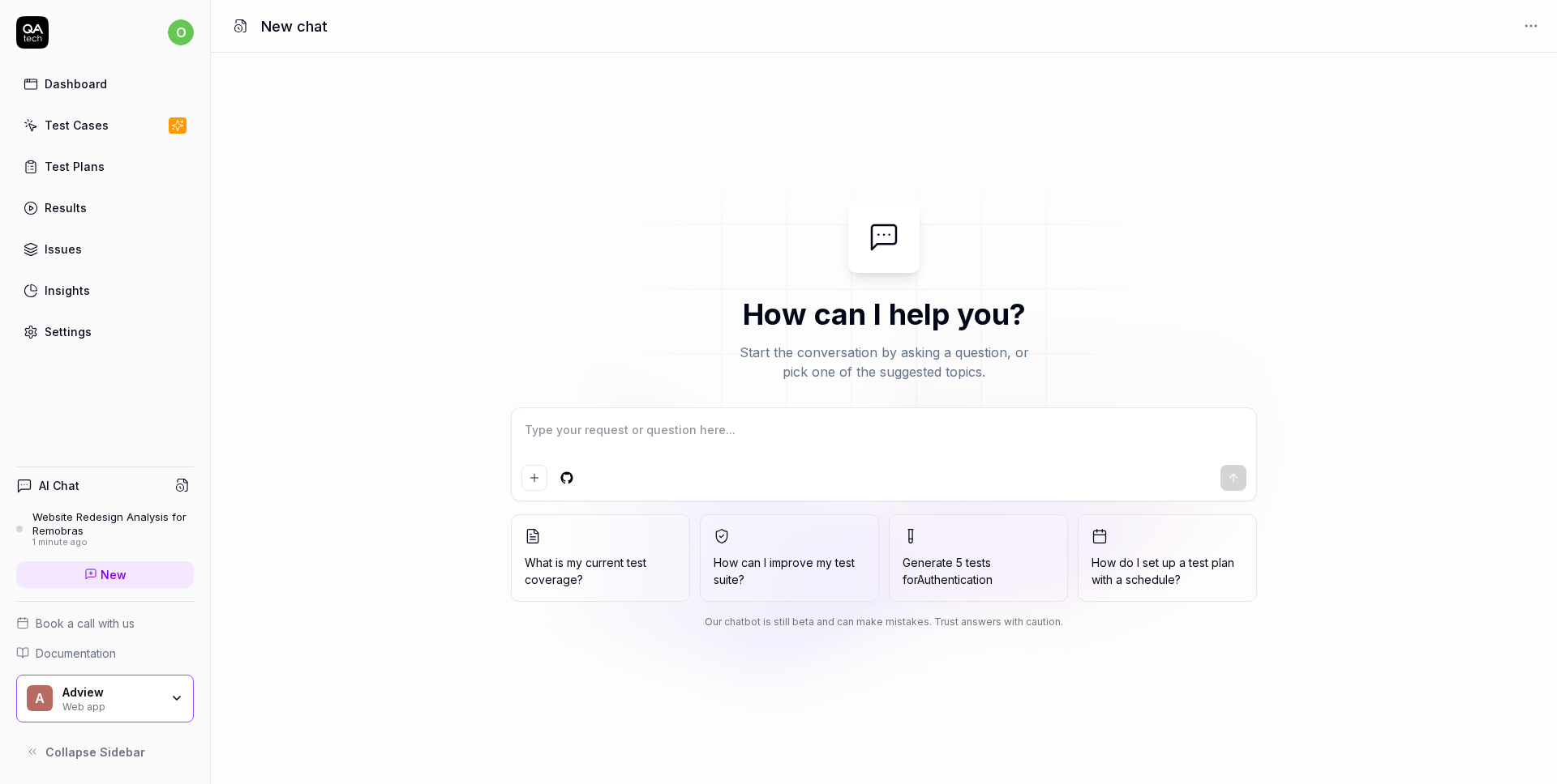
click at [184, 695] on div "A Adview Web app" at bounding box center [105, 699] width 178 height 48
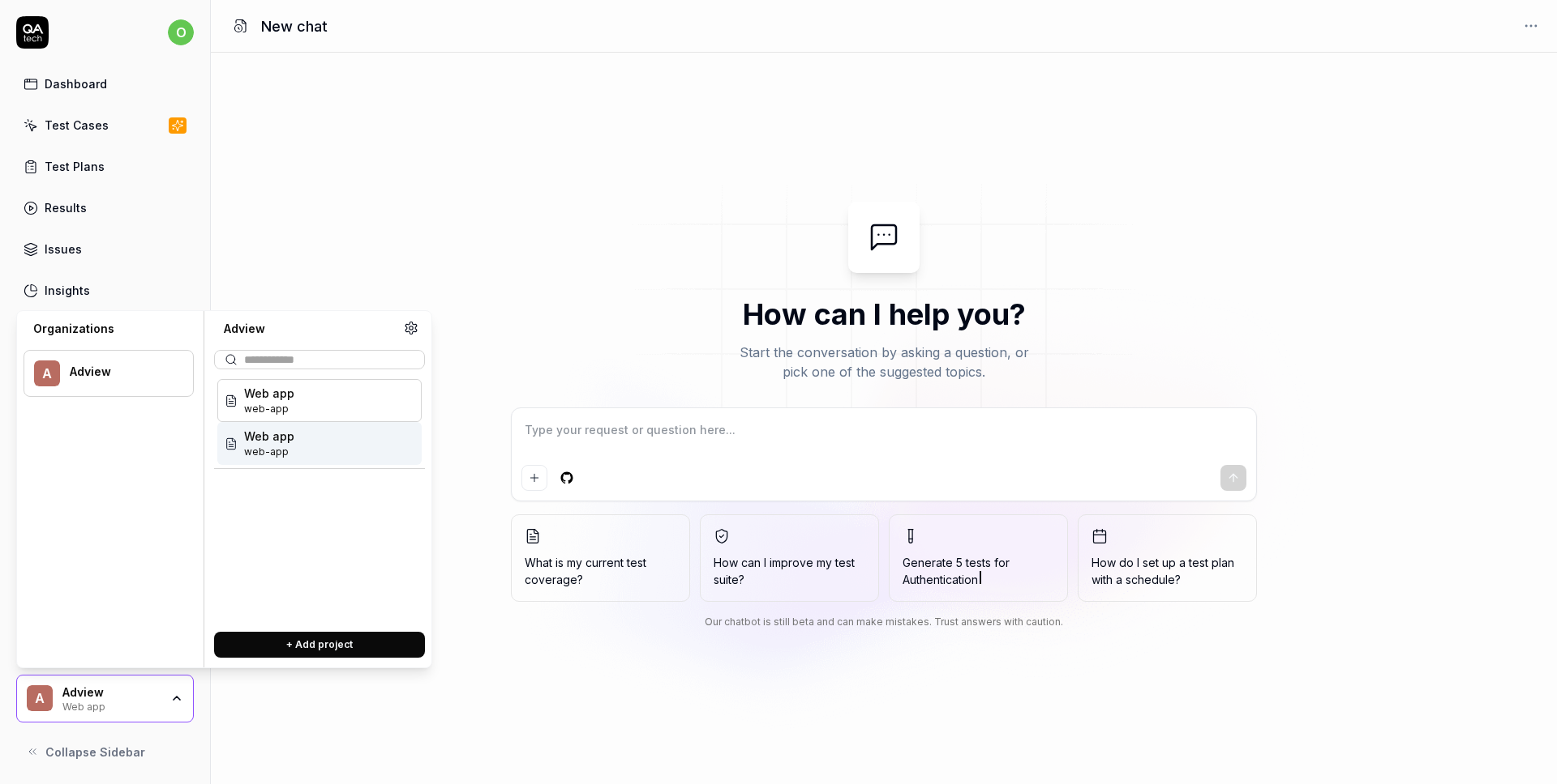
click at [327, 642] on button "+ Add project" at bounding box center [320, 645] width 211 height 26
type textarea "*"
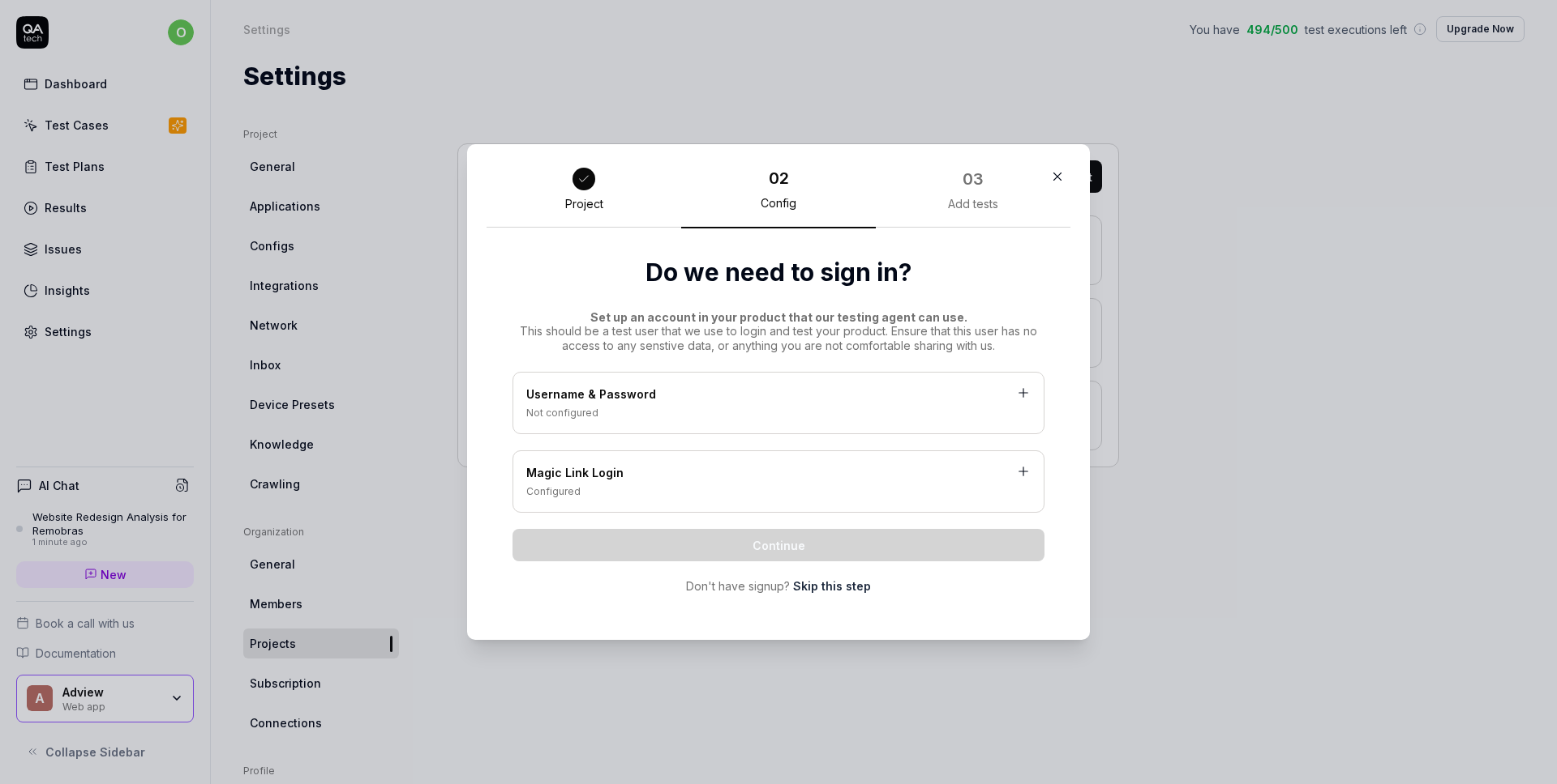
click at [819, 582] on link "Skip this step" at bounding box center [832, 586] width 78 height 17
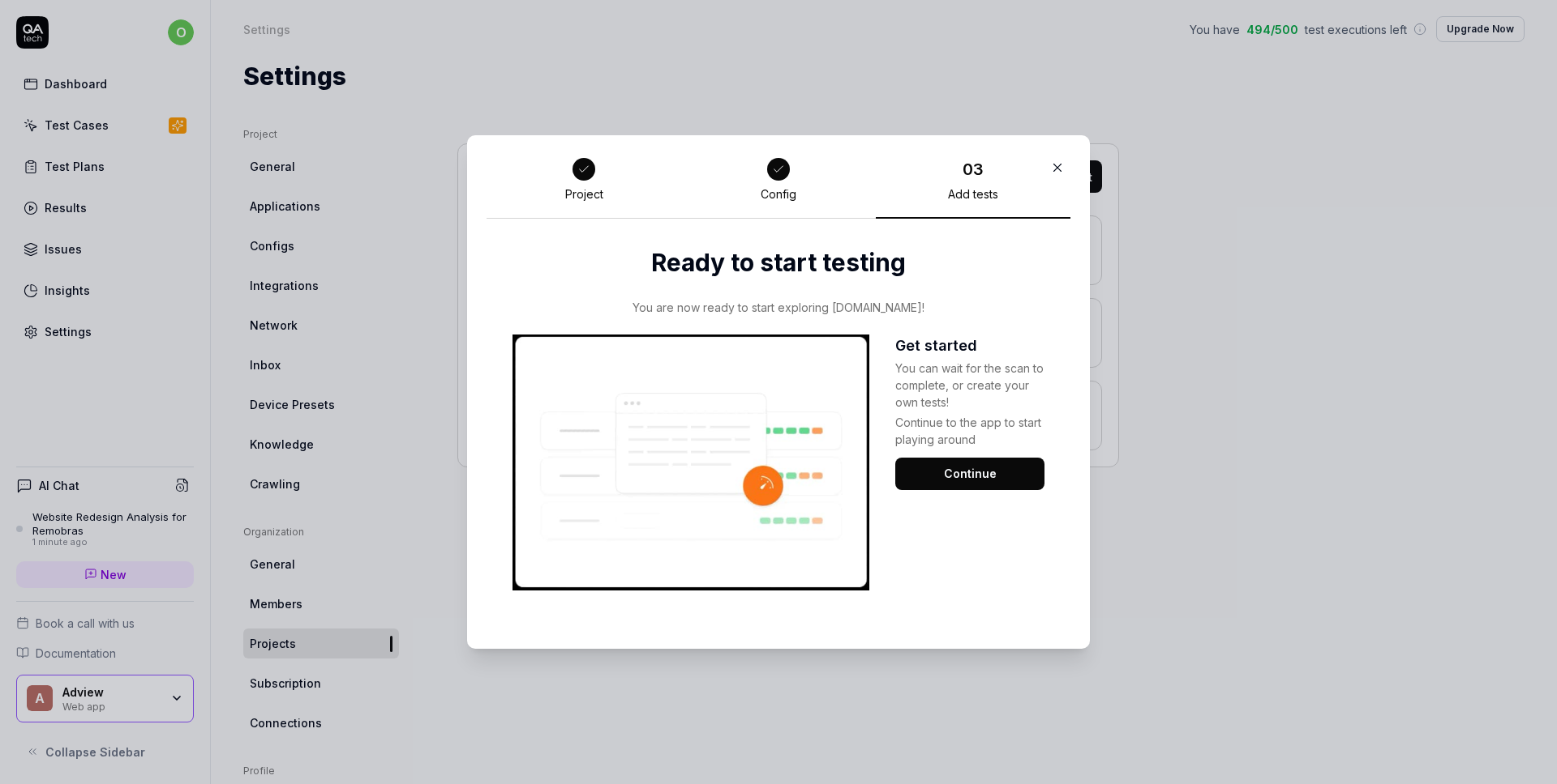
click at [981, 178] on div "03" at bounding box center [972, 169] width 21 height 25
click at [1058, 169] on icon "button" at bounding box center [1057, 168] width 15 height 15
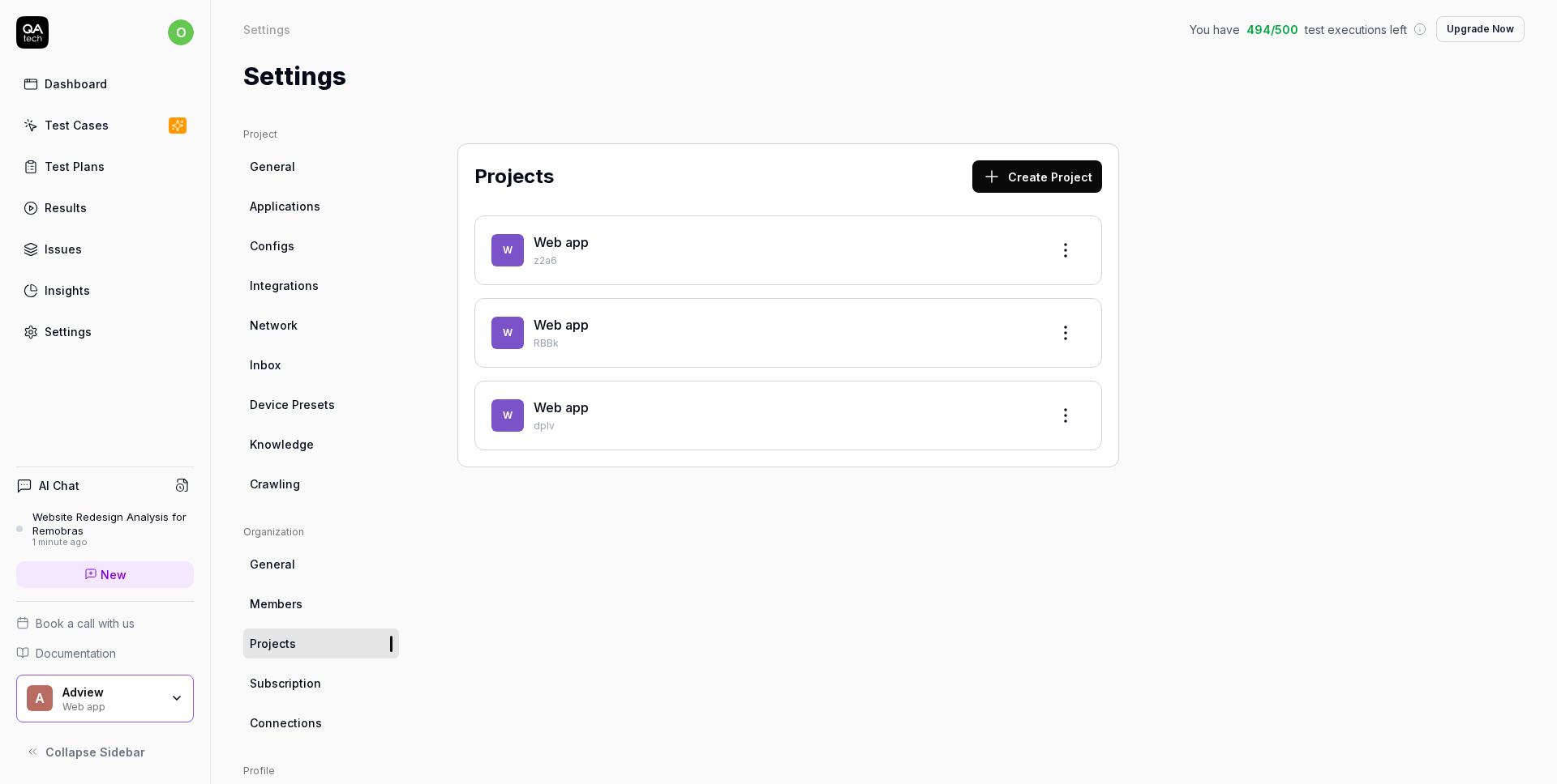
click at [612, 343] on p "RBBk" at bounding box center [784, 343] width 502 height 15
click at [602, 332] on div "Web app" at bounding box center [784, 325] width 502 height 20
click at [1065, 327] on html "o Dashboard Test Cases Test Plans Results Issues Insights Settings AI Chat Webs…" at bounding box center [778, 392] width 1557 height 784
click at [967, 406] on div "Edit" at bounding box center [1004, 407] width 154 height 36
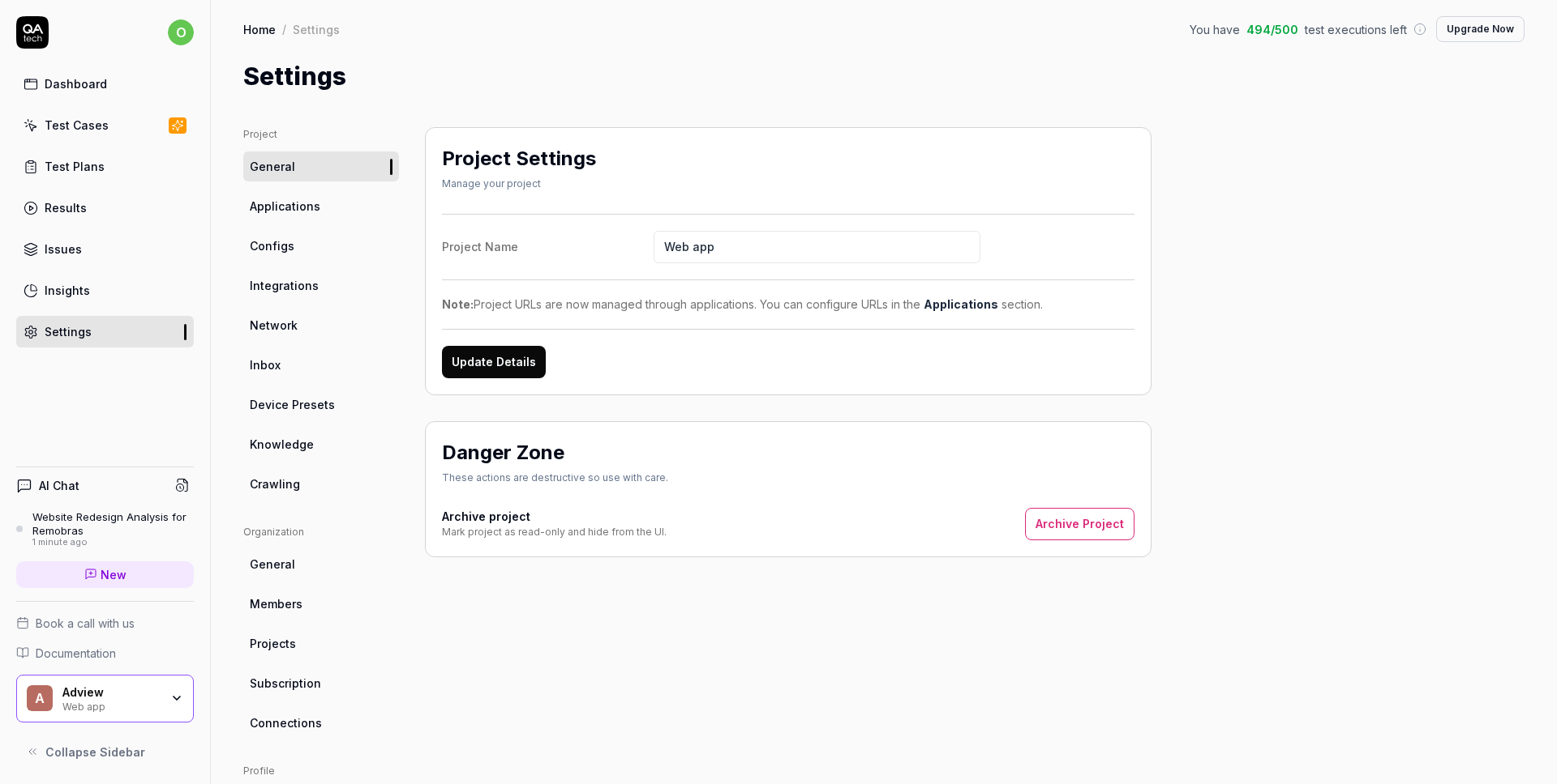
drag, startPoint x: 766, startPoint y: 248, endPoint x: 634, endPoint y: 244, distance: 132.1
click at [634, 244] on label "Project Name Web app" at bounding box center [788, 247] width 693 height 33
type input "Renobras"
click at [746, 392] on div "Project Settings Manage your project Project Name Renobras Note: Project URLs a…" at bounding box center [788, 261] width 726 height 268
click at [476, 368] on button "Update Details" at bounding box center [493, 362] width 104 height 33
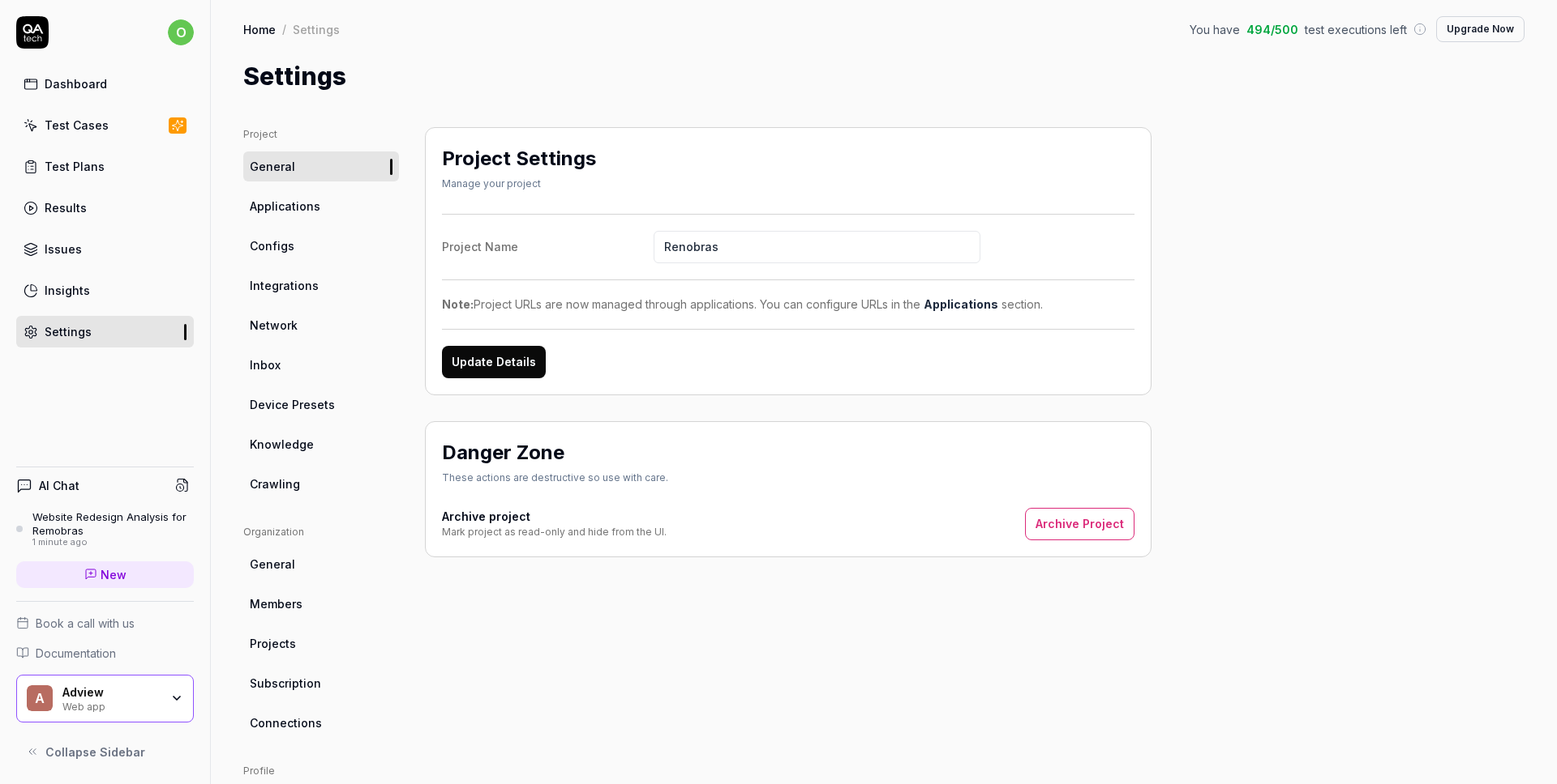
click at [500, 362] on button "Update Details" at bounding box center [493, 362] width 104 height 33
click at [328, 204] on link "Applications" at bounding box center [322, 206] width 156 height 30
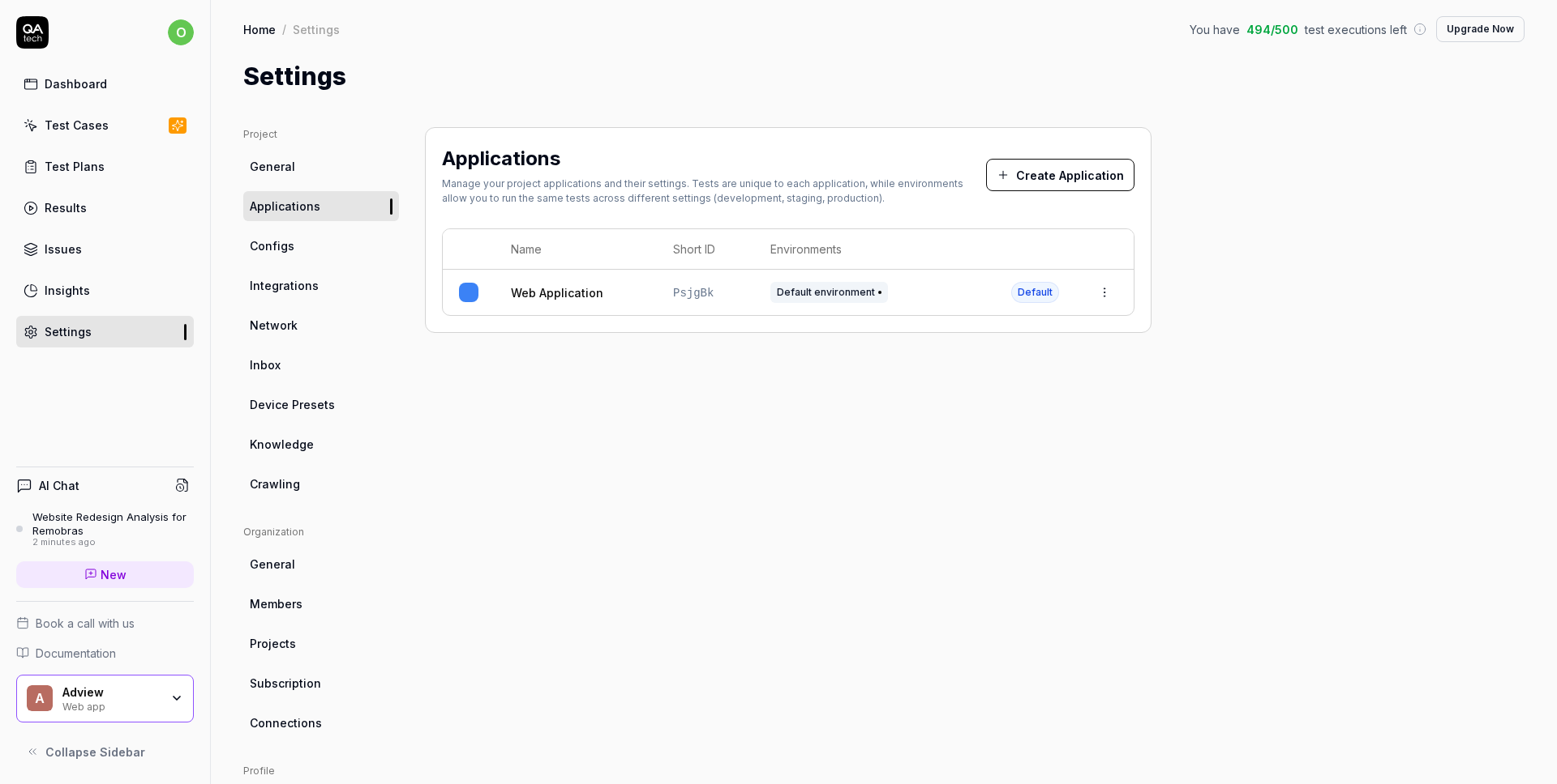
click at [293, 170] on link "General" at bounding box center [322, 167] width 156 height 30
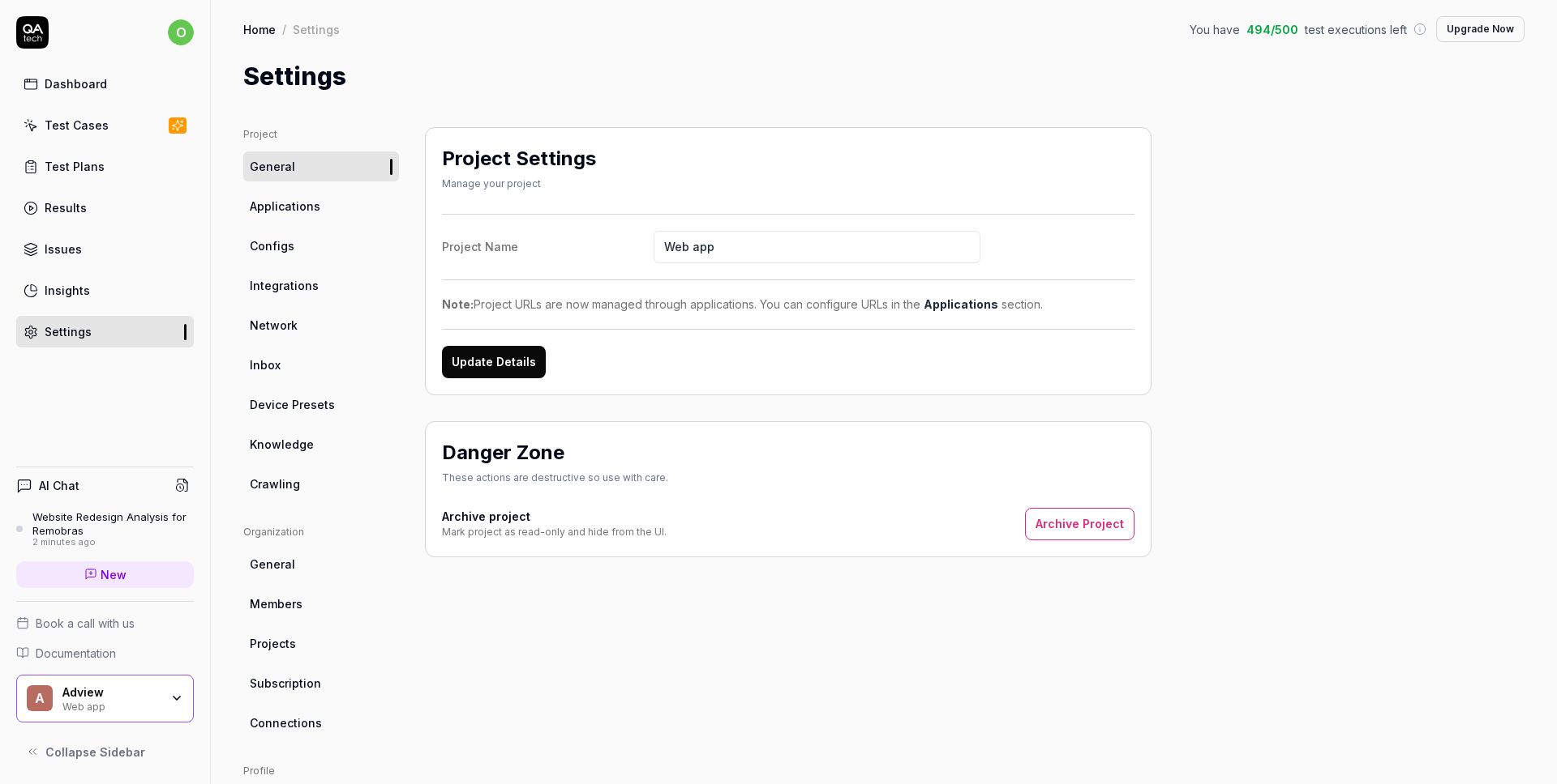
click at [296, 239] on link "Configs" at bounding box center [322, 246] width 156 height 30
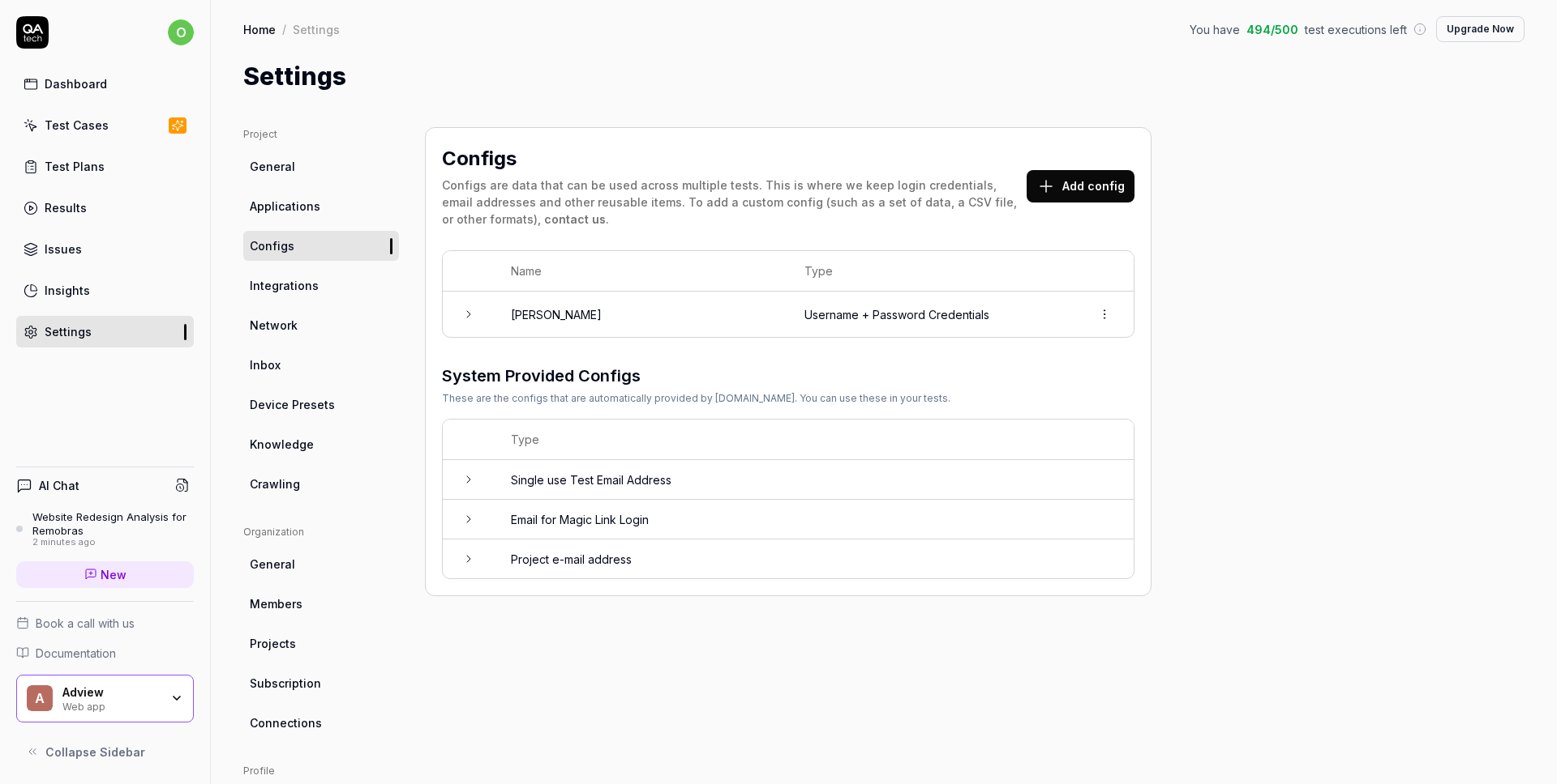
click at [120, 697] on div "Adview" at bounding box center [111, 692] width 98 height 15
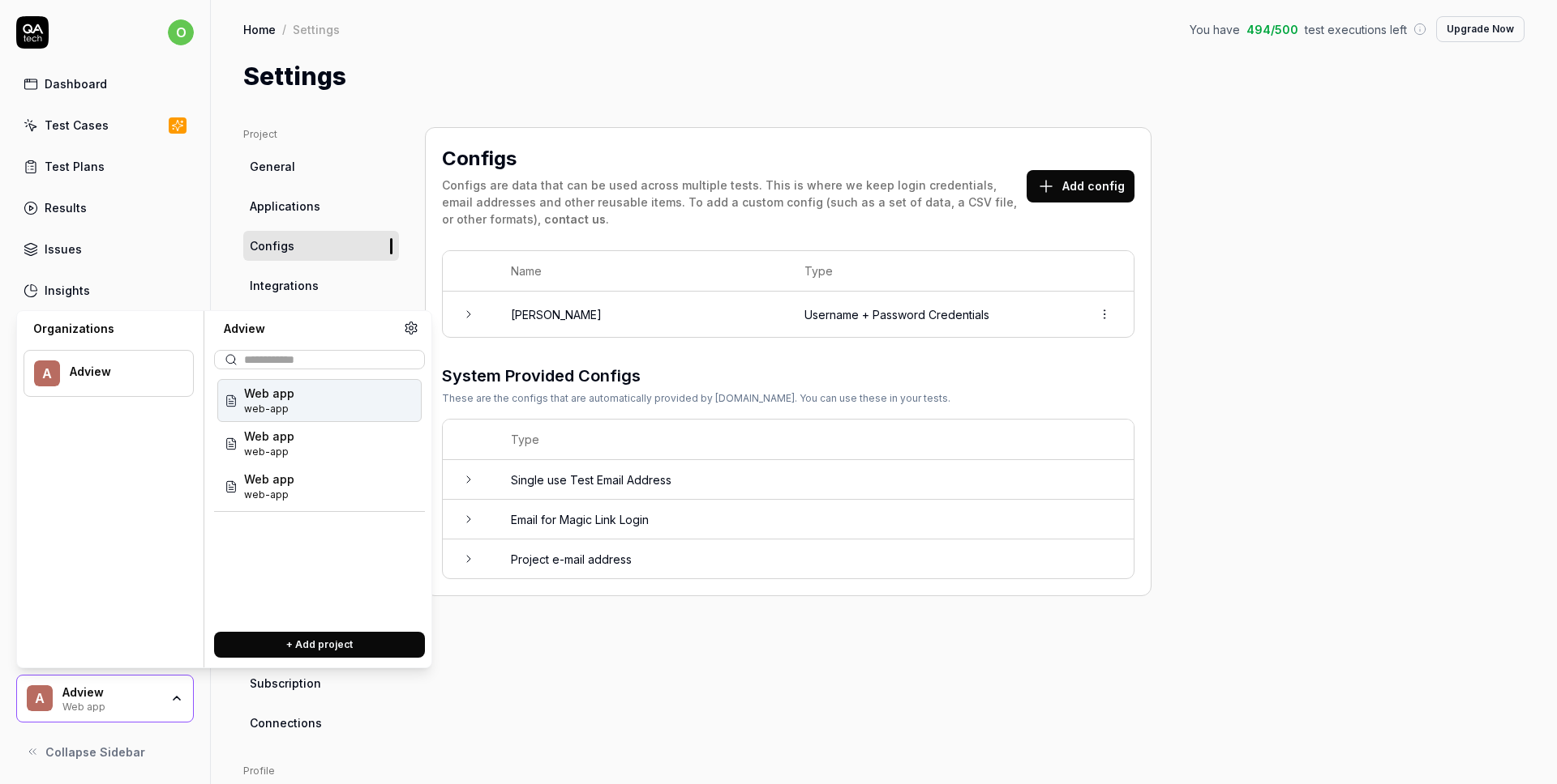
click at [300, 404] on div "Web app web-app" at bounding box center [319, 401] width 204 height 43
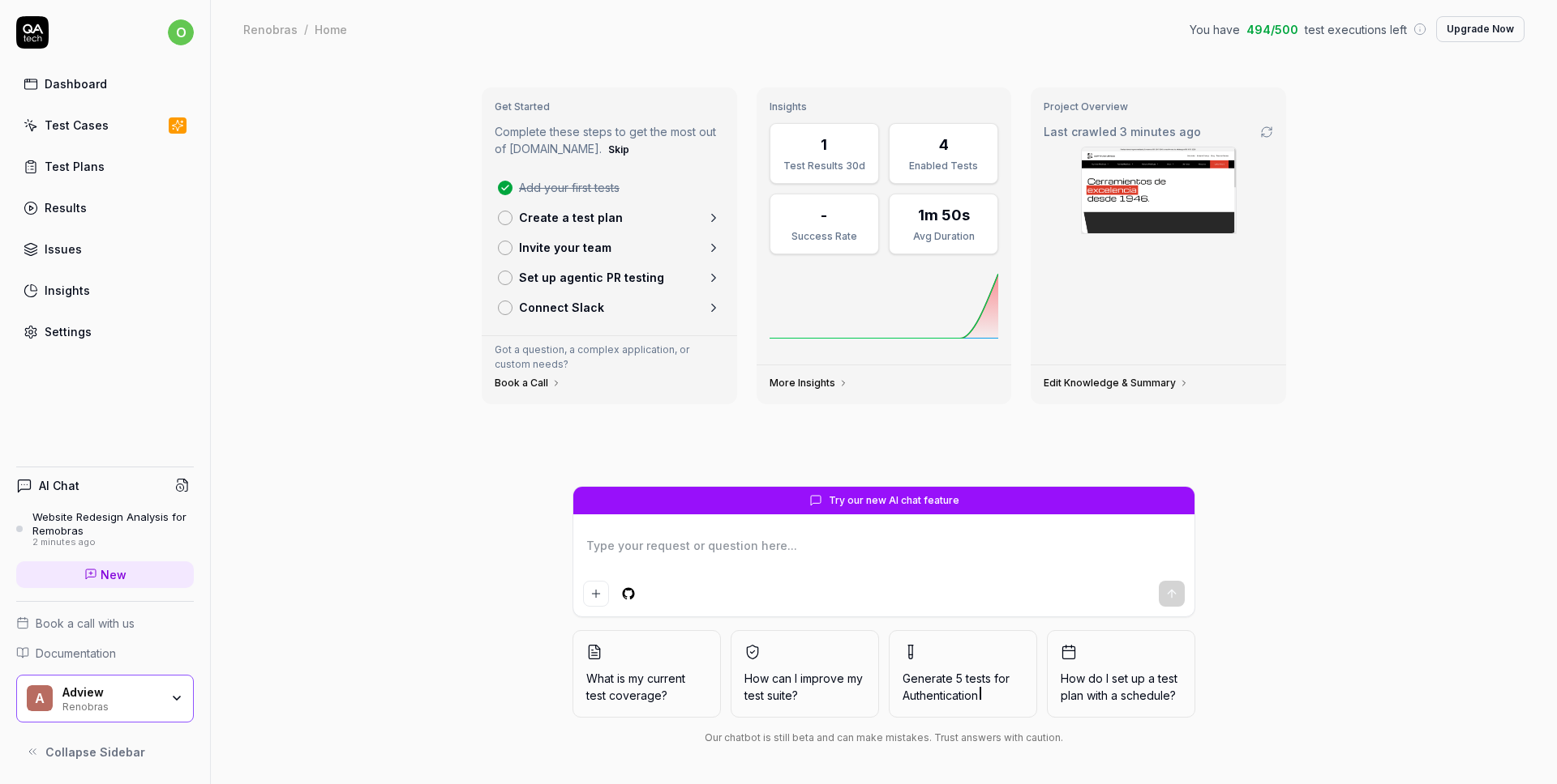
click at [142, 685] on div "Adview" at bounding box center [111, 692] width 98 height 15
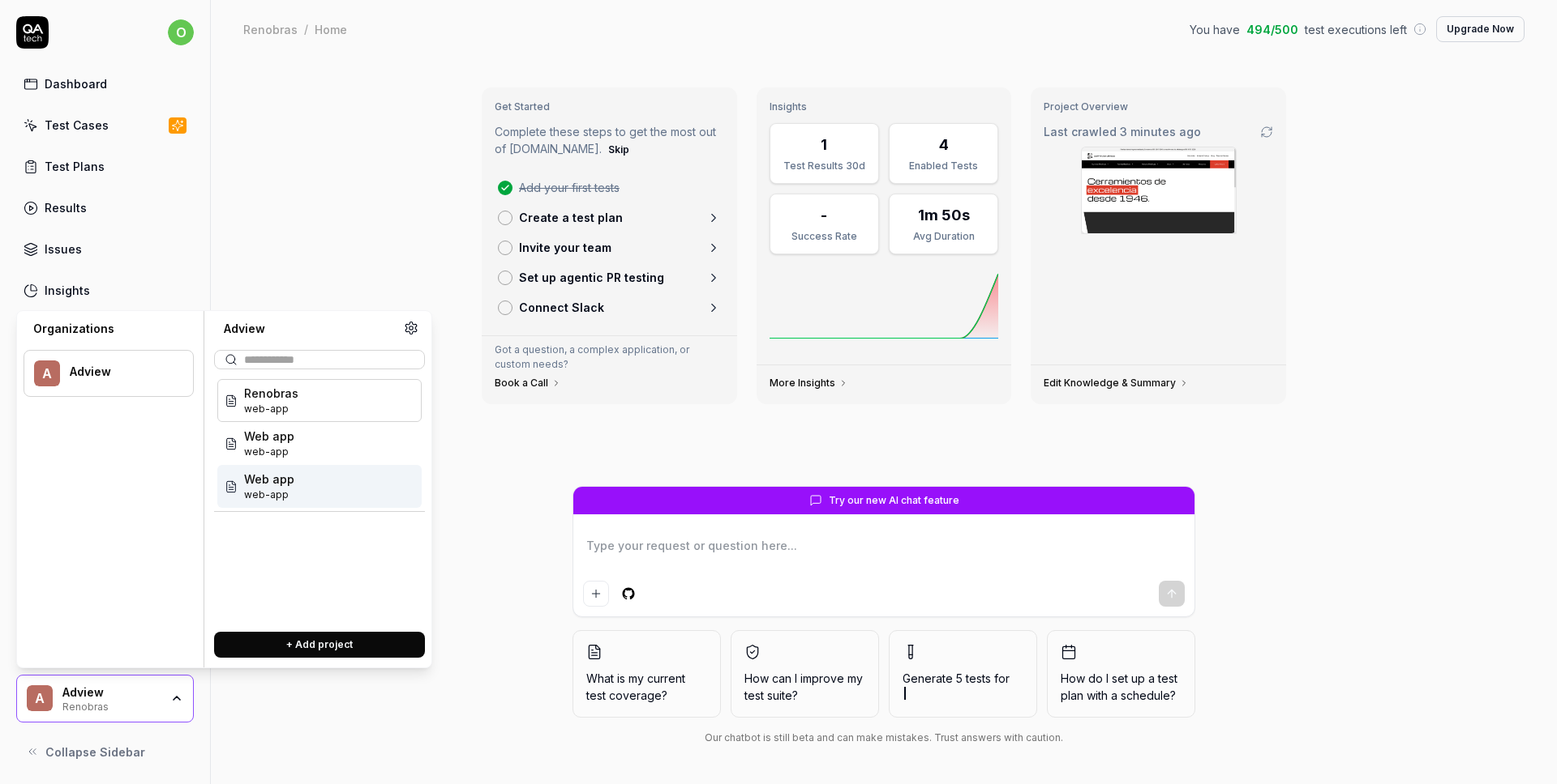
click at [250, 493] on span "web-app" at bounding box center [268, 495] width 50 height 15
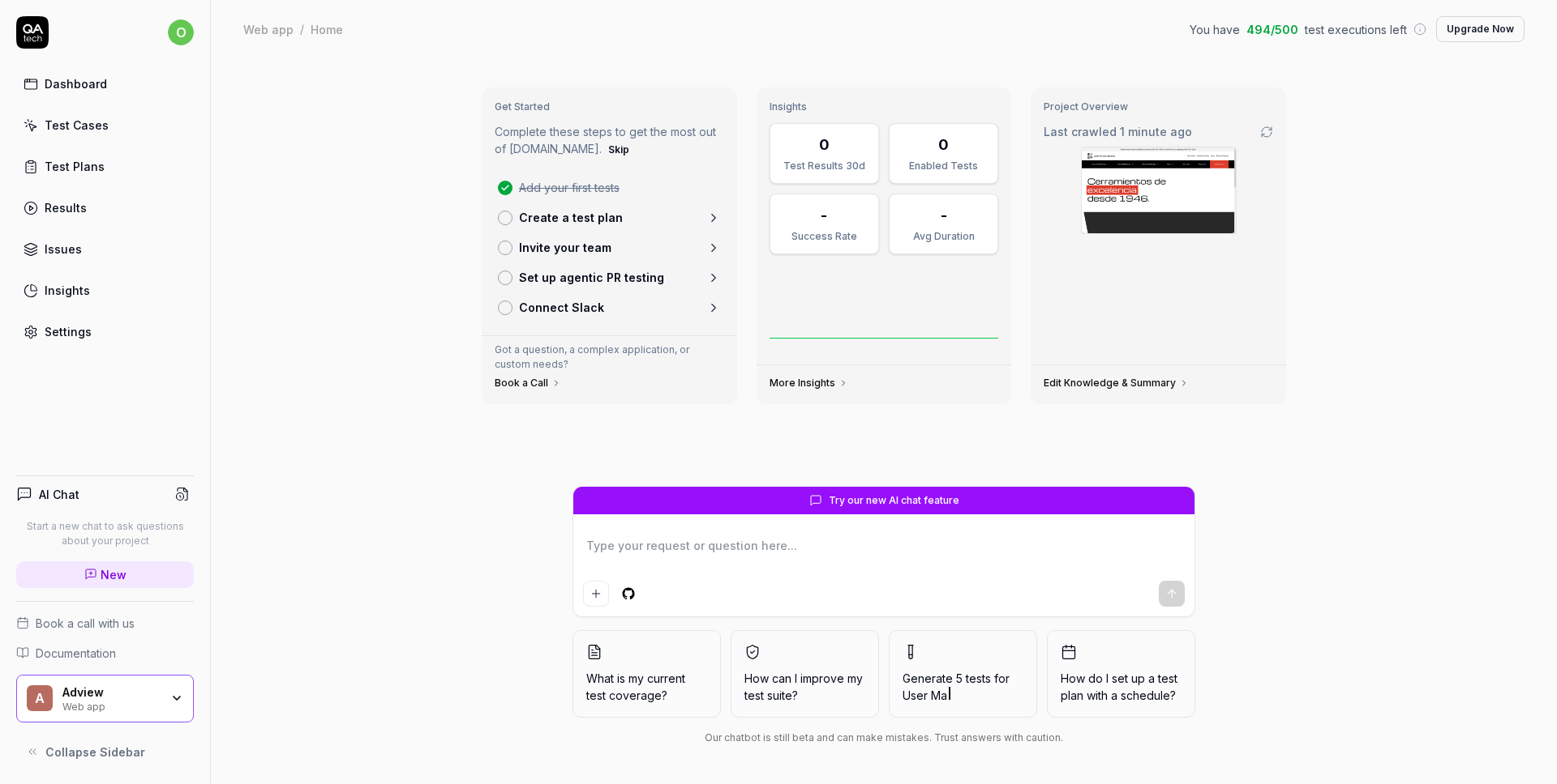
click at [166, 698] on div "Adview Web app" at bounding box center [115, 699] width 108 height 28
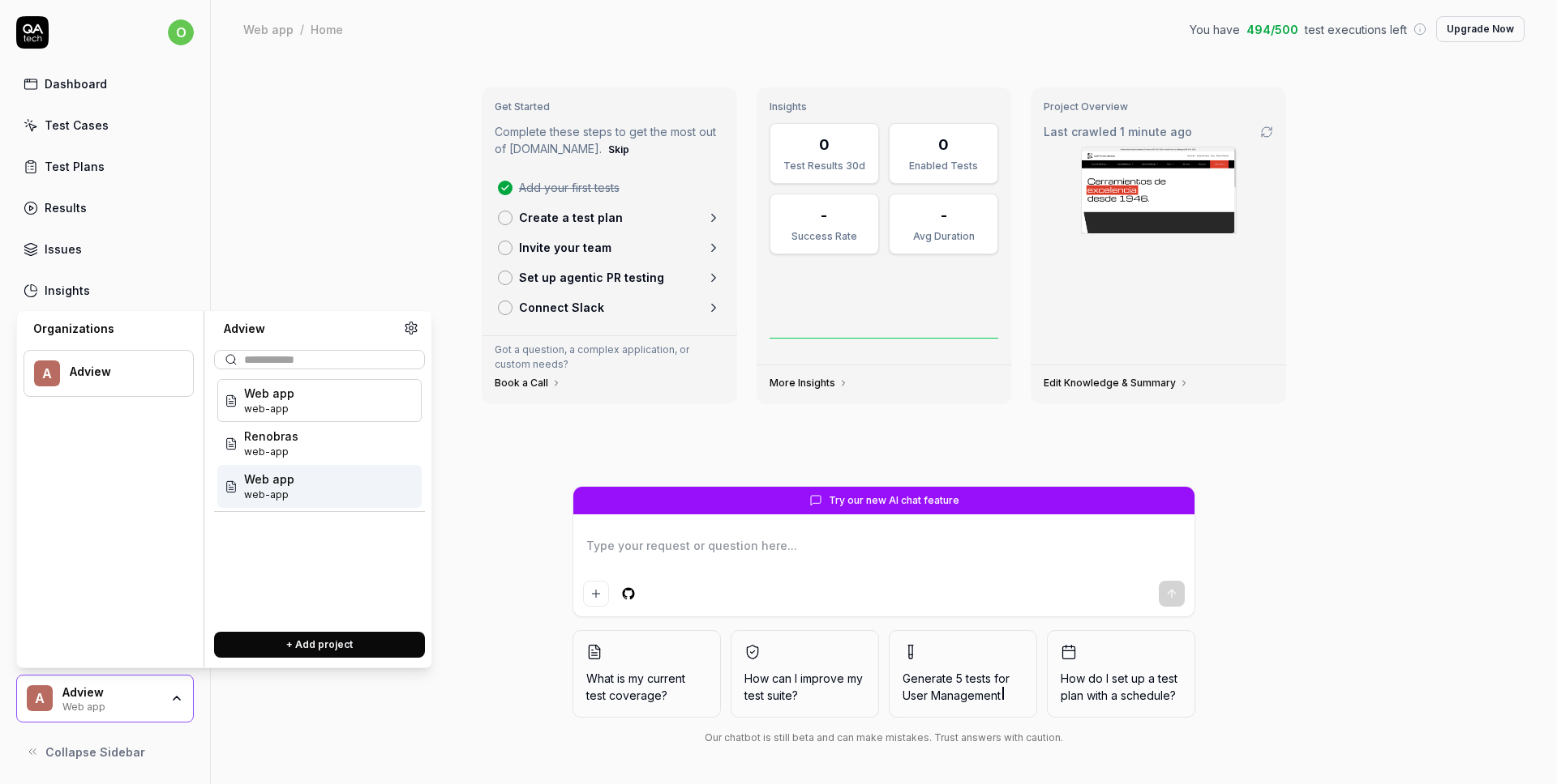
click at [279, 486] on span "Web app" at bounding box center [268, 478] width 50 height 17
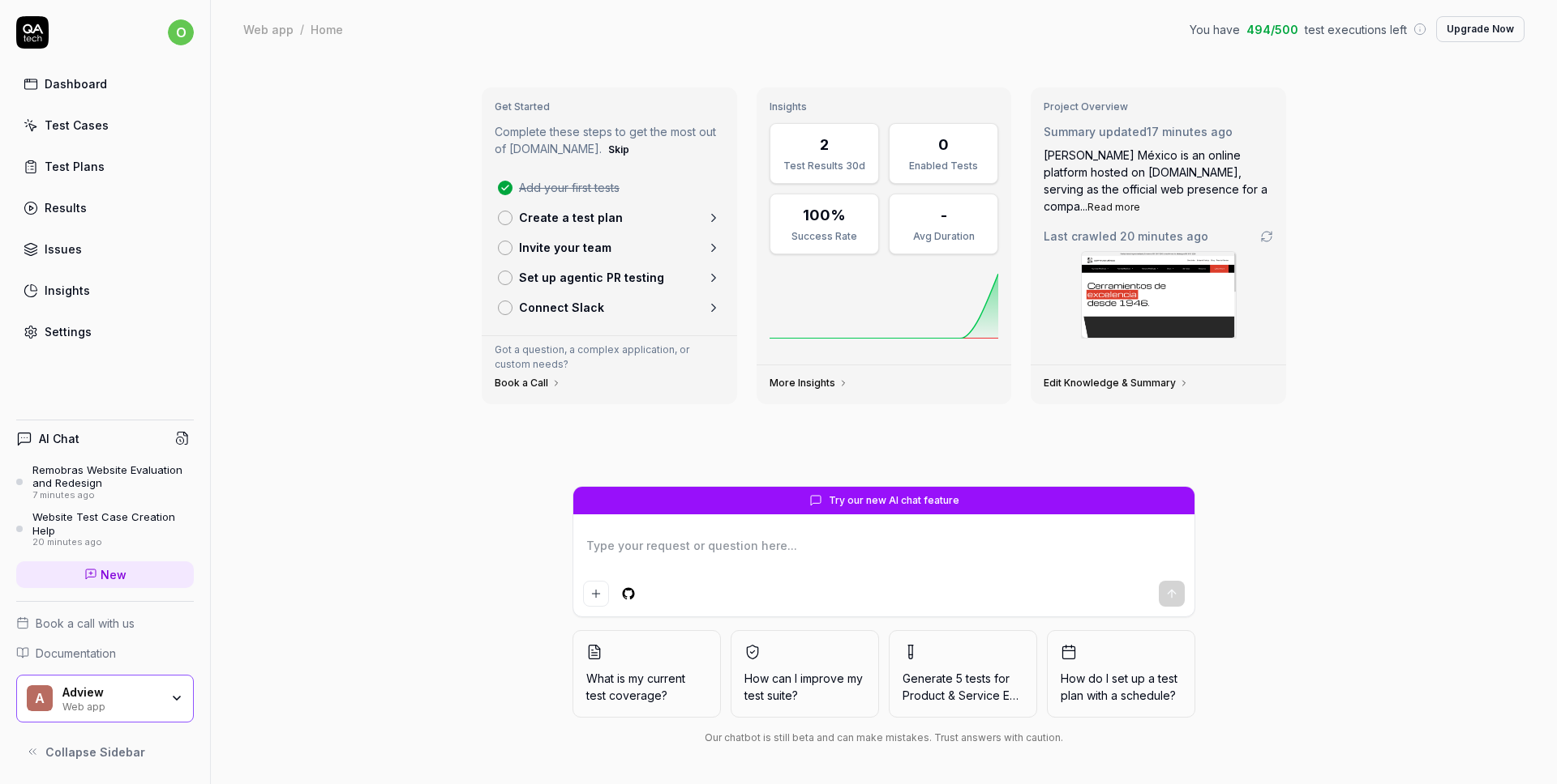
click at [162, 698] on div "Adview Web app" at bounding box center [115, 699] width 108 height 28
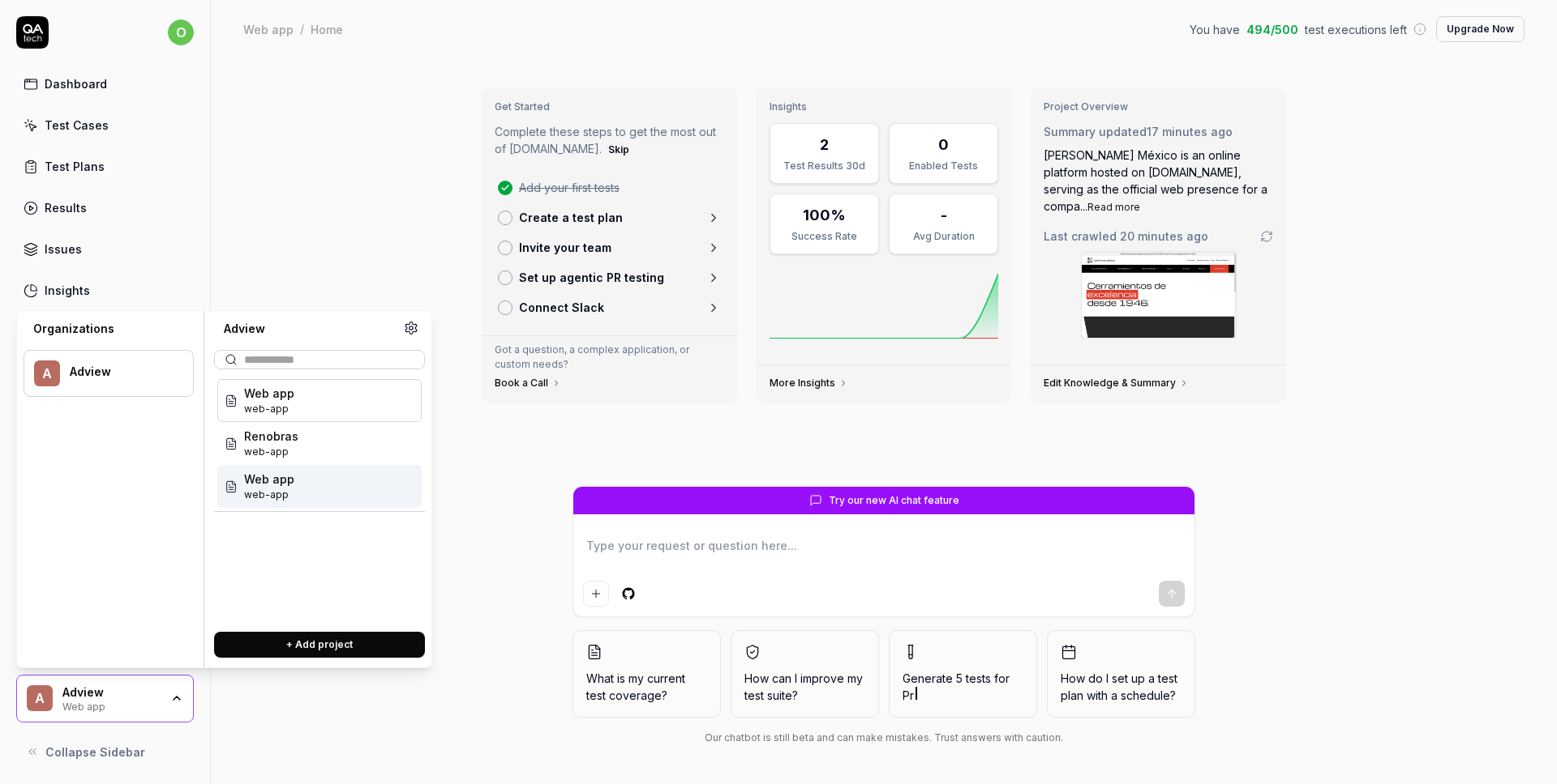
type textarea "*"
click at [408, 324] on icon at bounding box center [411, 328] width 12 height 12
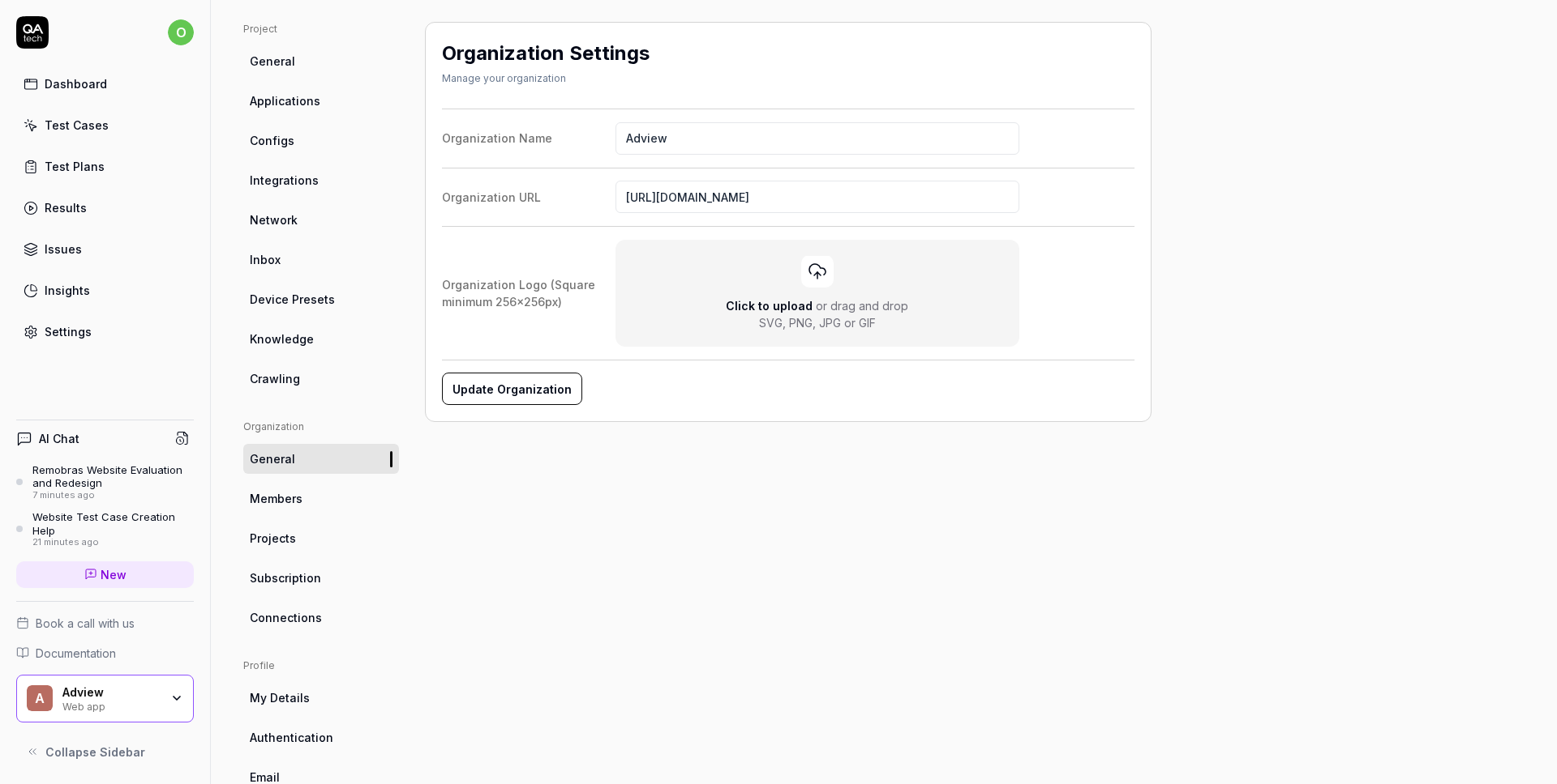
scroll to position [185, 0]
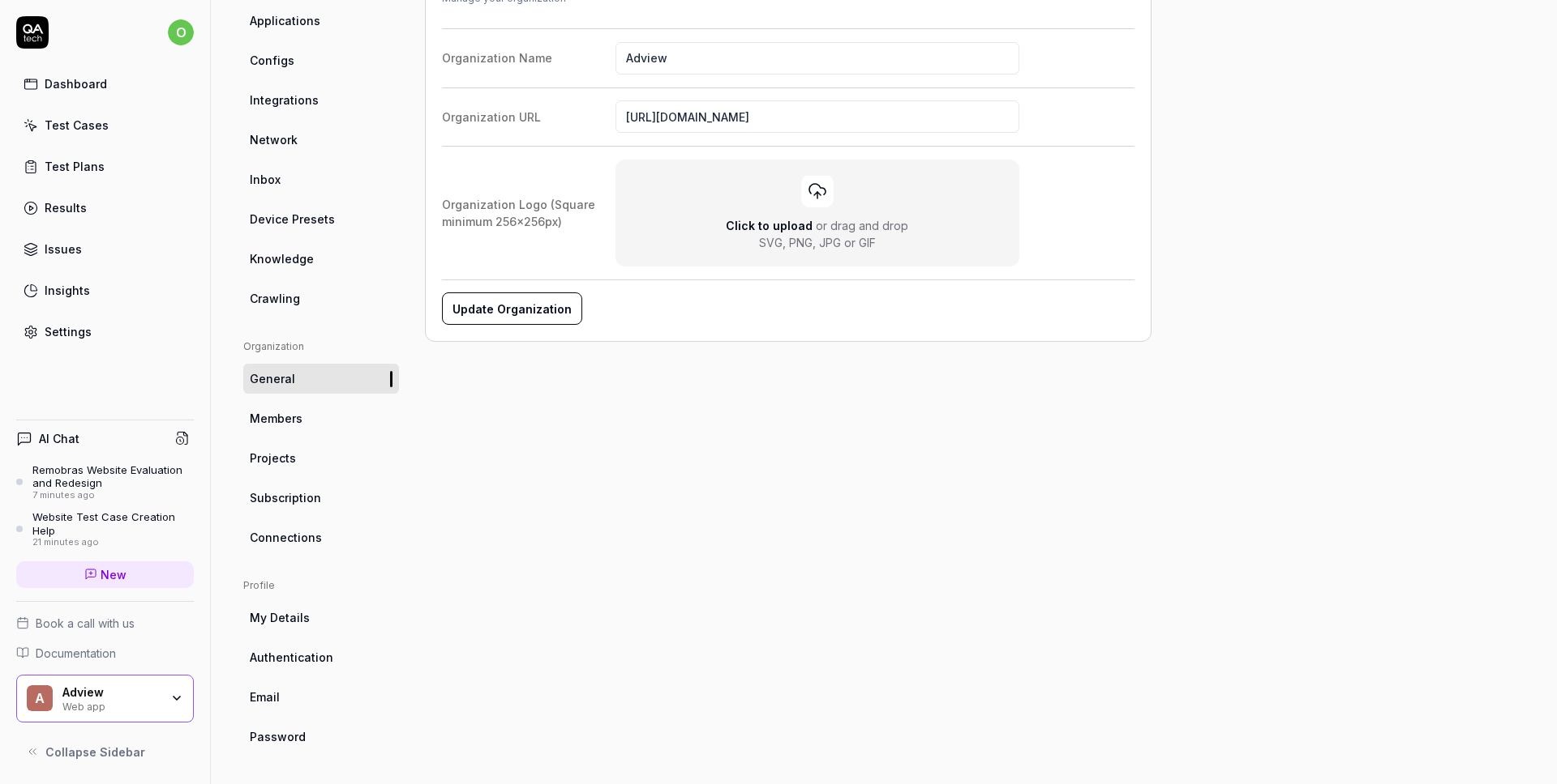
click at [297, 459] on link "Projects" at bounding box center [322, 458] width 156 height 30
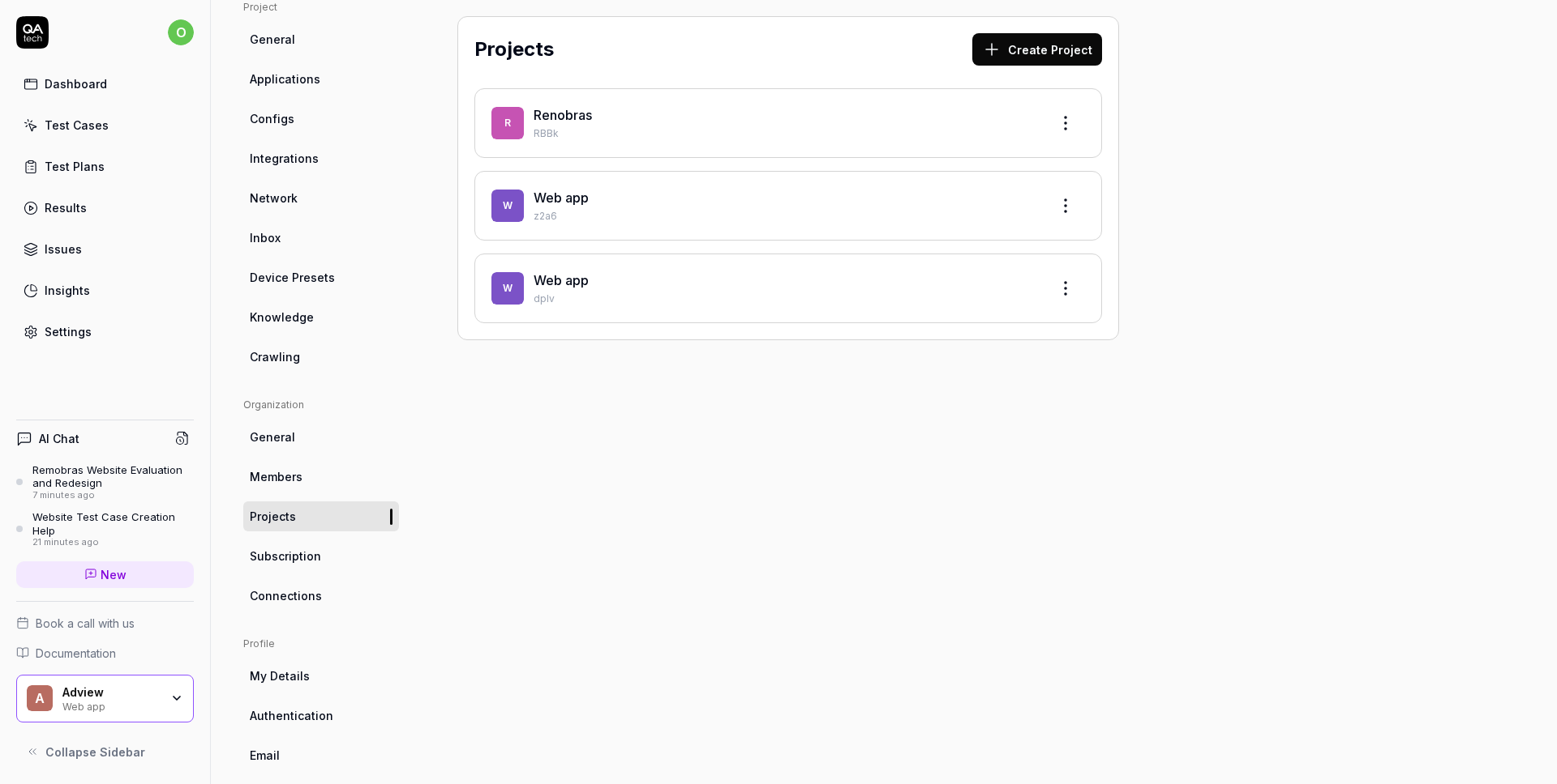
click at [1059, 202] on html "o Dashboard Test Cases Test Plans Results Issues Insights Settings AI Chat Remo…" at bounding box center [778, 392] width 1557 height 784
click at [979, 275] on div "Edit" at bounding box center [1004, 280] width 154 height 36
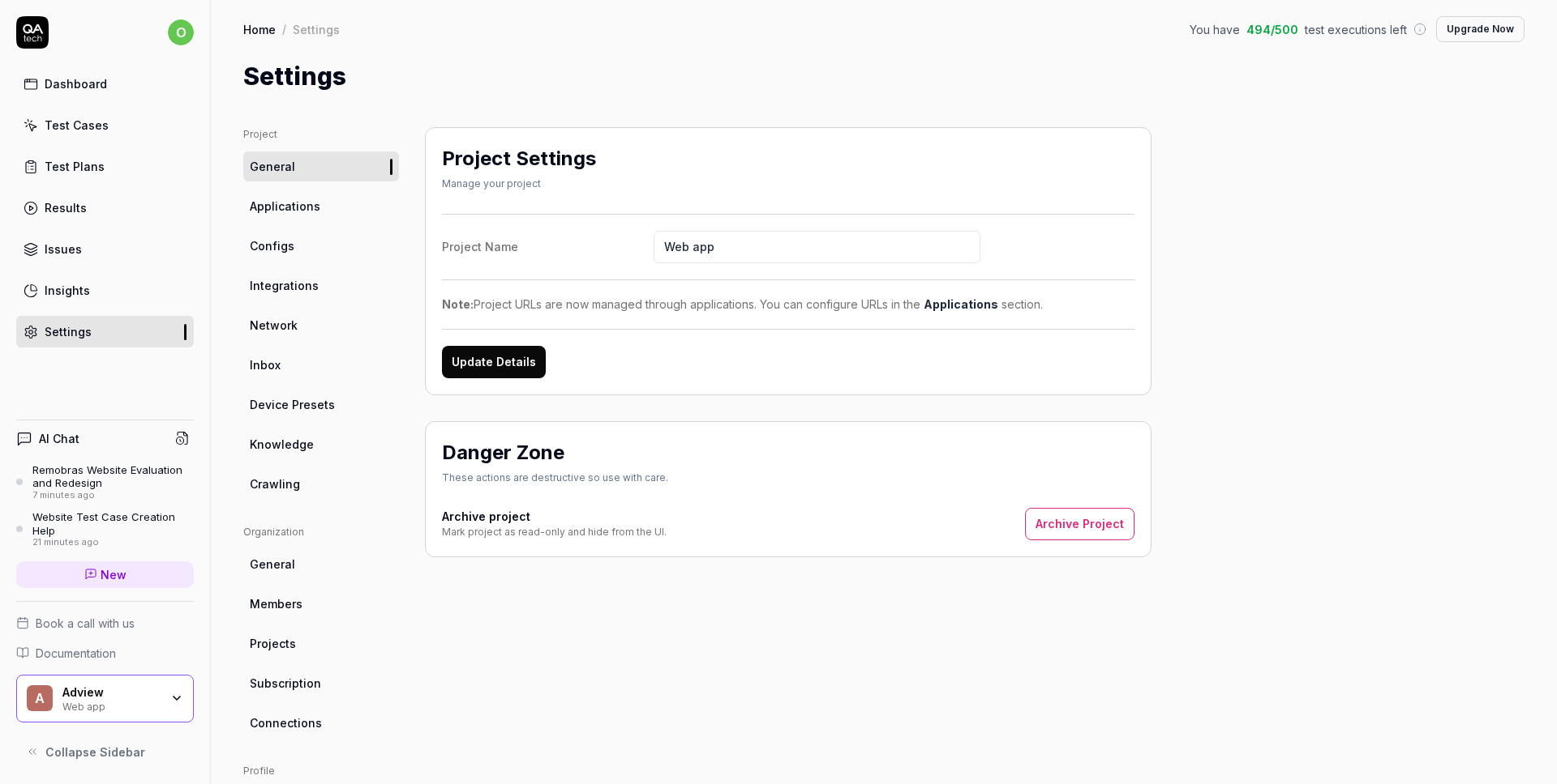
click at [1078, 532] on button "Archive Project" at bounding box center [1079, 524] width 110 height 33
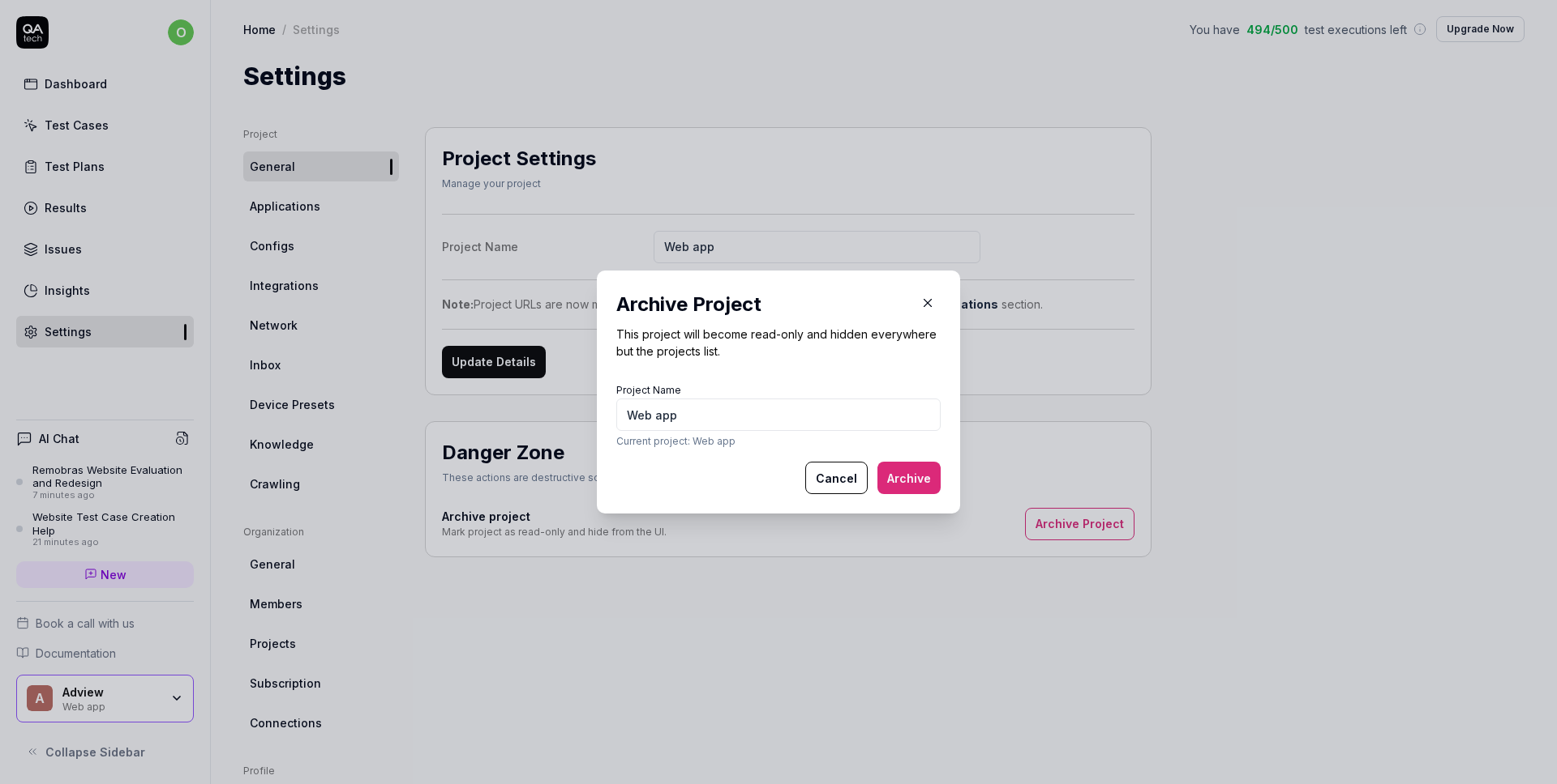
type input "Web app"
click at [877, 462] on button "Archive" at bounding box center [909, 477] width 63 height 33
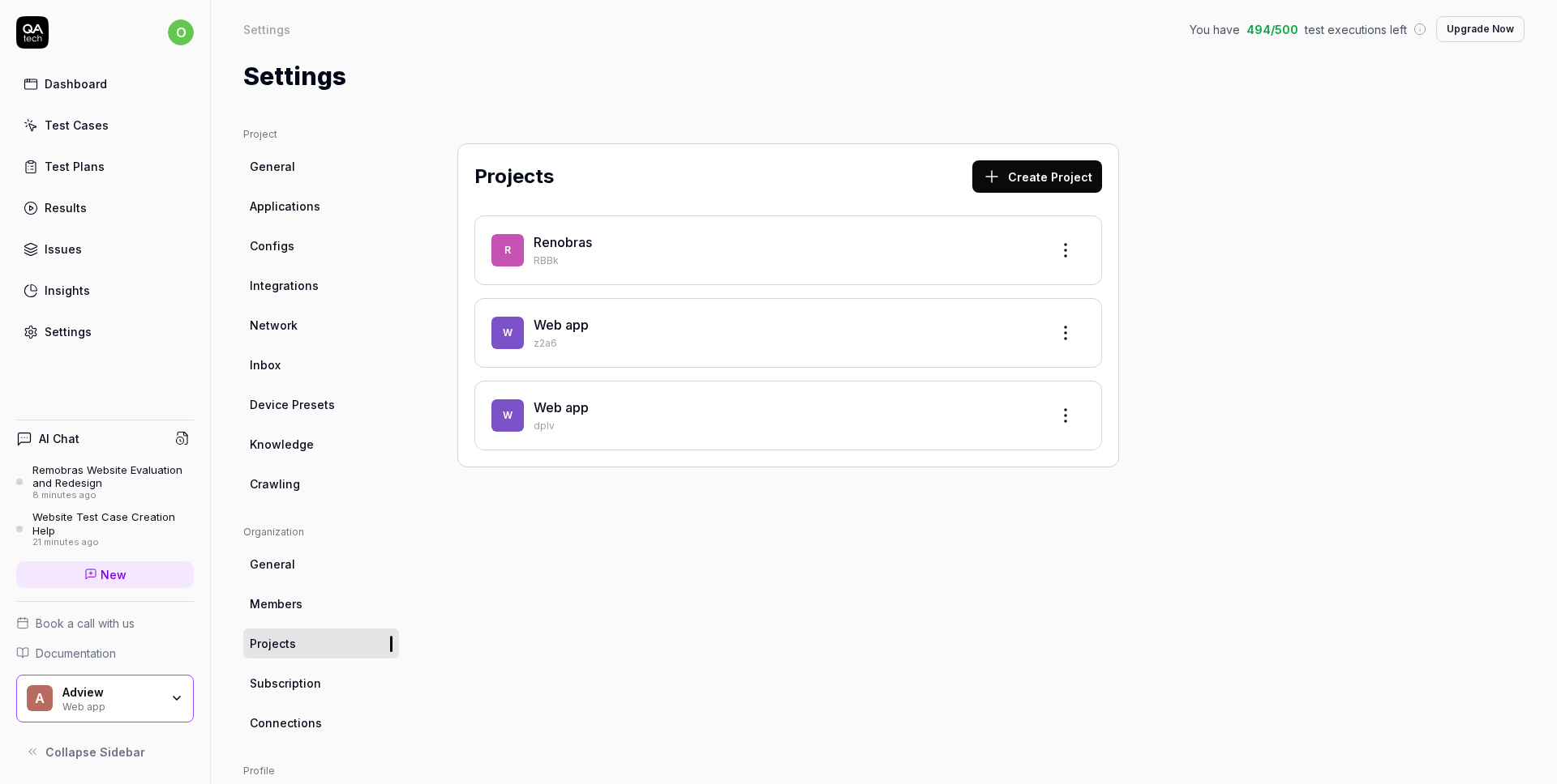
click at [1056, 246] on html "o Dashboard Test Cases Test Plans Results Issues Insights Settings AI Chat Remo…" at bounding box center [778, 392] width 1557 height 784
click at [832, 251] on html "o Dashboard Test Cases Test Plans Results Issues Insights Settings AI Chat Remo…" at bounding box center [778, 392] width 1557 height 784
click at [708, 241] on div "Renobras" at bounding box center [784, 243] width 502 height 20
click at [552, 239] on link "Renobras" at bounding box center [562, 242] width 58 height 16
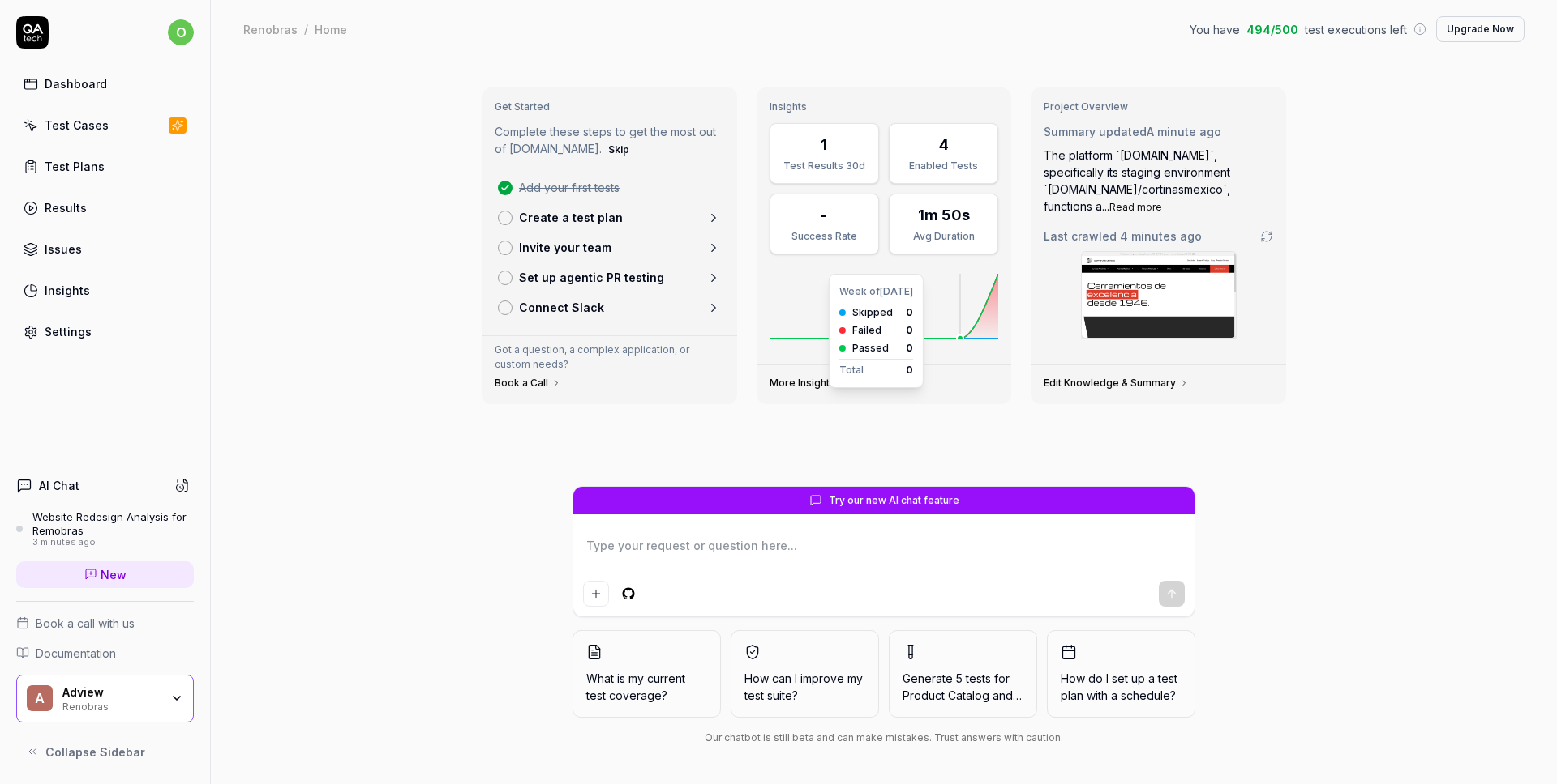
type textarea "*"
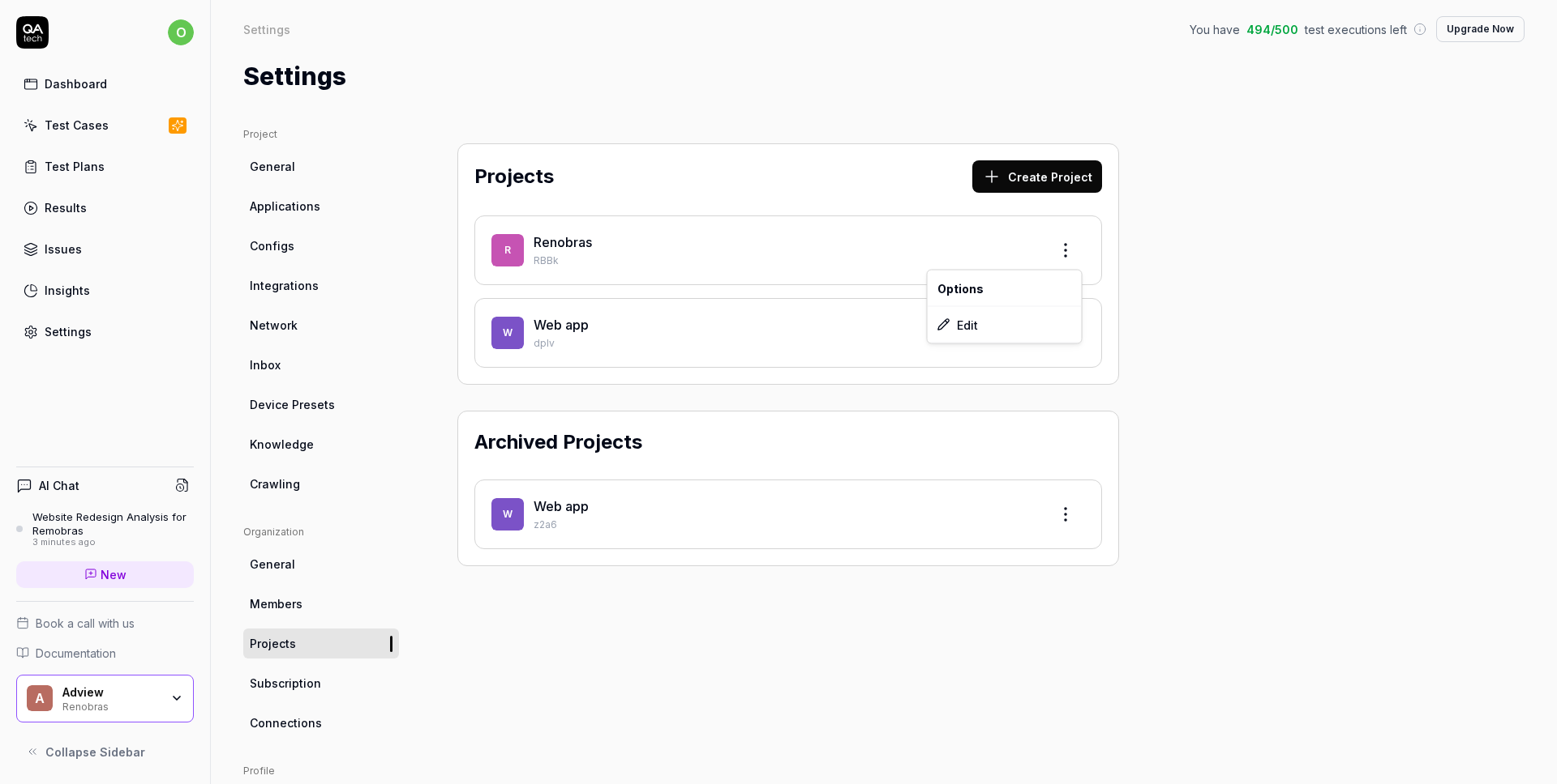
click at [1062, 249] on html "o Dashboard Test Cases Test Plans Results Issues Insights Settings AI Chat Webs…" at bounding box center [778, 392] width 1557 height 784
click at [974, 316] on div "Edit" at bounding box center [1004, 324] width 154 height 36
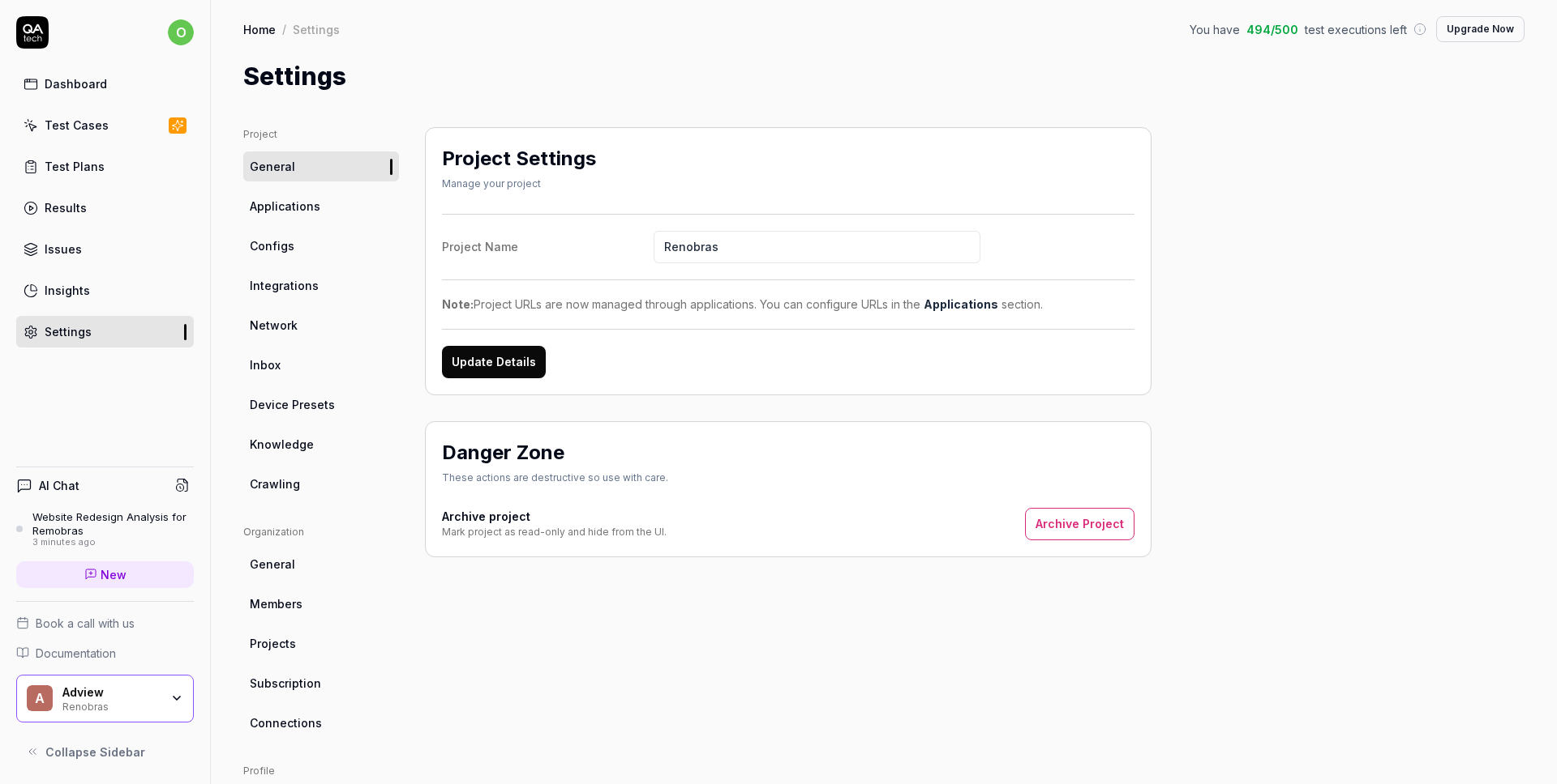
drag, startPoint x: 774, startPoint y: 242, endPoint x: 573, endPoint y: 240, distance: 201.0
click at [574, 240] on label "Project Name Renobras" at bounding box center [788, 247] width 693 height 33
type input "Cortinas de mexico"
drag, startPoint x: 1300, startPoint y: 492, endPoint x: 1290, endPoint y: 485, distance: 12.2
click at [1299, 492] on div "Project General Applications Configs Integrations Network Inbox Device Presets …" at bounding box center [884, 533] width 1281 height 811
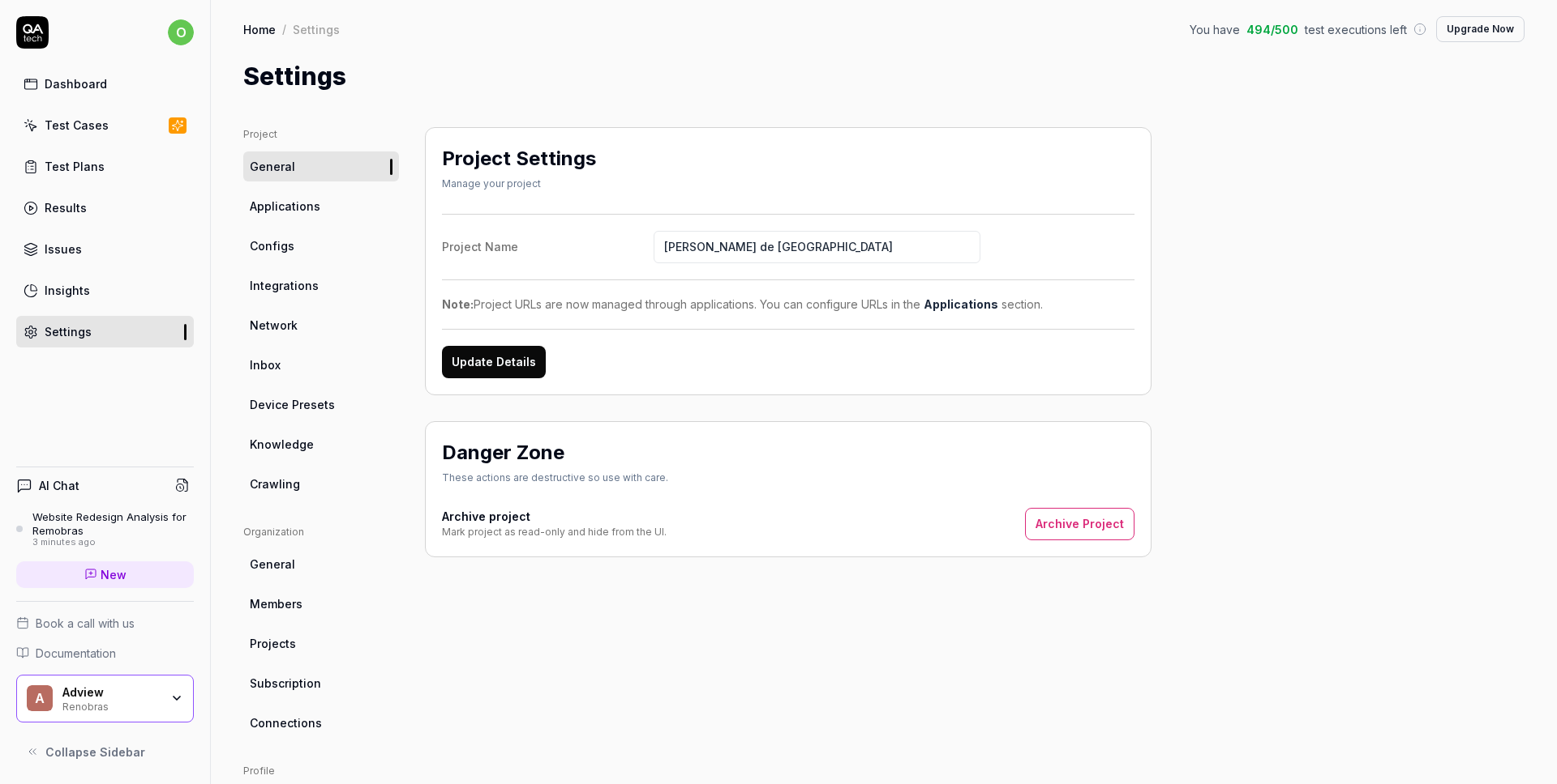
click at [293, 642] on span "Projects" at bounding box center [272, 643] width 46 height 17
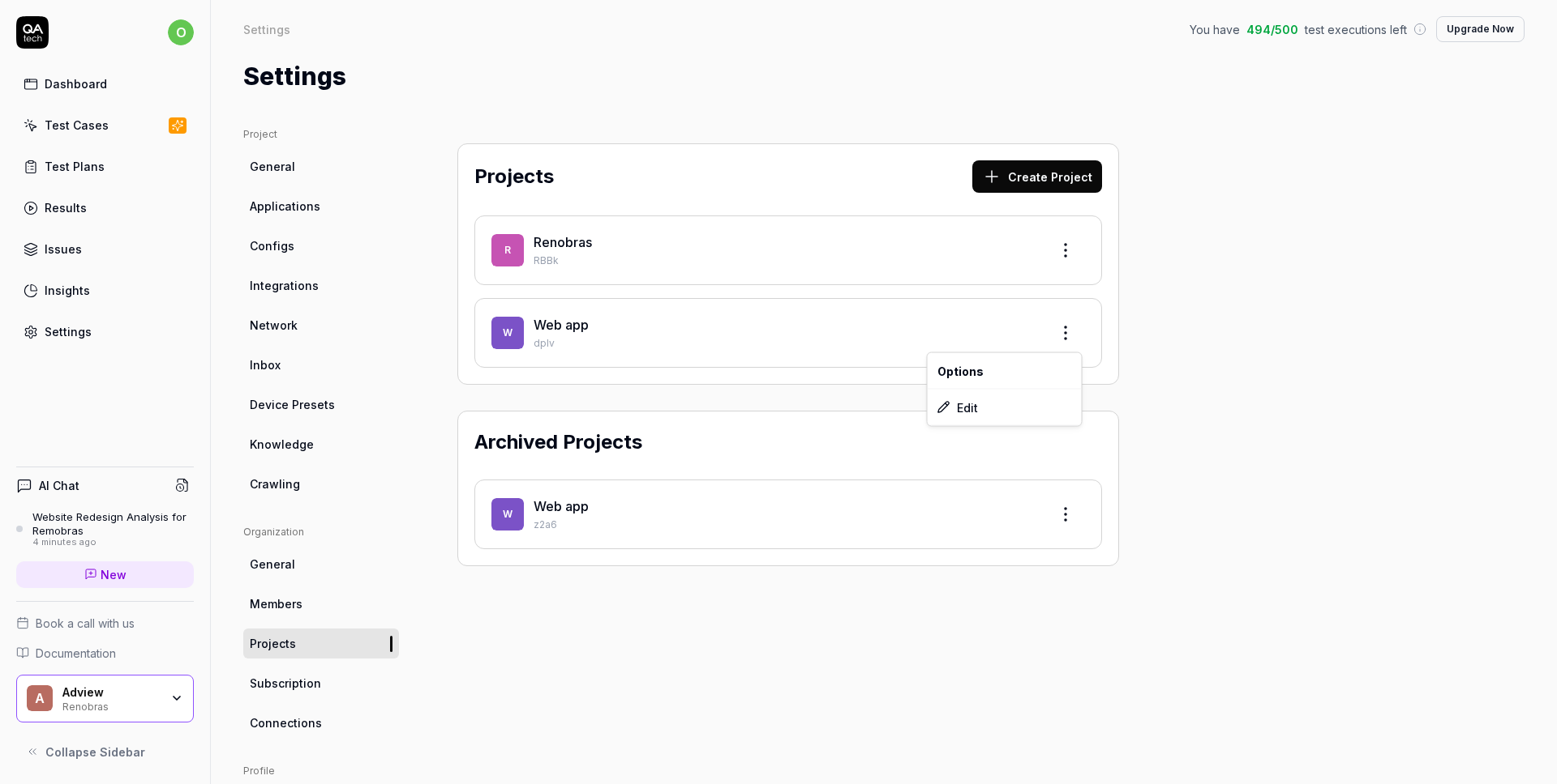
click at [1064, 330] on html "o Dashboard Test Cases Test Plans Results Issues Insights Settings AI Chat Webs…" at bounding box center [778, 392] width 1557 height 784
click at [990, 407] on div "Edit" at bounding box center [1004, 407] width 154 height 36
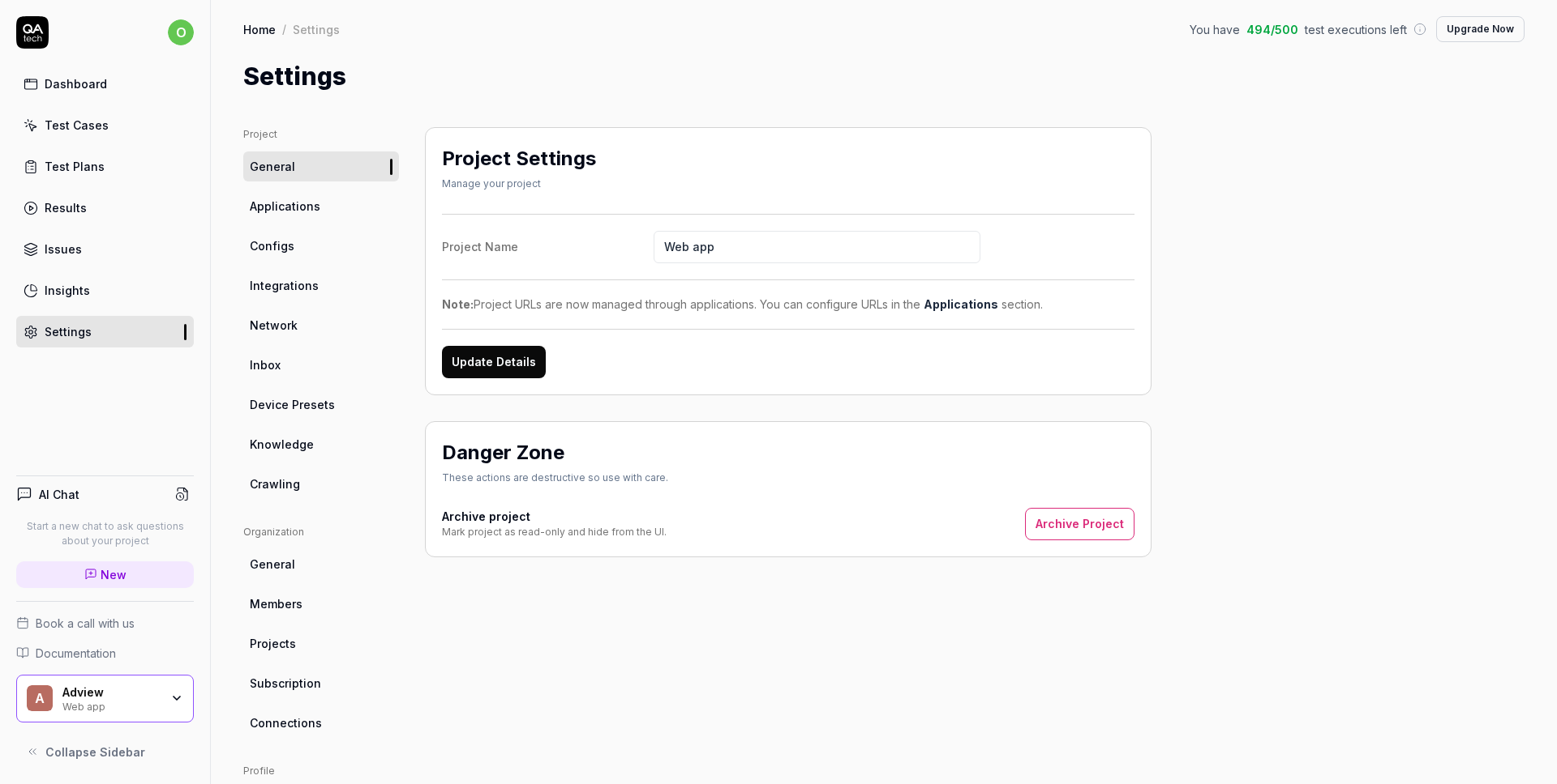
drag, startPoint x: 727, startPoint y: 248, endPoint x: 631, endPoint y: 248, distance: 96.0
click at [631, 248] on label "Project Name Web app" at bounding box center [788, 247] width 693 height 33
type input "Remobras"
click at [1220, 313] on div "Project General Applications Configs Integrations Network Inbox Device Presets …" at bounding box center [884, 533] width 1281 height 811
drag, startPoint x: 555, startPoint y: 306, endPoint x: 981, endPoint y: 310, distance: 426.0
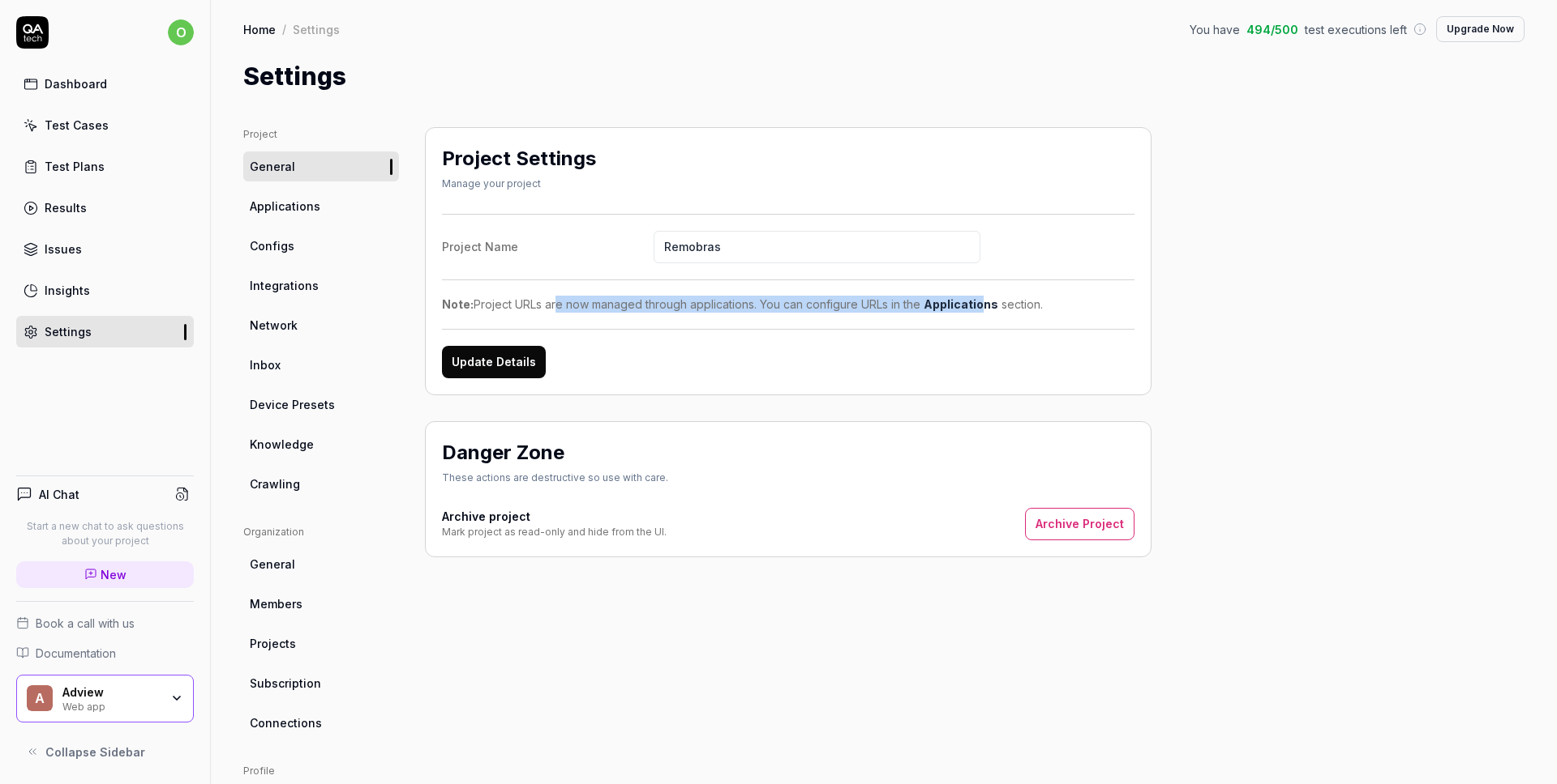
click at [981, 310] on div "Note: Project URLs are now managed through applications. You can configure URLs…" at bounding box center [788, 304] width 693 height 17
click at [771, 332] on div "Project Name Remobras Note: Project URLs are now managed through applications. …" at bounding box center [788, 296] width 693 height 165
click at [480, 364] on button "Update Details" at bounding box center [493, 362] width 104 height 33
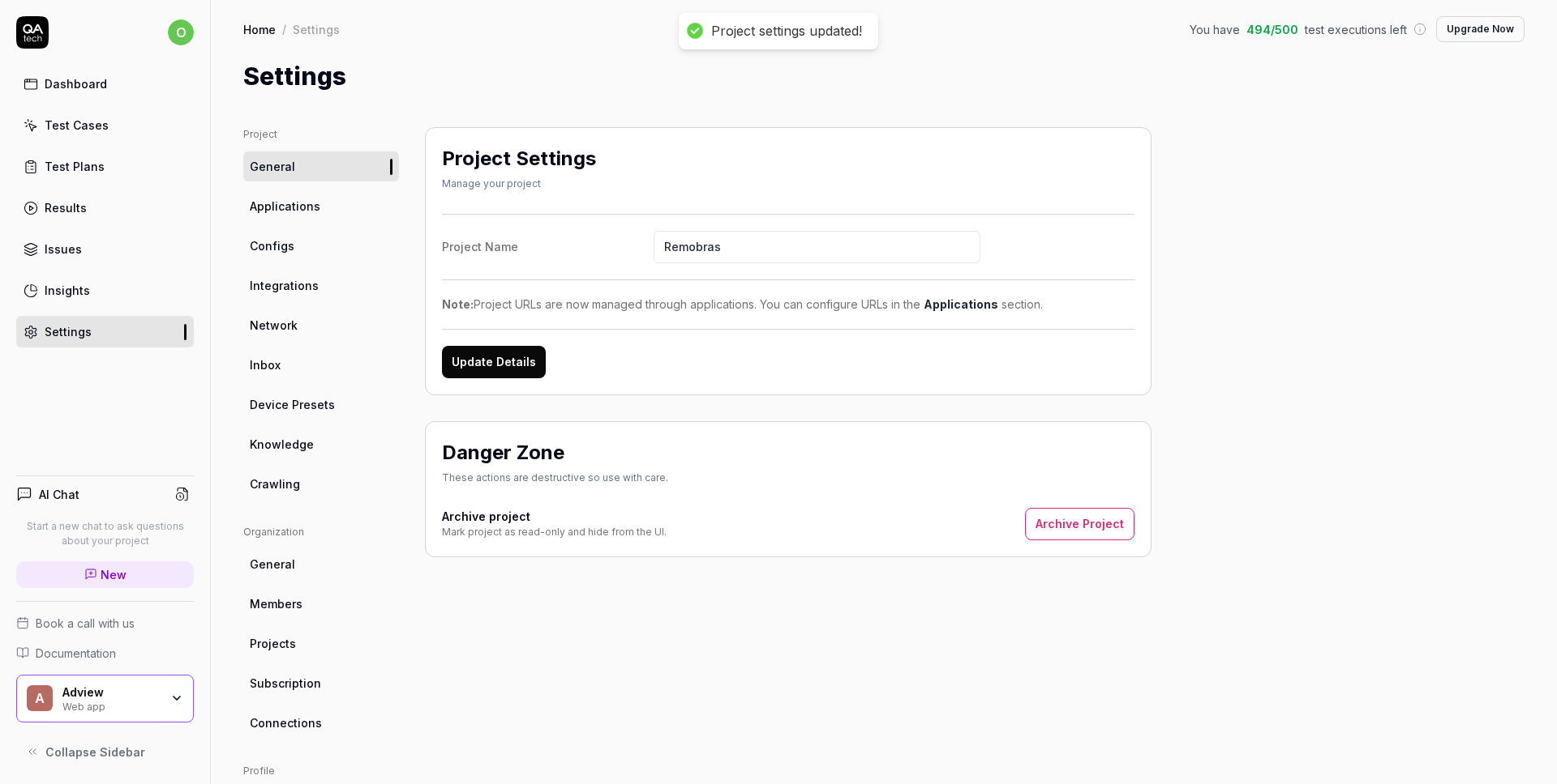
click at [303, 210] on span "Applications" at bounding box center [284, 206] width 70 height 17
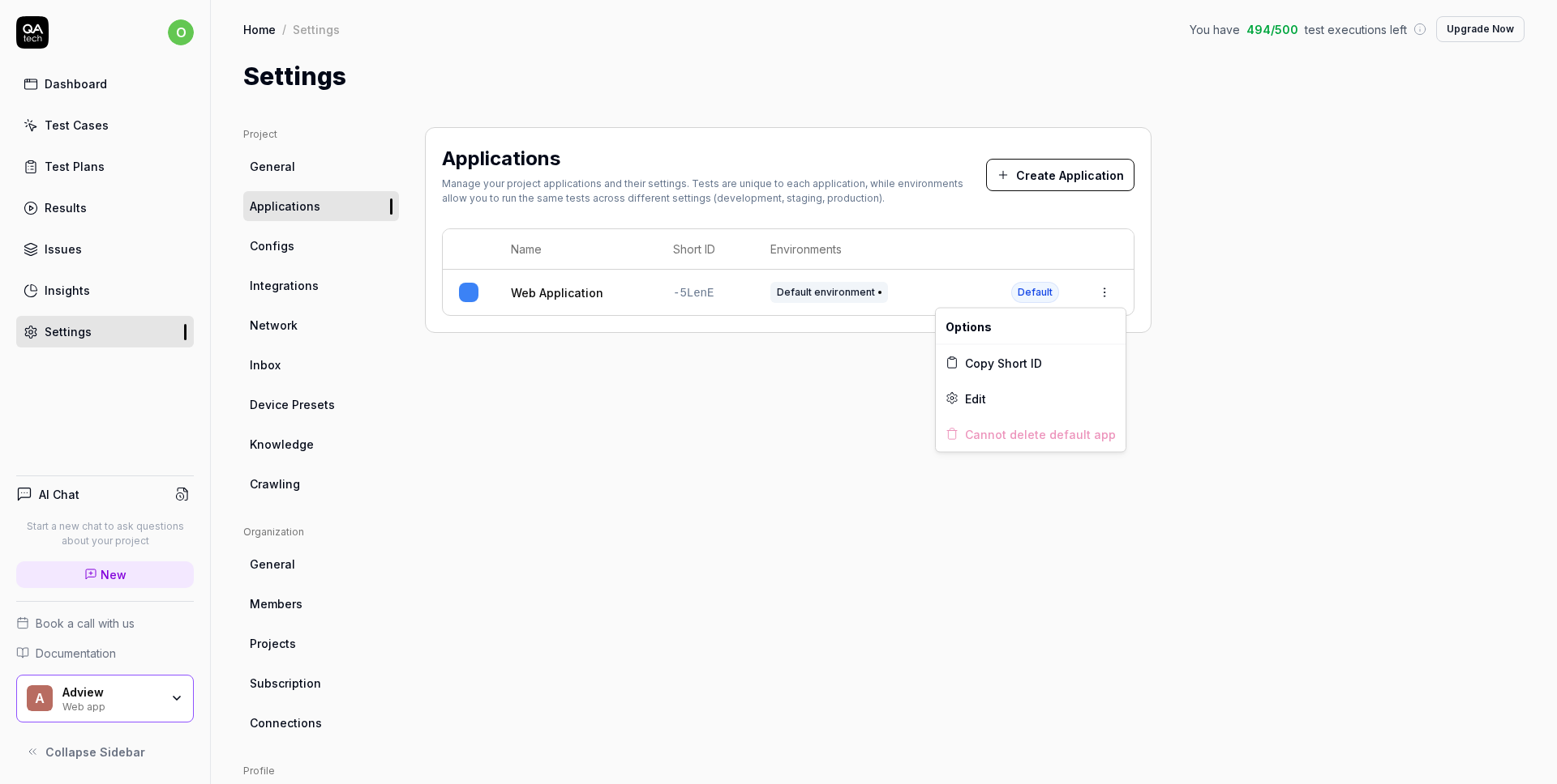
click at [1104, 289] on html "o Dashboard Test Cases Test Plans Results Issues Insights Settings AI Chat Star…" at bounding box center [778, 392] width 1557 height 784
click at [973, 391] on span "Edit" at bounding box center [975, 397] width 21 height 17
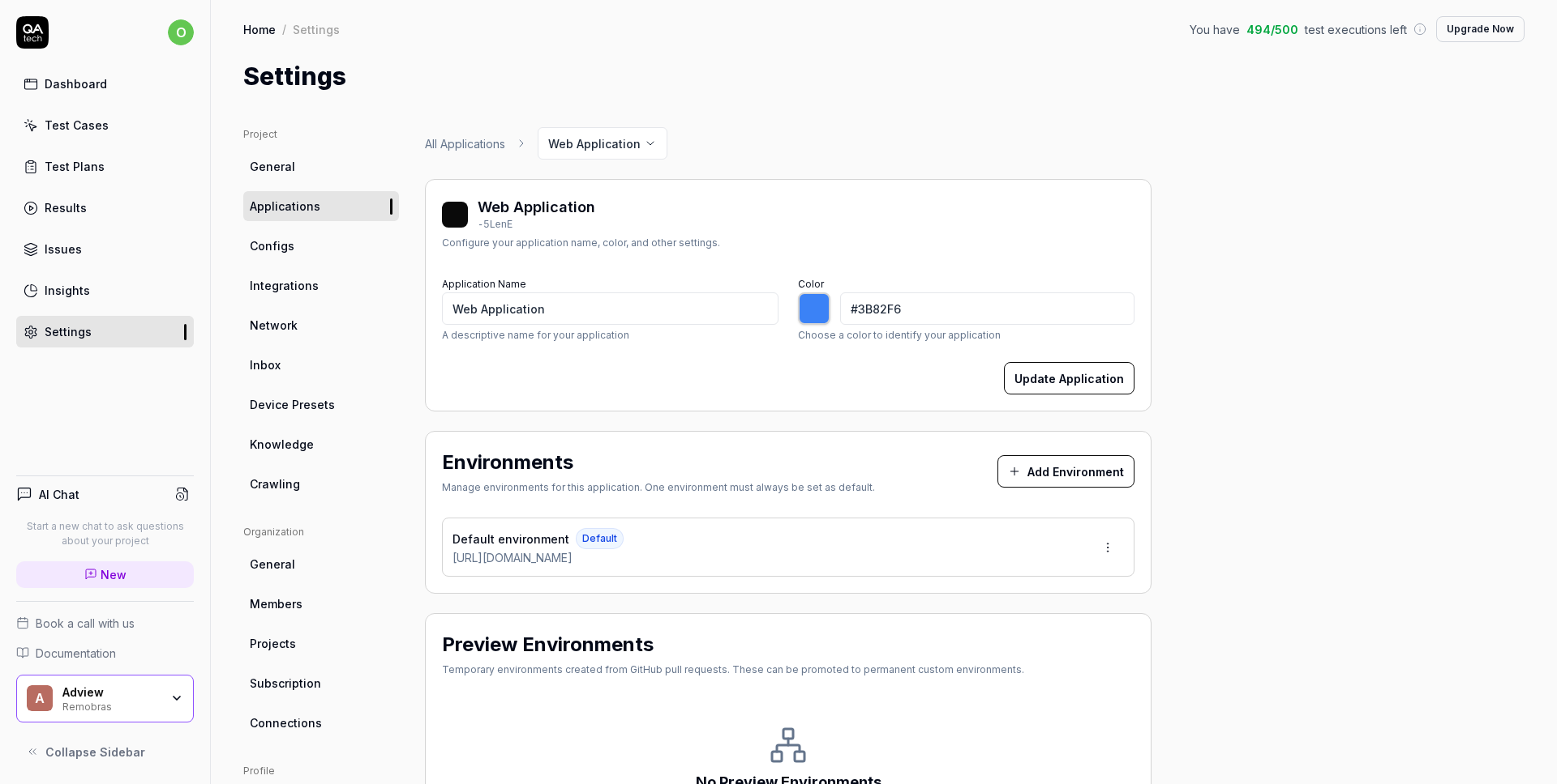
type input "*******"
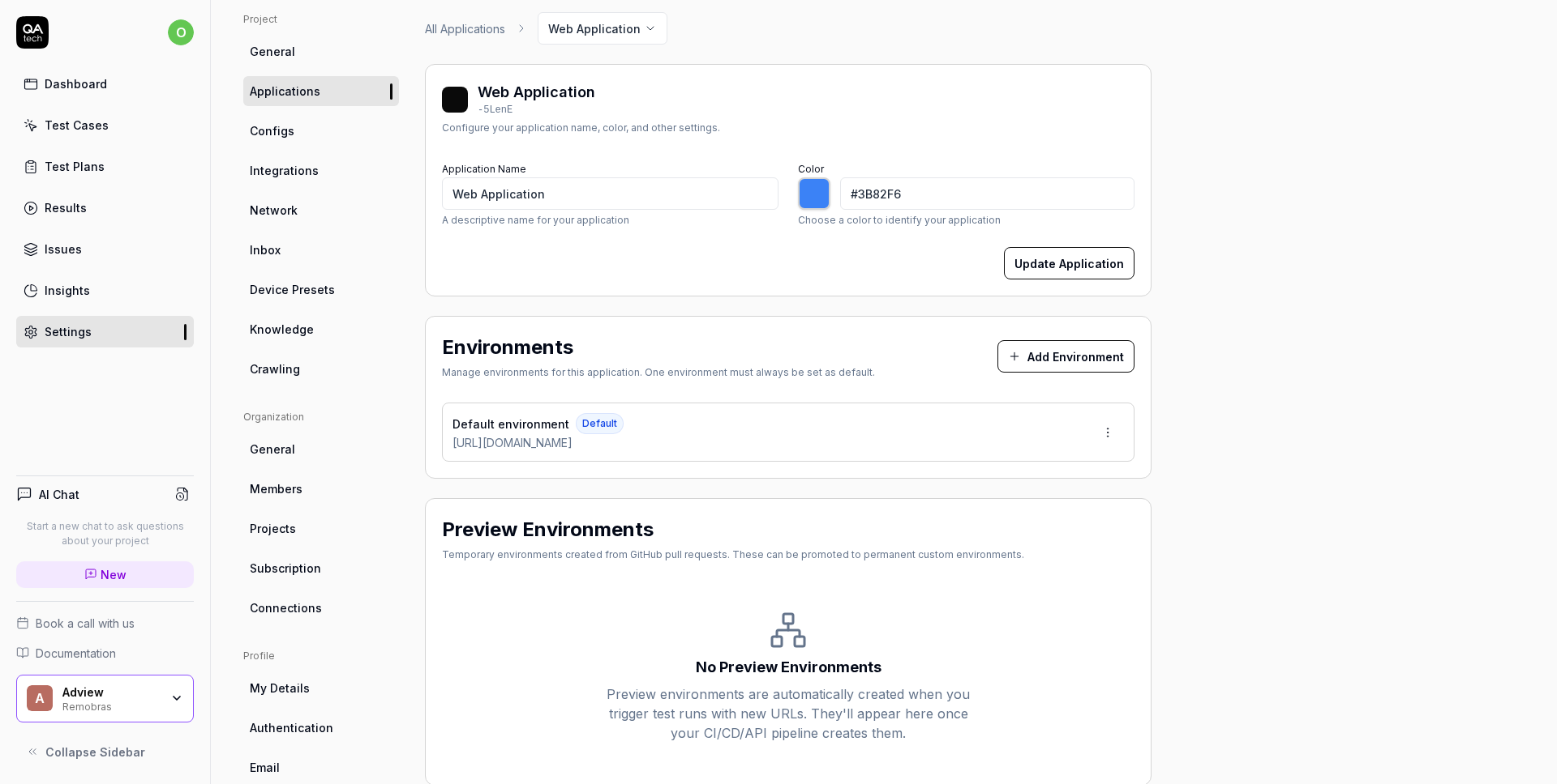
scroll to position [148, 0]
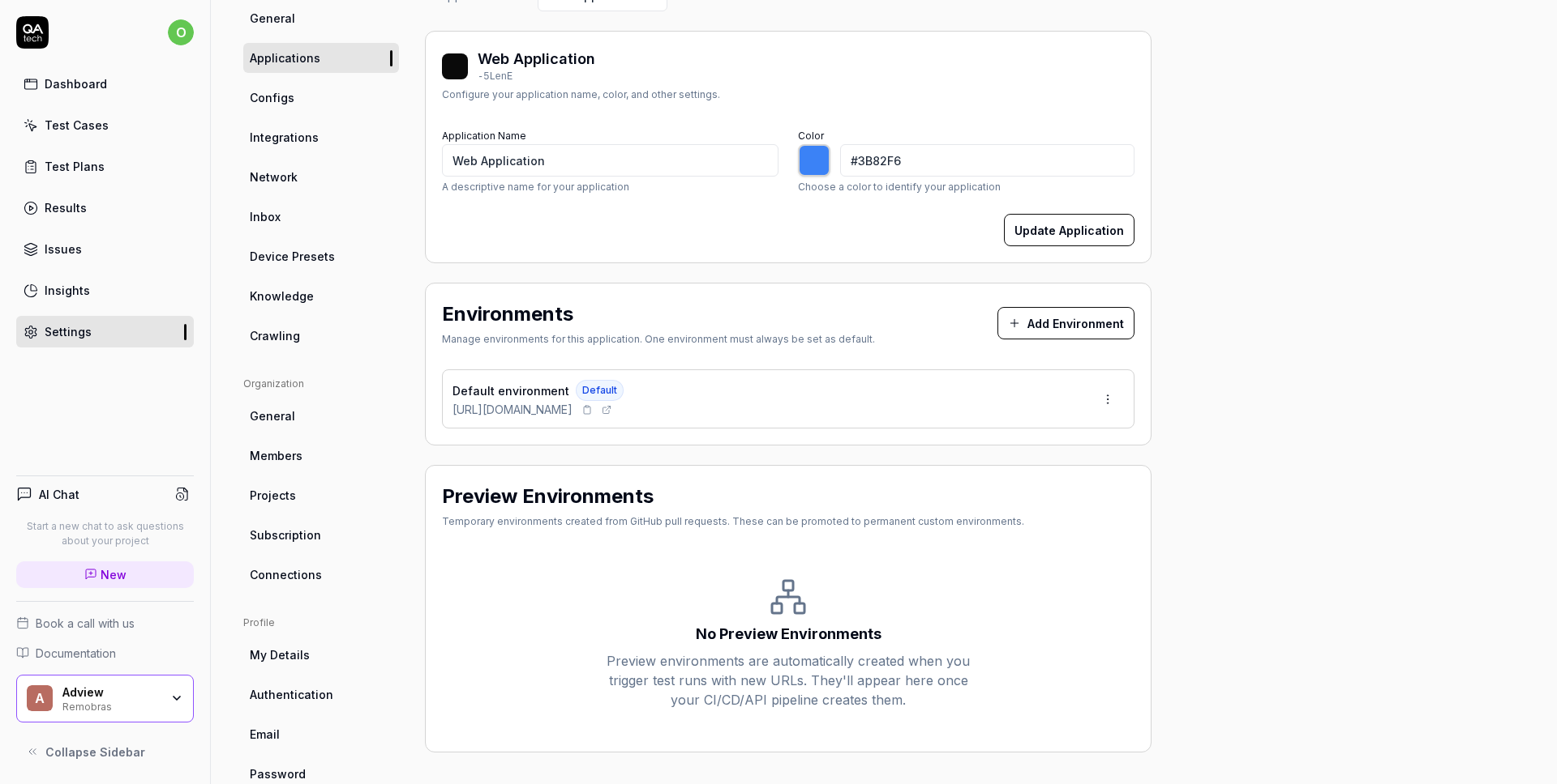
click at [572, 410] on span "[URL][DOMAIN_NAME]" at bounding box center [513, 409] width 120 height 17
click at [1103, 396] on html "o Dashboard Test Cases Test Plans Results Issues Insights Settings AI Chat Star…" at bounding box center [778, 392] width 1557 height 784
click at [995, 470] on span "Edit" at bounding box center [1004, 472] width 21 height 17
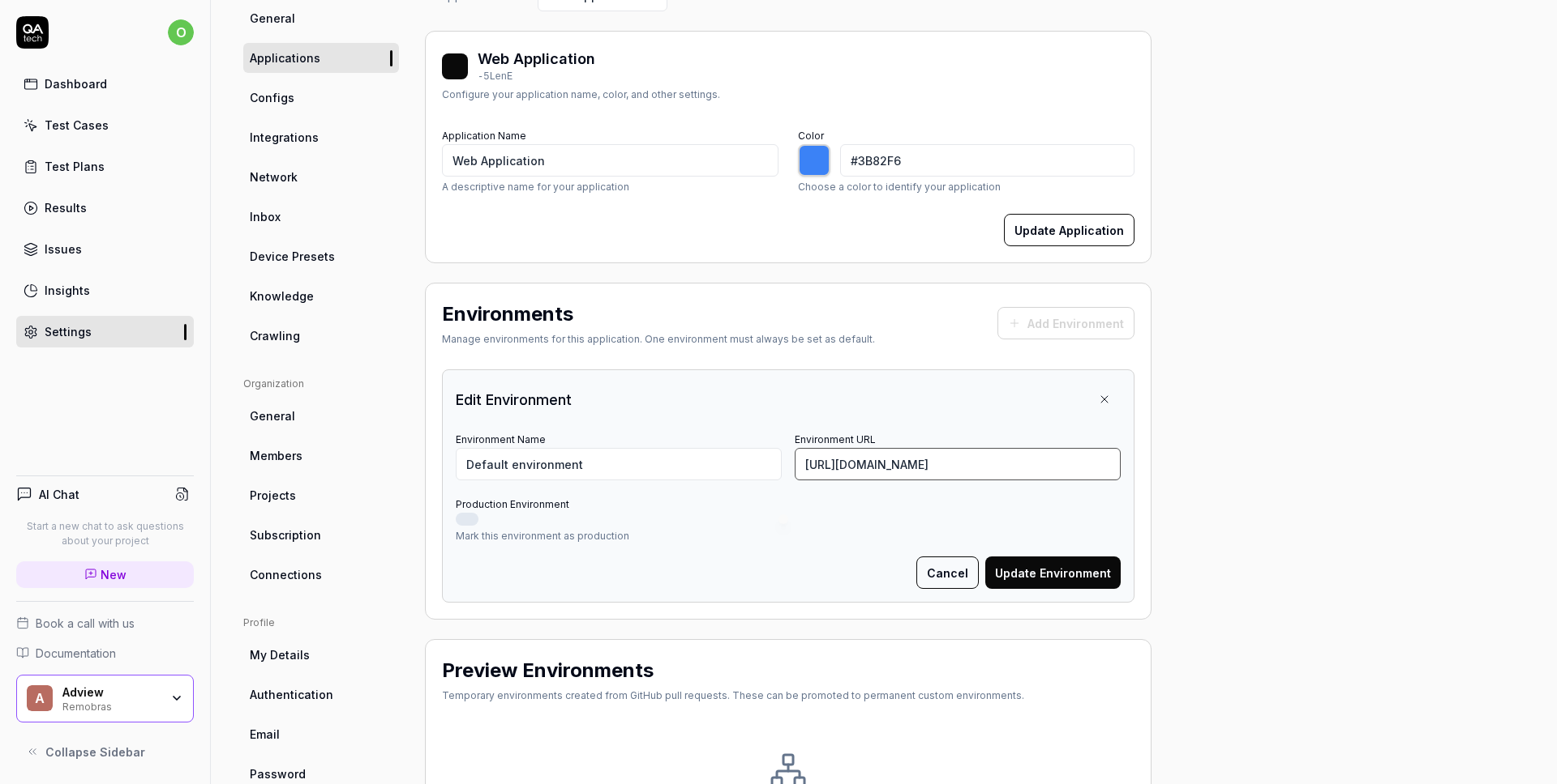
drag, startPoint x: 1091, startPoint y: 462, endPoint x: 791, endPoint y: 459, distance: 300.0
click at [791, 459] on div "Environment Name Default environment Environment URL [URL][DOMAIN_NAME]" at bounding box center [788, 455] width 665 height 52
paste input "I need to run a test on this website: [URL][DOMAIN_NAME] to understand what we …"
drag, startPoint x: 1110, startPoint y: 462, endPoint x: 1015, endPoint y: 463, distance: 95.0
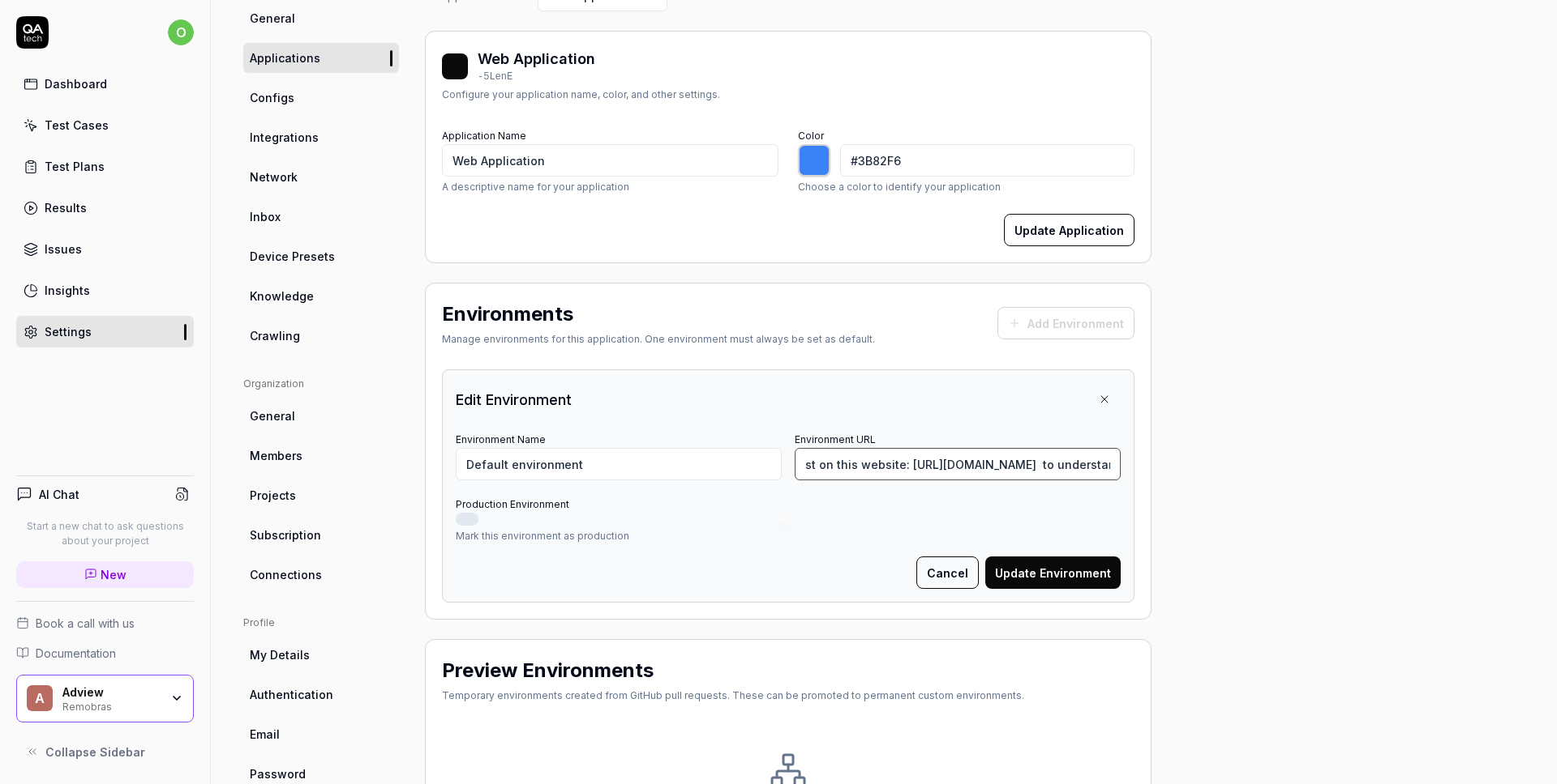
click at [1015, 463] on input "I need to run a test on this website: [URL][DOMAIN_NAME] to understand what we …" at bounding box center [957, 463] width 326 height 33
drag, startPoint x: 994, startPoint y: 462, endPoint x: 812, endPoint y: 480, distance: 182.9
click at [739, 462] on div "Environment Name Default environment Environment URL I need to run a test on th…" at bounding box center [788, 455] width 665 height 52
type input "[URL][DOMAIN_NAME]"
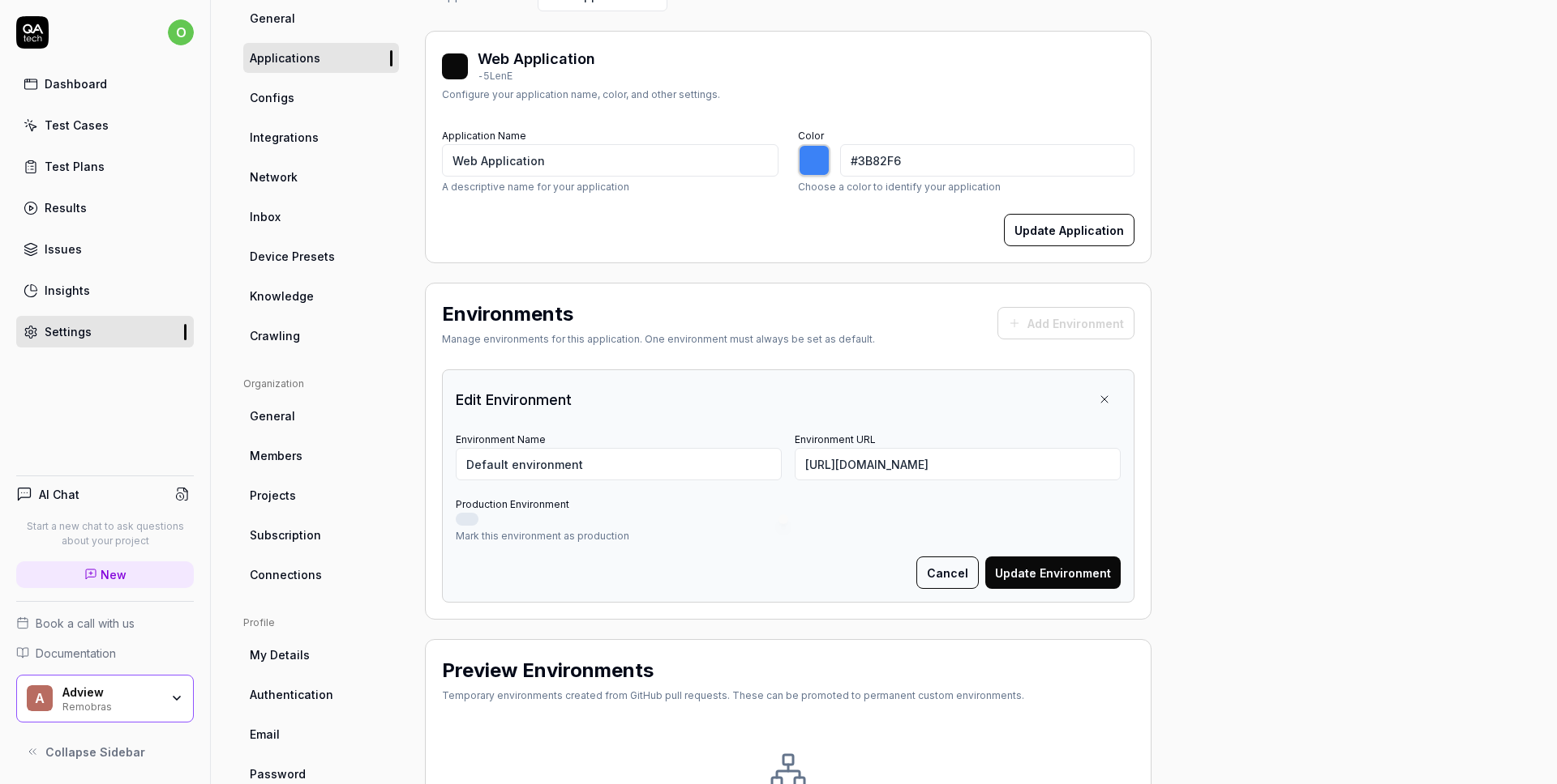
click at [1075, 570] on button "Update Environment" at bounding box center [1052, 573] width 135 height 33
type input "*******"
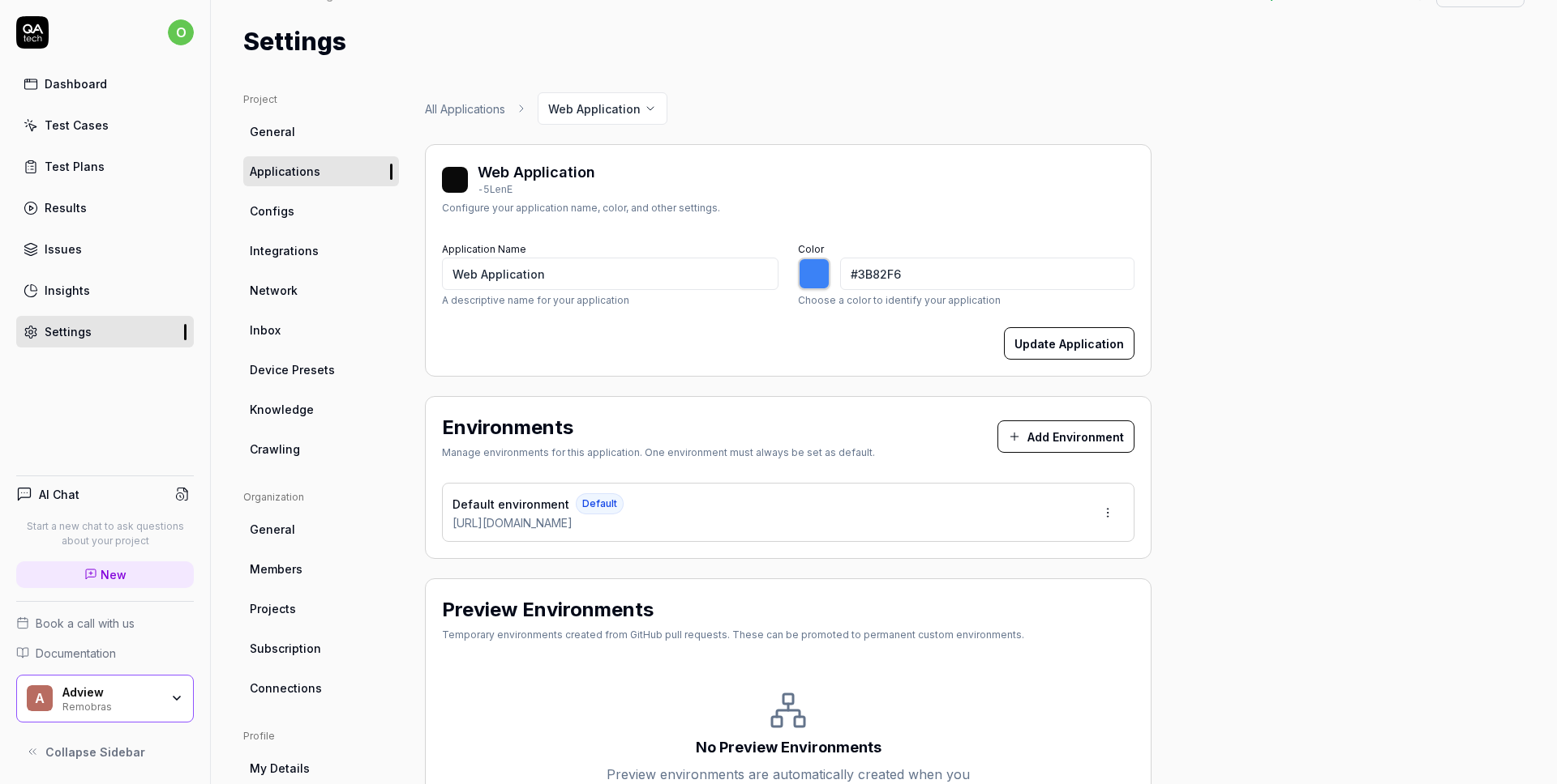
scroll to position [13, 0]
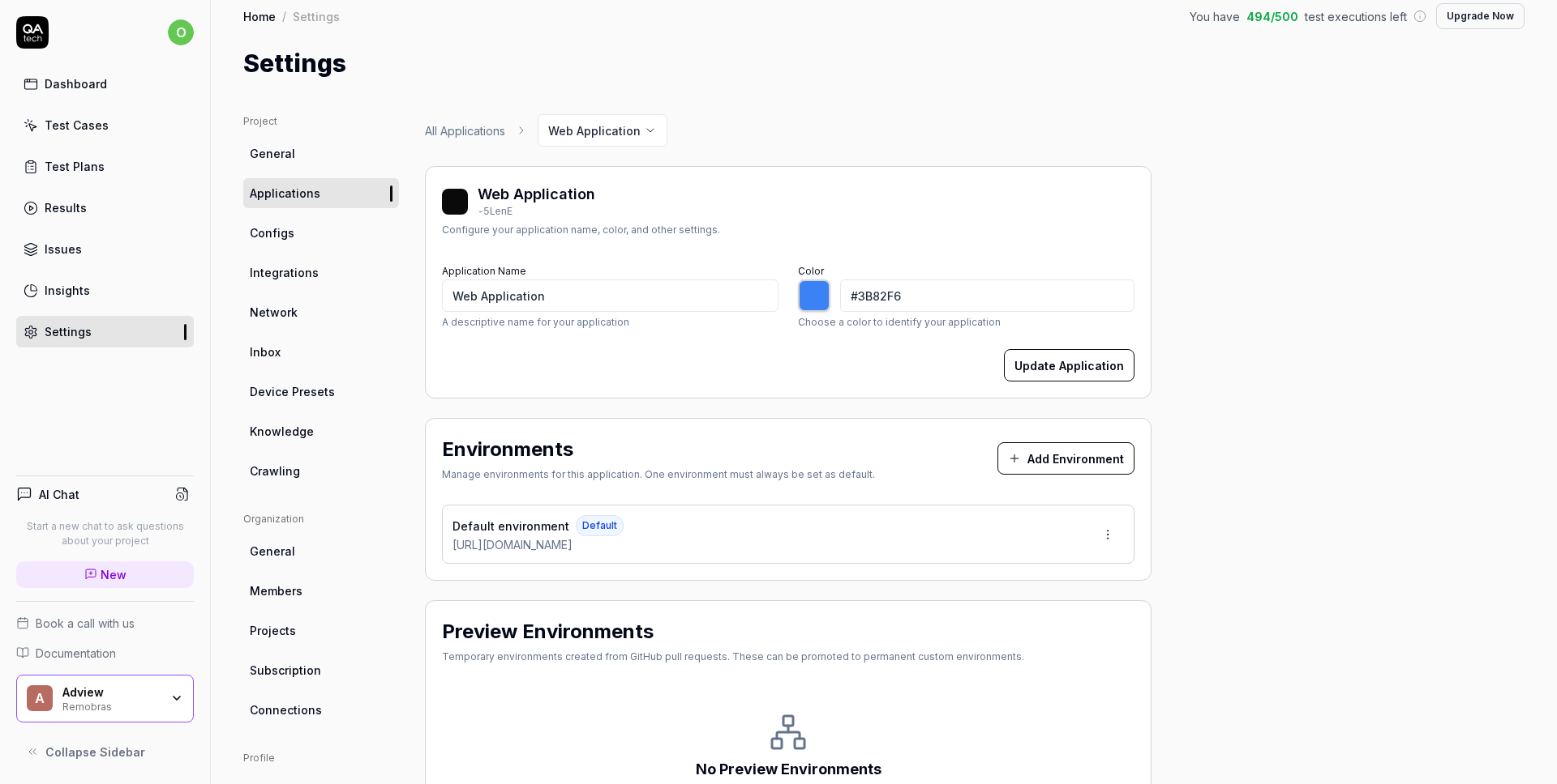
click at [291, 238] on span "Configs" at bounding box center [271, 233] width 44 height 17
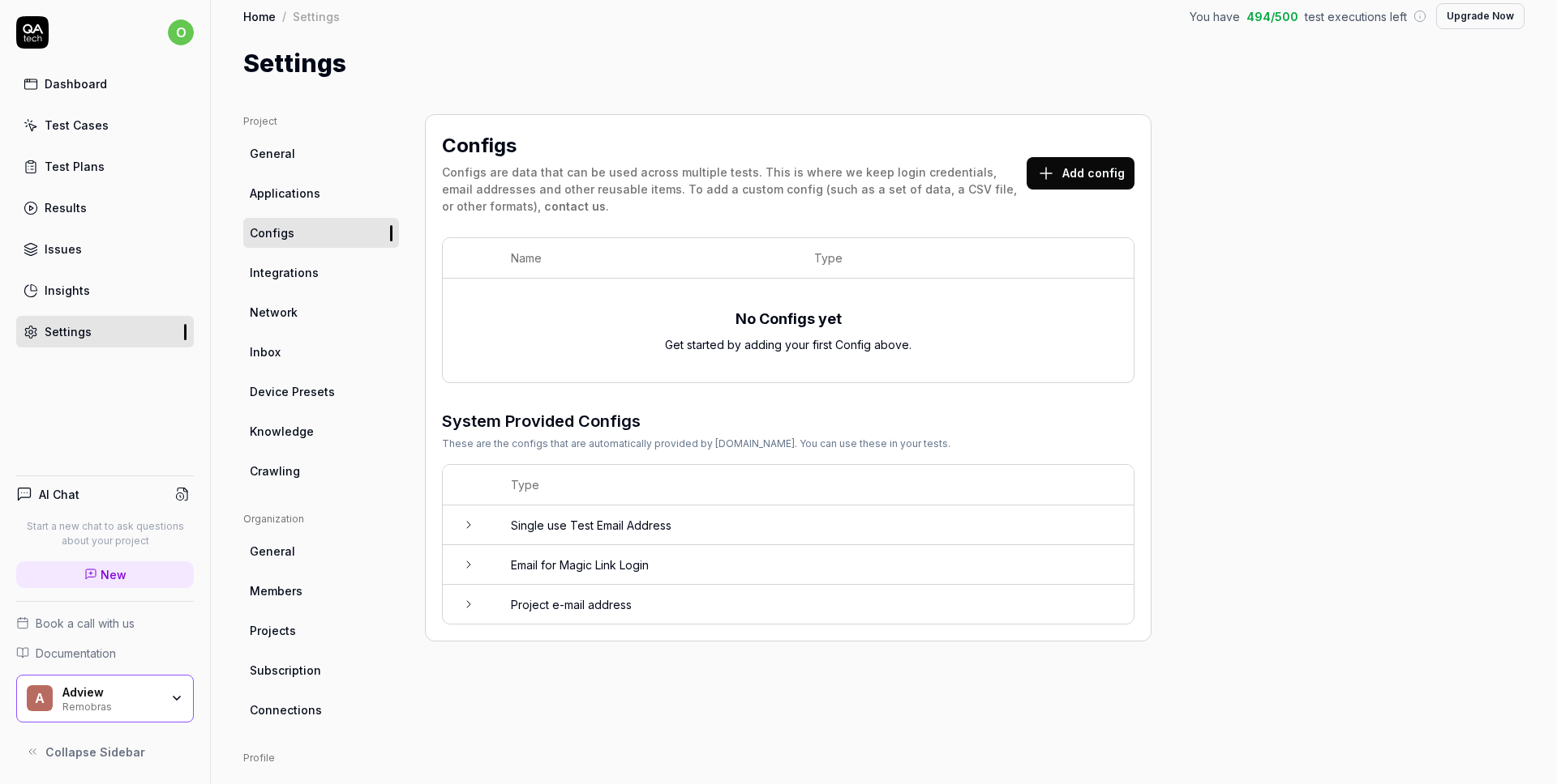
click at [290, 154] on span "General" at bounding box center [272, 153] width 45 height 17
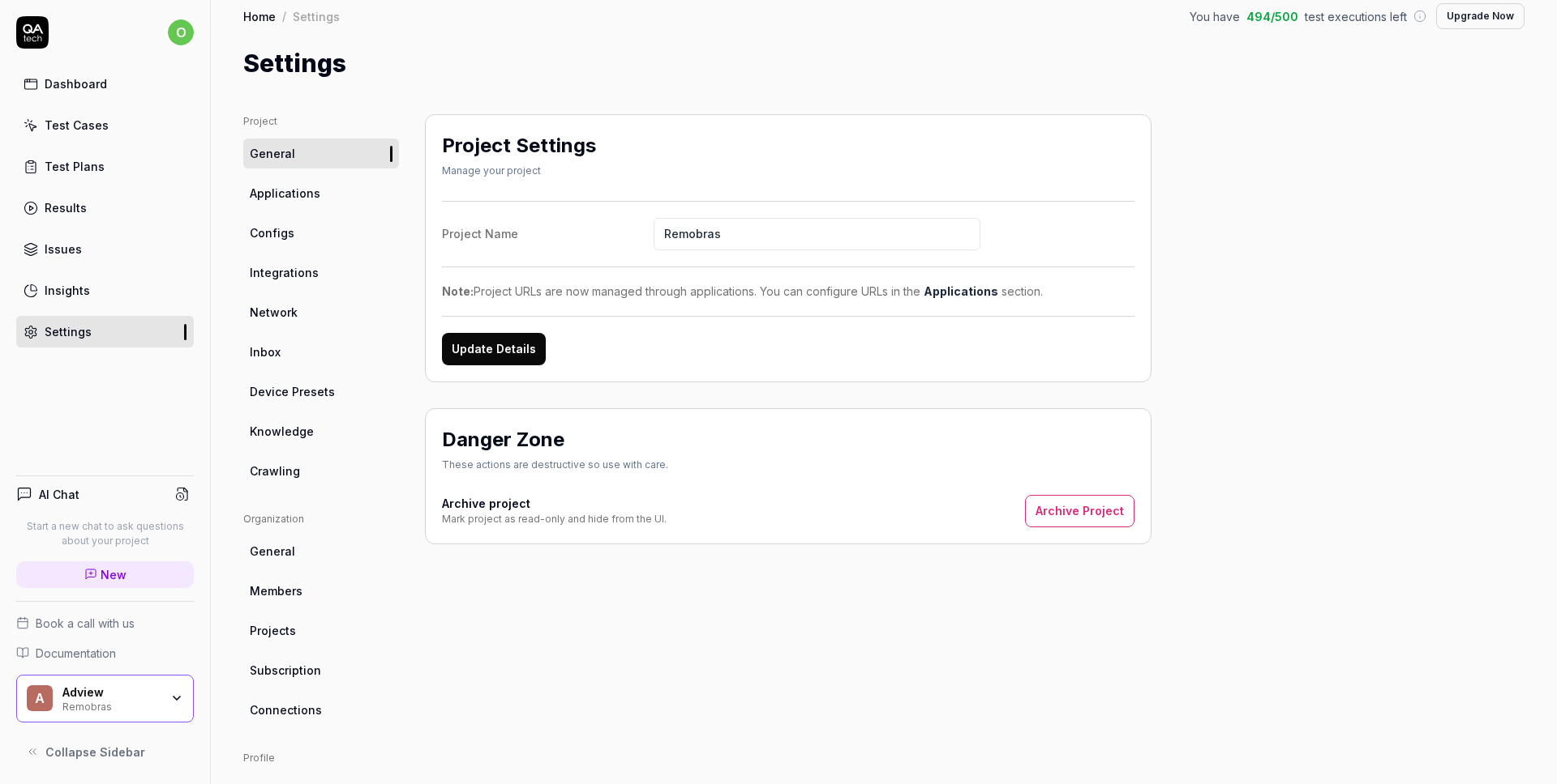
click at [490, 349] on button "Update Details" at bounding box center [493, 349] width 104 height 33
click at [145, 687] on div "Adview" at bounding box center [111, 692] width 98 height 15
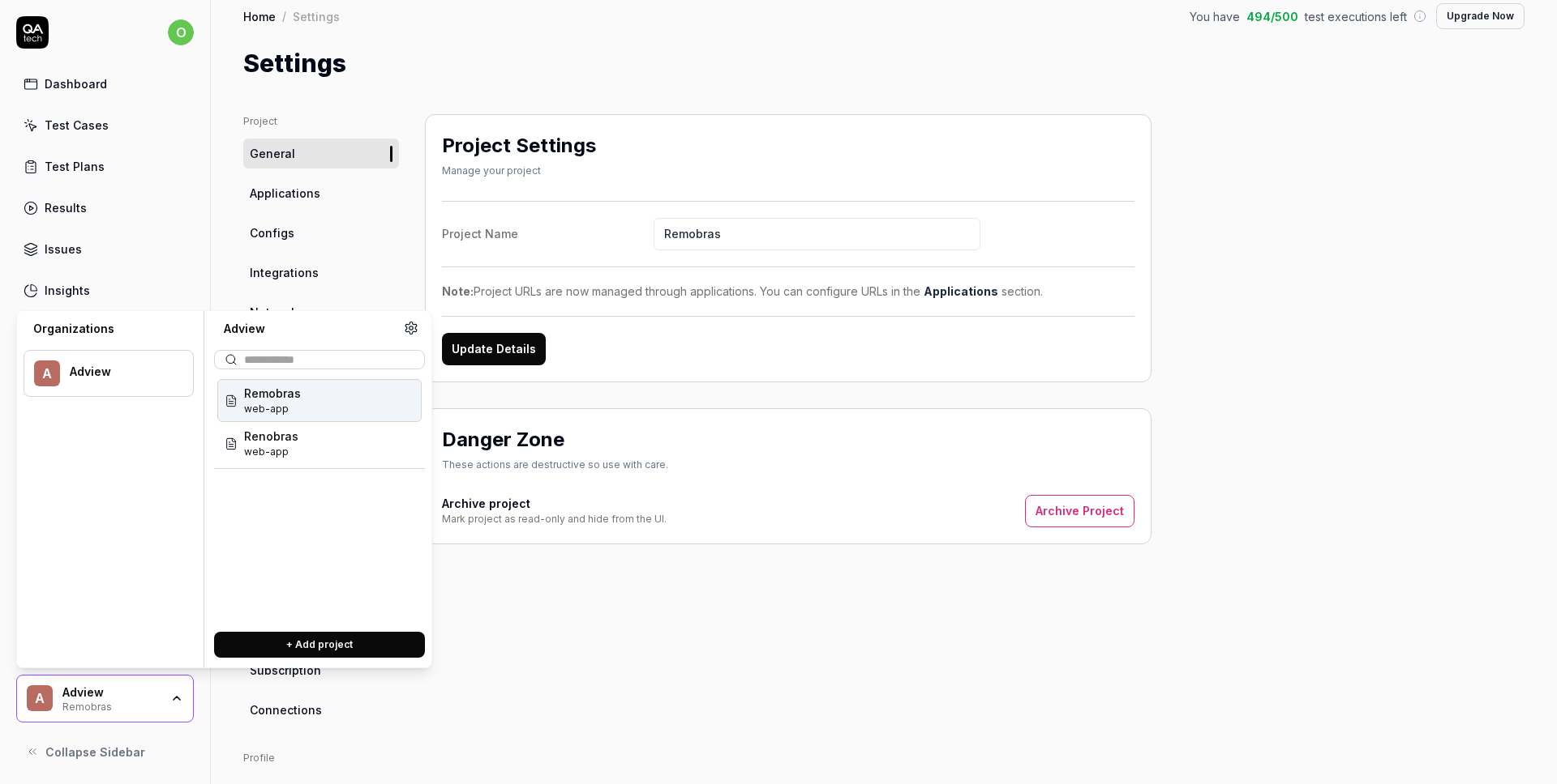
click at [308, 402] on div "Remobras web-app" at bounding box center [319, 401] width 204 height 43
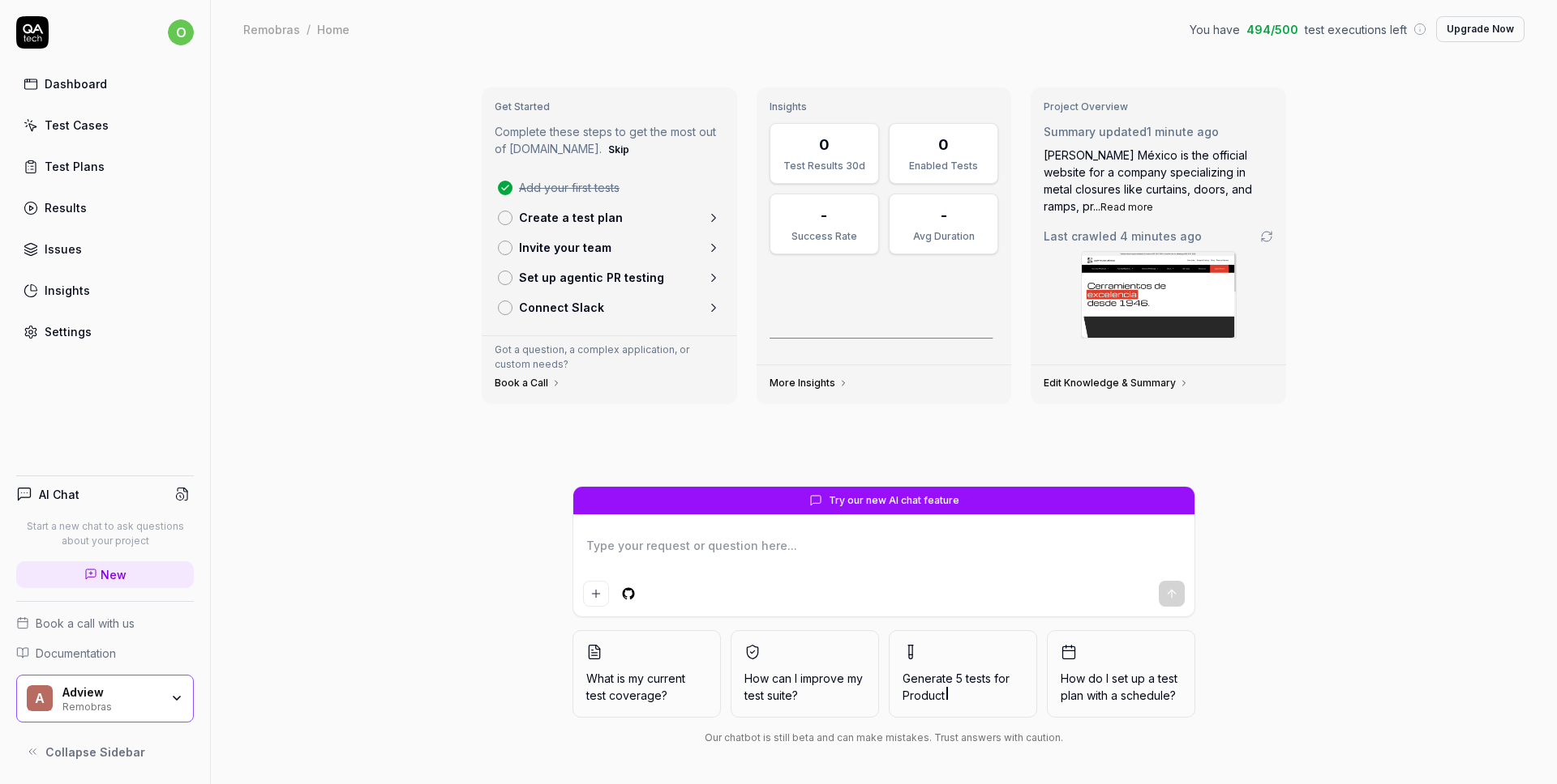
click at [134, 687] on div "Adview" at bounding box center [111, 692] width 98 height 15
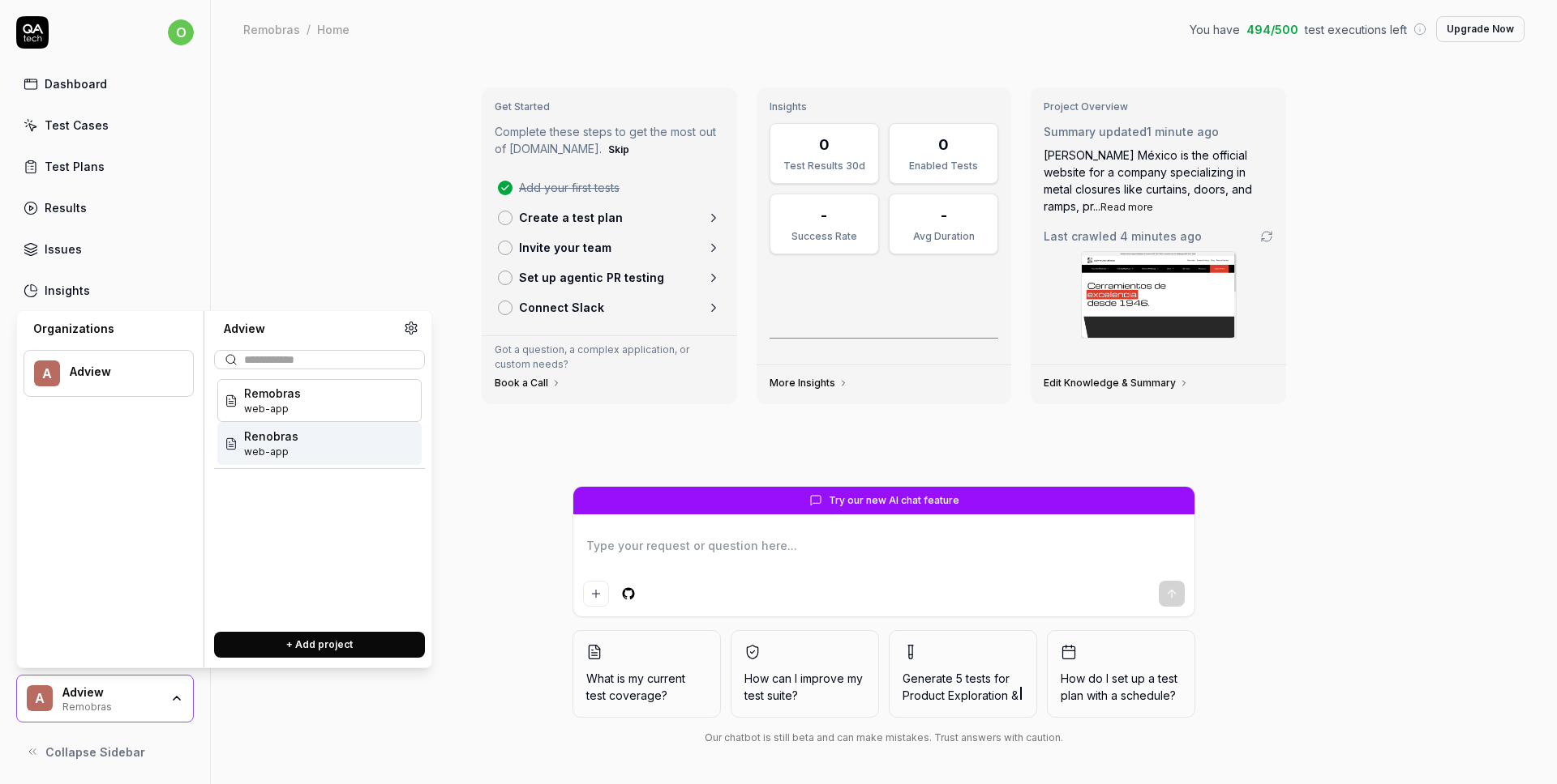
click at [266, 443] on span "Renobras" at bounding box center [270, 436] width 54 height 17
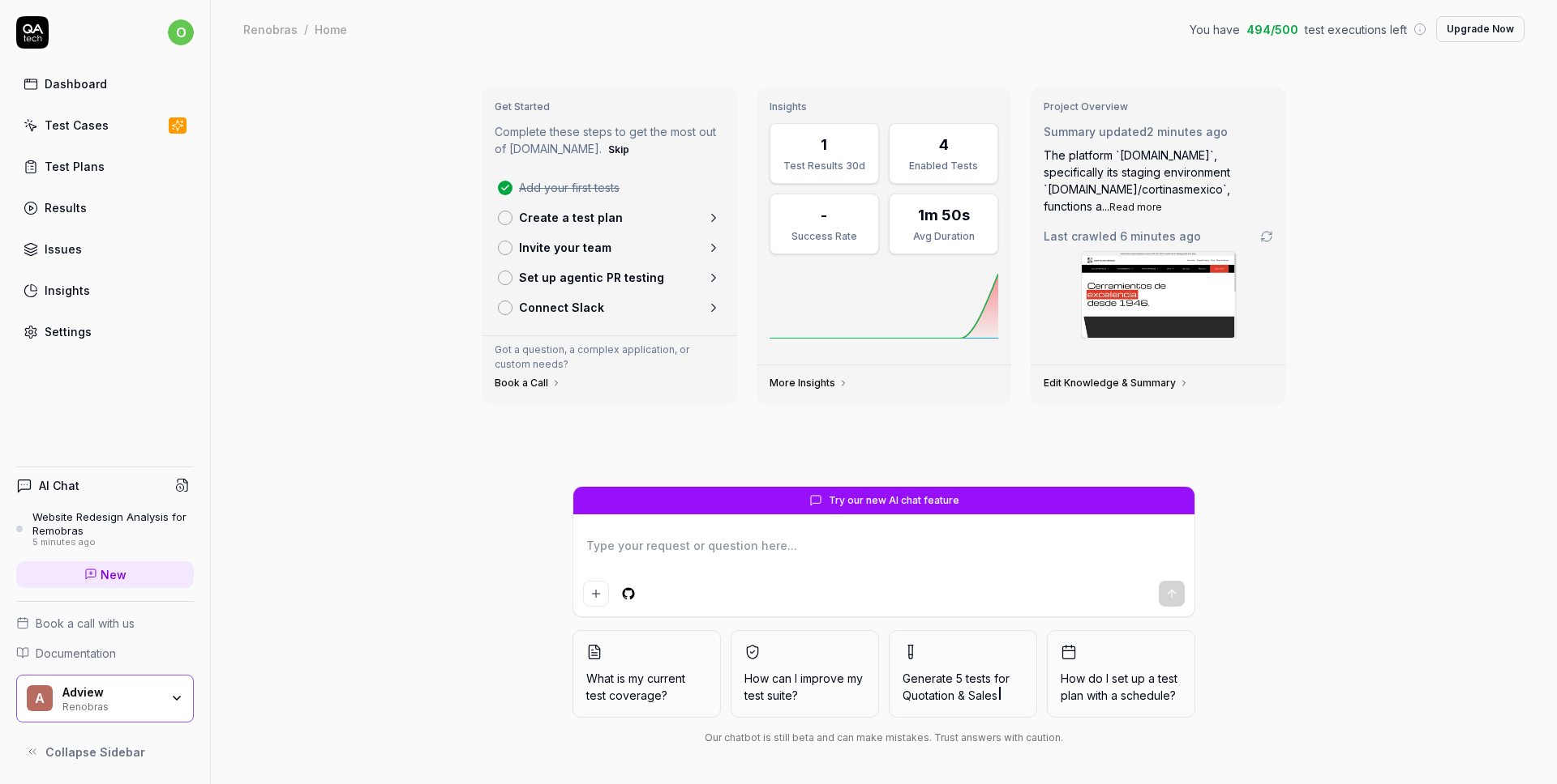
click at [152, 700] on div "Renobras" at bounding box center [111, 705] width 98 height 13
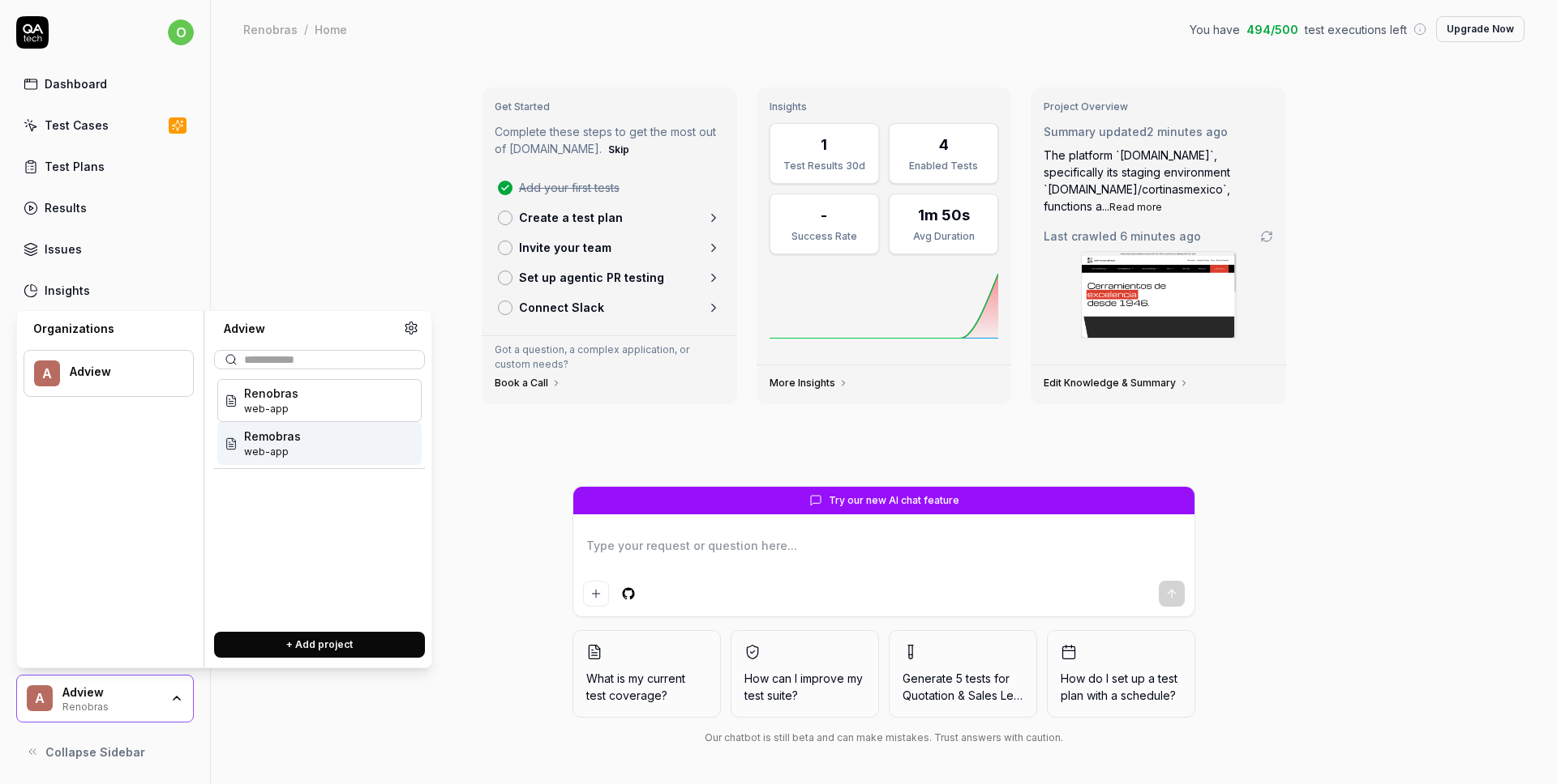
click at [303, 450] on div "Remobras web-app" at bounding box center [319, 444] width 204 height 43
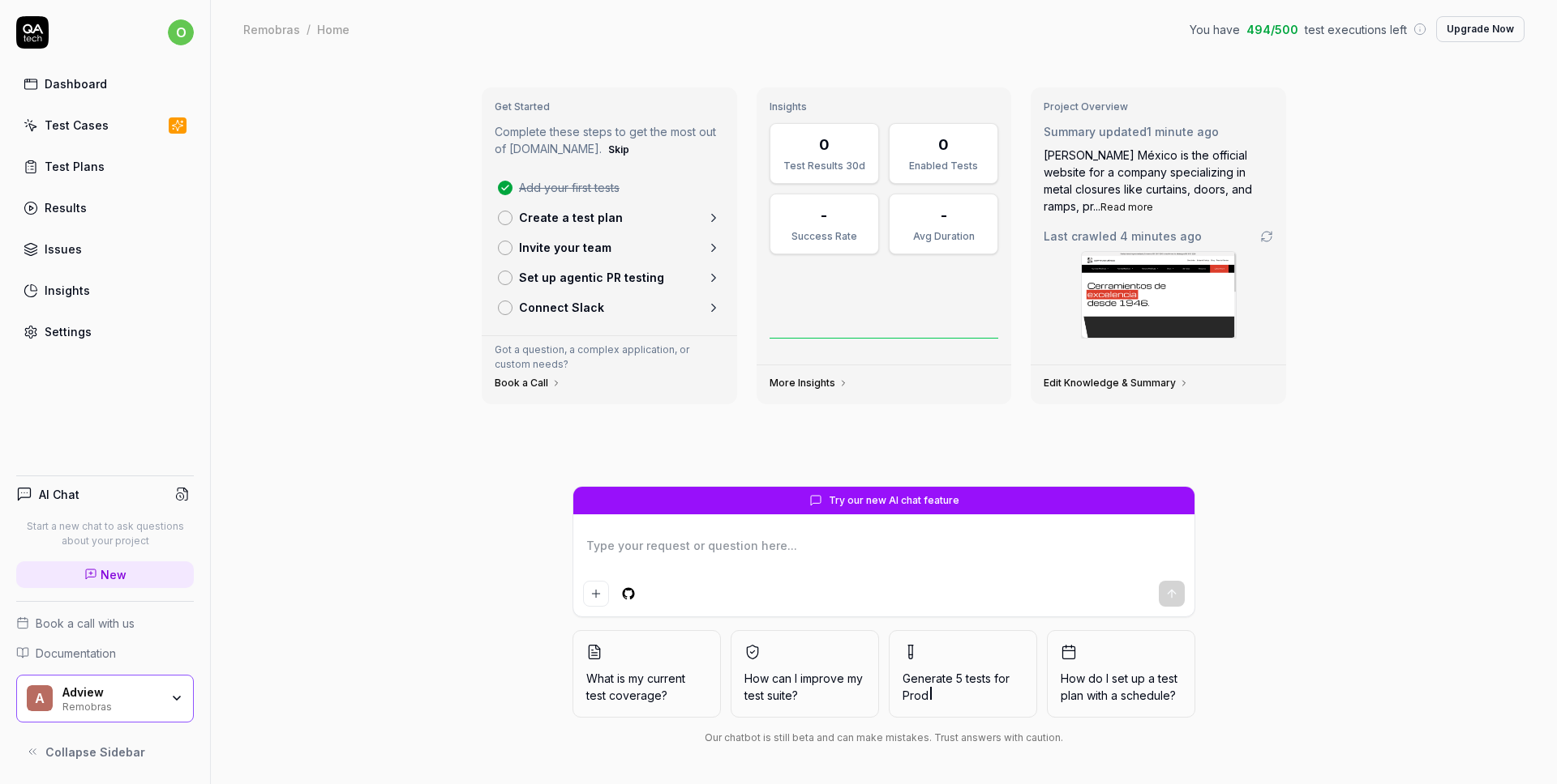
click at [134, 127] on link "Test Cases" at bounding box center [105, 125] width 178 height 32
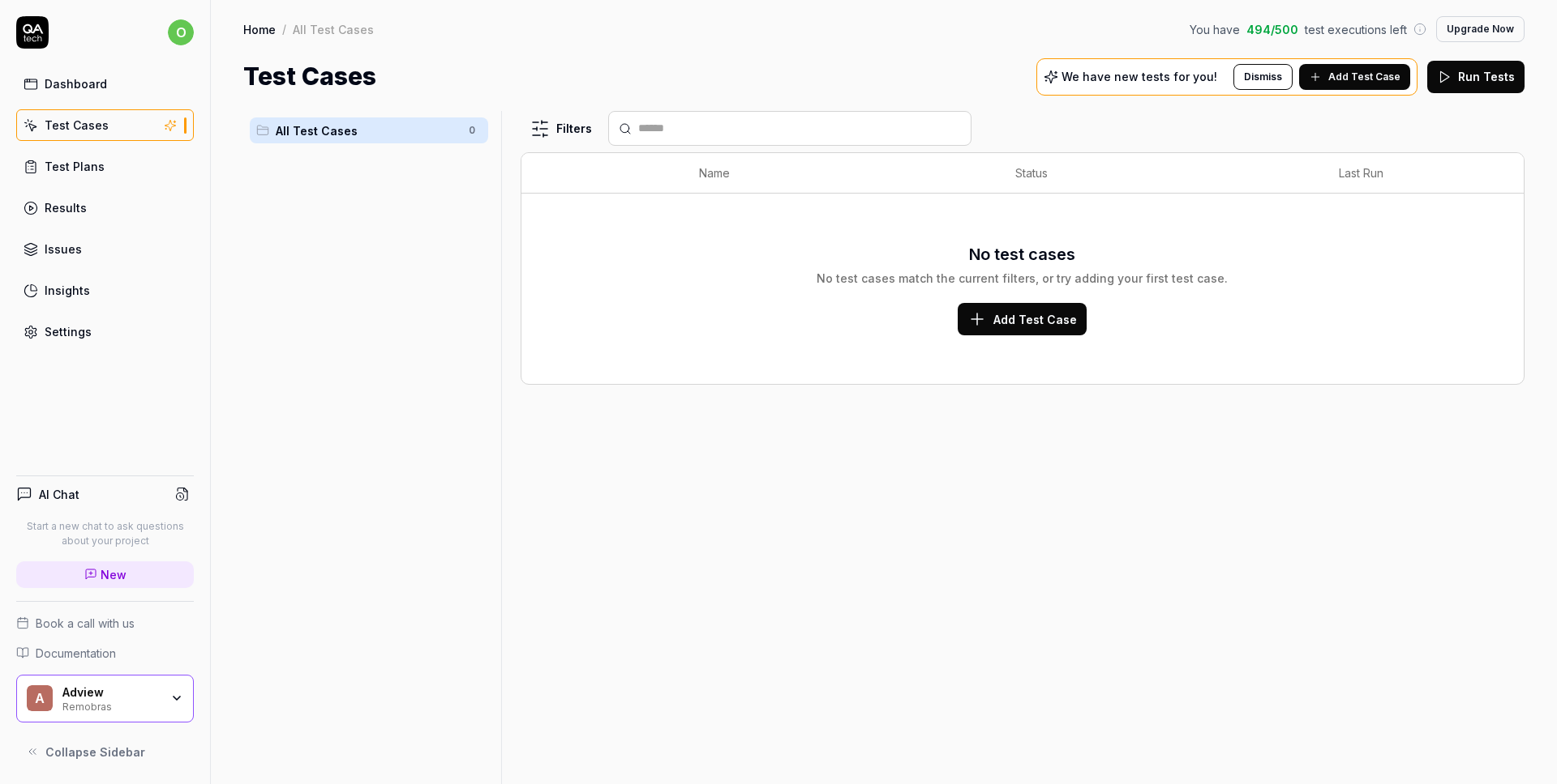
click at [1031, 319] on span "Add Test Case" at bounding box center [1035, 320] width 84 height 17
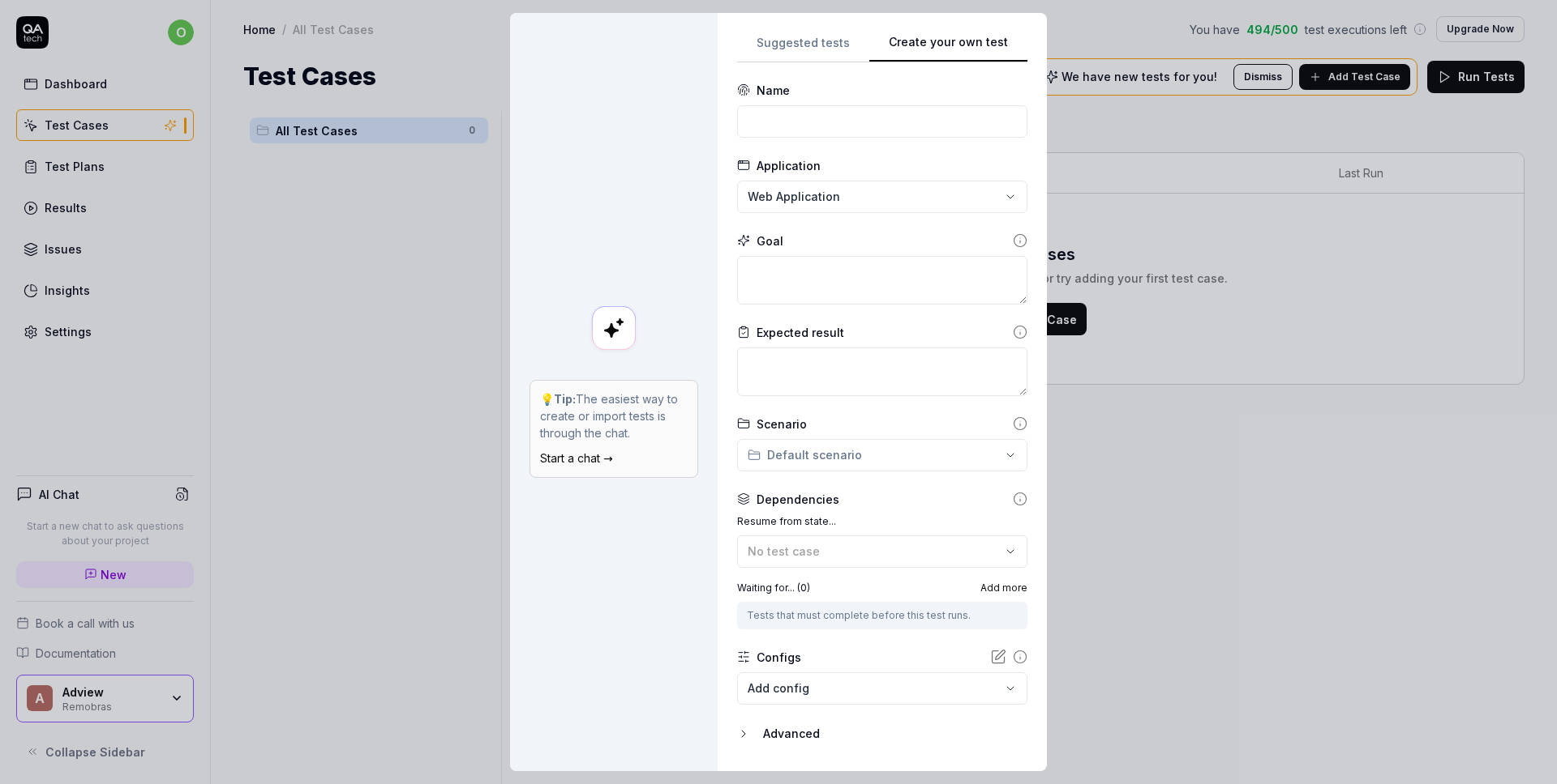
click at [874, 448] on div "**********" at bounding box center [778, 392] width 1557 height 784
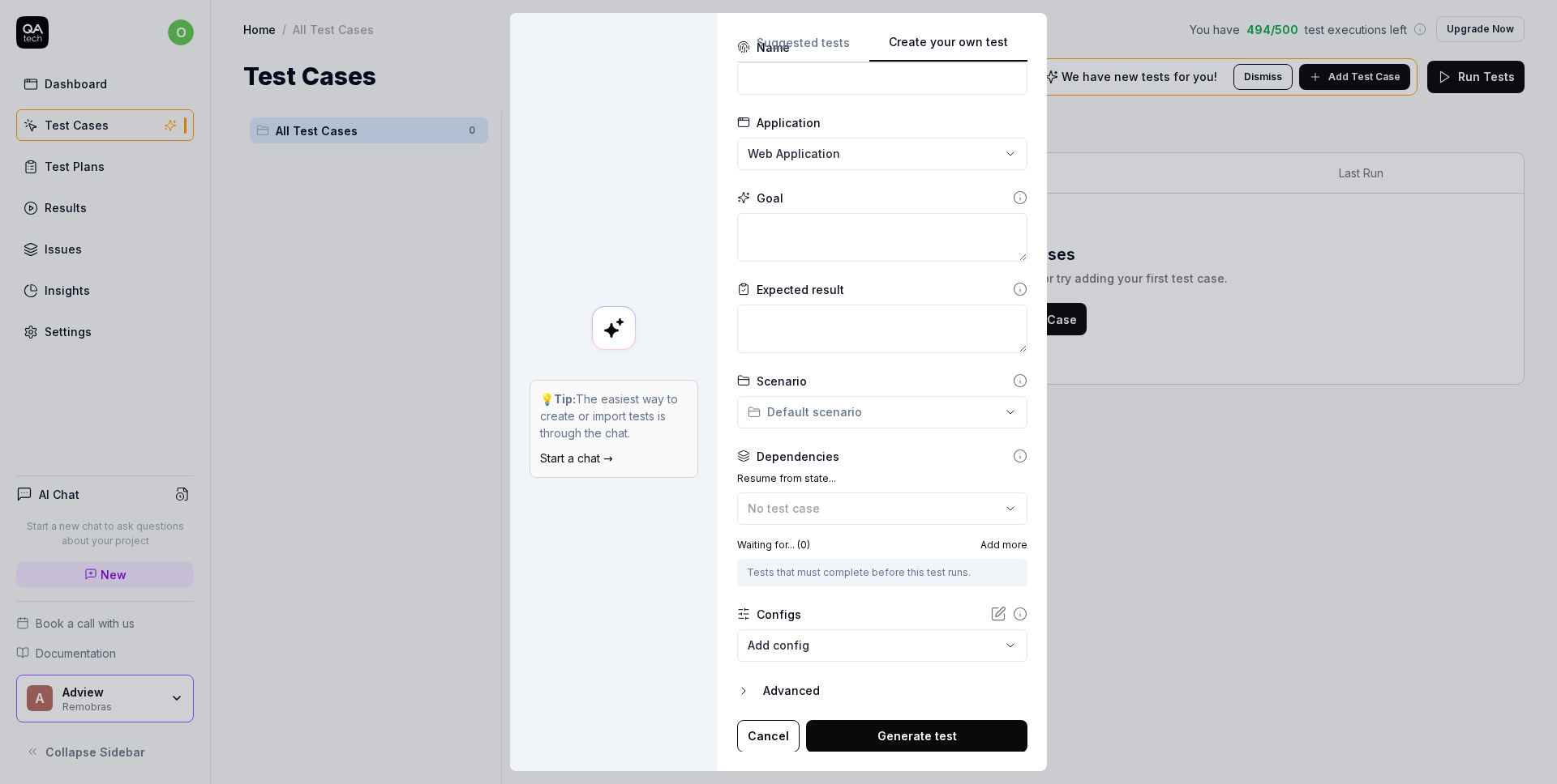
click at [814, 648] on body "o Dashboard Test Cases Test Plans Results Issues Insights Settings AI Chat Star…" at bounding box center [778, 392] width 1557 height 784
click at [872, 465] on div "**********" at bounding box center [778, 392] width 1557 height 784
click at [827, 509] on div "No test case" at bounding box center [874, 508] width 253 height 17
click at [576, 449] on div "💡 Tip: The easiest way to create or import tests is through the chat. Start a c…" at bounding box center [614, 428] width 169 height 98
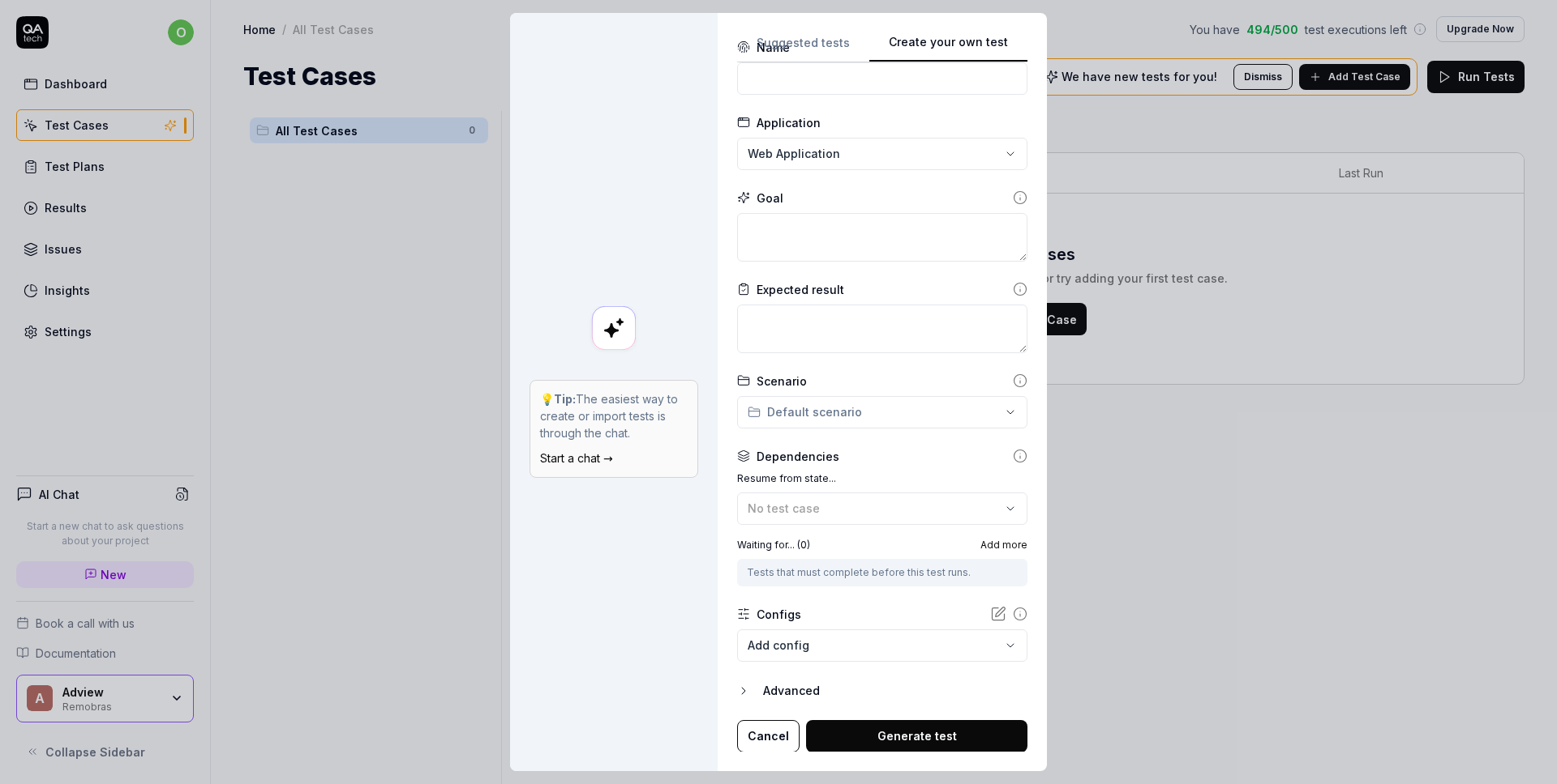
click at [601, 463] on link "Start a chat →" at bounding box center [576, 459] width 73 height 14
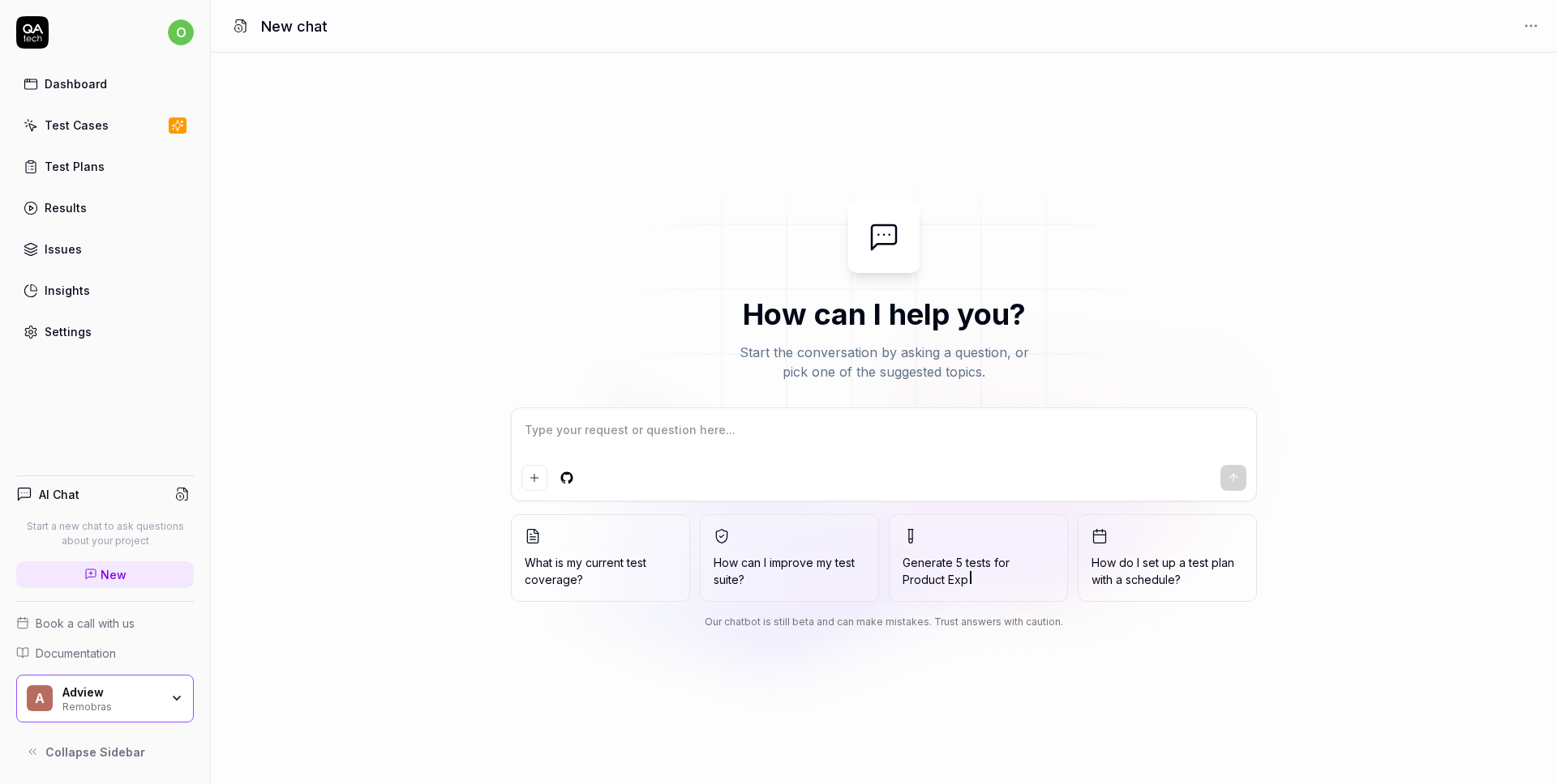
click at [641, 430] on textarea at bounding box center [883, 438] width 725 height 40
type textarea "*"
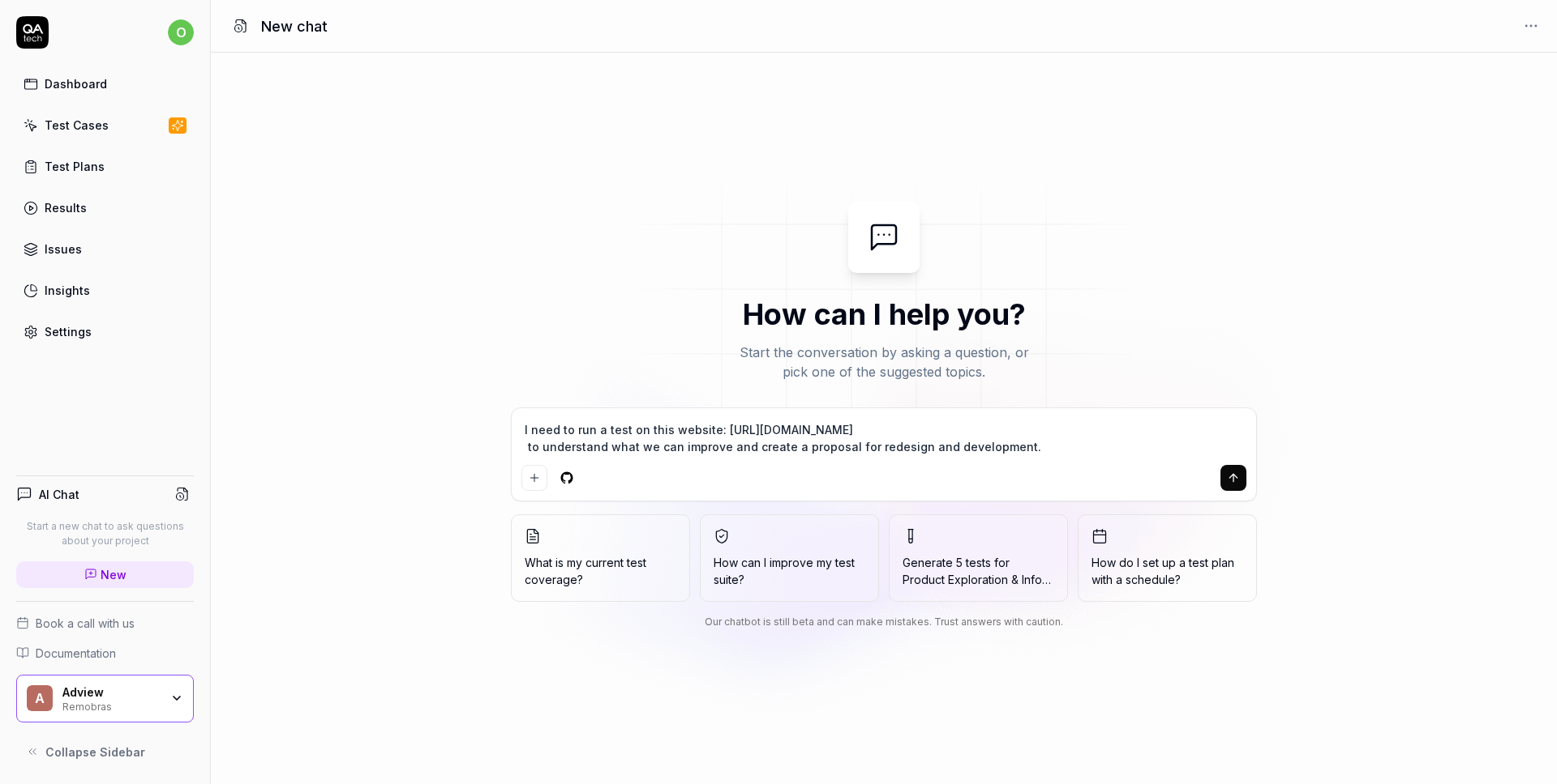
type textarea "I need to run a test on this website: [URL][DOMAIN_NAME] to understand what we …"
click at [1236, 479] on icon "submit" at bounding box center [1232, 477] width 13 height 13
type textarea "*"
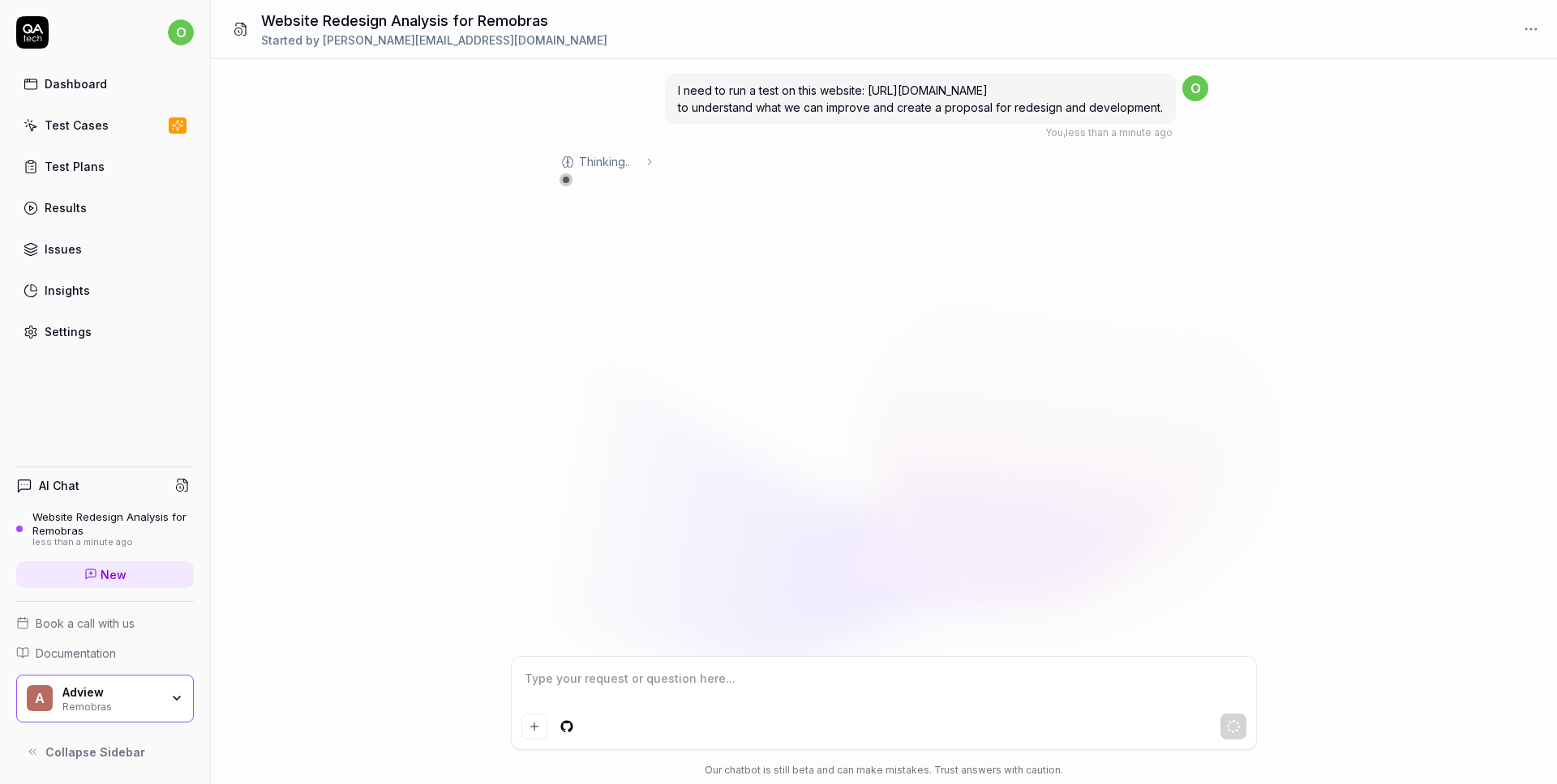
type textarea "*"
